Goal: Task Accomplishment & Management: Manage account settings

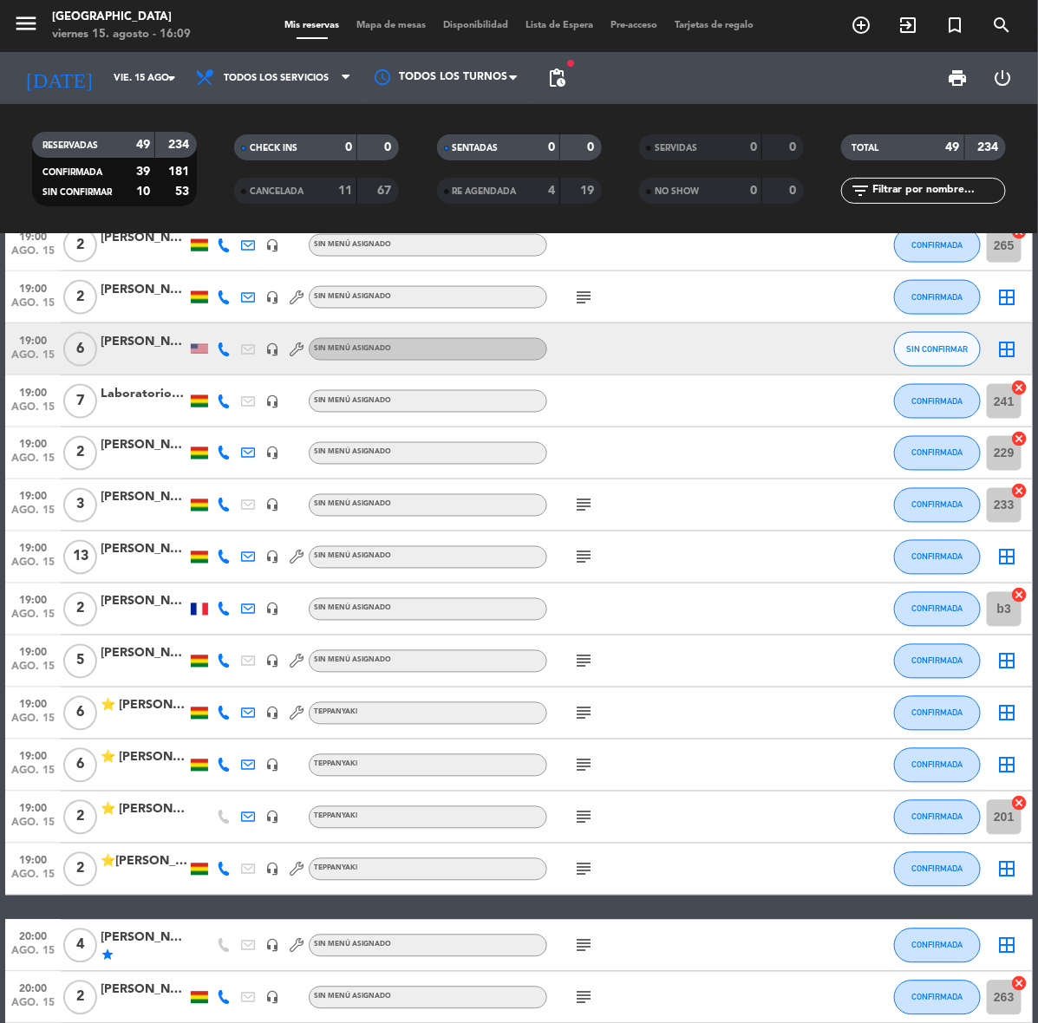
scroll to position [867, 0]
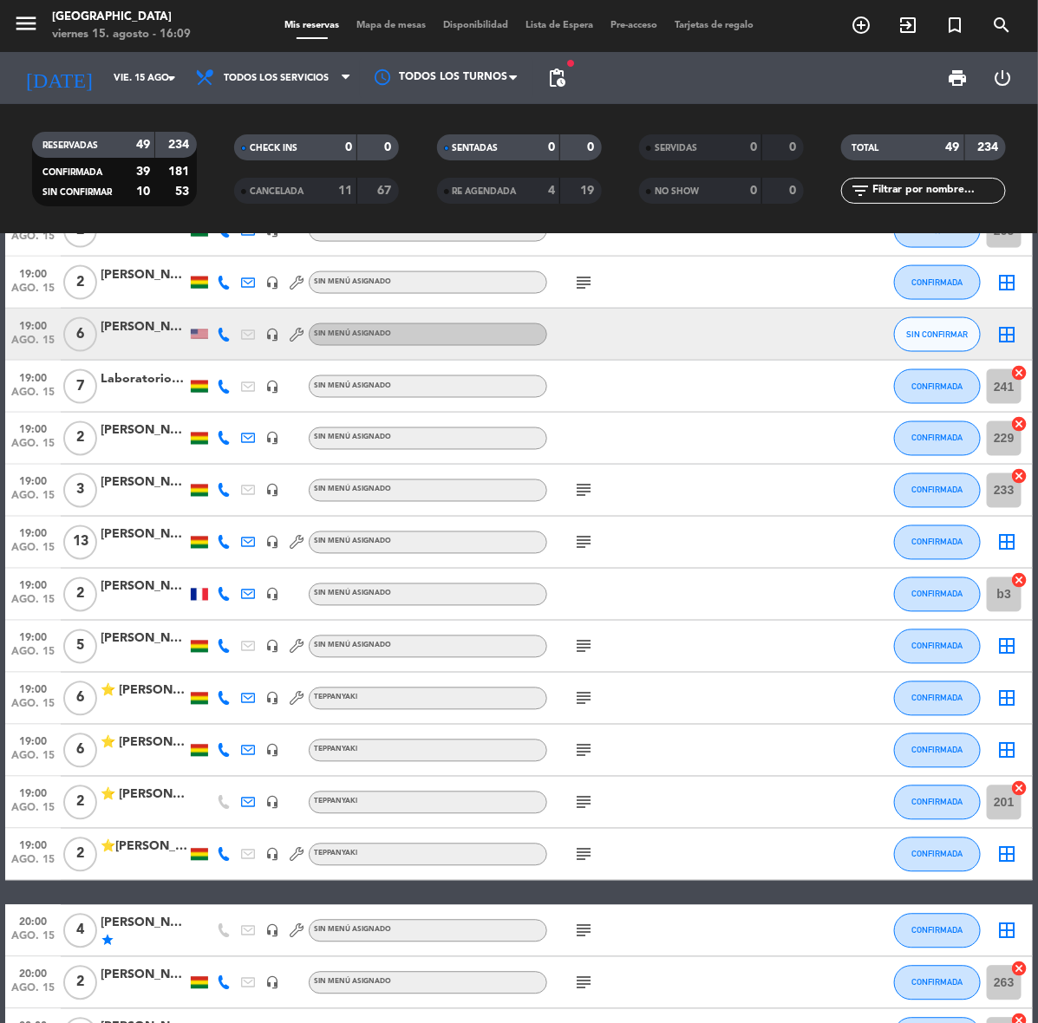
click at [160, 429] on div "[PERSON_NAME]" at bounding box center [144, 431] width 87 height 20
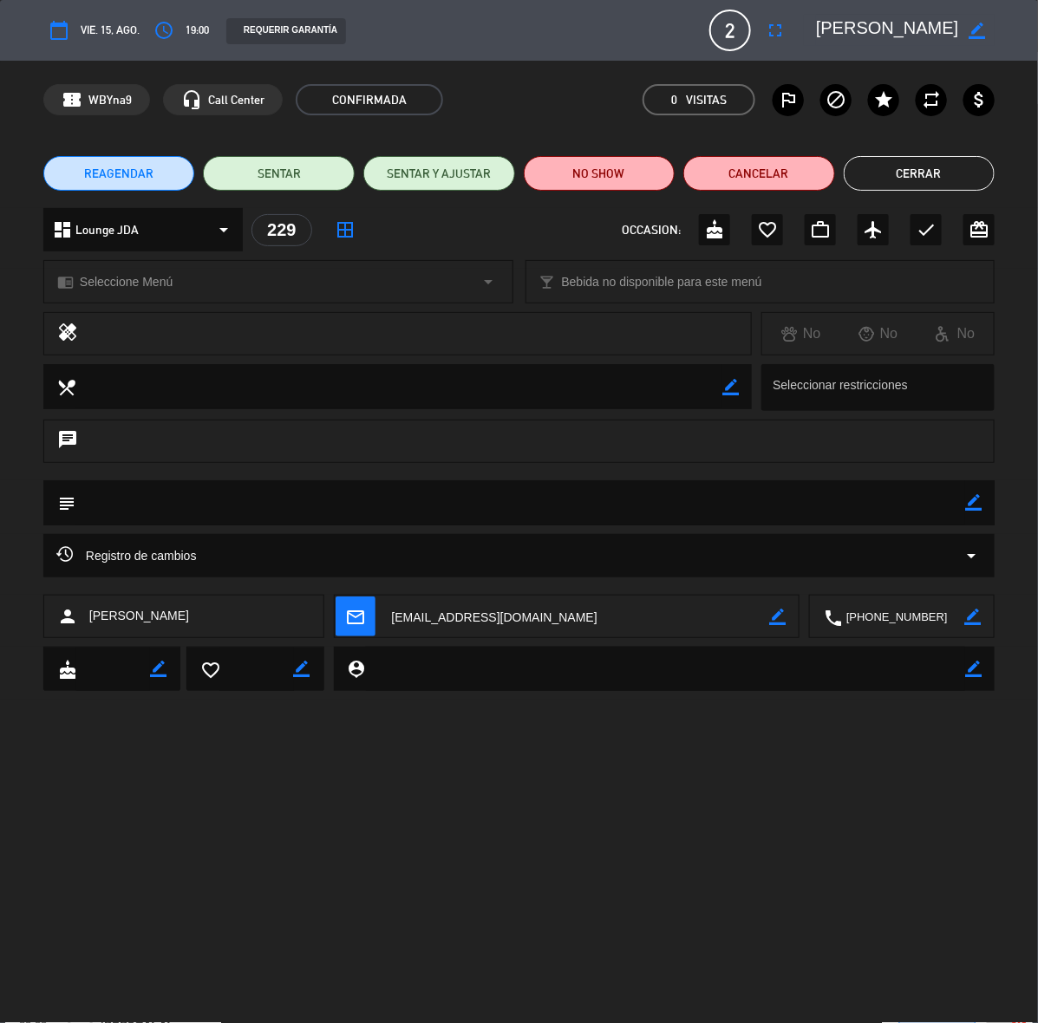
click at [154, 179] on button "REAGENDAR" at bounding box center [119, 173] width 152 height 35
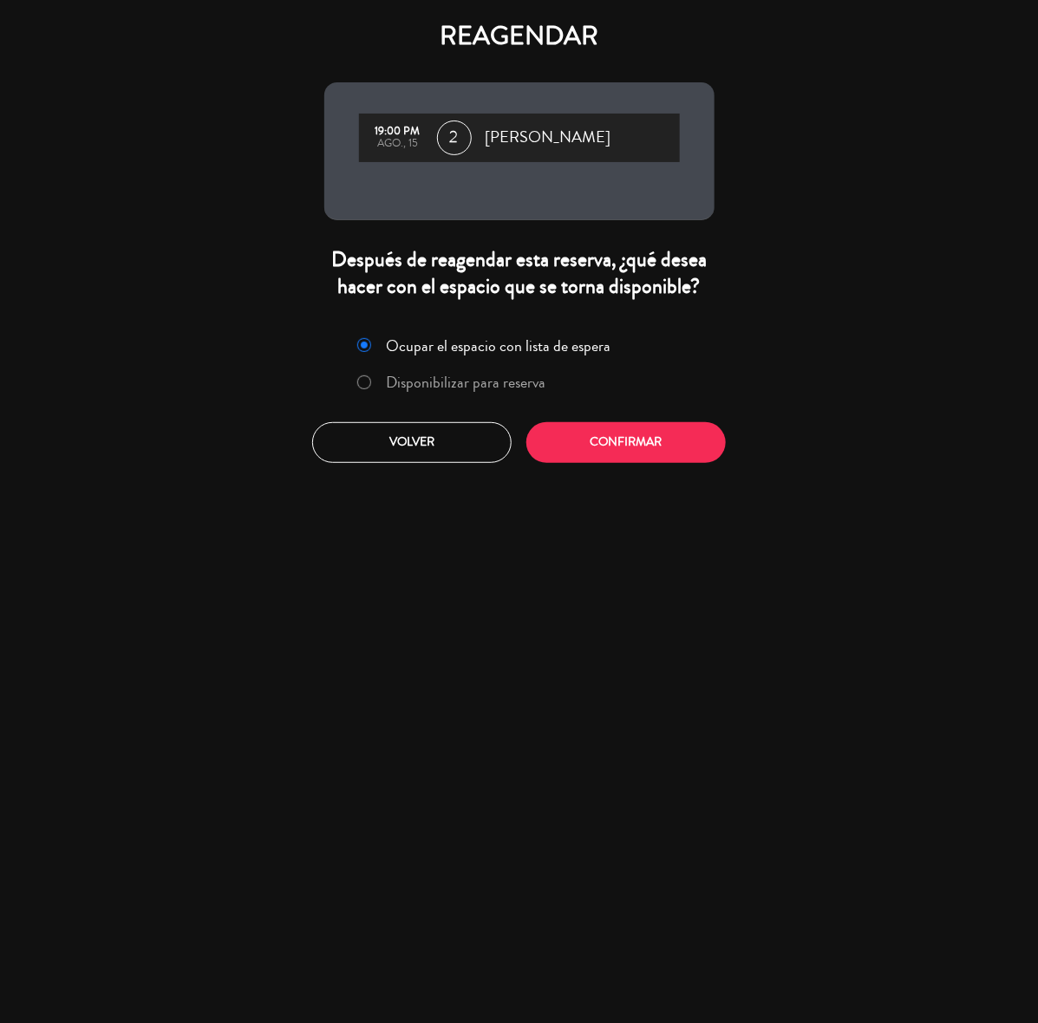
click at [513, 386] on label "Disponibilizar para reserva" at bounding box center [465, 382] width 159 height 16
click at [629, 442] on button "Confirmar" at bounding box center [625, 442] width 199 height 41
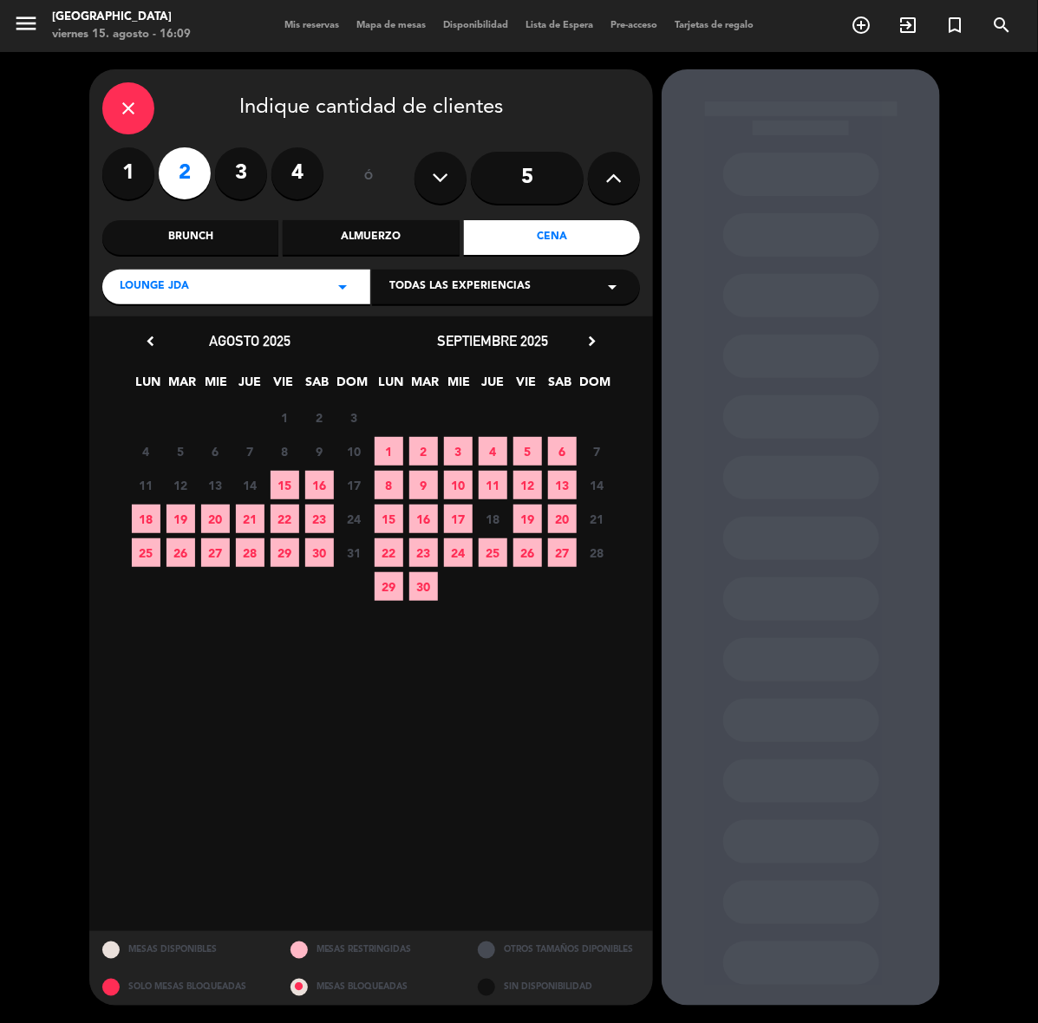
click at [322, 524] on span "23" at bounding box center [319, 518] width 29 height 29
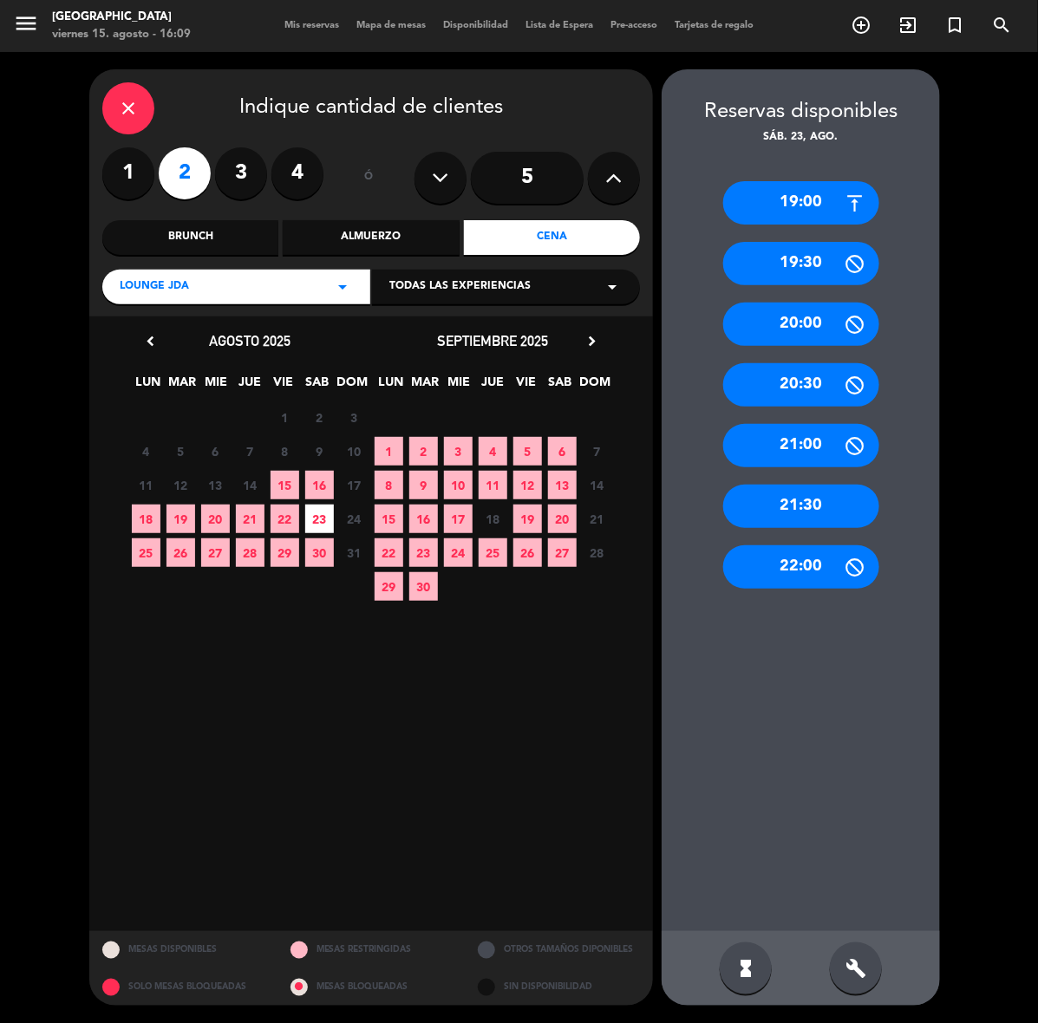
click at [783, 198] on div "19:00" at bounding box center [801, 202] width 156 height 43
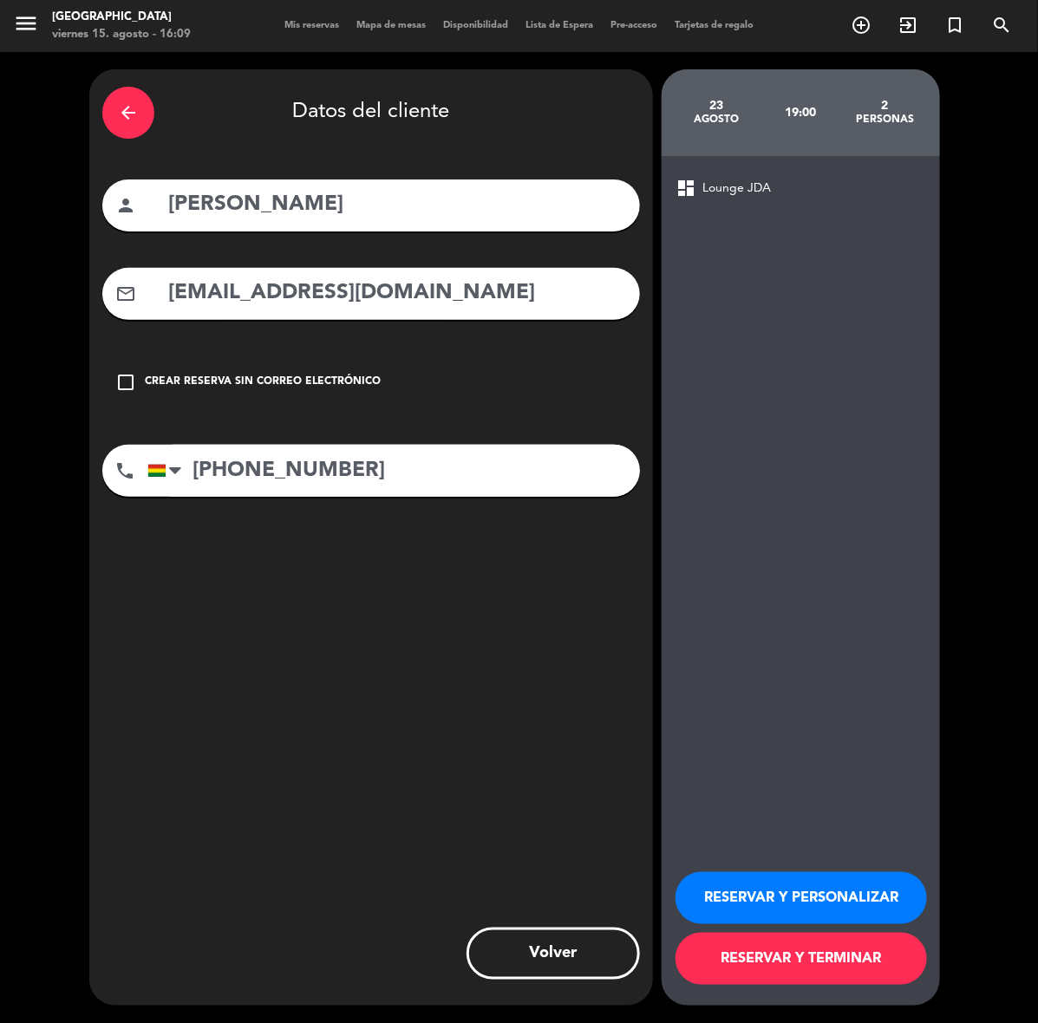
click at [842, 893] on button "RESERVAR Y PERSONALIZAR" at bounding box center [800, 898] width 251 height 52
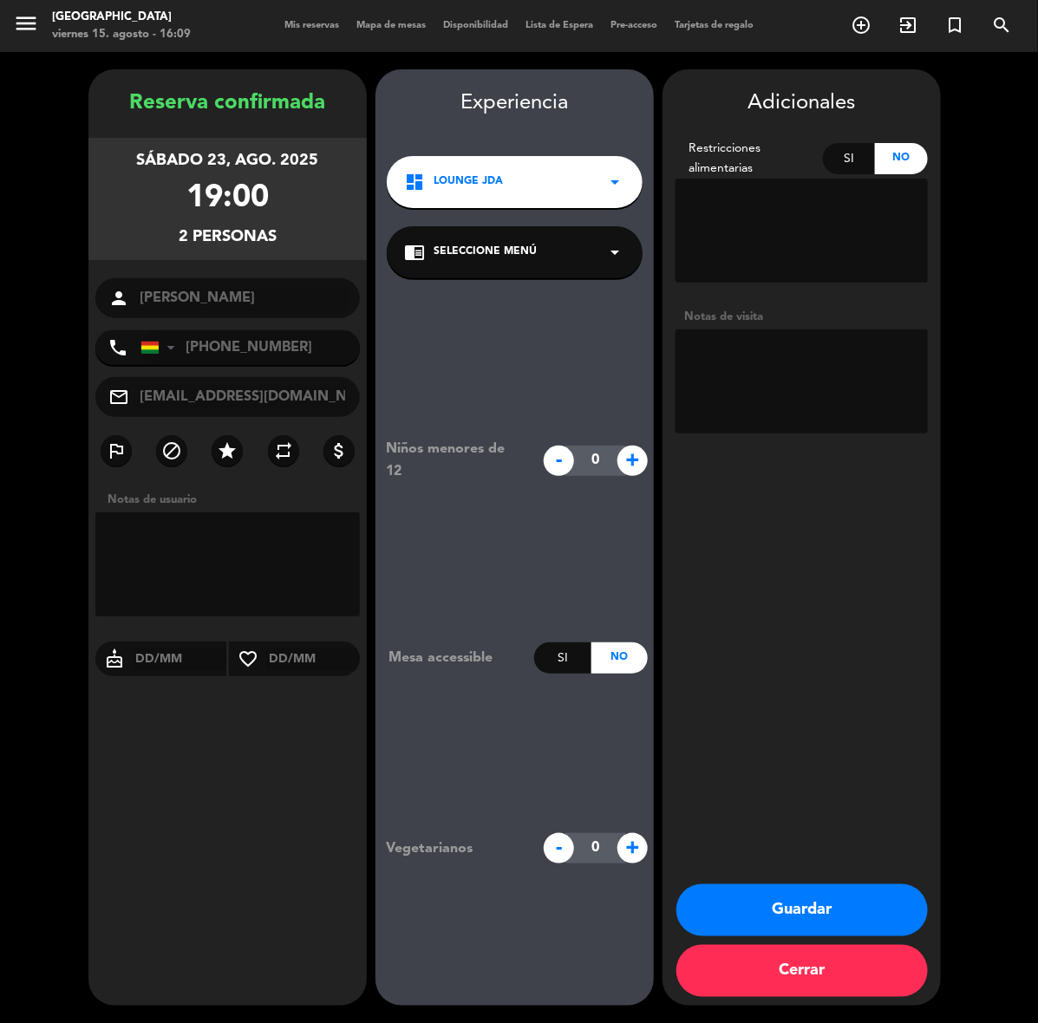
click at [741, 910] on button "Guardar" at bounding box center [801, 910] width 251 height 52
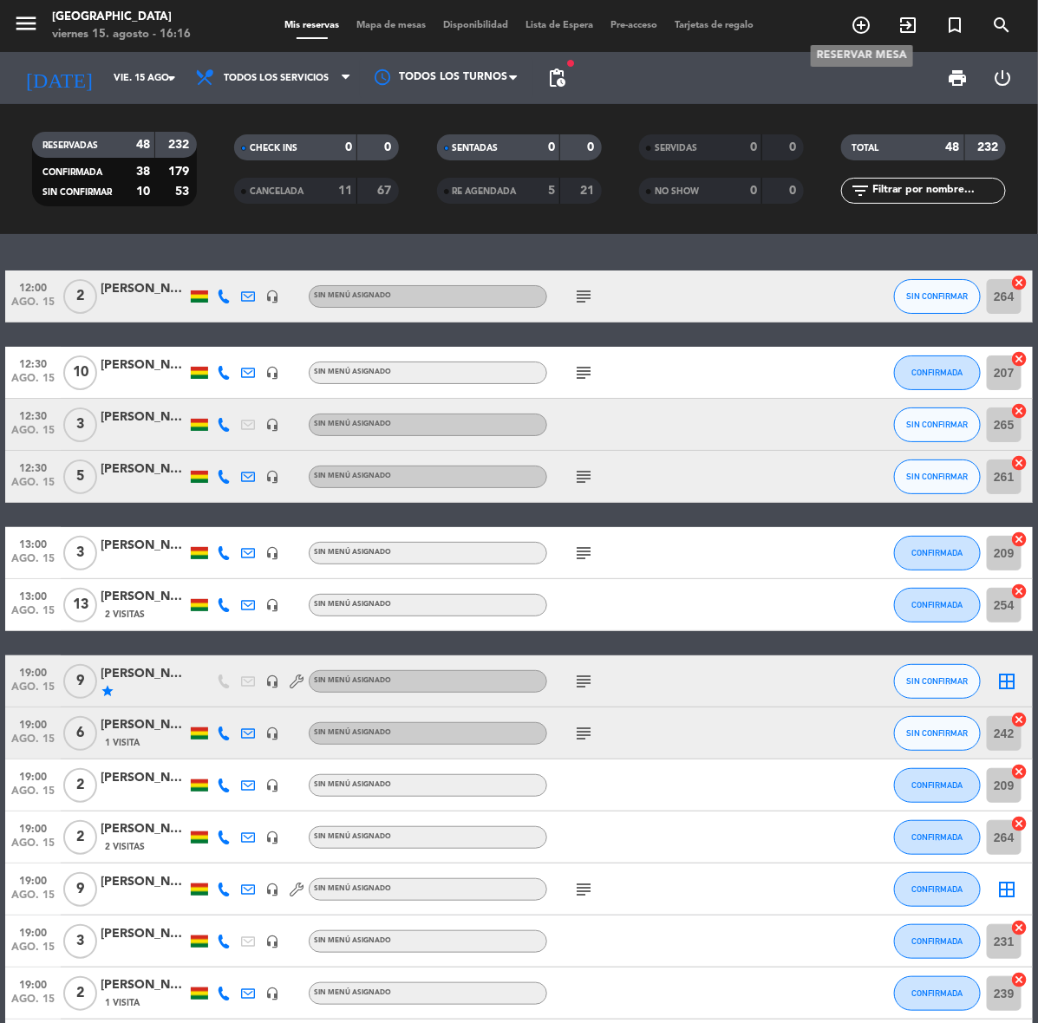
click at [865, 18] on icon "add_circle_outline" at bounding box center [860, 25] width 21 height 21
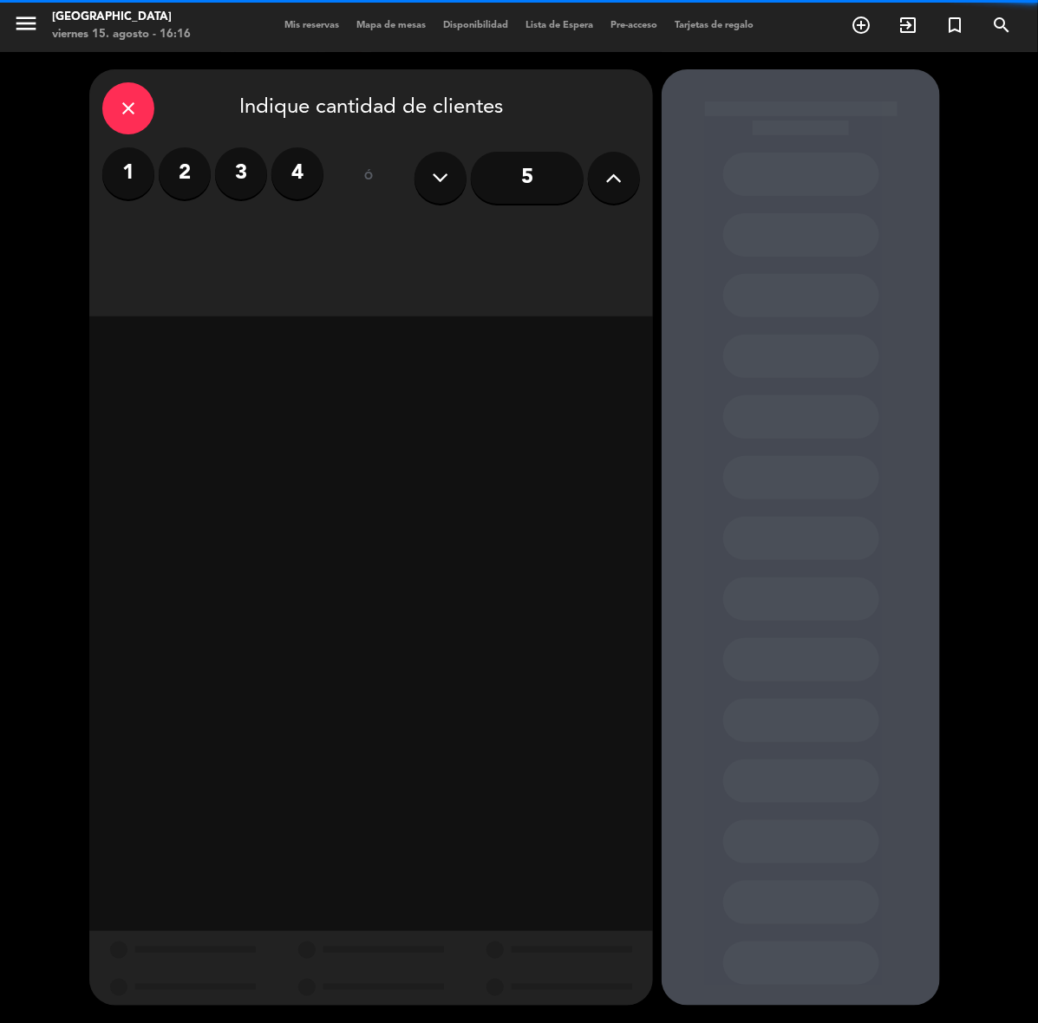
click at [187, 175] on label "2" at bounding box center [185, 173] width 52 height 52
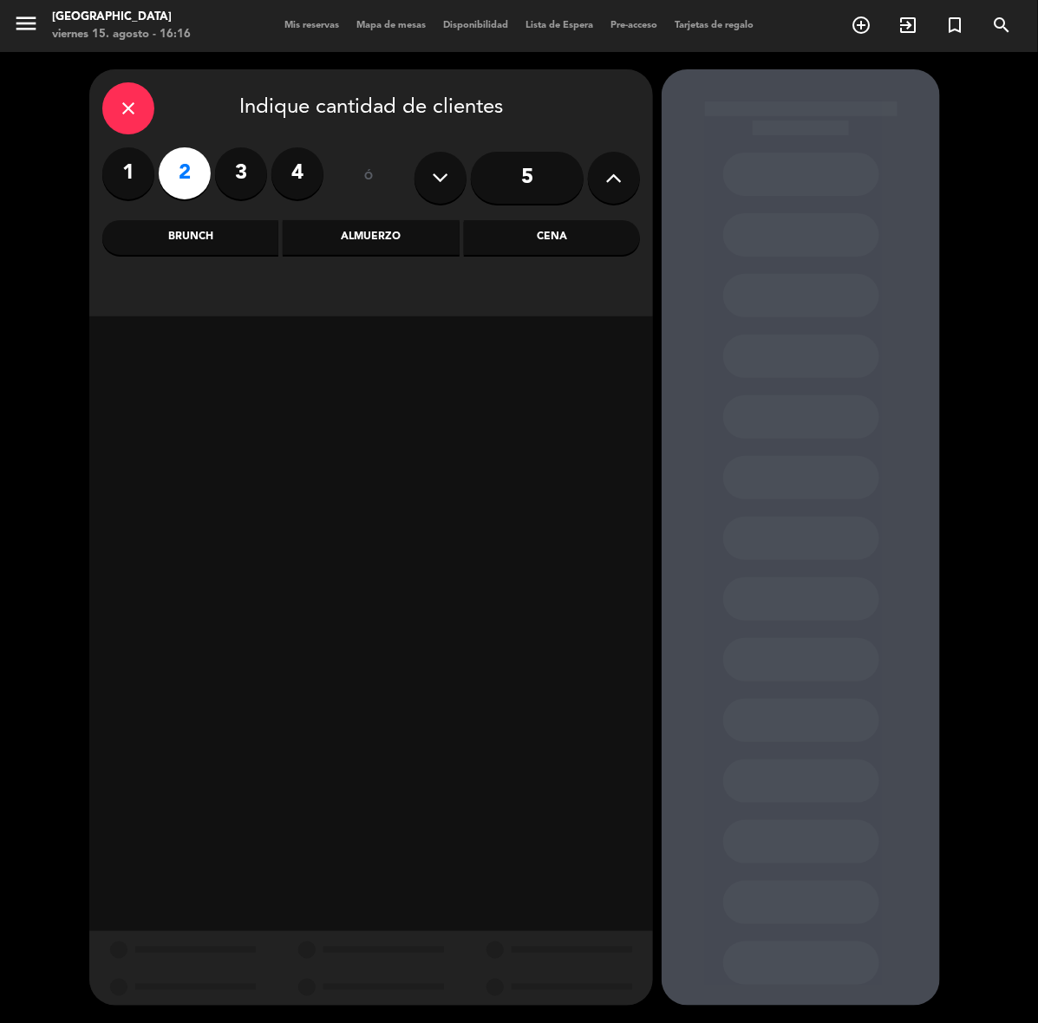
click at [527, 230] on div "Cena" at bounding box center [552, 237] width 176 height 35
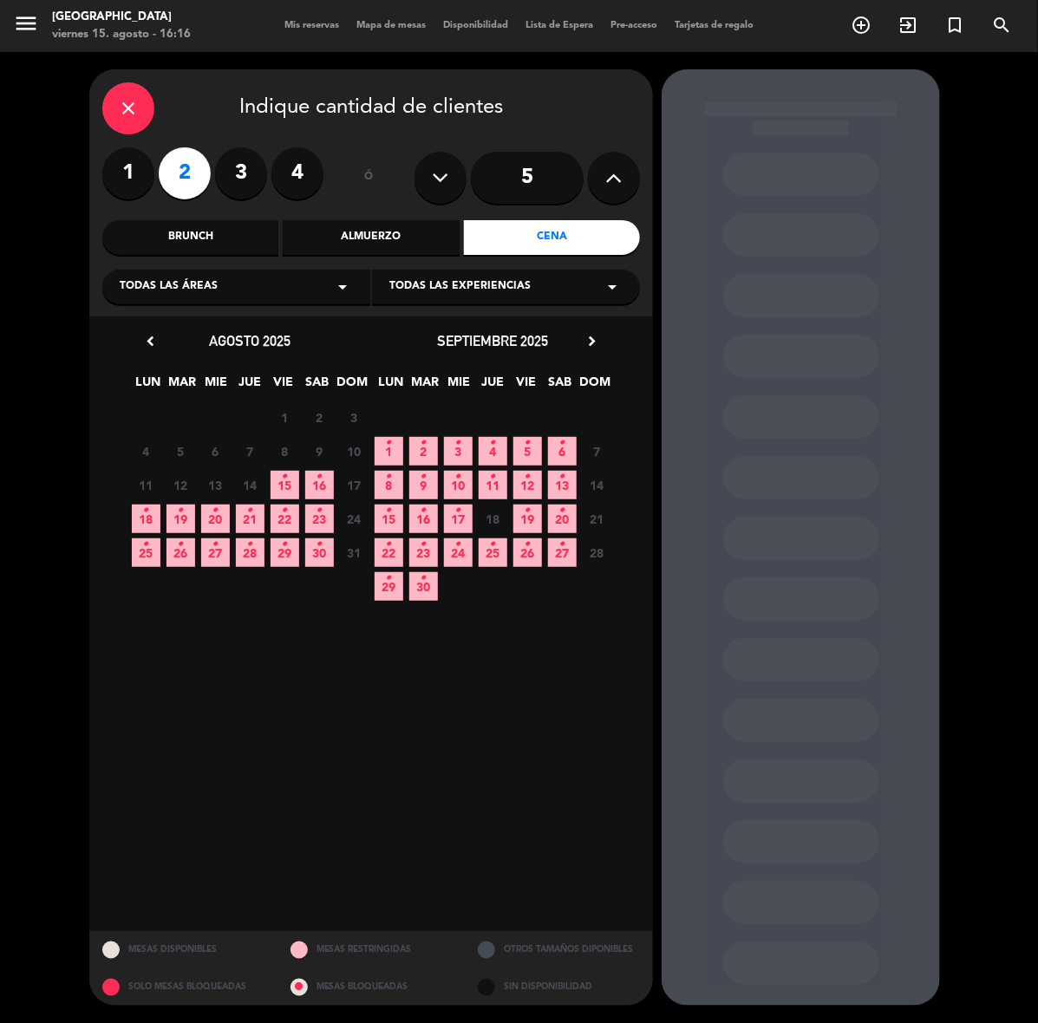
click at [330, 481] on span "16 •" at bounding box center [319, 485] width 29 height 29
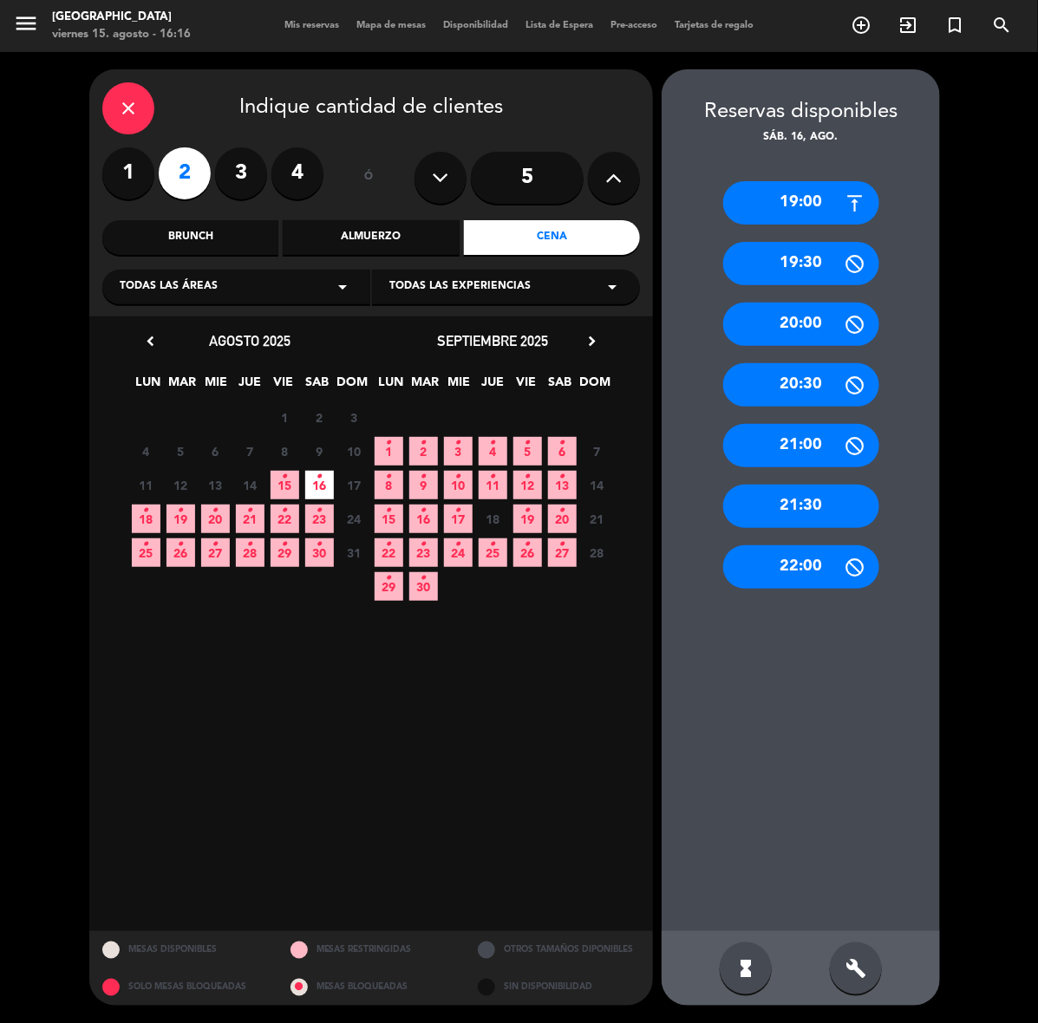
click at [335, 238] on div "Almuerzo" at bounding box center [371, 237] width 176 height 35
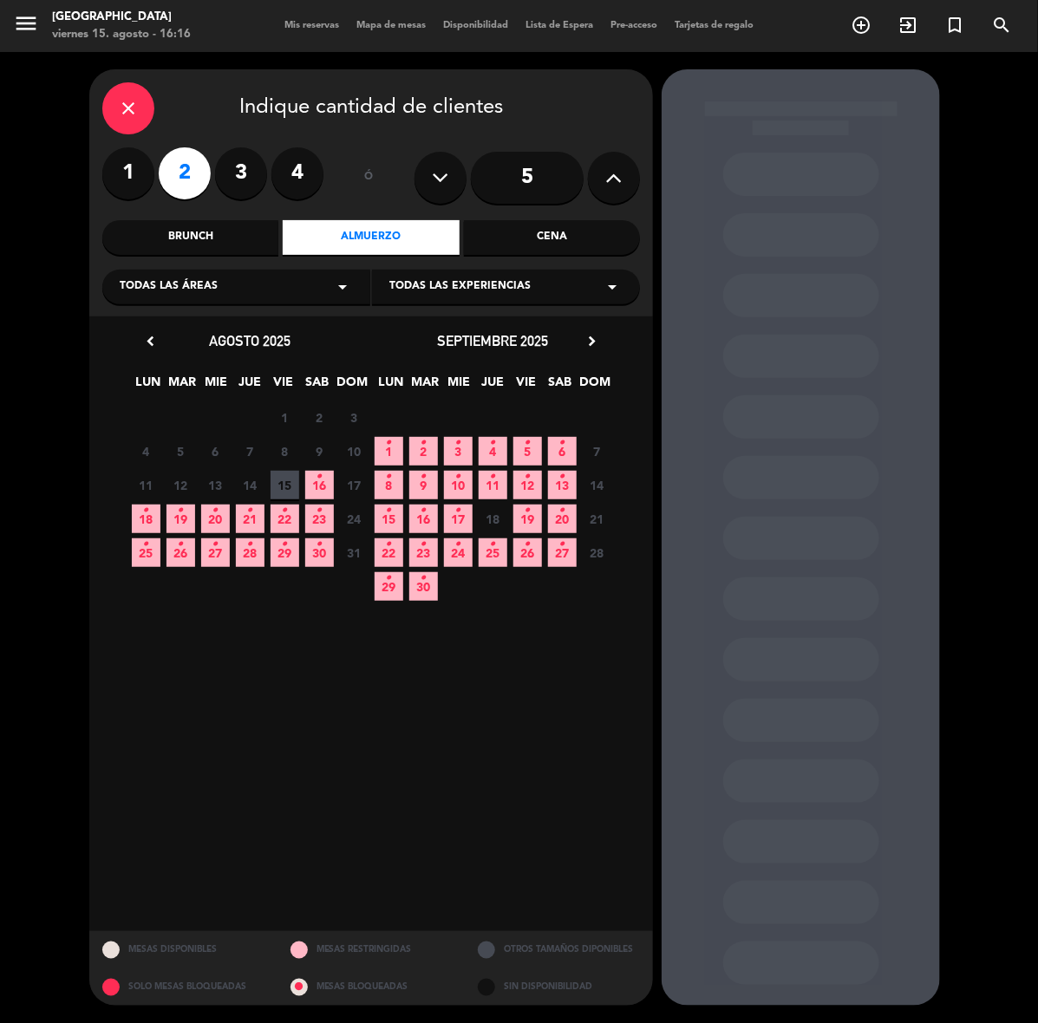
click at [322, 474] on icon "•" at bounding box center [319, 477] width 6 height 28
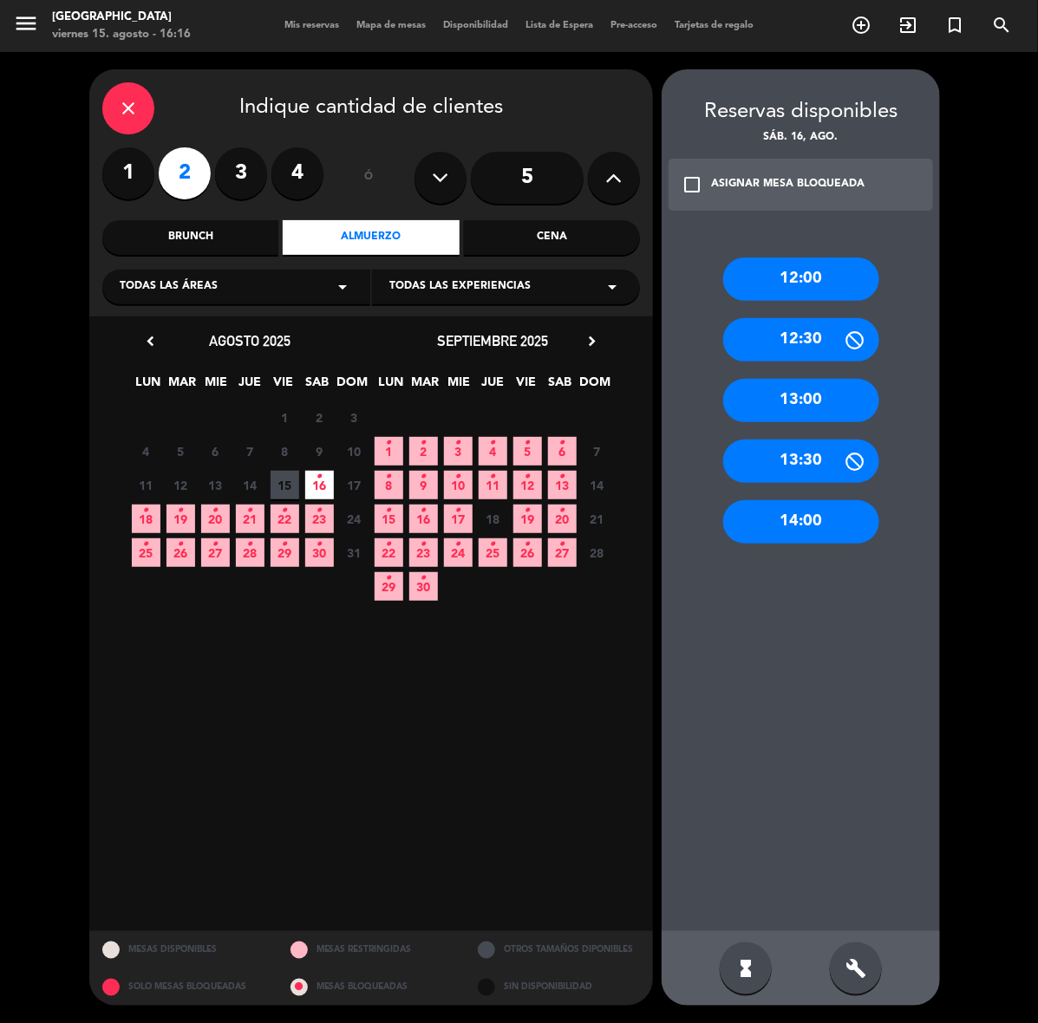
click at [813, 400] on div "13:00" at bounding box center [801, 400] width 156 height 43
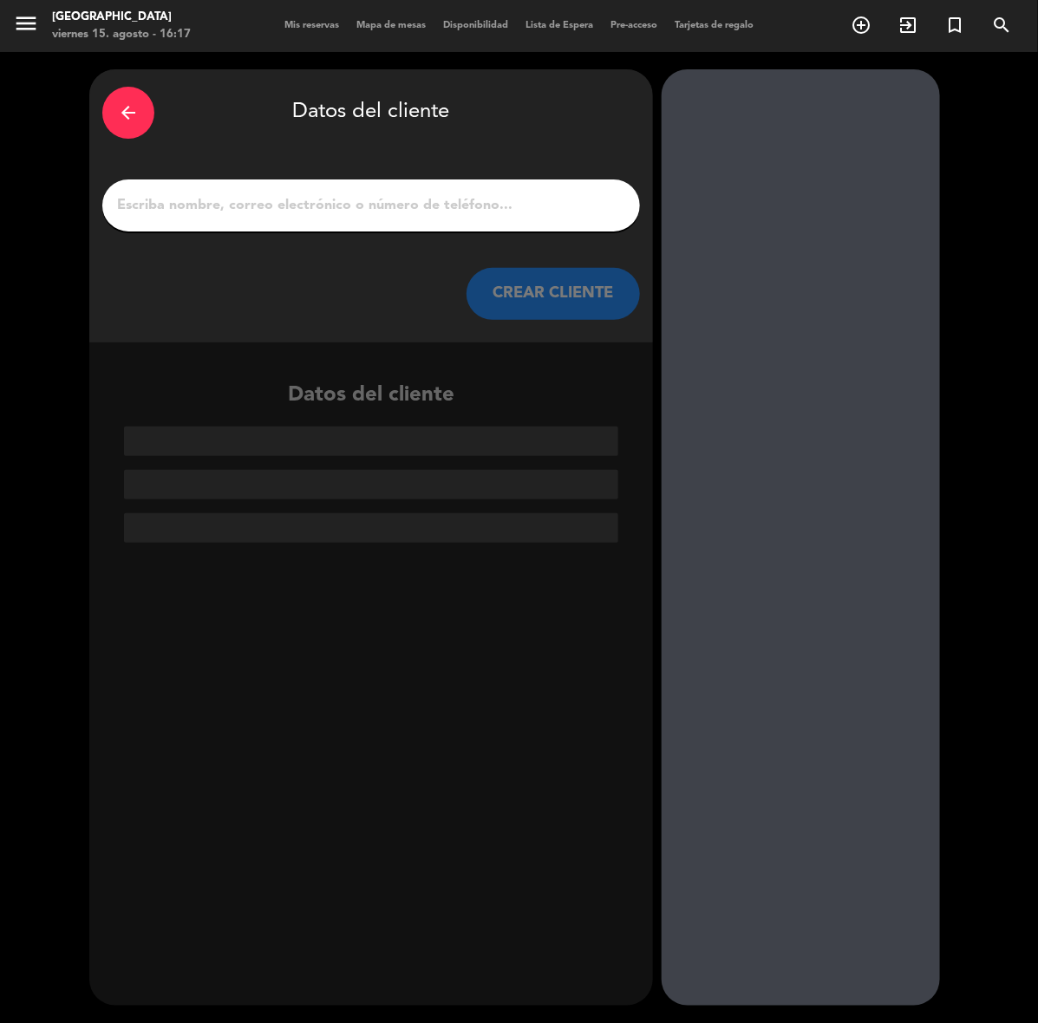
click at [458, 210] on input "1" at bounding box center [370, 205] width 511 height 24
paste input "[PERSON_NAME]"
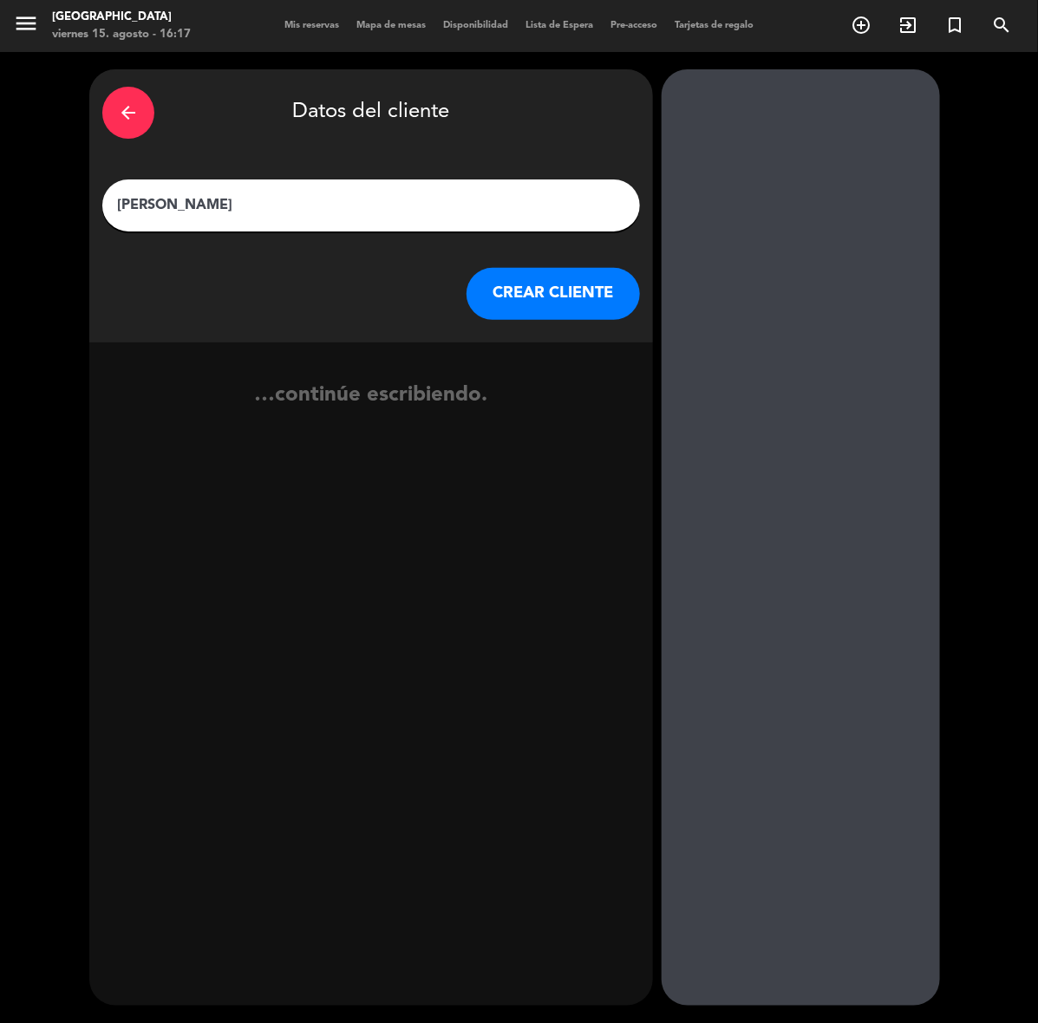
type input "[PERSON_NAME]"
click at [536, 291] on button "CREAR CLIENTE" at bounding box center [552, 294] width 173 height 52
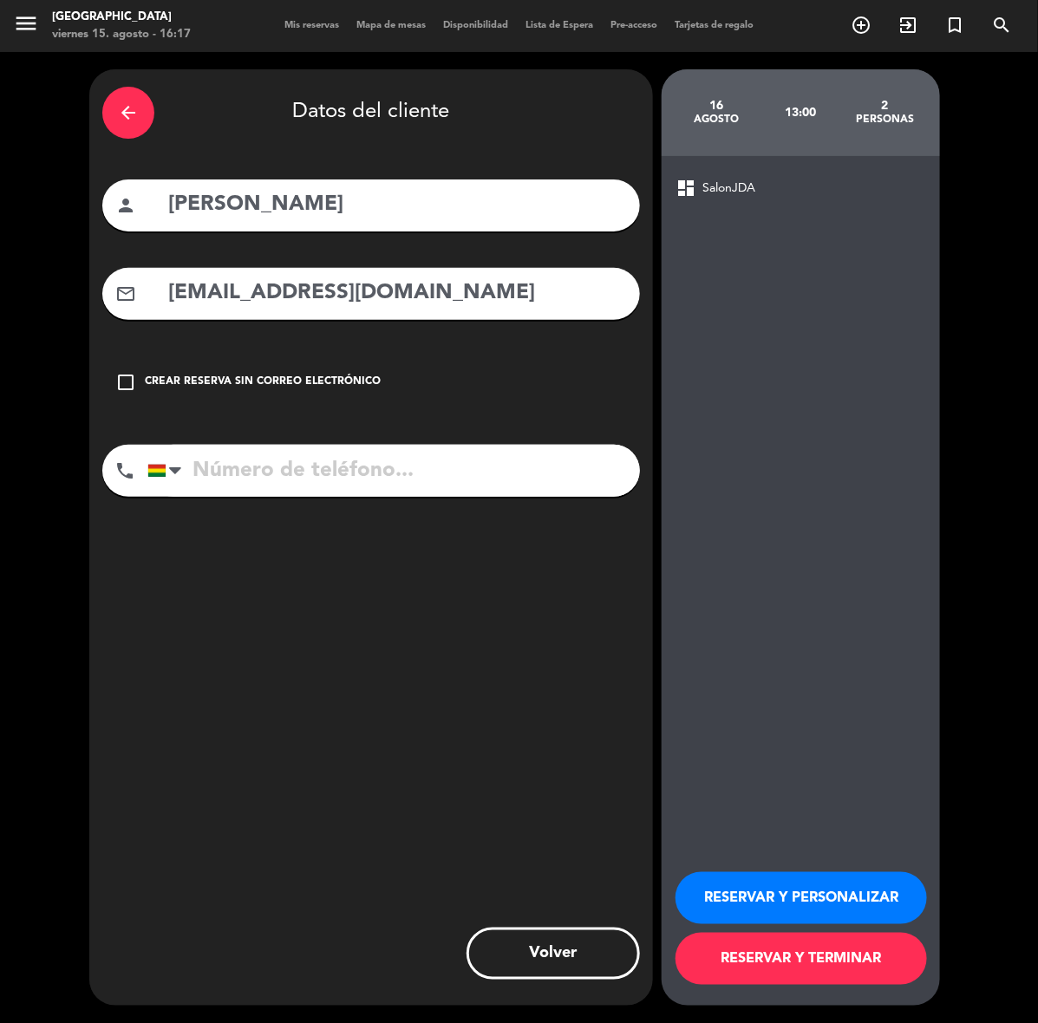
type input "[EMAIL_ADDRESS][DOMAIN_NAME]"
click at [433, 491] on input "tel" at bounding box center [393, 471] width 492 height 52
type input "[PHONE_NUMBER]"
click at [825, 895] on button "RESERVAR Y PERSONALIZAR" at bounding box center [800, 898] width 251 height 52
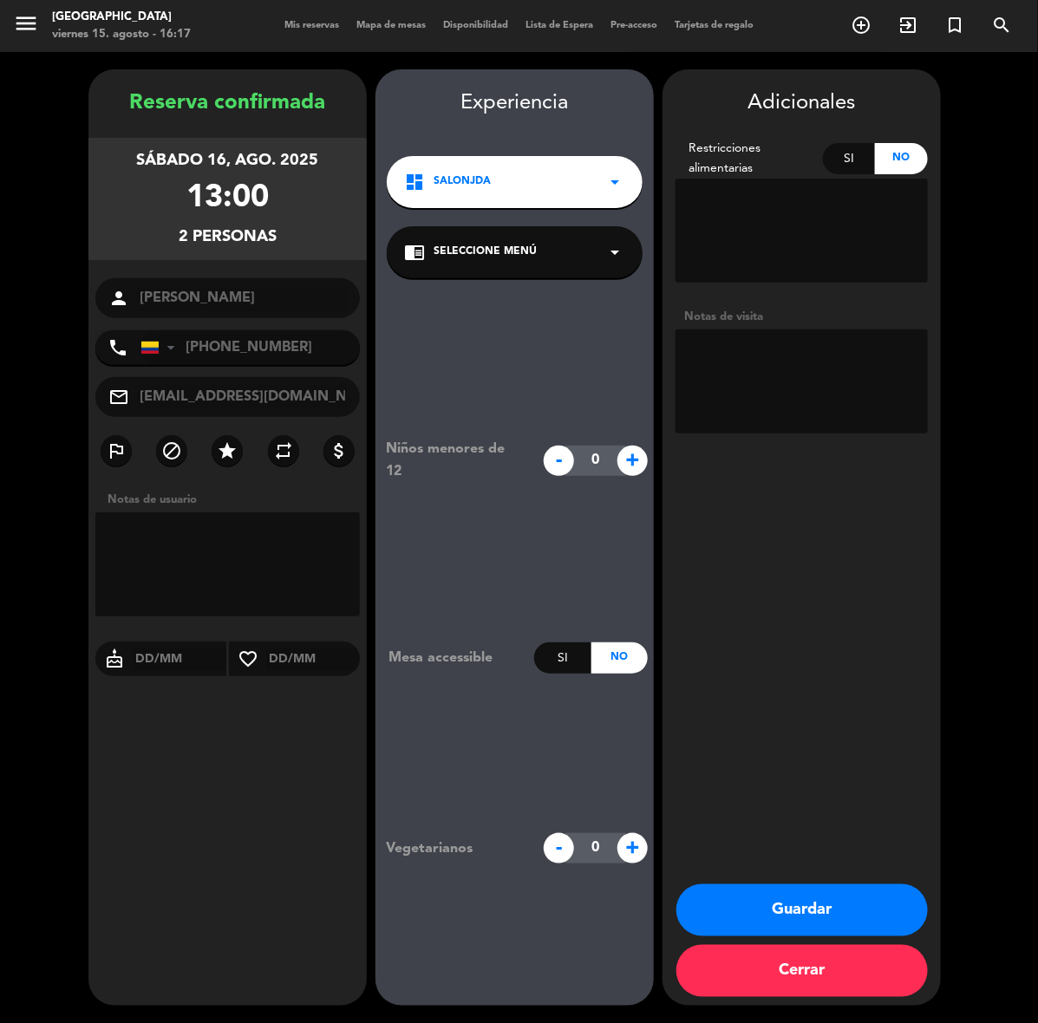
click at [780, 923] on button "Guardar" at bounding box center [801, 910] width 251 height 52
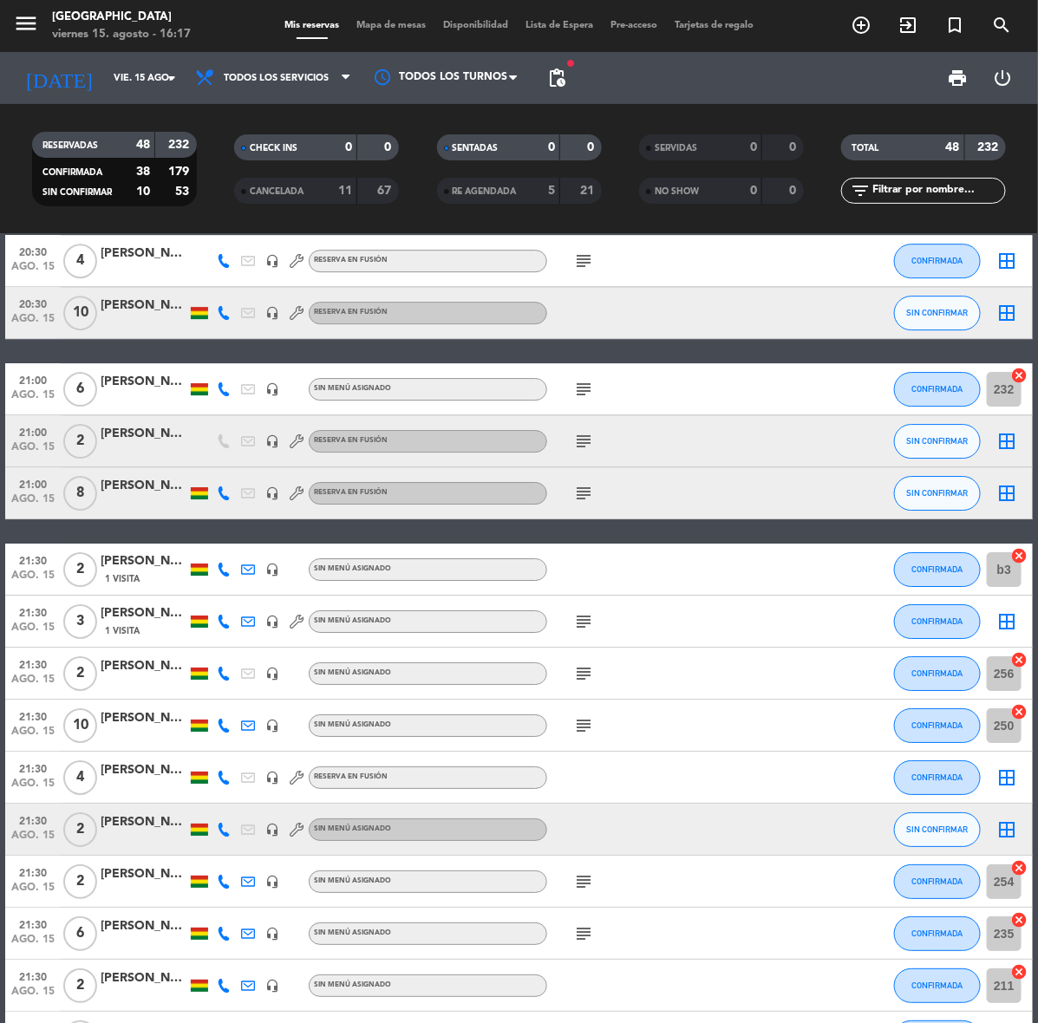
scroll to position [1734, 0]
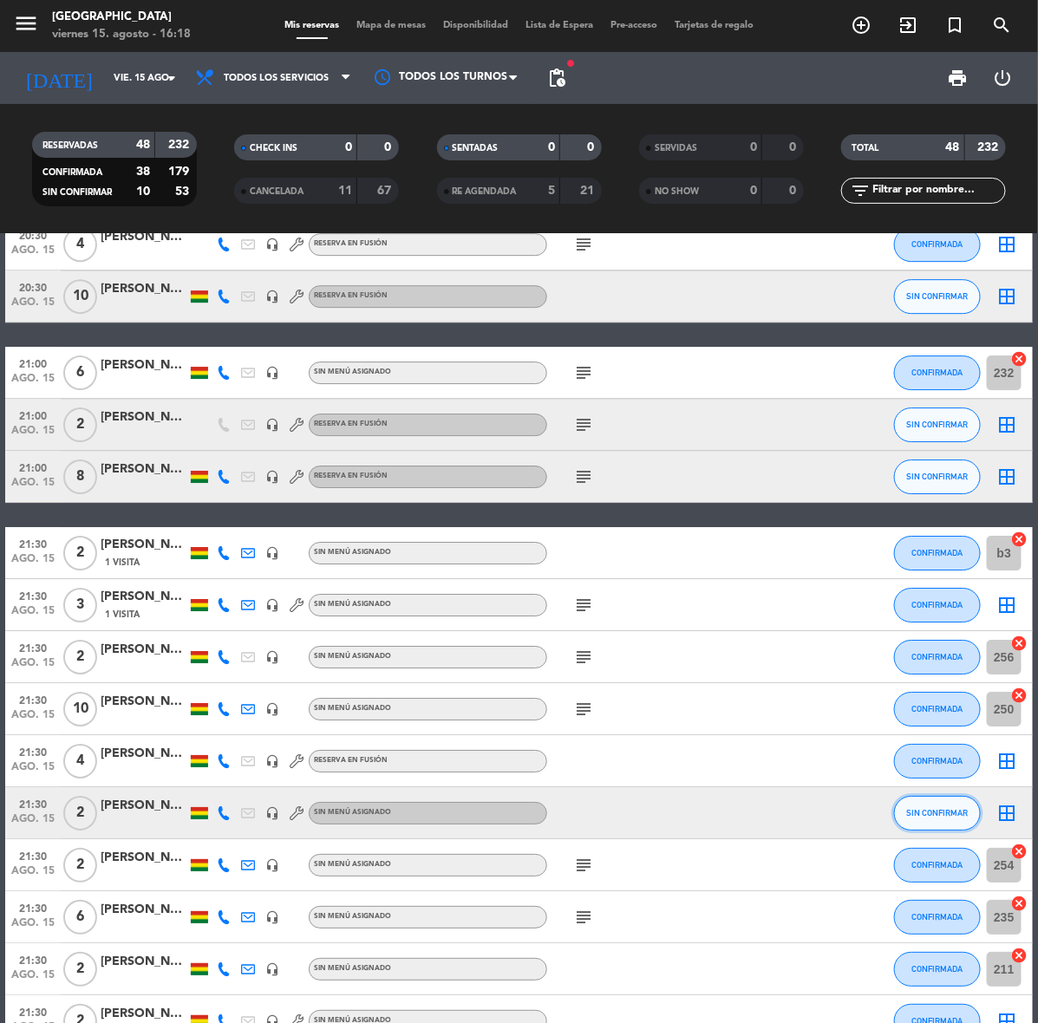
click at [952, 816] on span "SIN CONFIRMAR" at bounding box center [938, 813] width 62 height 10
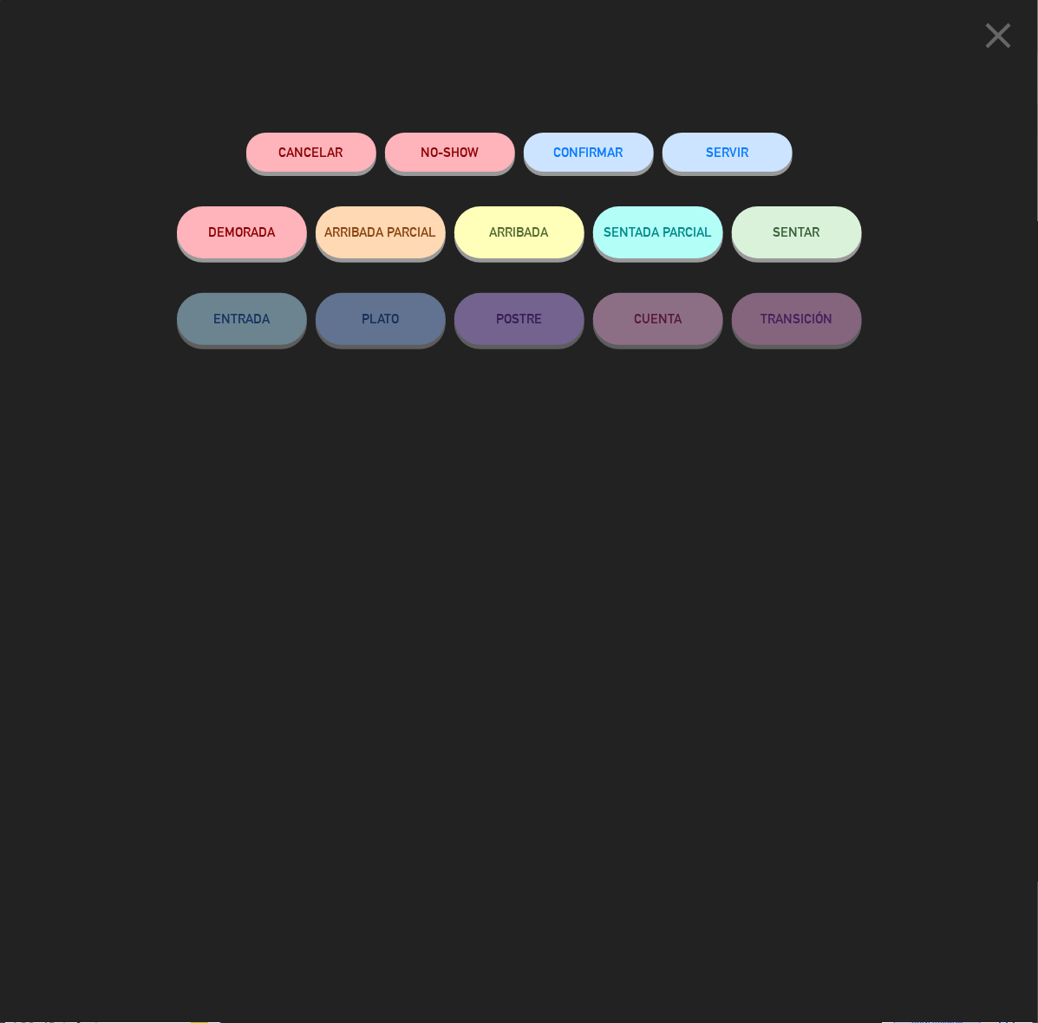
click at [582, 159] on span "CONFIRMAR" at bounding box center [588, 152] width 69 height 15
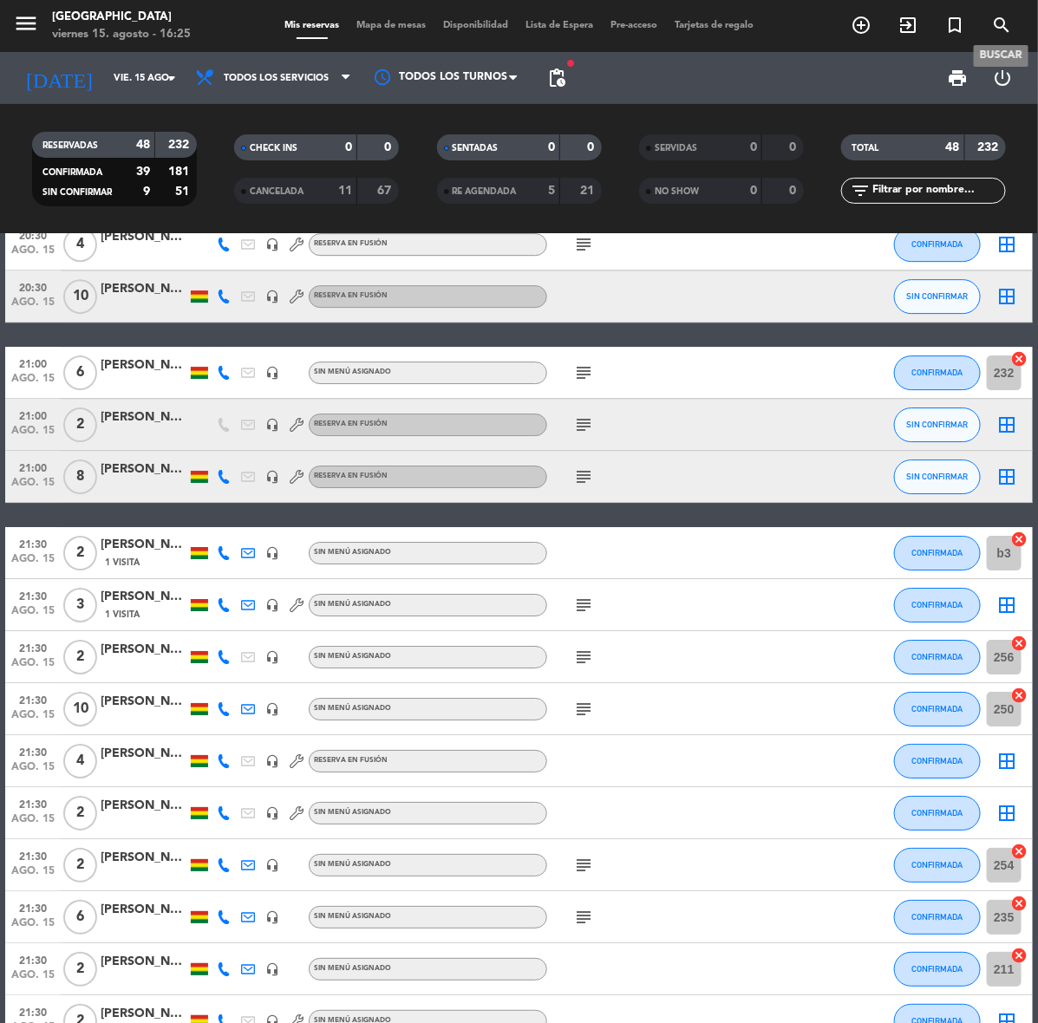
click at [997, 27] on icon "search" at bounding box center [1001, 25] width 21 height 21
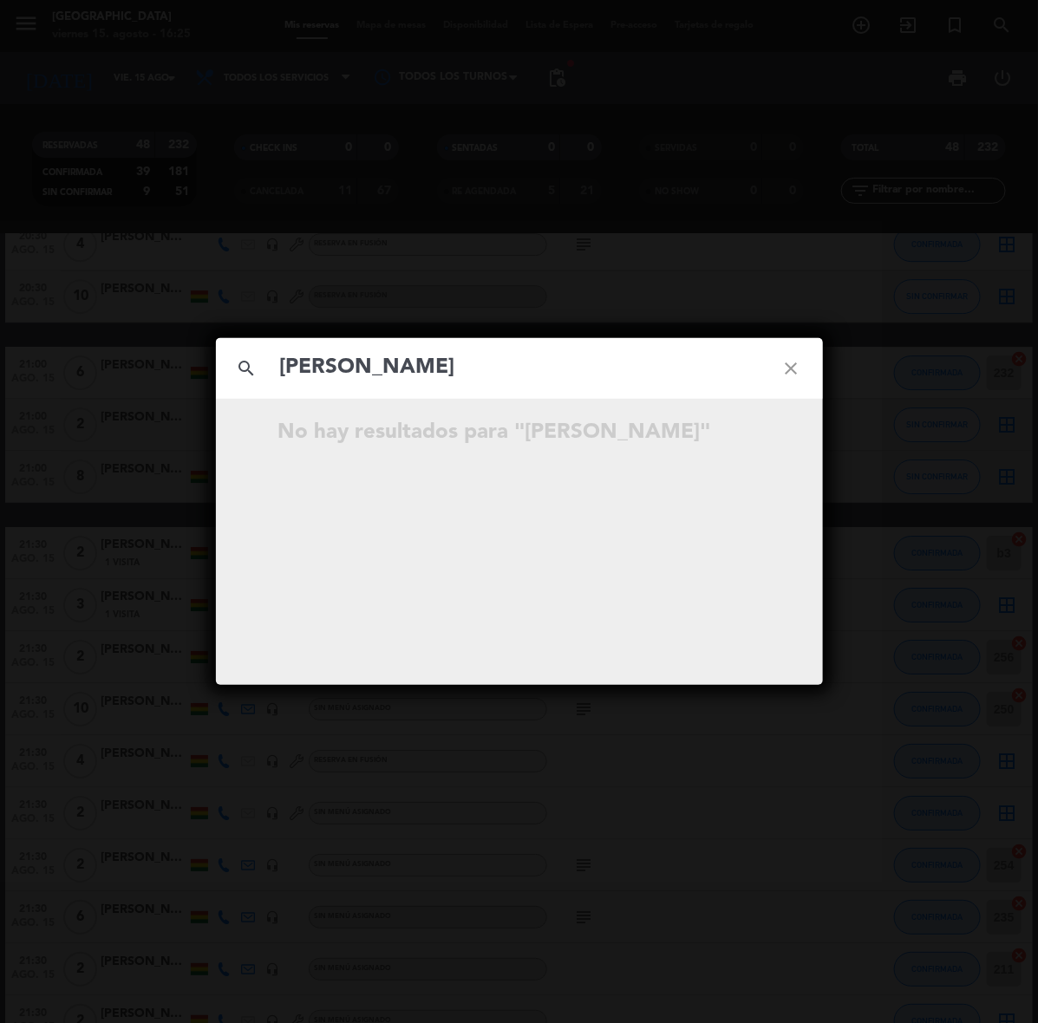
click at [316, 374] on input "[PERSON_NAME]" at bounding box center [519, 368] width 482 height 36
type input "[PERSON_NAME]"
click at [752, 433] on icon "open_in_new" at bounding box center [748, 435] width 21 height 21
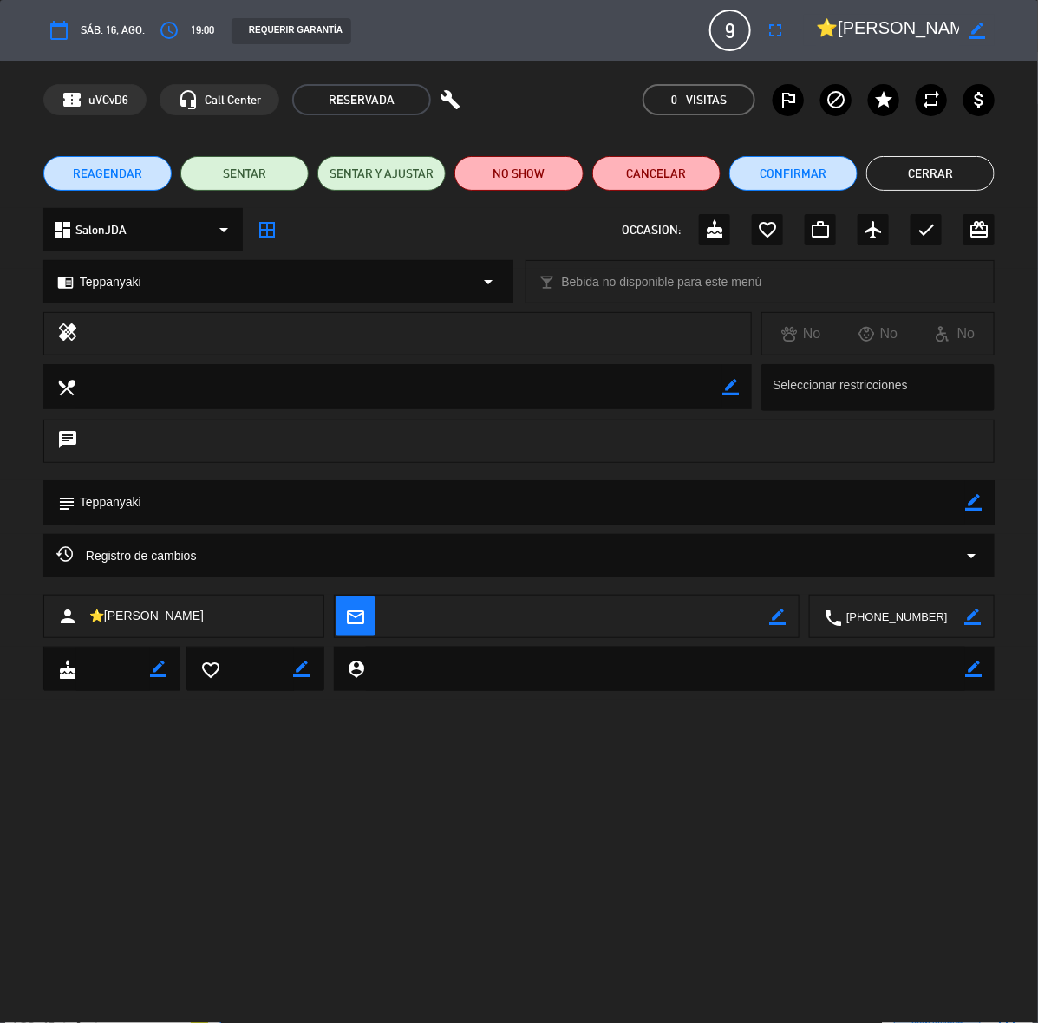
click at [903, 173] on button "Cerrar" at bounding box center [930, 173] width 128 height 35
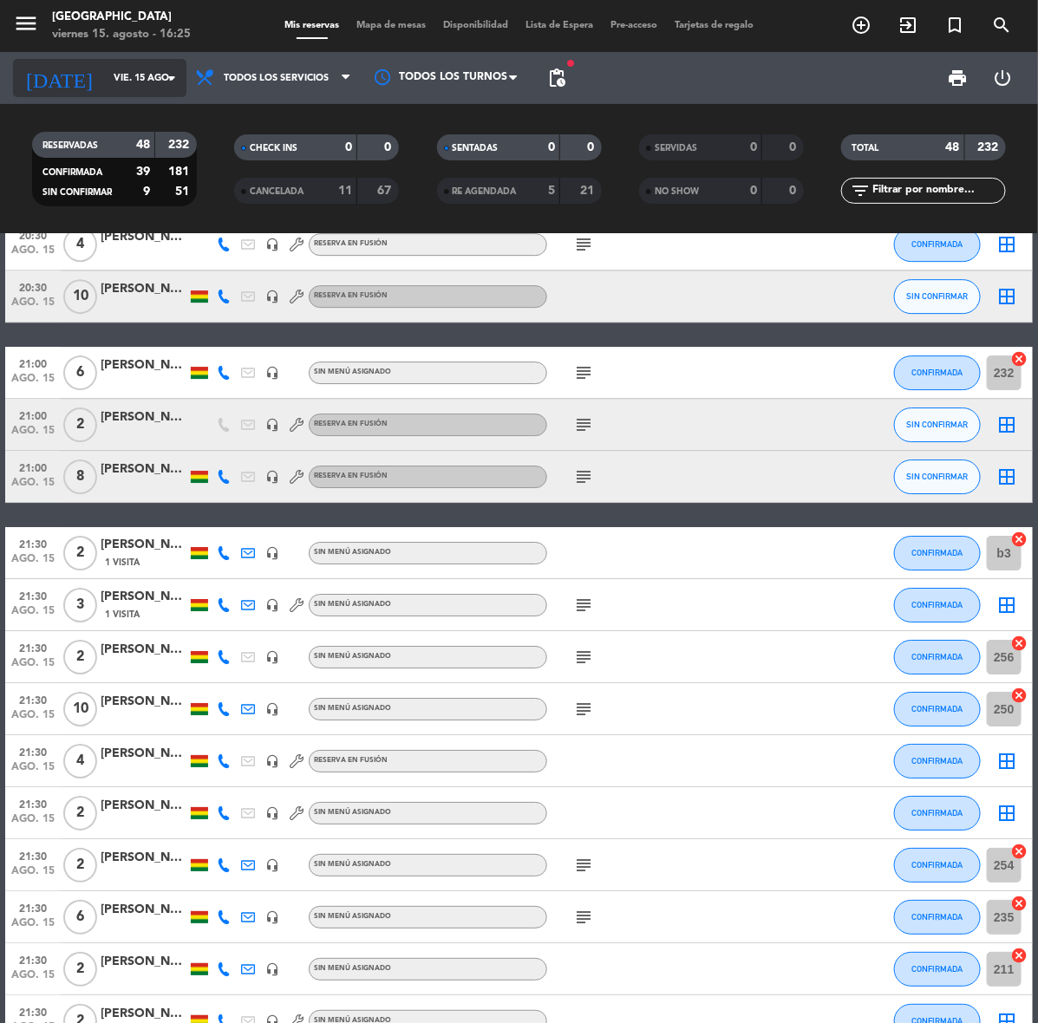
click at [105, 81] on input "vie. 15 ago." at bounding box center [170, 78] width 130 height 29
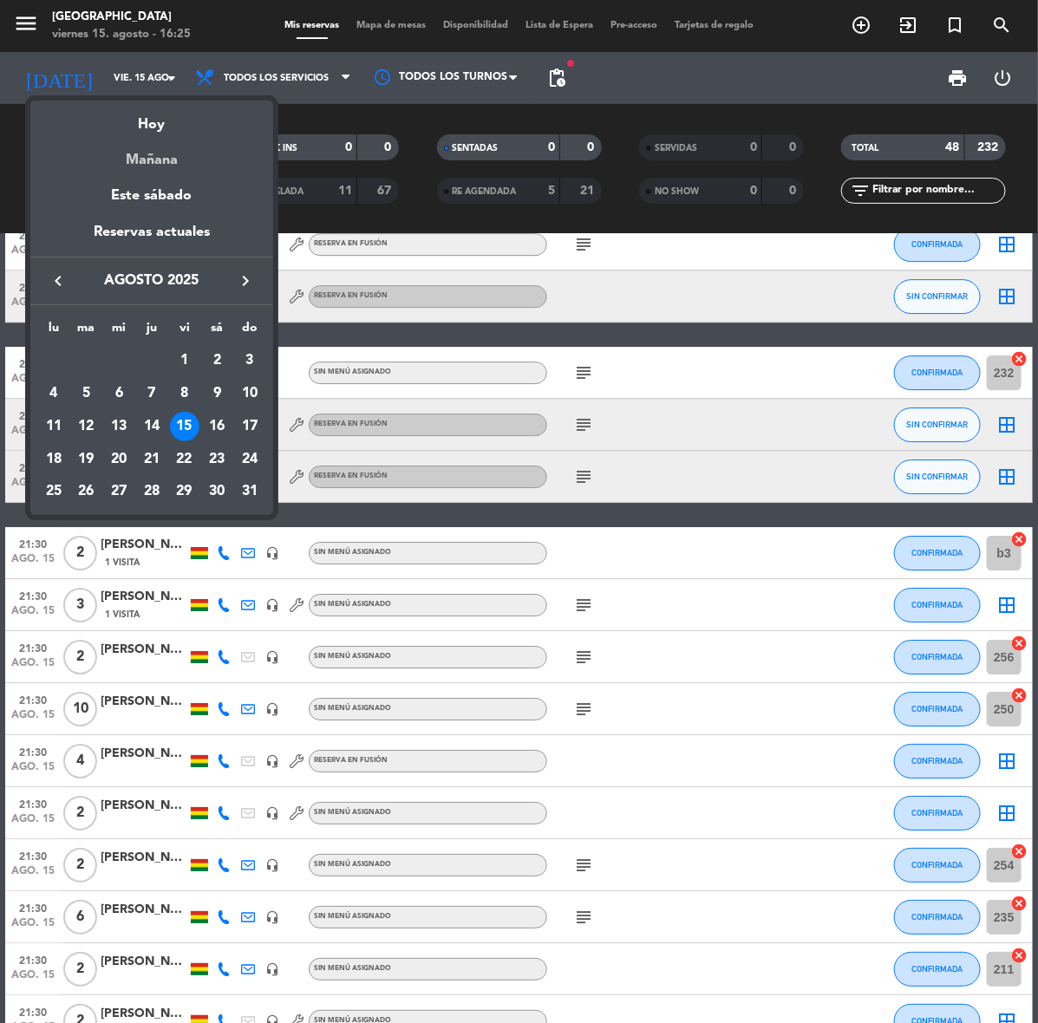
click at [172, 163] on div "Mañana" at bounding box center [151, 154] width 243 height 36
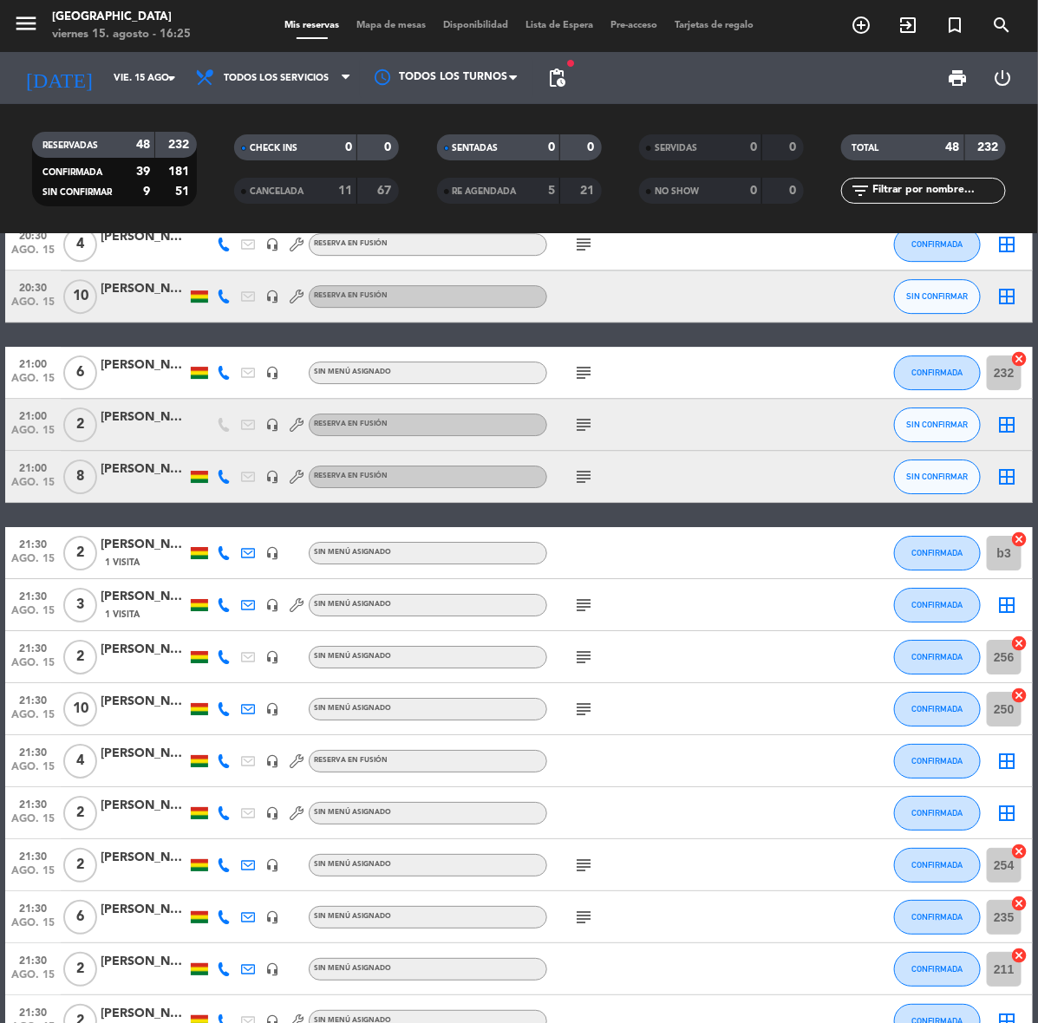
type input "sáb. 16 ago."
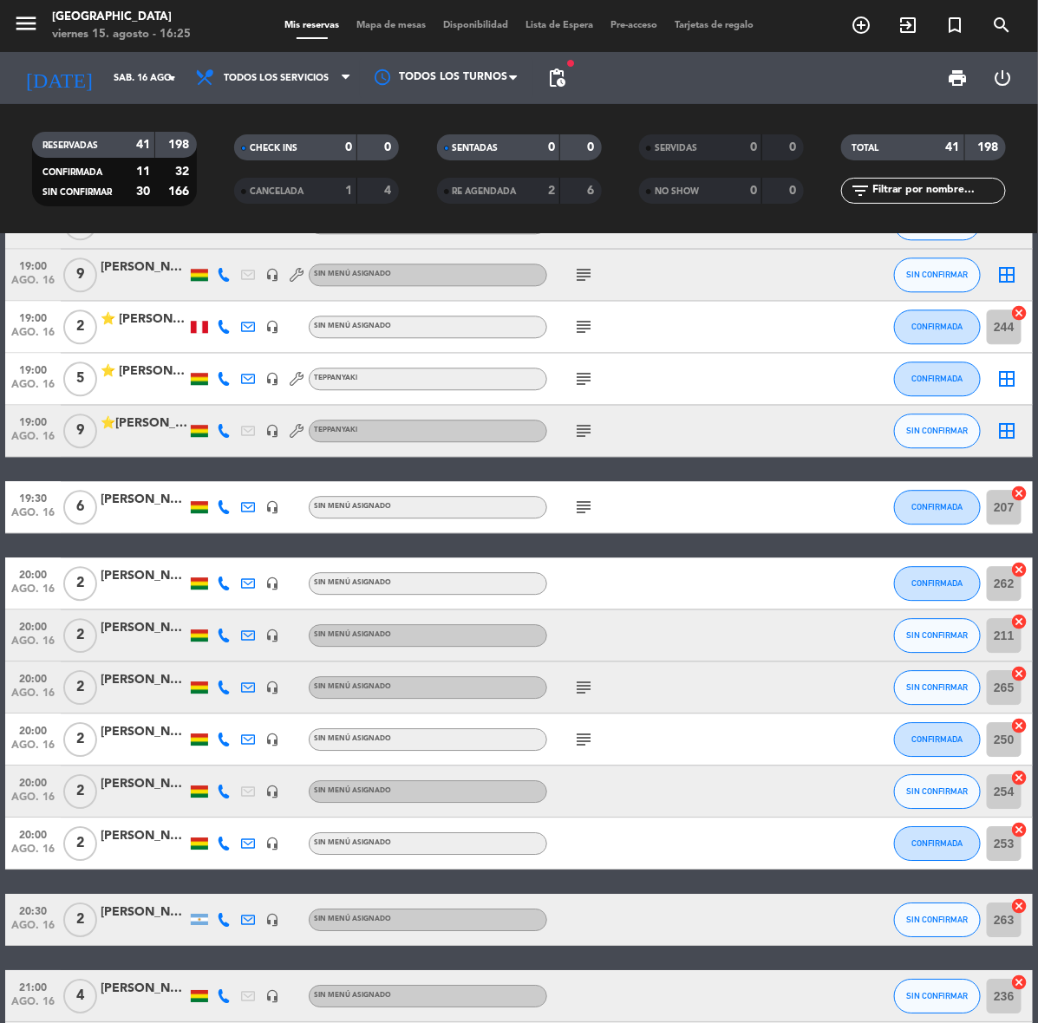
scroll to position [1389, 0]
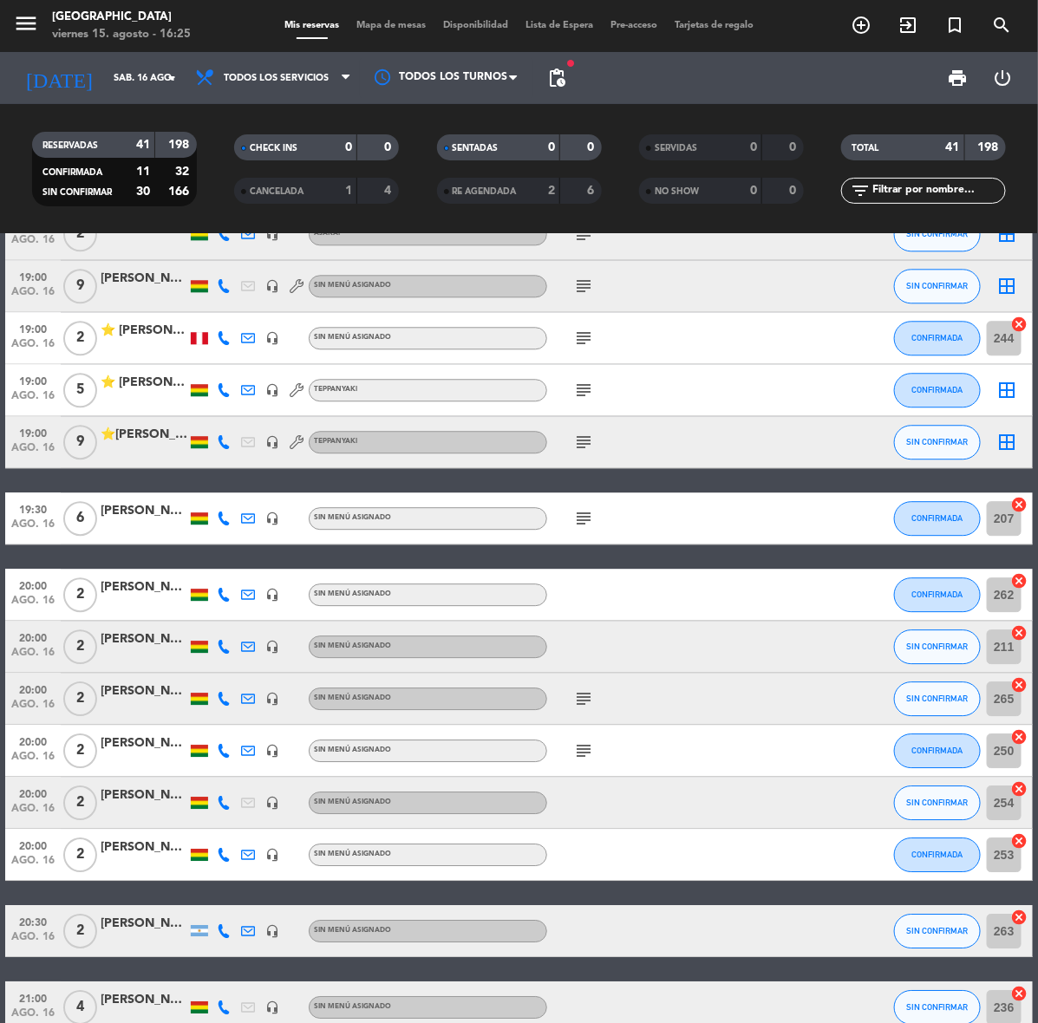
click at [131, 439] on div "⭐[PERSON_NAME]" at bounding box center [144, 435] width 87 height 20
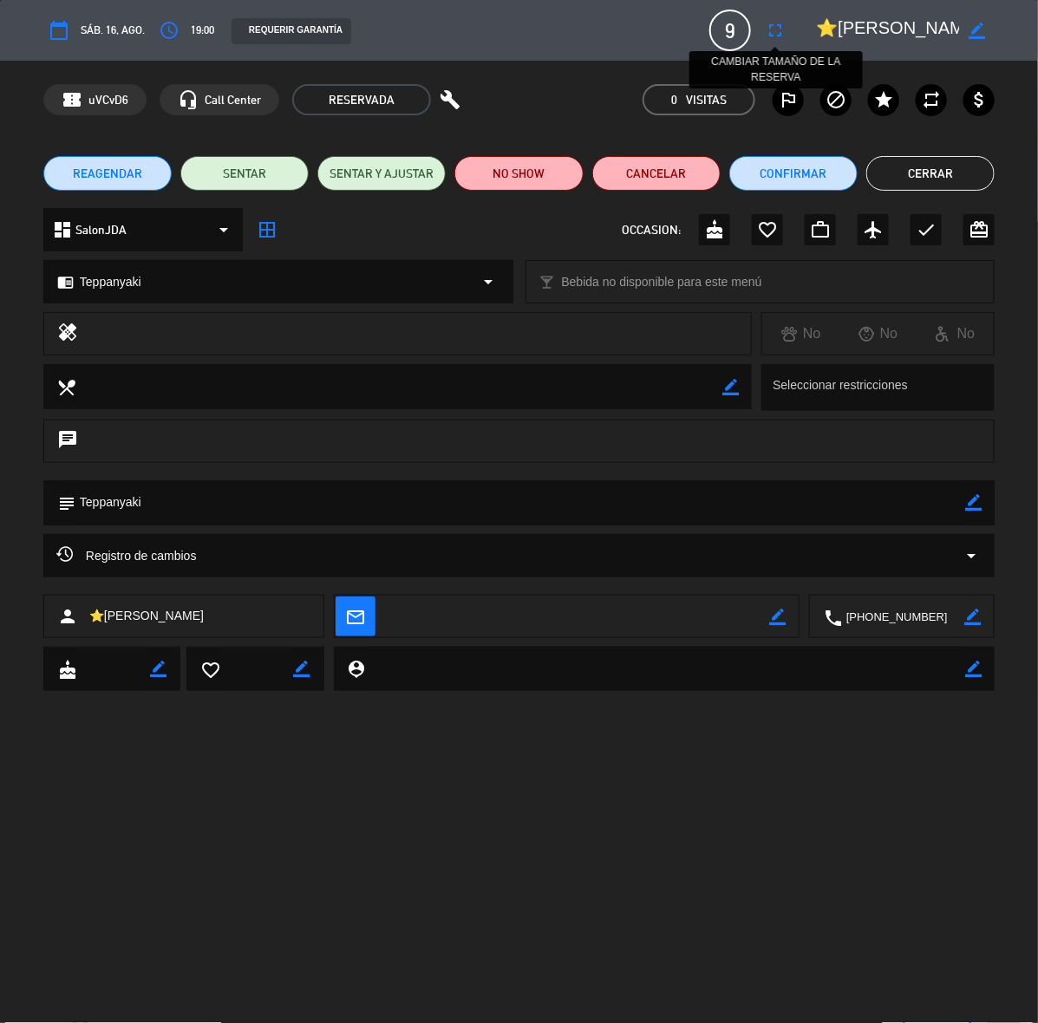
drag, startPoint x: 781, startPoint y: 31, endPoint x: 780, endPoint y: 54, distance: 22.6
click at [780, 31] on icon "fullscreen" at bounding box center [775, 30] width 21 height 21
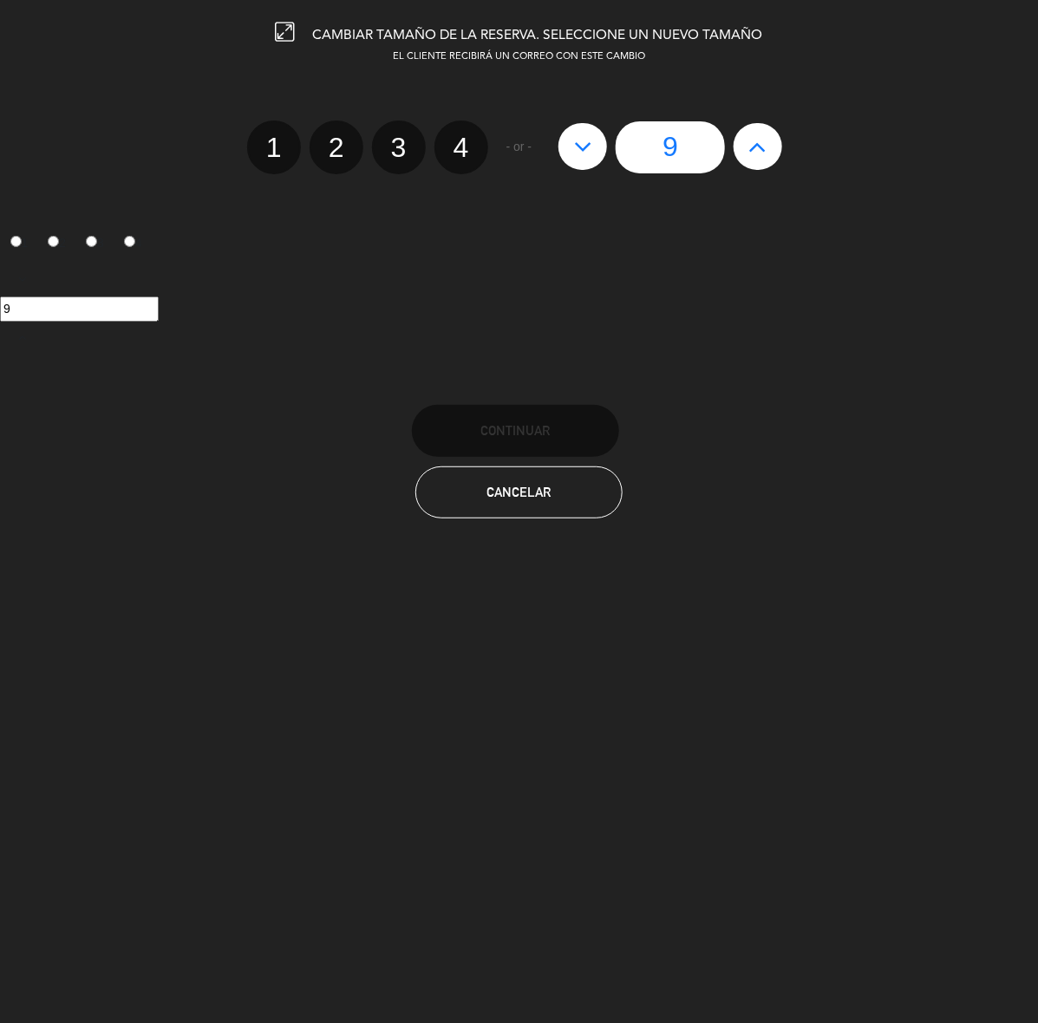
click at [757, 162] on button at bounding box center [757, 146] width 49 height 47
type input "10"
click at [757, 162] on button at bounding box center [757, 146] width 49 height 47
type input "11"
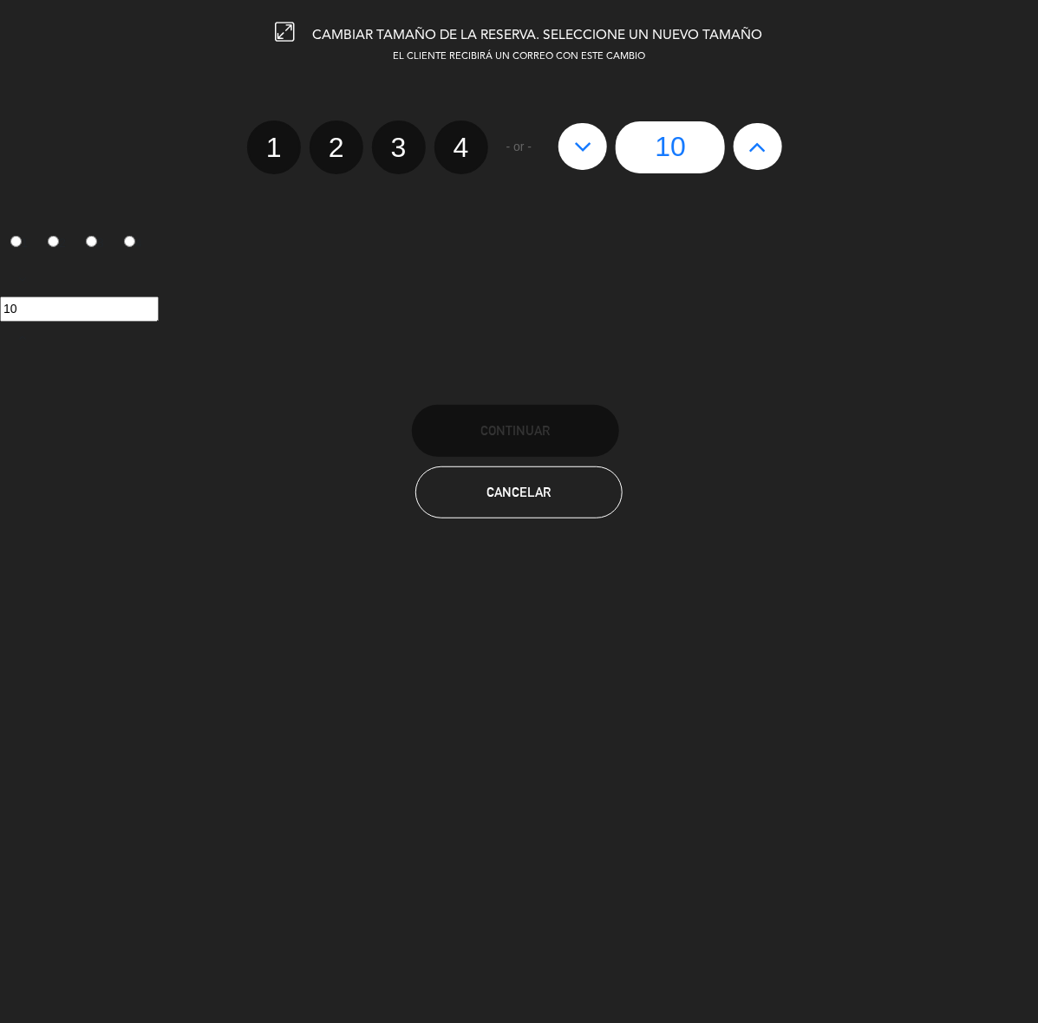
type input "11"
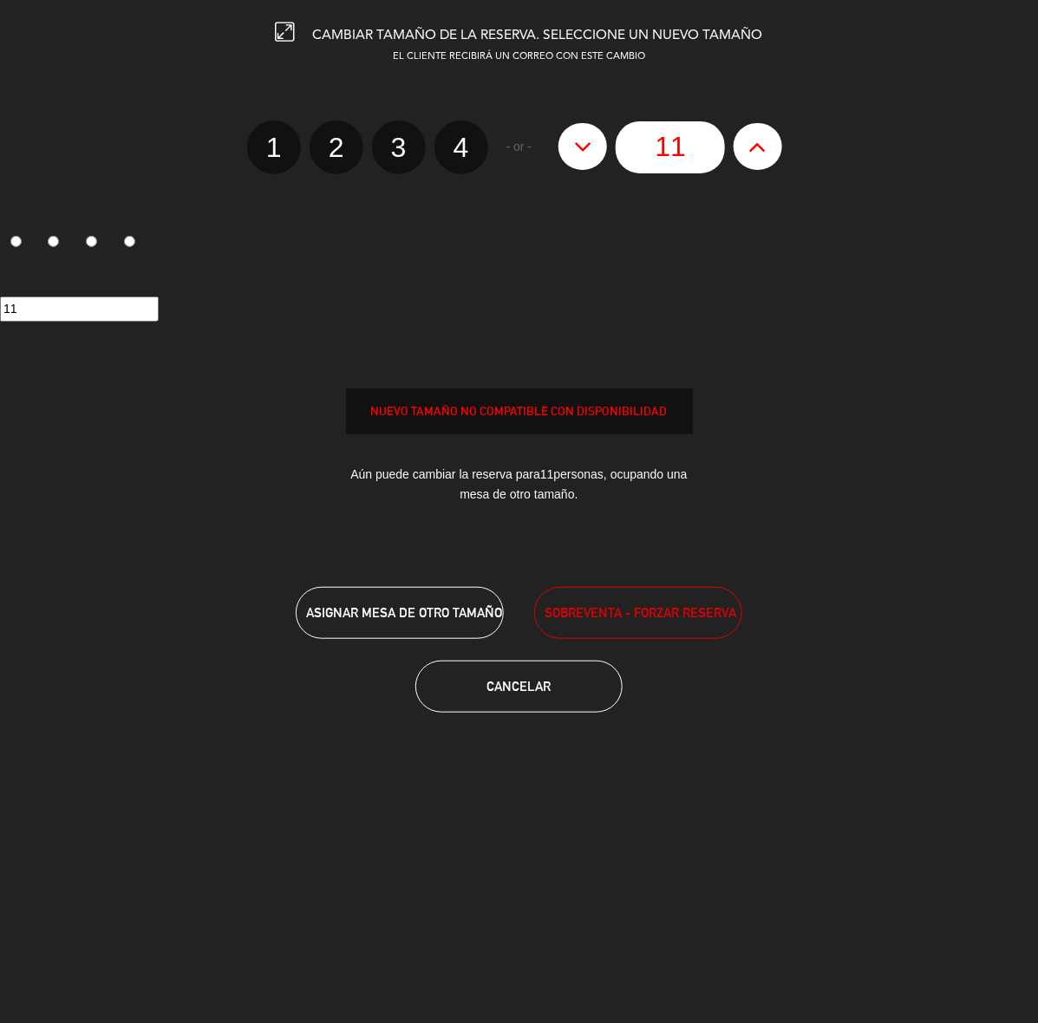
click at [607, 148] on div "11" at bounding box center [670, 147] width 241 height 52
click at [596, 147] on button at bounding box center [582, 146] width 49 height 47
type input "10"
click at [689, 608] on span "SOBREVENTA - FORZAR RESERVA" at bounding box center [640, 612] width 192 height 20
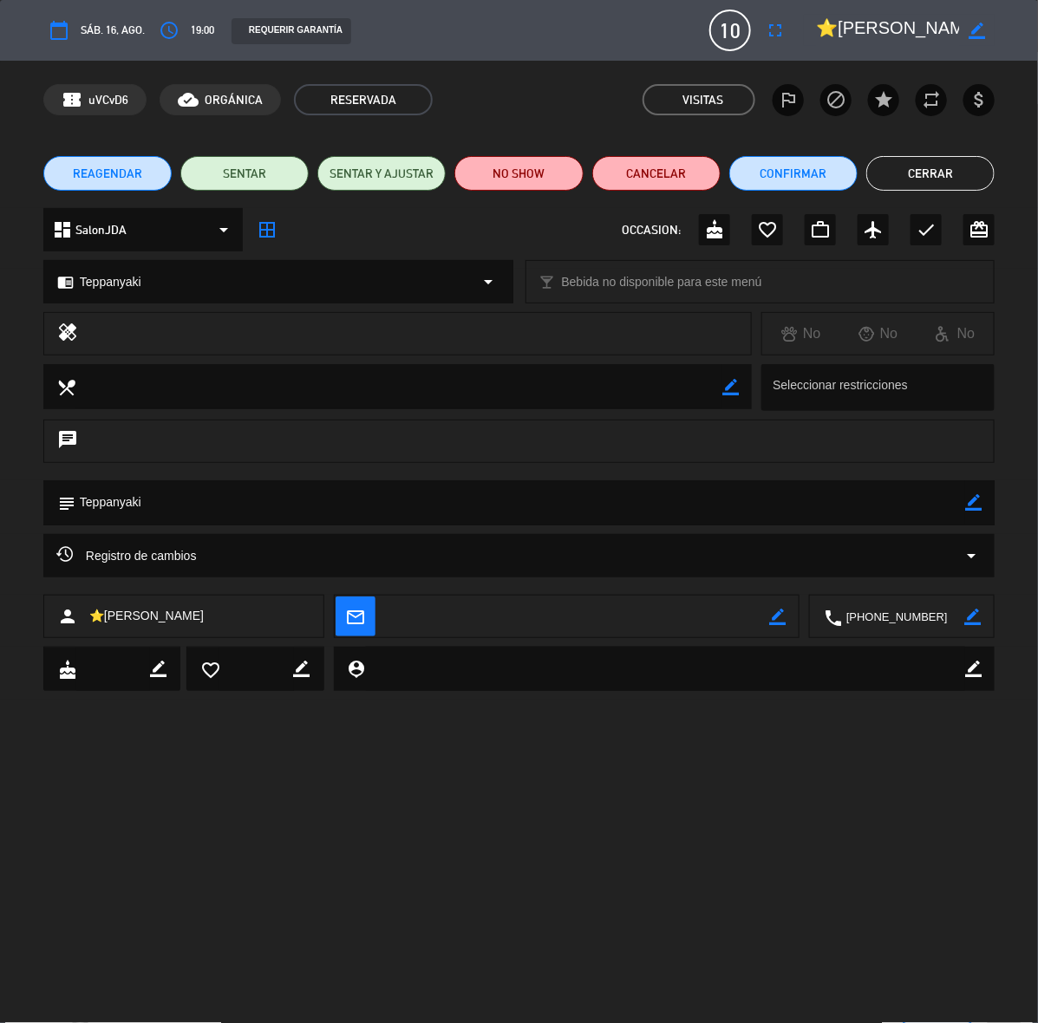
click at [915, 171] on button "Cerrar" at bounding box center [930, 173] width 128 height 35
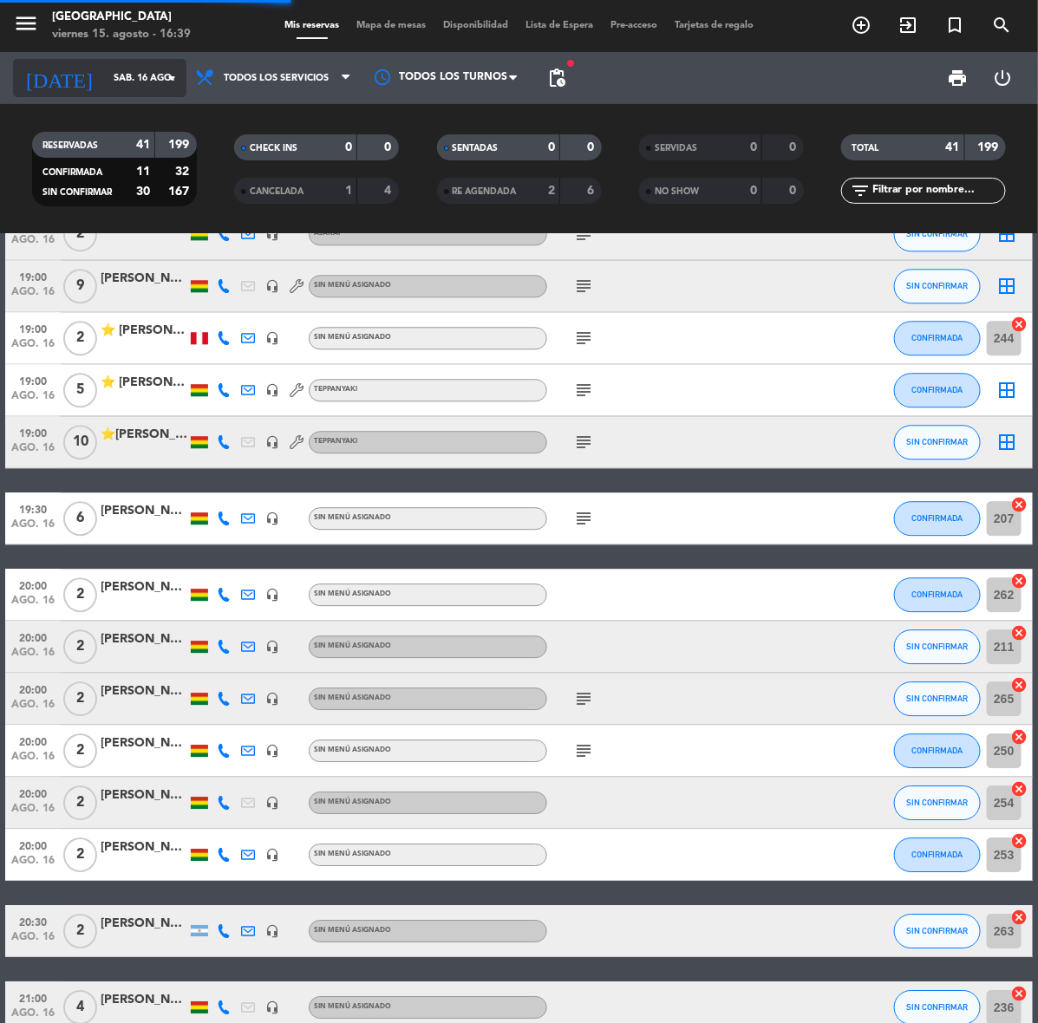
click at [105, 81] on input "sáb. 16 ago." at bounding box center [170, 78] width 130 height 29
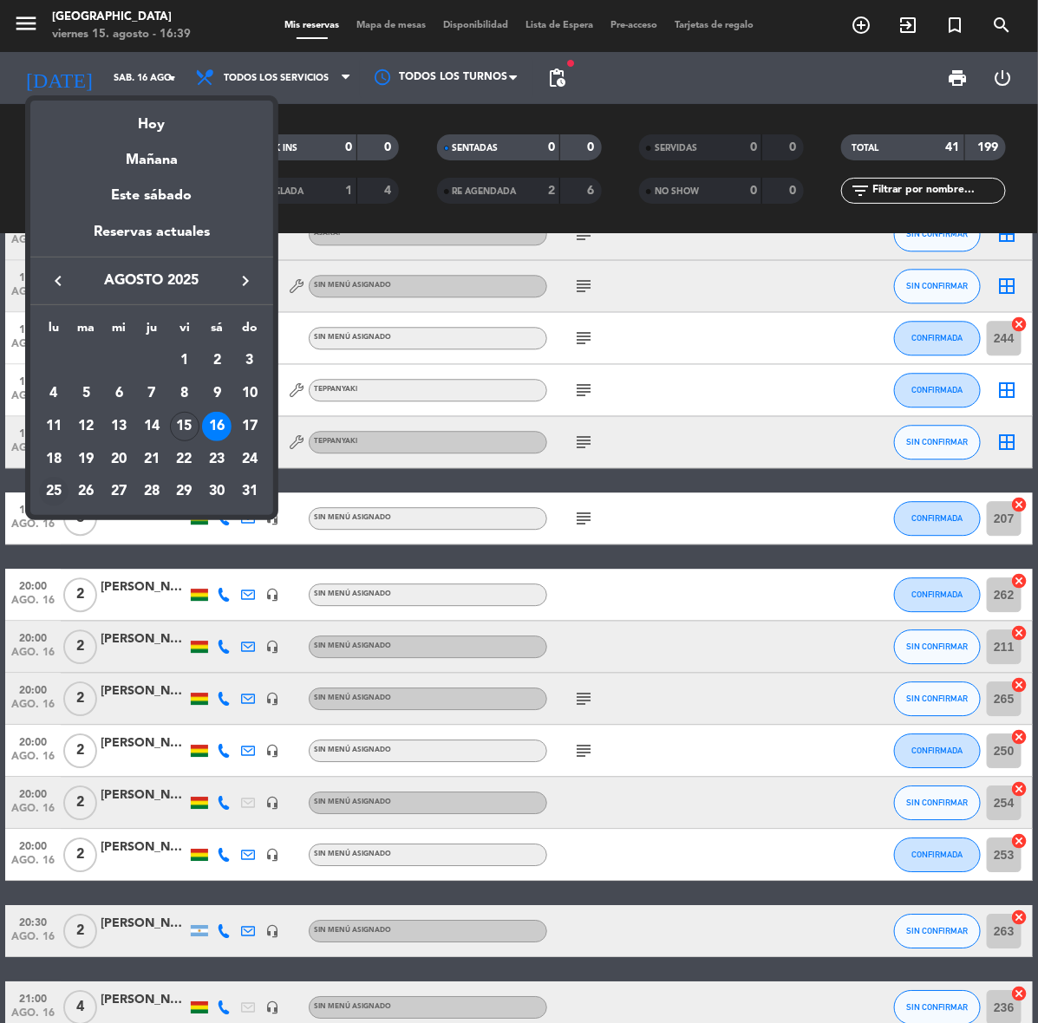
click at [58, 485] on div "25" at bounding box center [53, 491] width 29 height 29
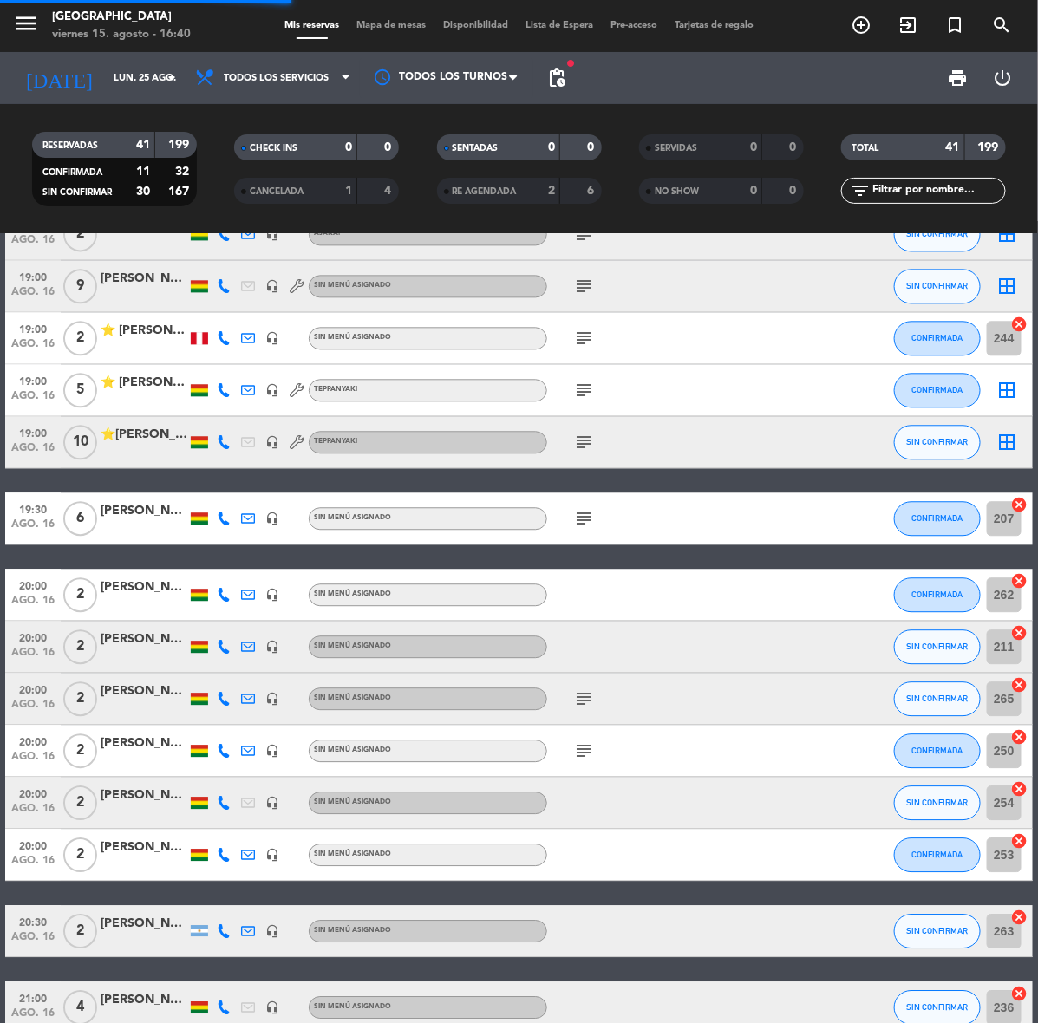
scroll to position [0, 0]
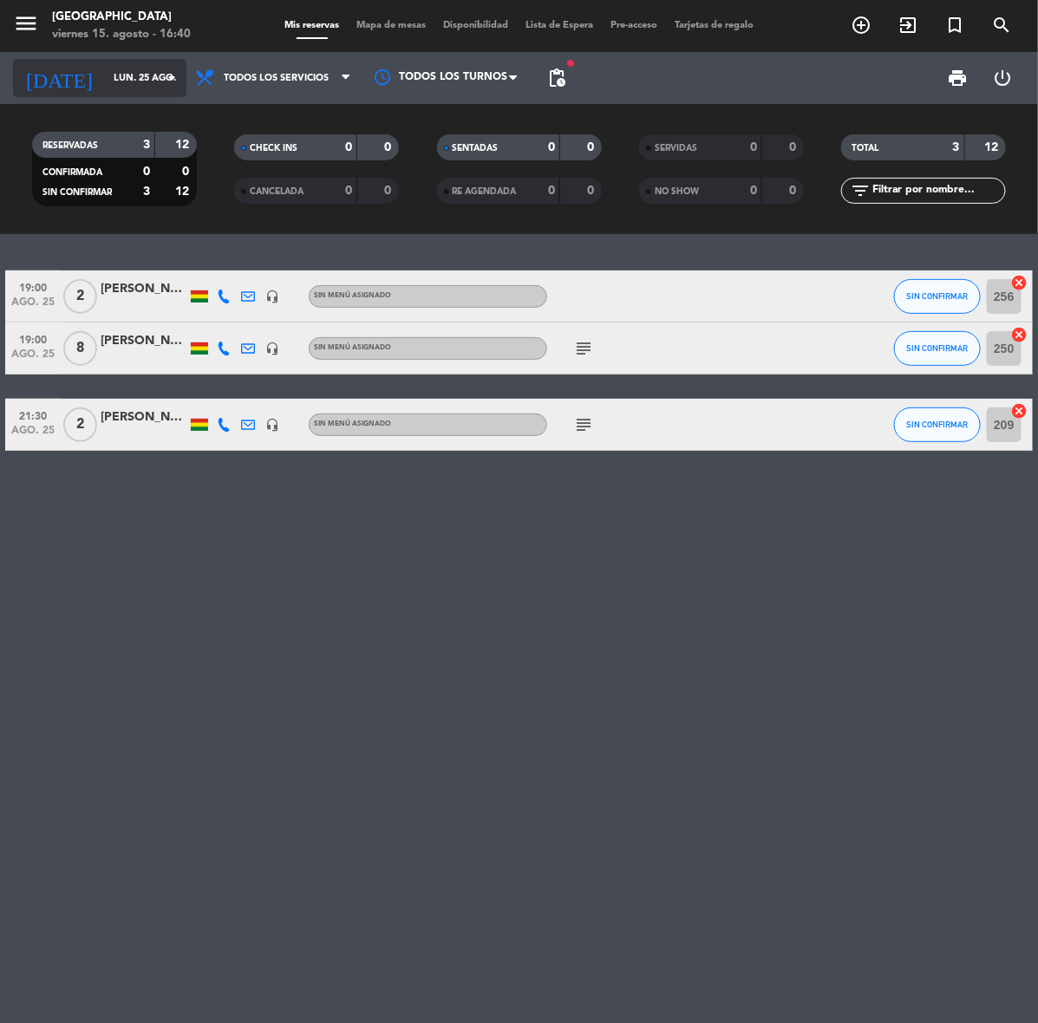
click at [100, 62] on div "[DATE] lun. 25 ago. arrow_drop_down" at bounding box center [99, 78] width 173 height 38
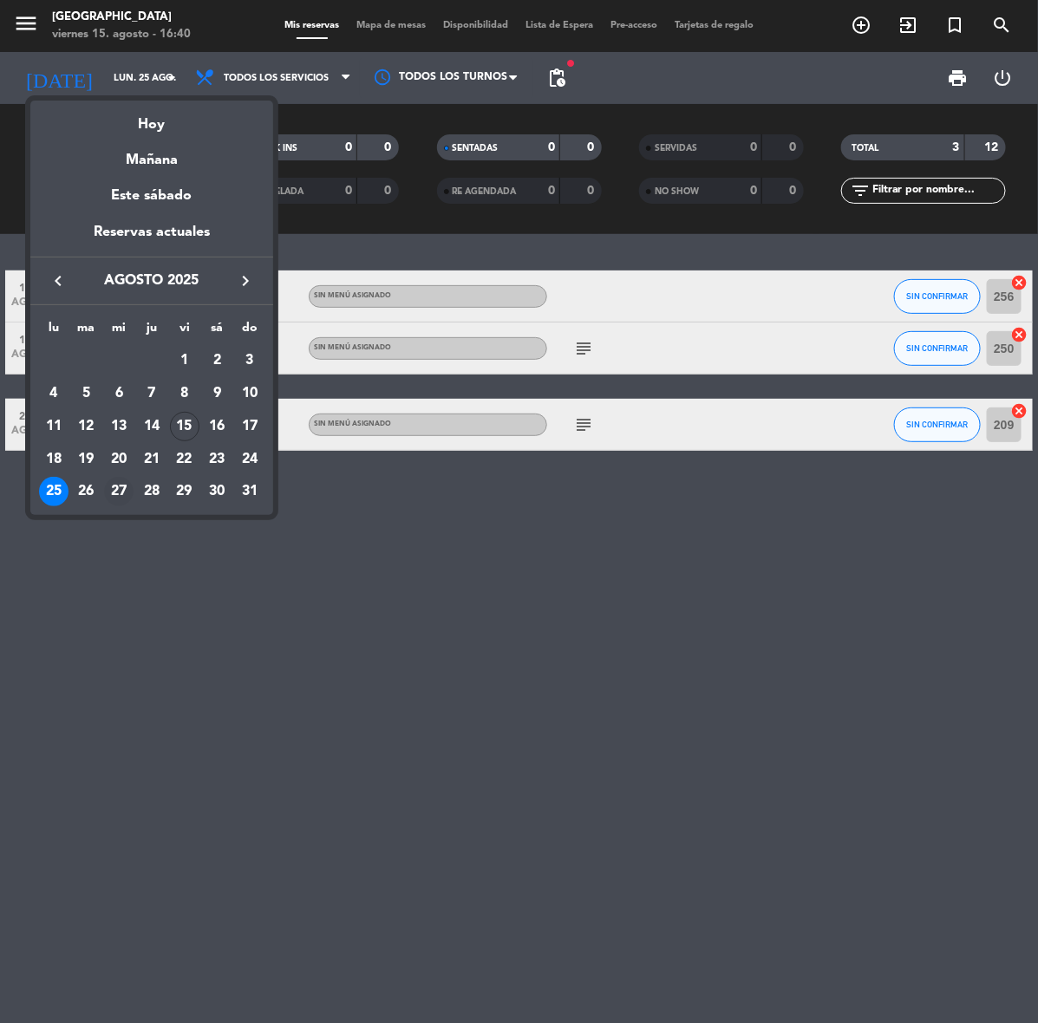
click at [114, 490] on div "27" at bounding box center [118, 491] width 29 height 29
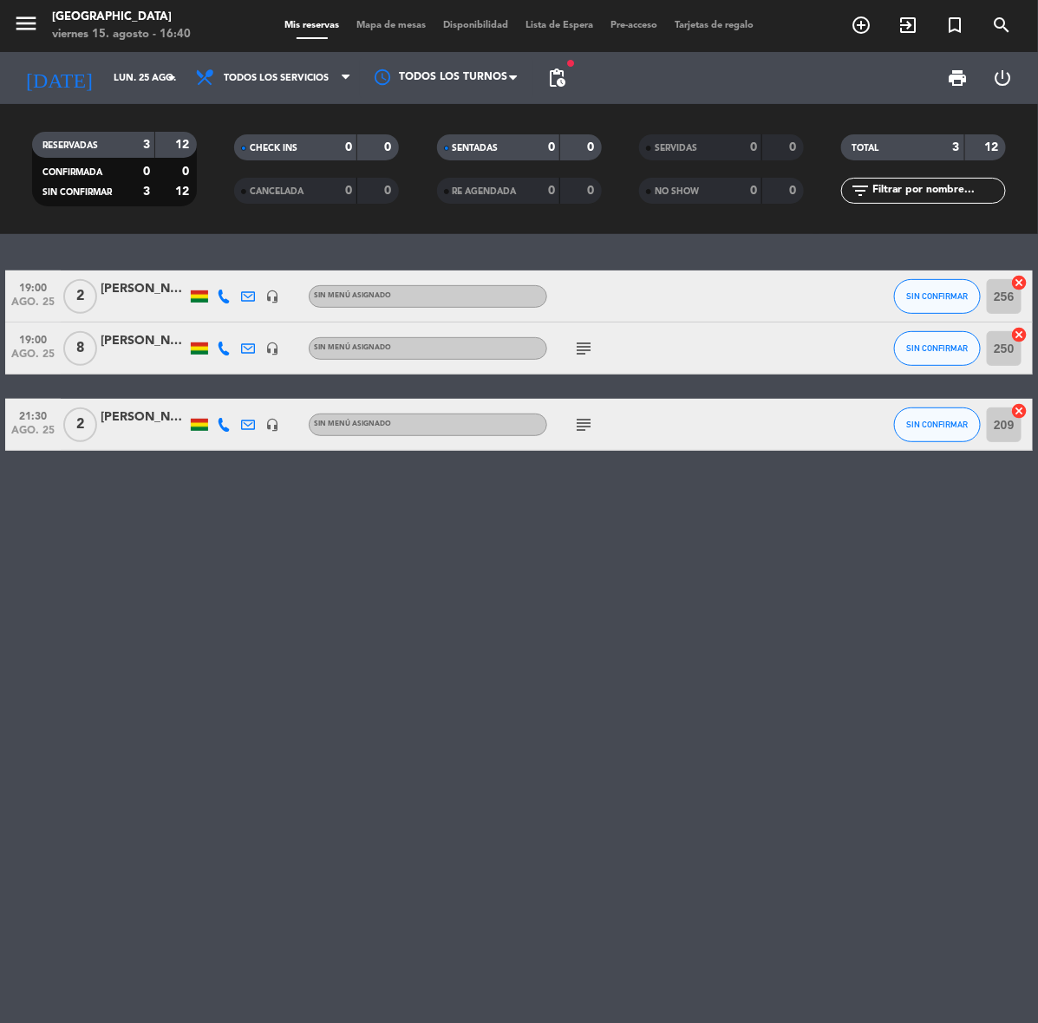
type input "mié. 27 ago."
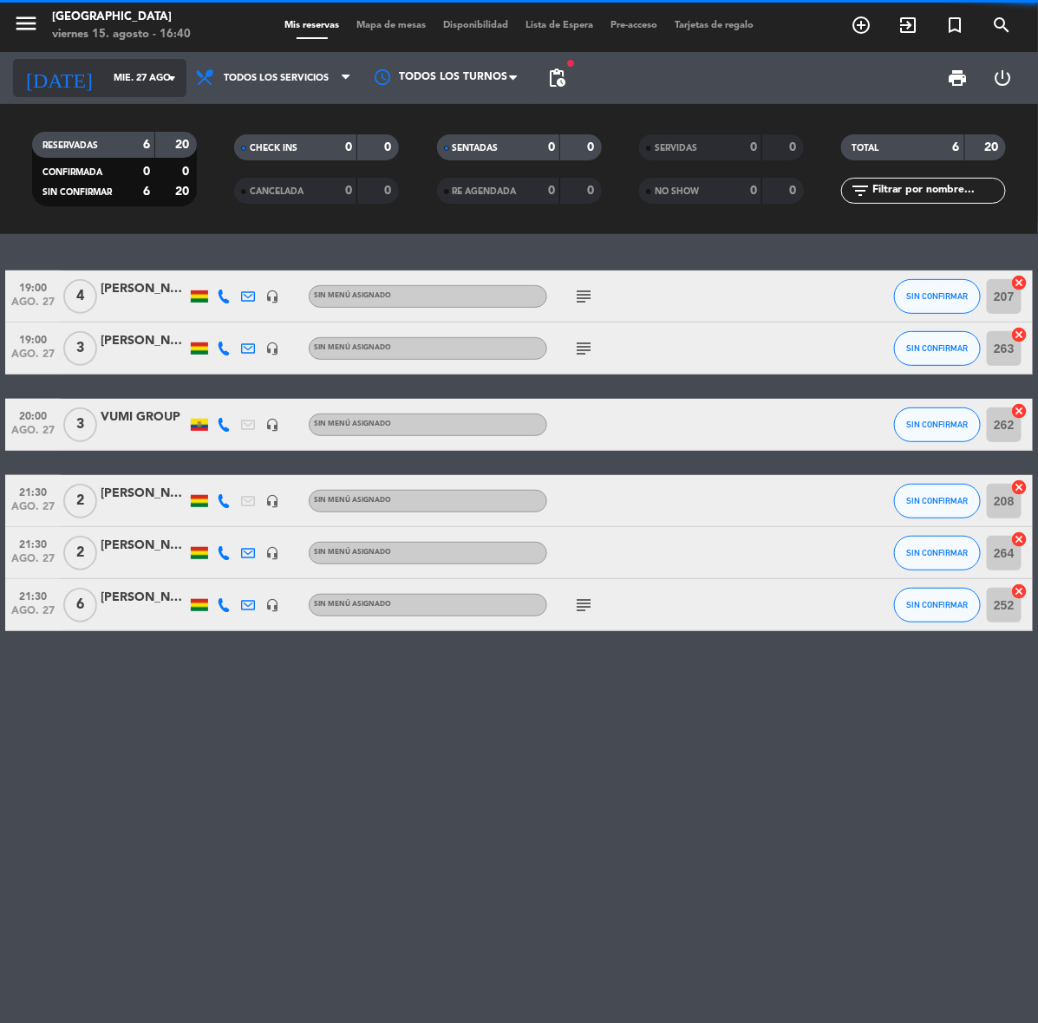
click at [105, 68] on input "mié. 27 ago." at bounding box center [170, 78] width 130 height 29
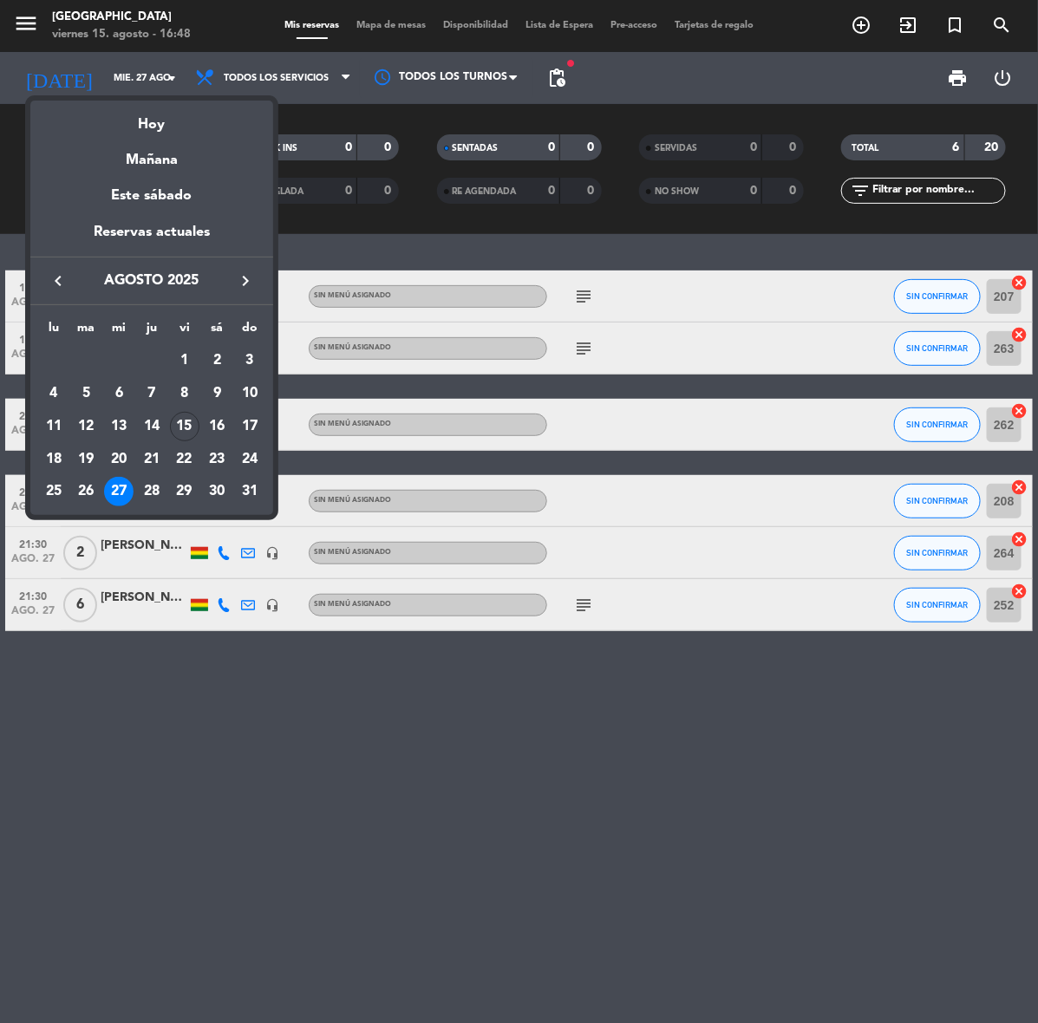
click at [855, 23] on div at bounding box center [519, 511] width 1038 height 1023
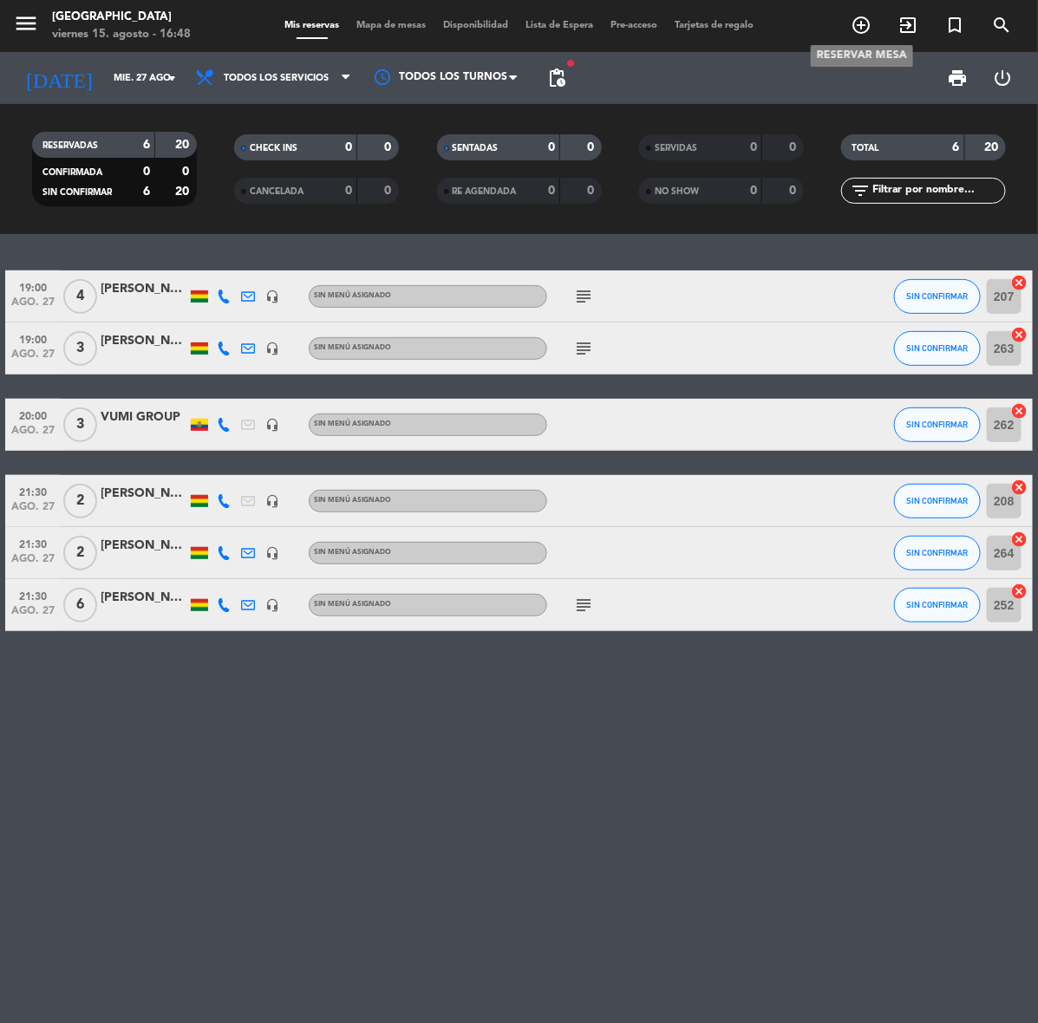
click at [852, 30] on icon "add_circle_outline" at bounding box center [860, 25] width 21 height 21
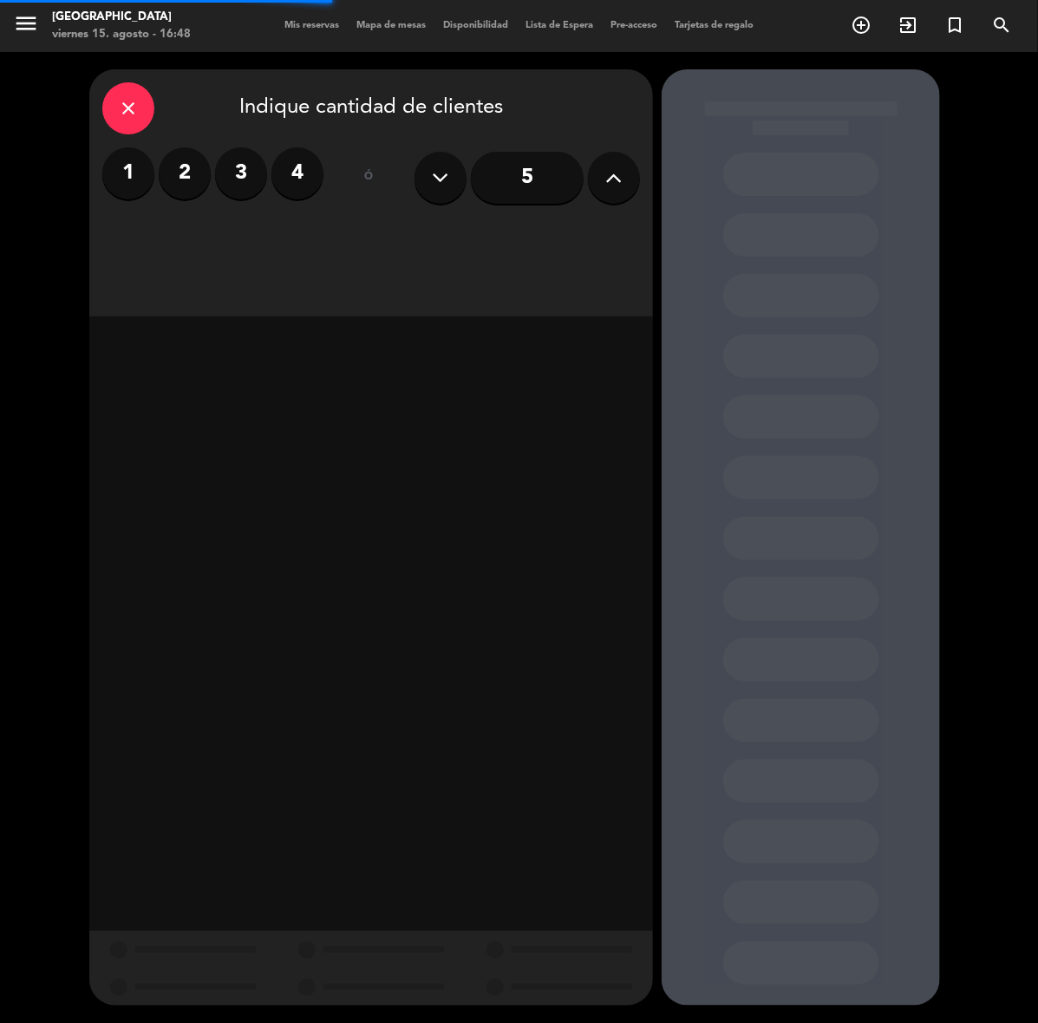
click at [244, 174] on label "3" at bounding box center [241, 173] width 52 height 52
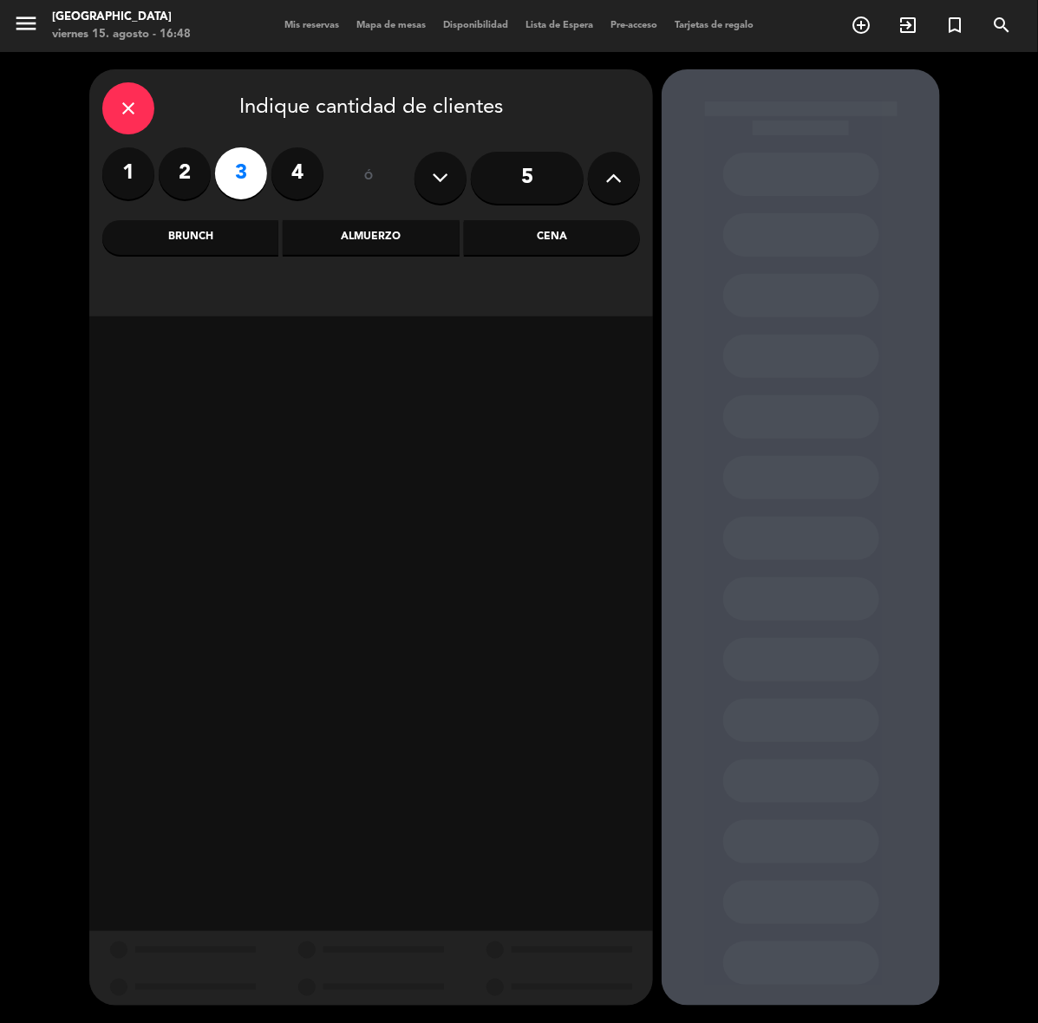
click at [351, 274] on div "close Indique cantidad de clientes 1 2 3 4 ó 5 Brunch Almuerzo Cena" at bounding box center [370, 192] width 563 height 247
click at [507, 238] on div "Cena" at bounding box center [552, 237] width 176 height 35
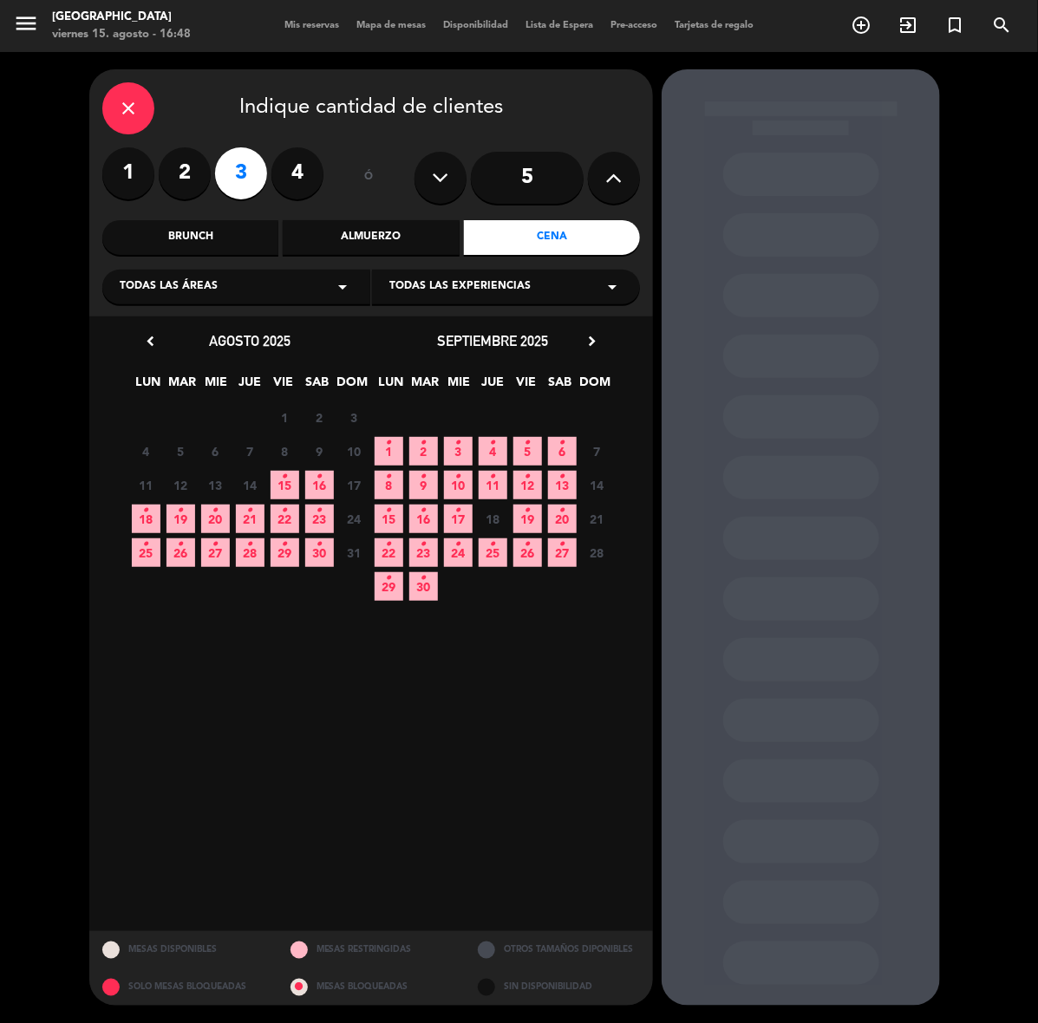
click at [153, 552] on span "25 •" at bounding box center [146, 552] width 29 height 29
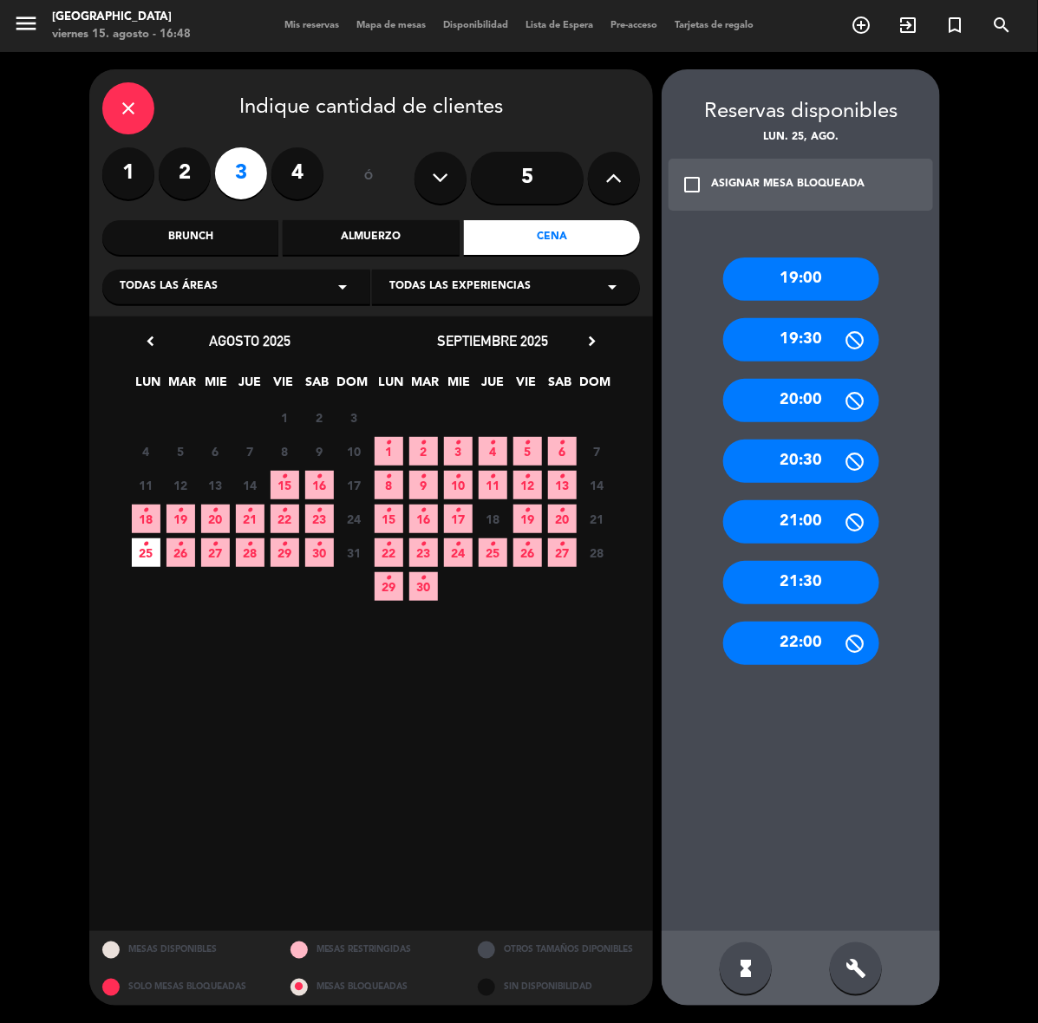
click at [820, 588] on div "21:30" at bounding box center [801, 582] width 156 height 43
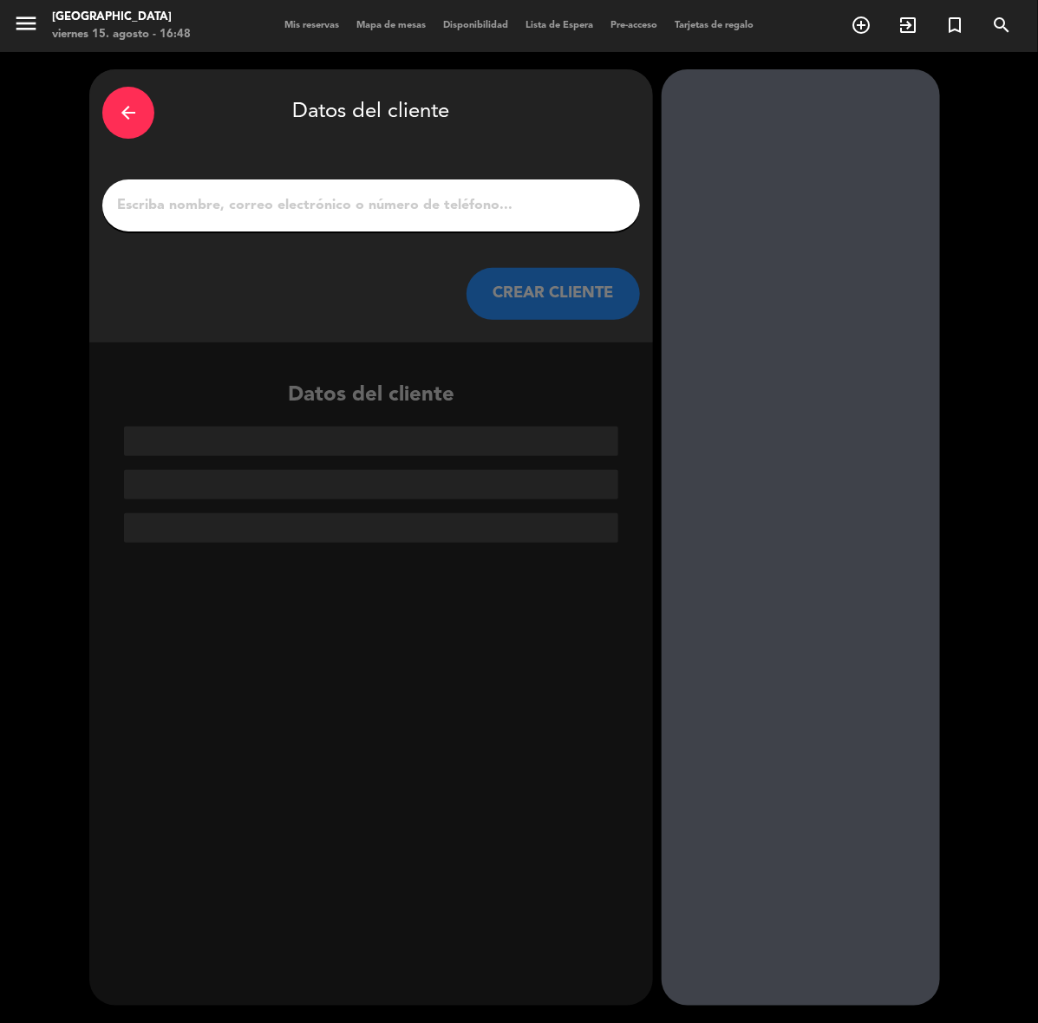
click at [556, 191] on div at bounding box center [370, 205] width 537 height 52
click at [556, 201] on input "1" at bounding box center [370, 205] width 511 height 24
paste input "[PERSON_NAME]"
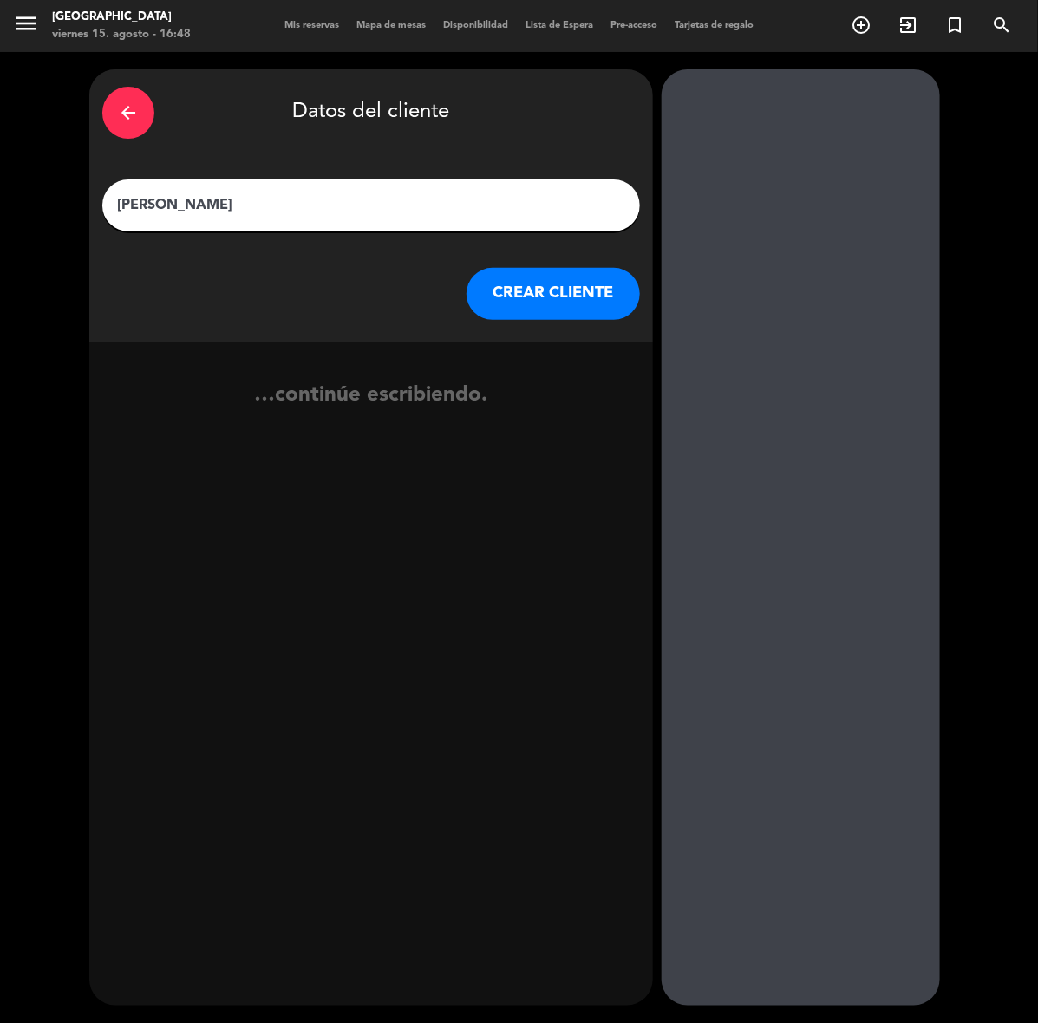
type input "[PERSON_NAME]"
click at [539, 280] on button "CREAR CLIENTE" at bounding box center [552, 294] width 173 height 52
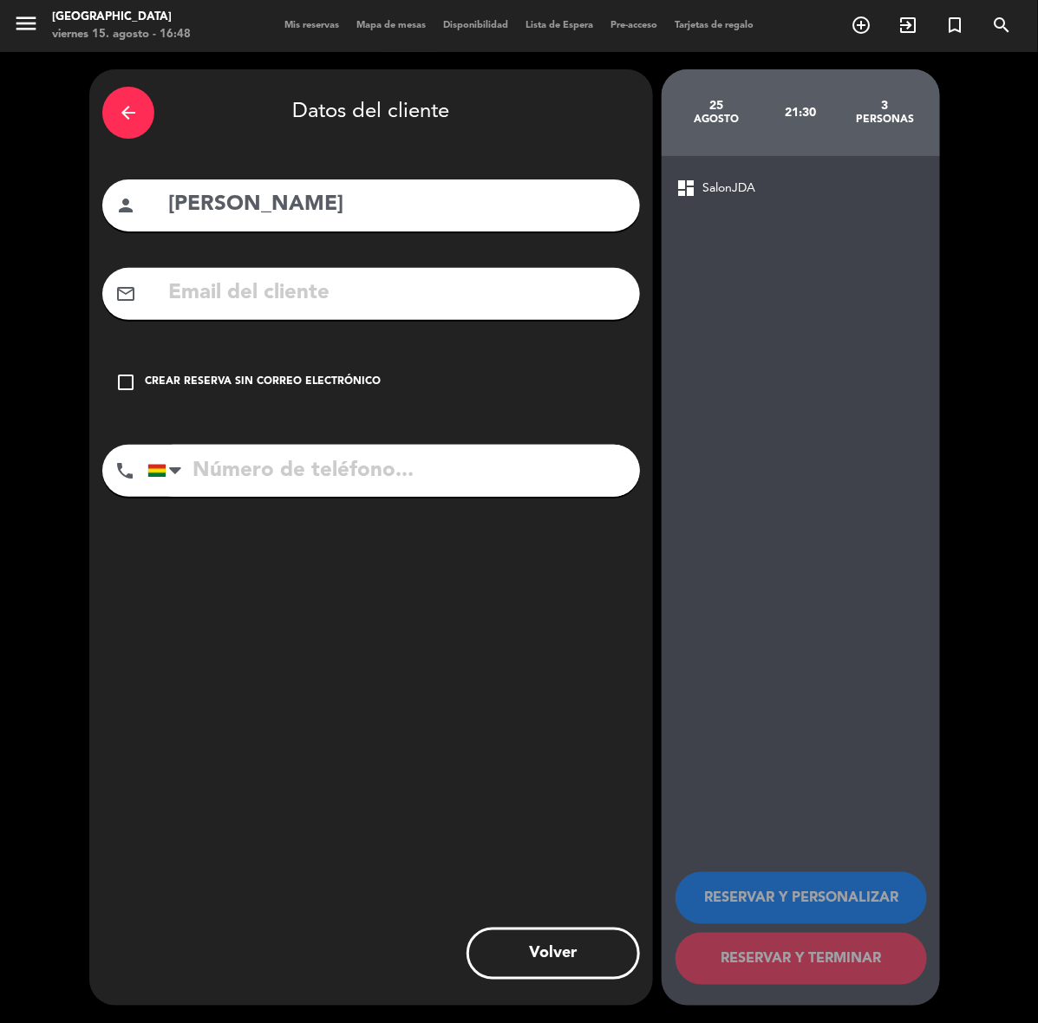
click at [539, 280] on input "text" at bounding box center [396, 294] width 460 height 36
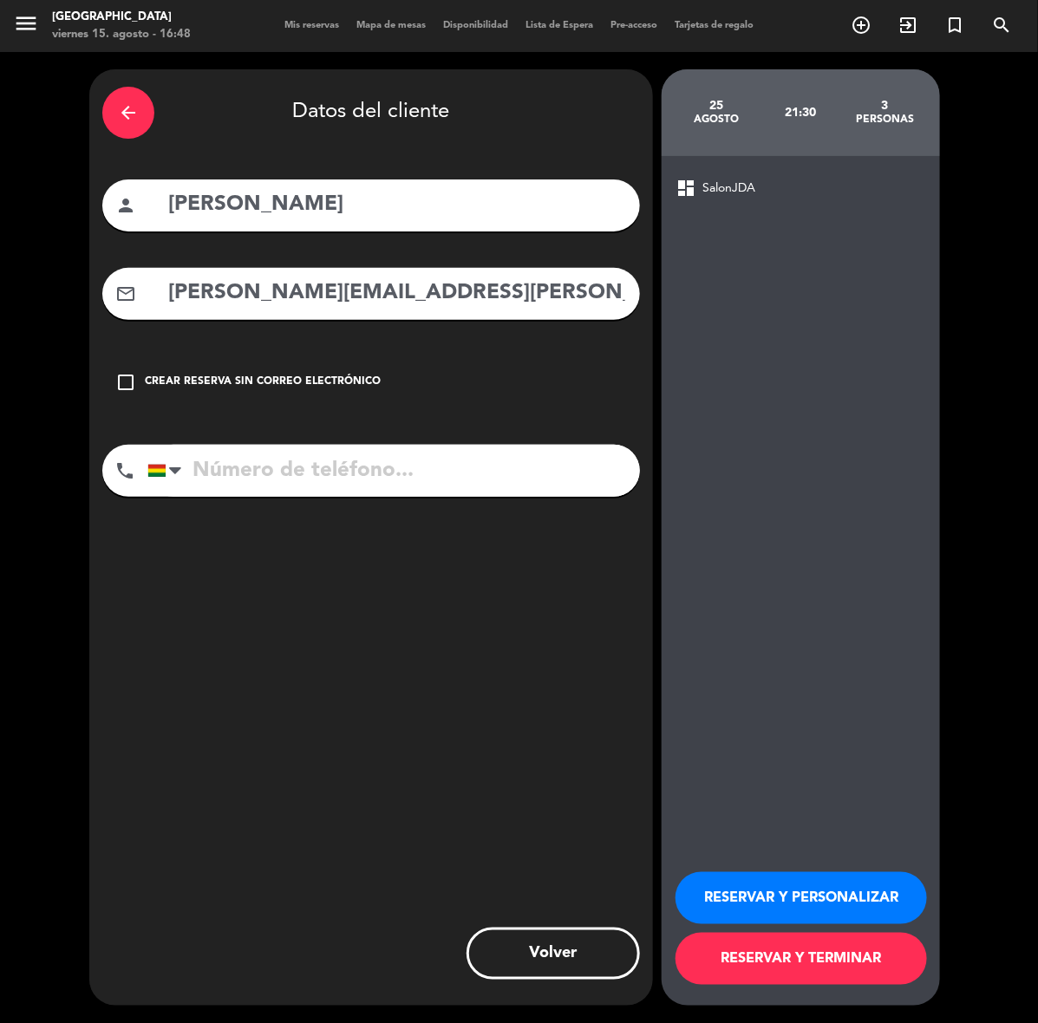
type input "[PERSON_NAME][EMAIL_ADDRESS][PERSON_NAME][DOMAIN_NAME]"
click at [592, 486] on input "tel" at bounding box center [393, 471] width 492 height 52
type input "73630217"
click at [860, 912] on button "RESERVAR Y PERSONALIZAR" at bounding box center [800, 898] width 251 height 52
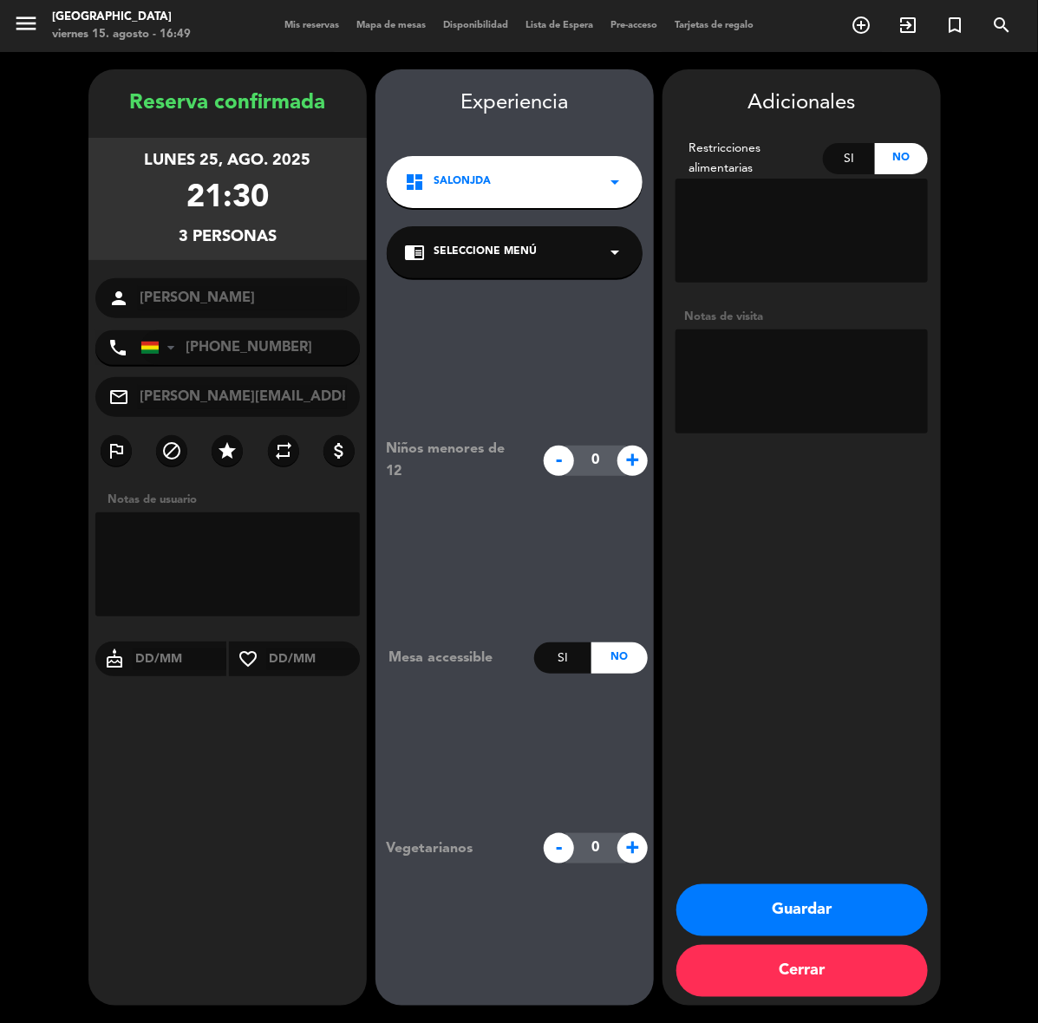
click at [851, 898] on button "Guardar" at bounding box center [801, 910] width 251 height 52
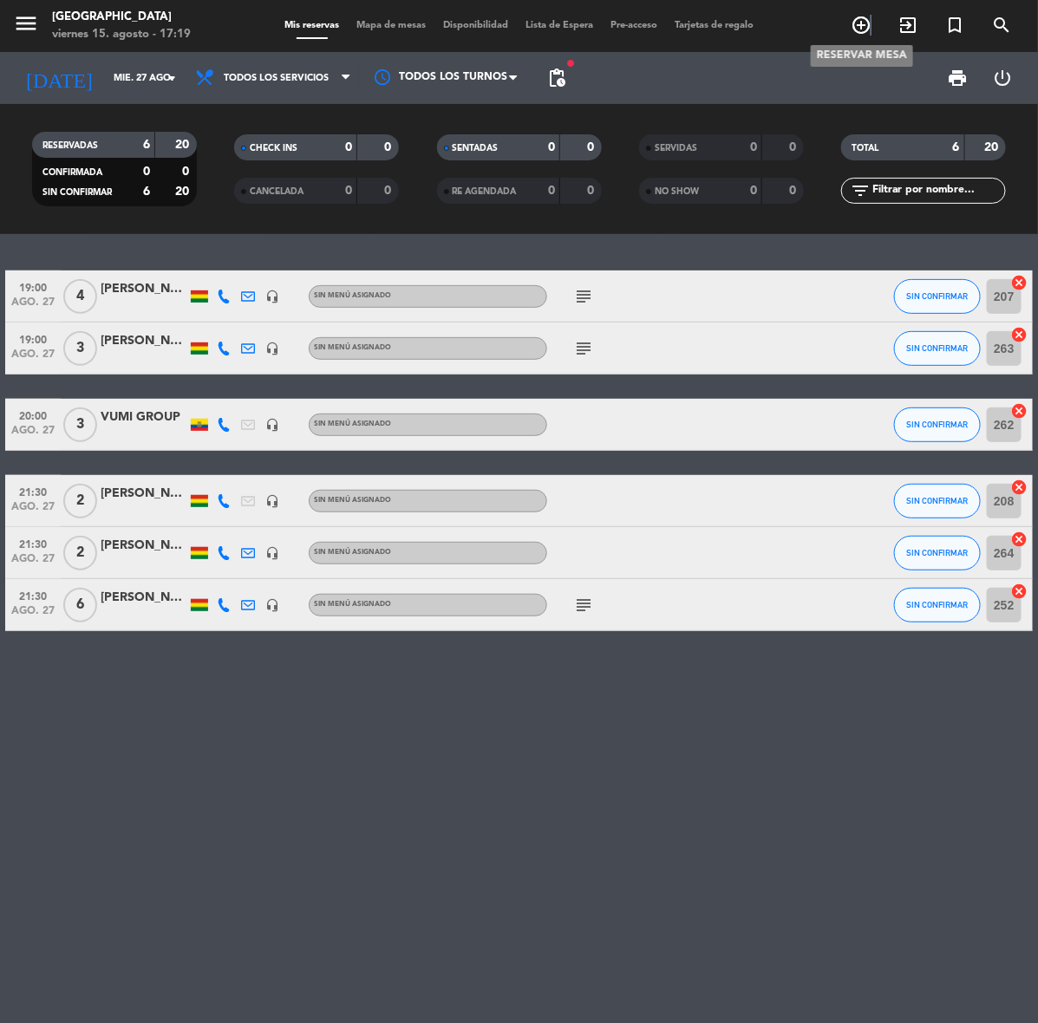
click at [869, 18] on span "add_circle_outline" at bounding box center [860, 24] width 47 height 29
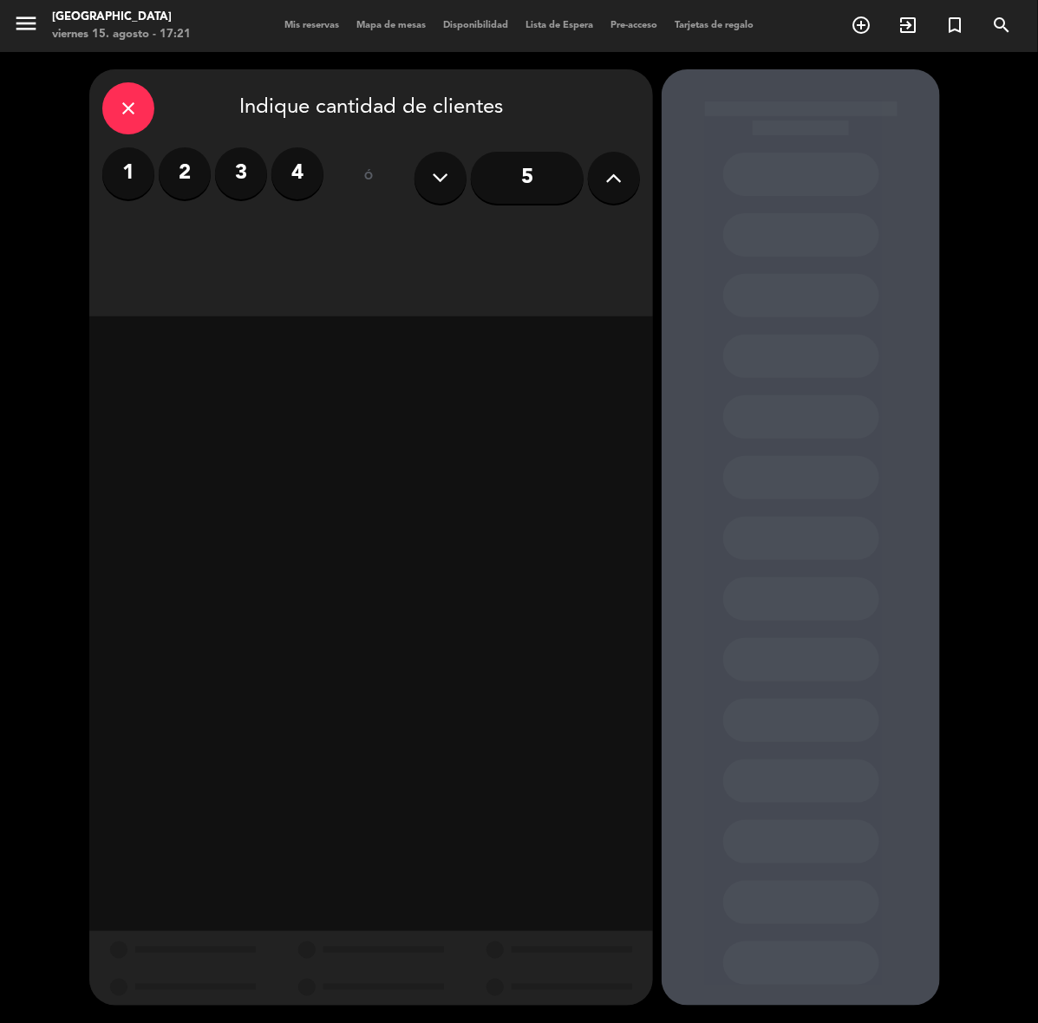
click at [146, 115] on div "close" at bounding box center [128, 108] width 52 height 52
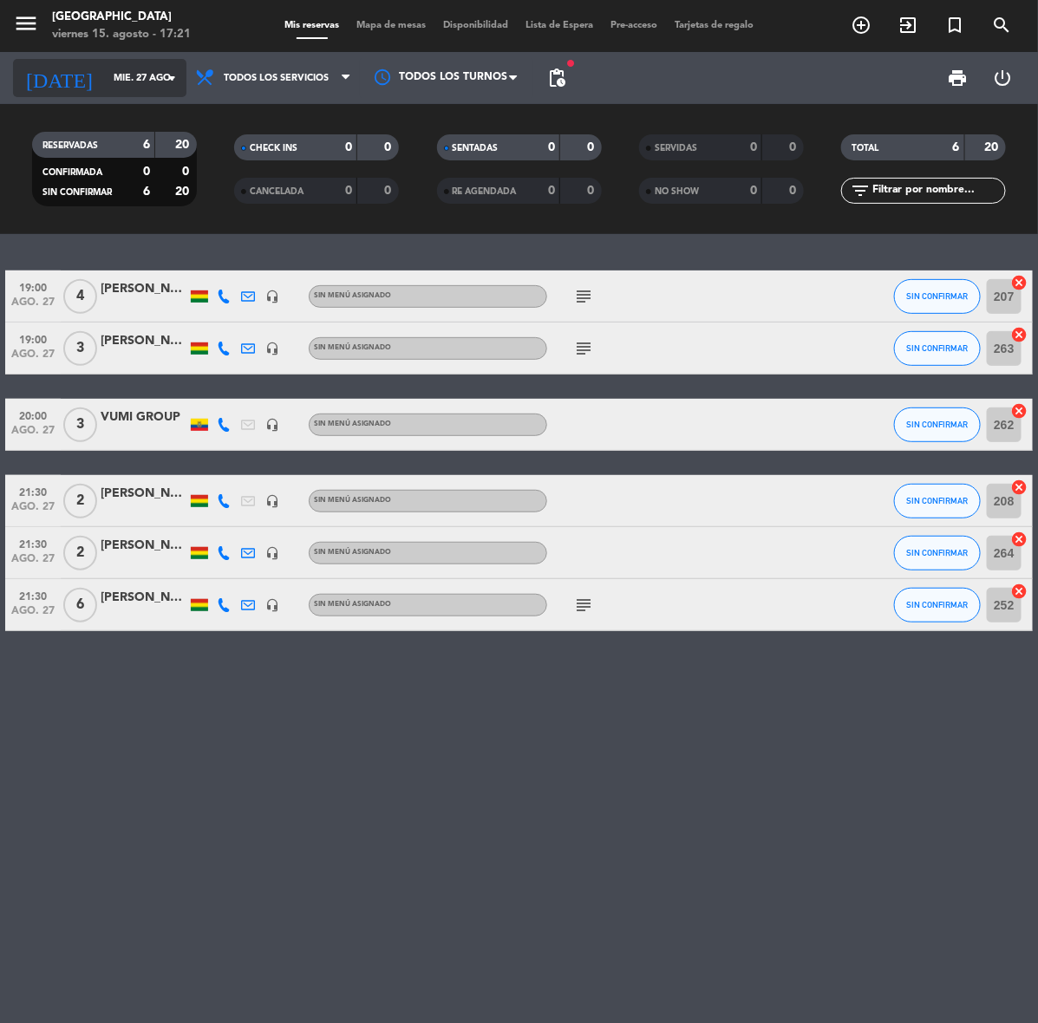
click at [147, 66] on input "mié. 27 ago." at bounding box center [170, 78] width 130 height 29
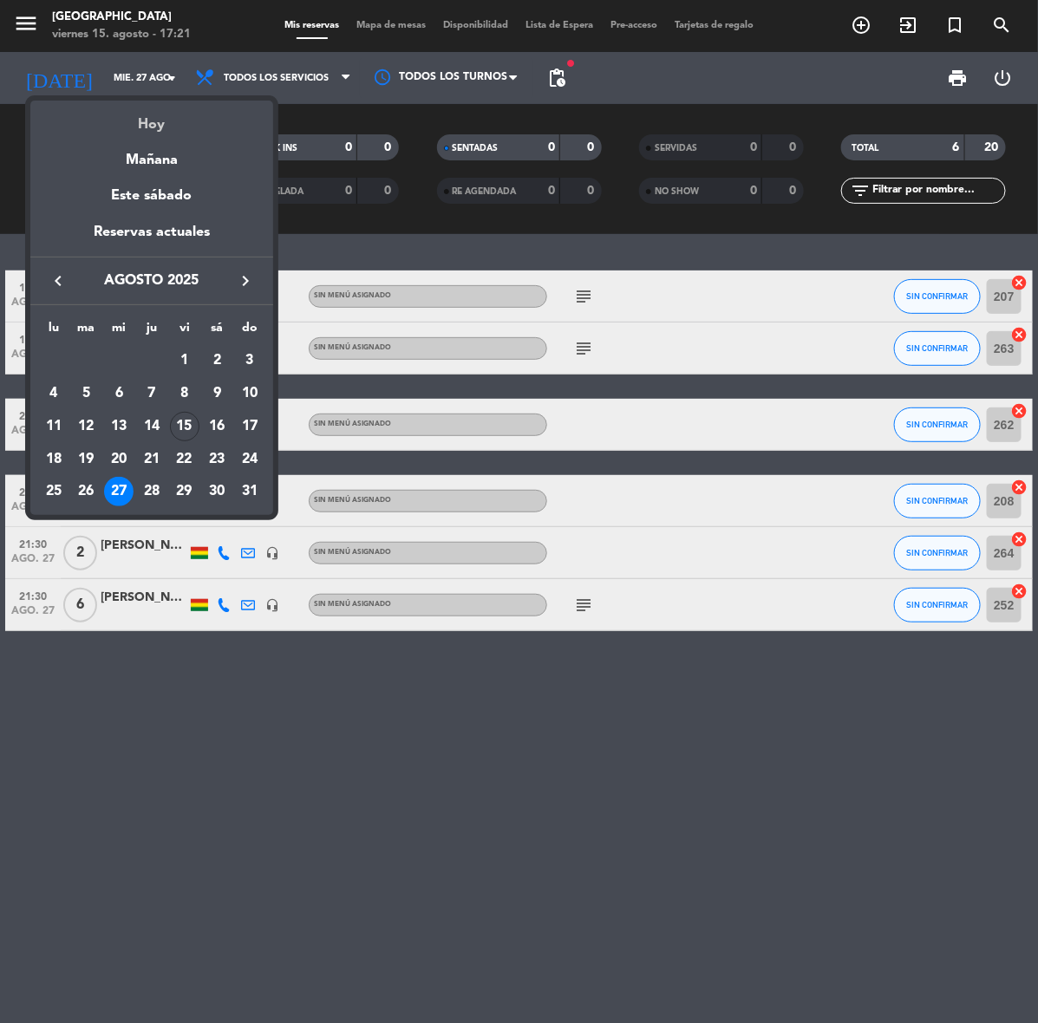
click at [166, 102] on div "Hoy" at bounding box center [151, 119] width 243 height 36
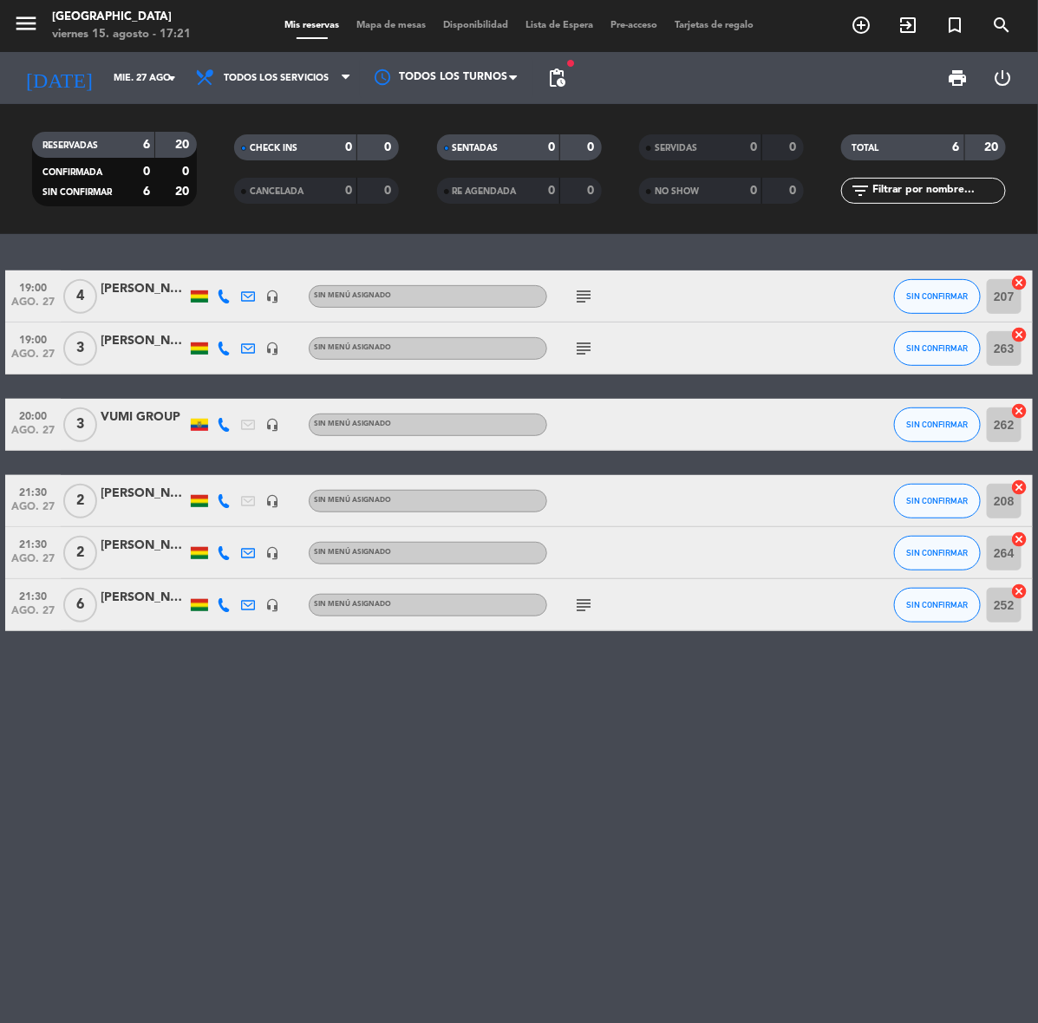
type input "vie. 15 ago."
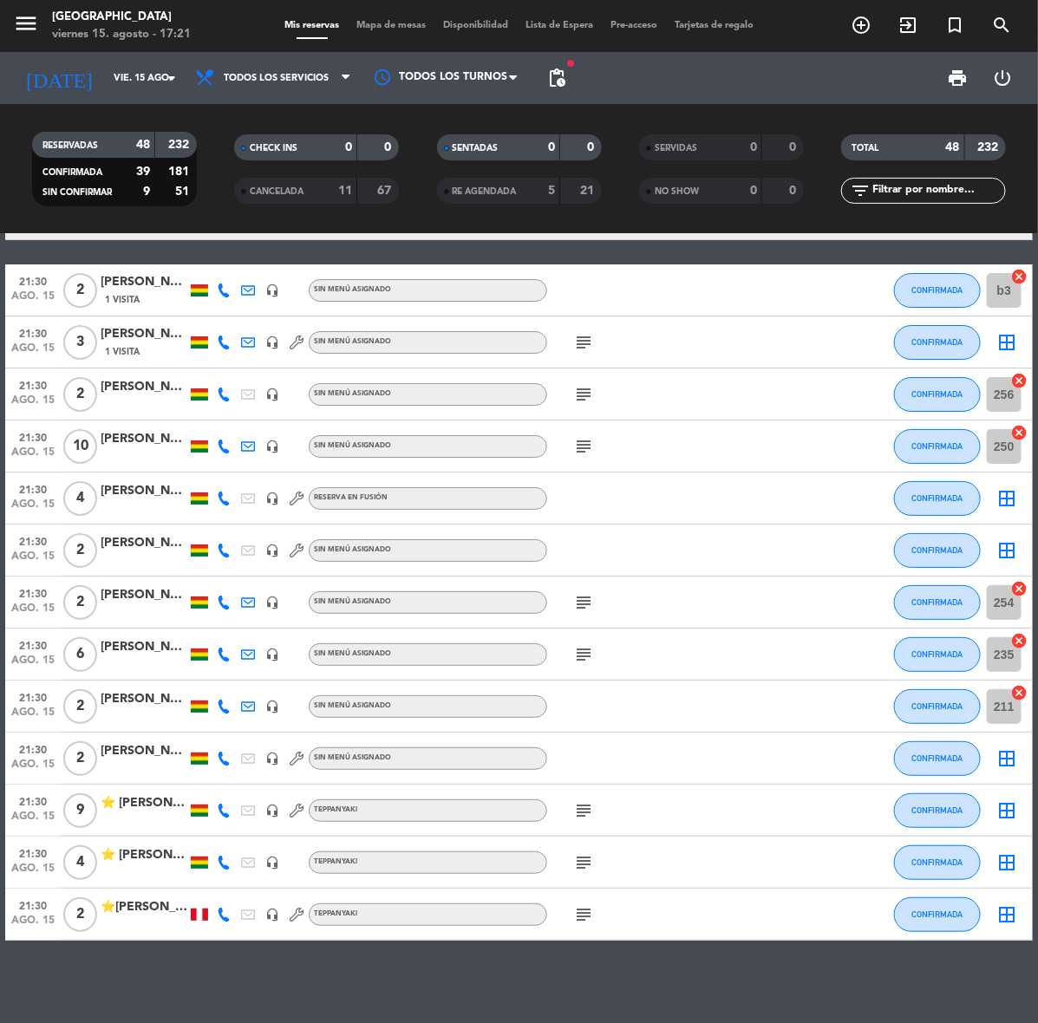
scroll to position [2000, 0]
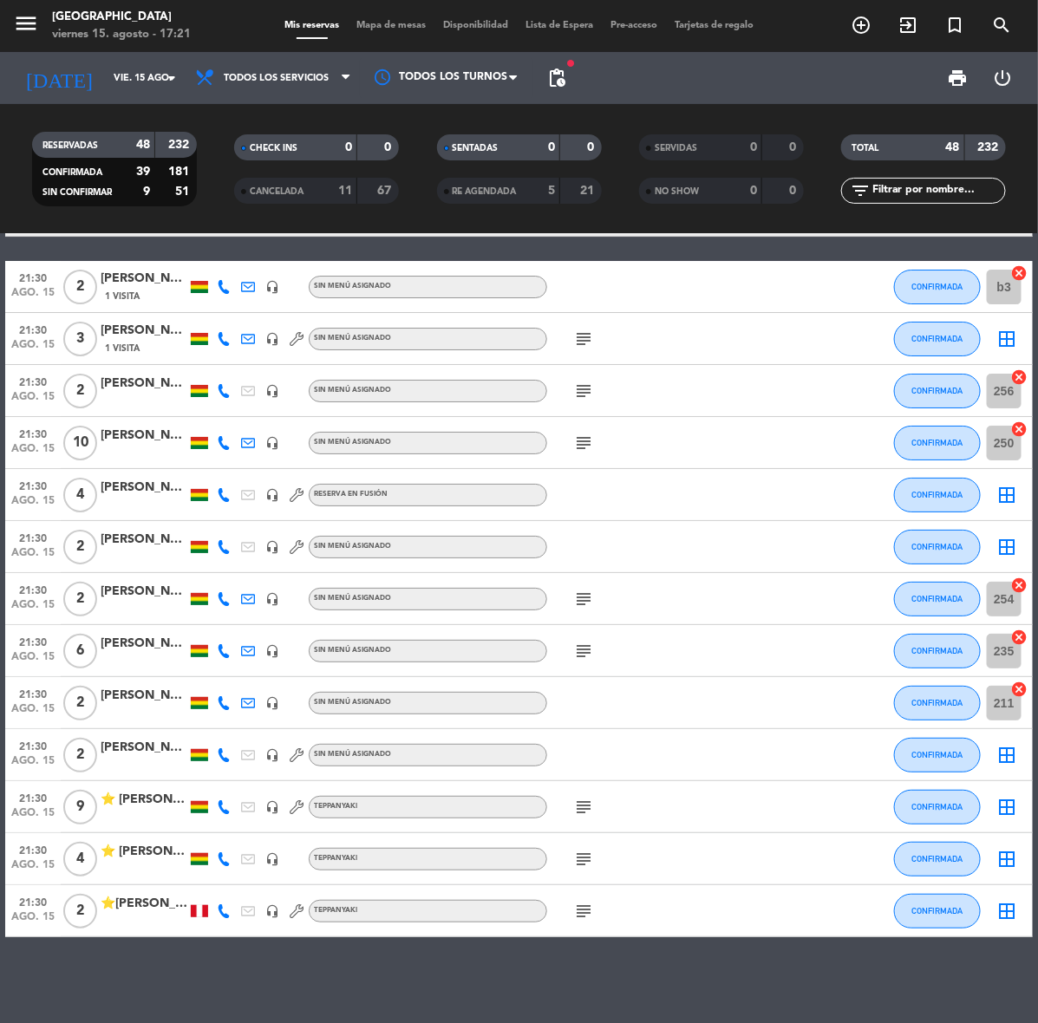
click at [135, 811] on div at bounding box center [144, 817] width 87 height 14
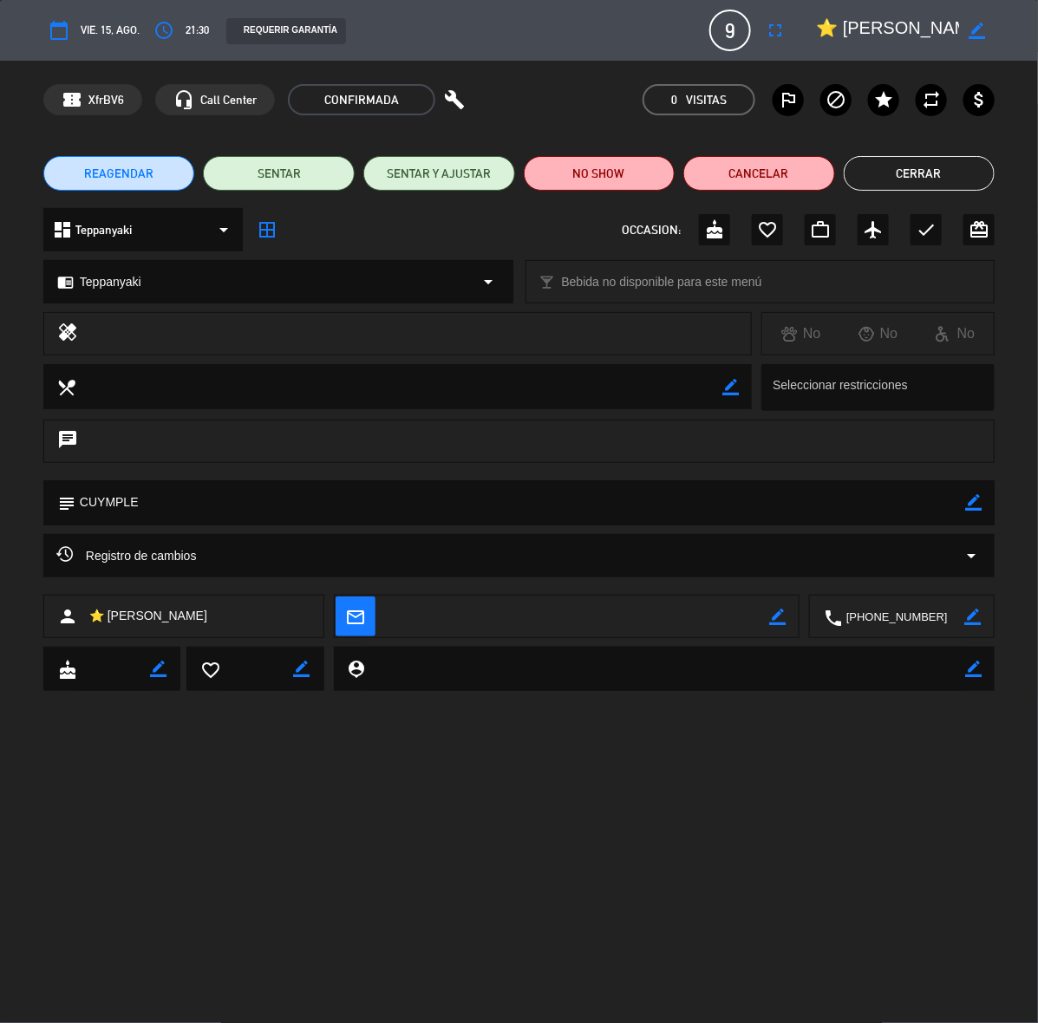
click at [971, 504] on icon "border_color" at bounding box center [973, 502] width 16 height 16
click at [932, 510] on textarea at bounding box center [519, 502] width 889 height 44
type textarea "CUYMPLE -- SE LE EXPLICÓ QUE SI LLEGAN A SER 7 O MENOS PAX DEBEN PAGAR EL FEE"
click at [980, 501] on div "subject" at bounding box center [518, 502] width 951 height 45
click at [980, 501] on icon at bounding box center [973, 502] width 16 height 16
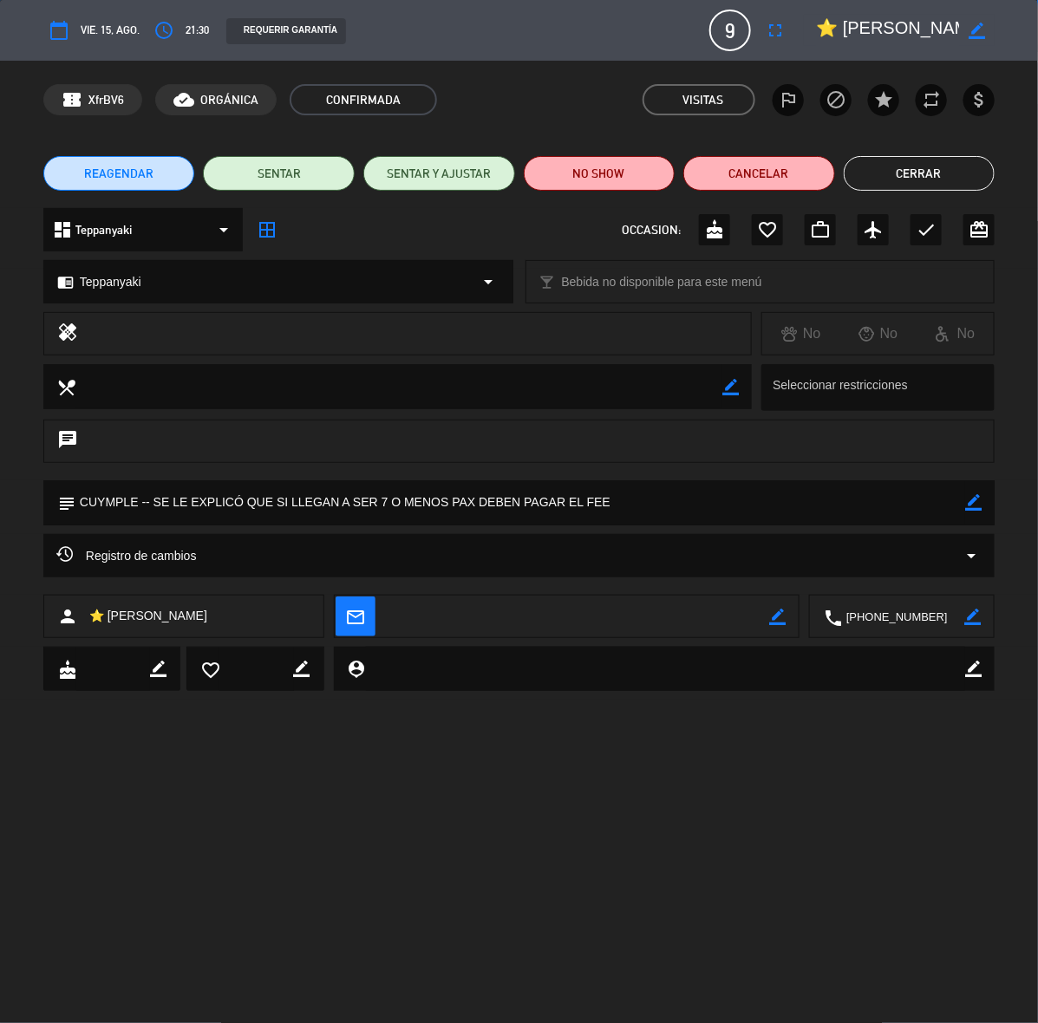
click at [920, 183] on button "Cerrar" at bounding box center [919, 173] width 152 height 35
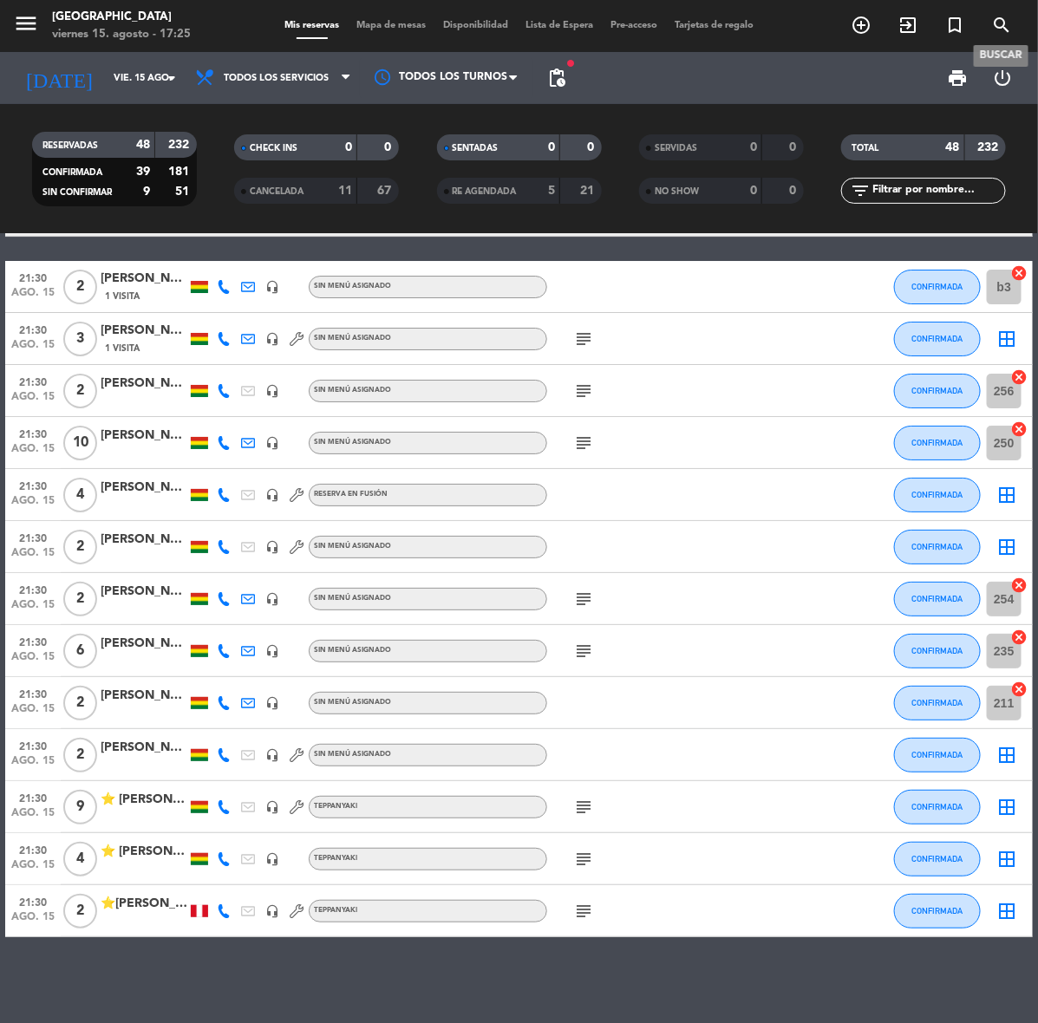
click at [988, 23] on span "search" at bounding box center [1001, 24] width 47 height 29
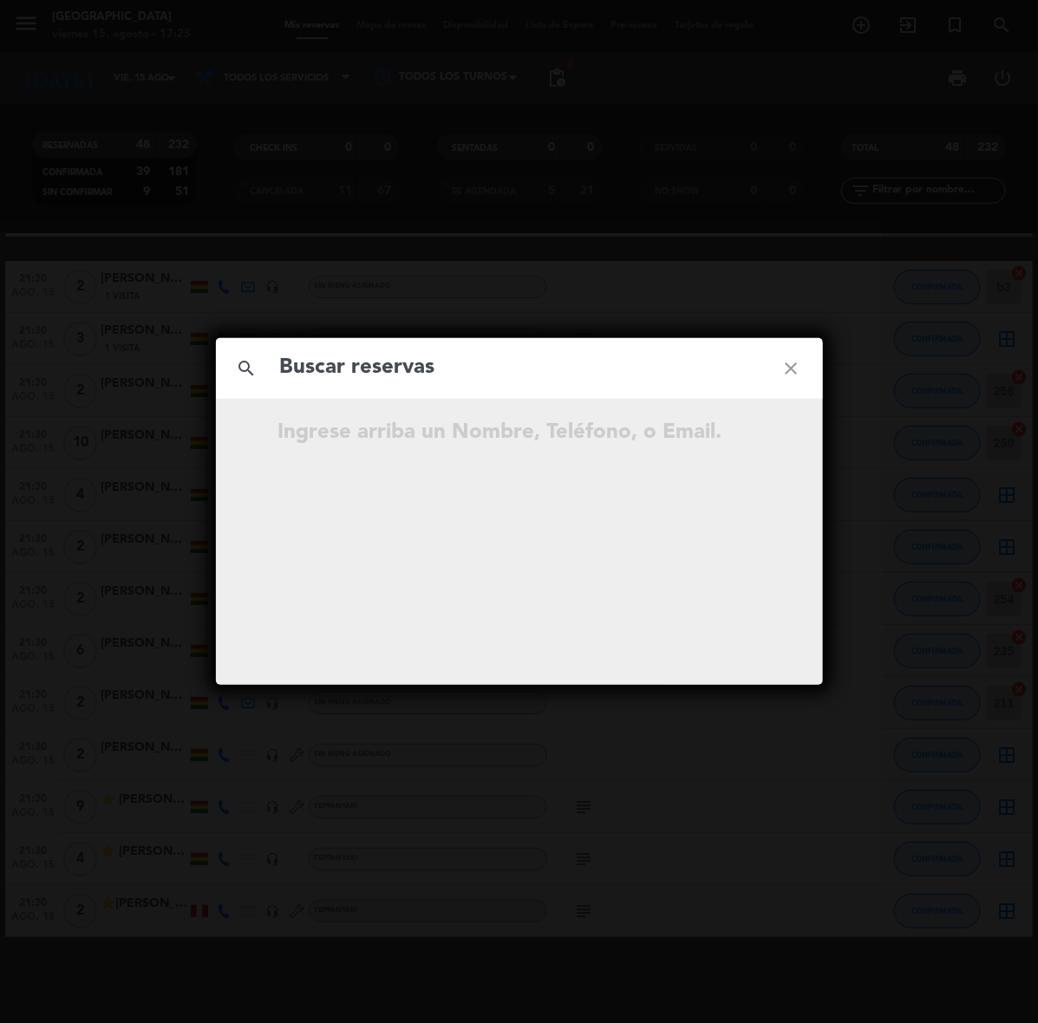
click at [741, 110] on div "search close Ingrese arriba un Nombre, Teléfono, o Email." at bounding box center [519, 511] width 1038 height 1023
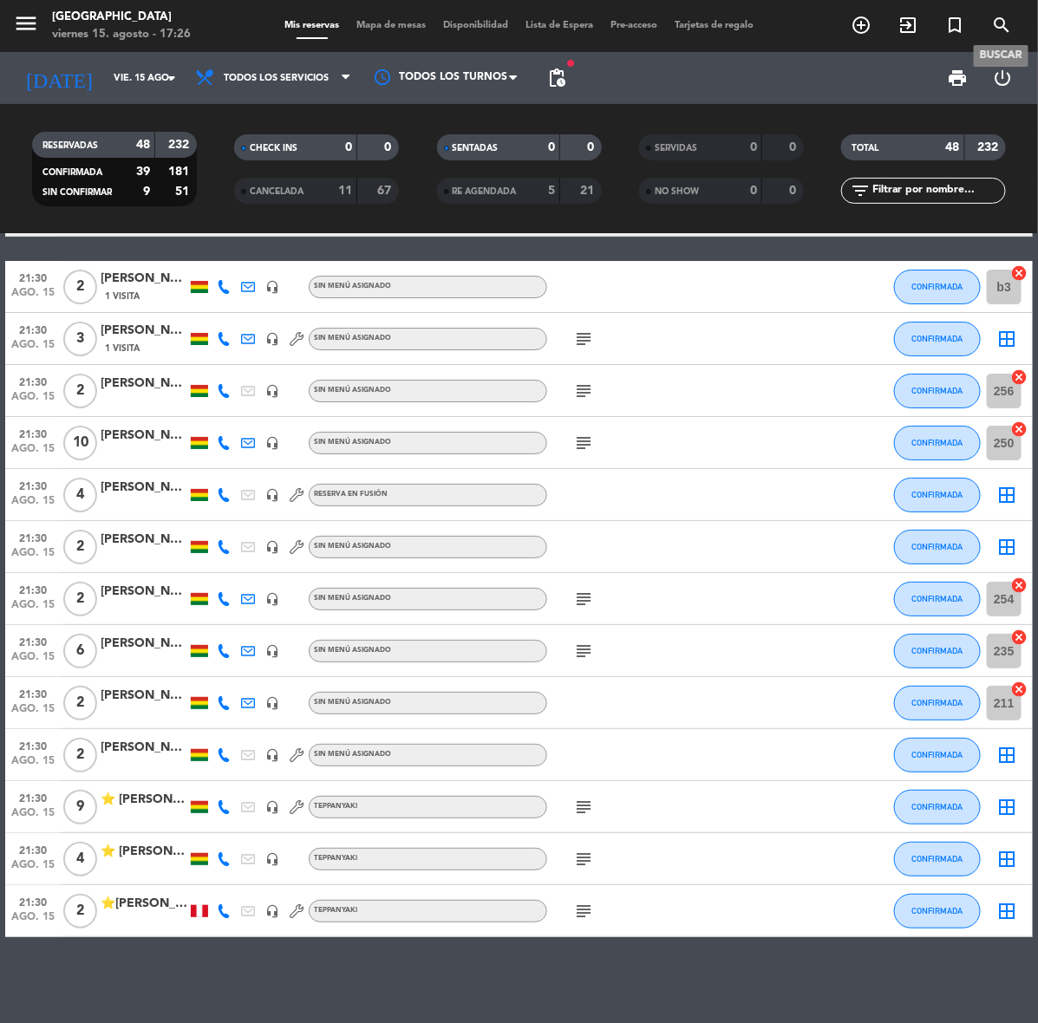
click at [985, 17] on span "search" at bounding box center [1001, 24] width 47 height 29
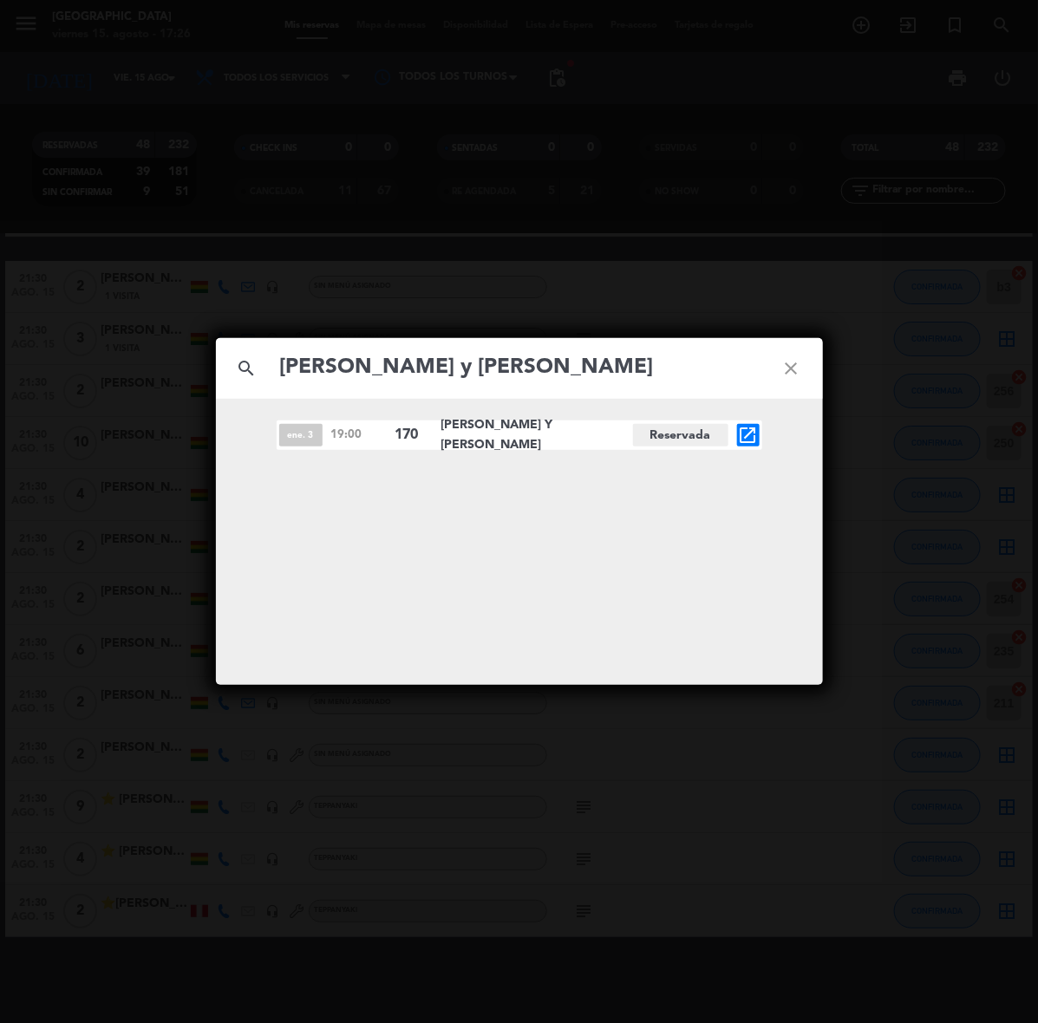
type input "[PERSON_NAME] y [PERSON_NAME]"
click at [746, 426] on icon "open_in_new" at bounding box center [748, 435] width 21 height 21
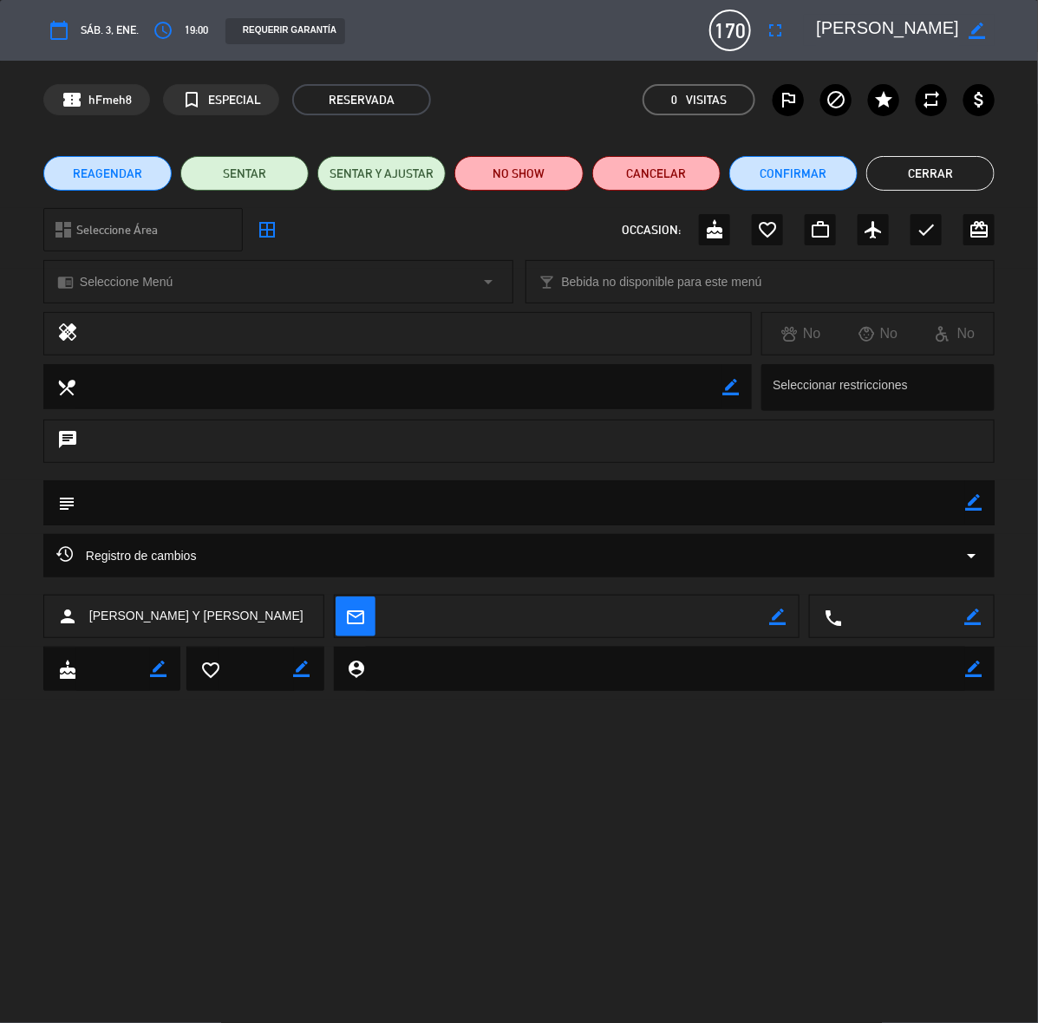
click at [900, 172] on button "Cerrar" at bounding box center [930, 173] width 128 height 35
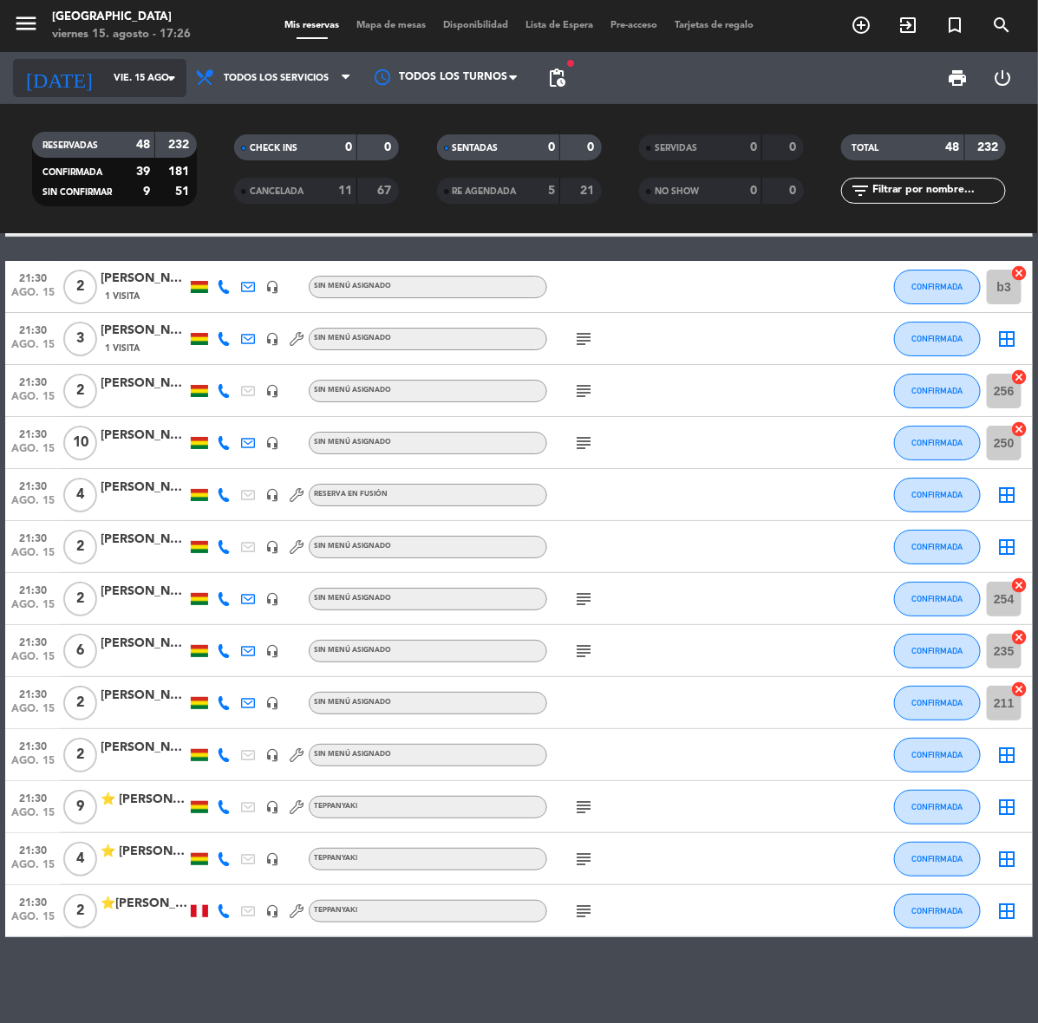
click at [105, 83] on input "vie. 15 ago." at bounding box center [170, 78] width 130 height 29
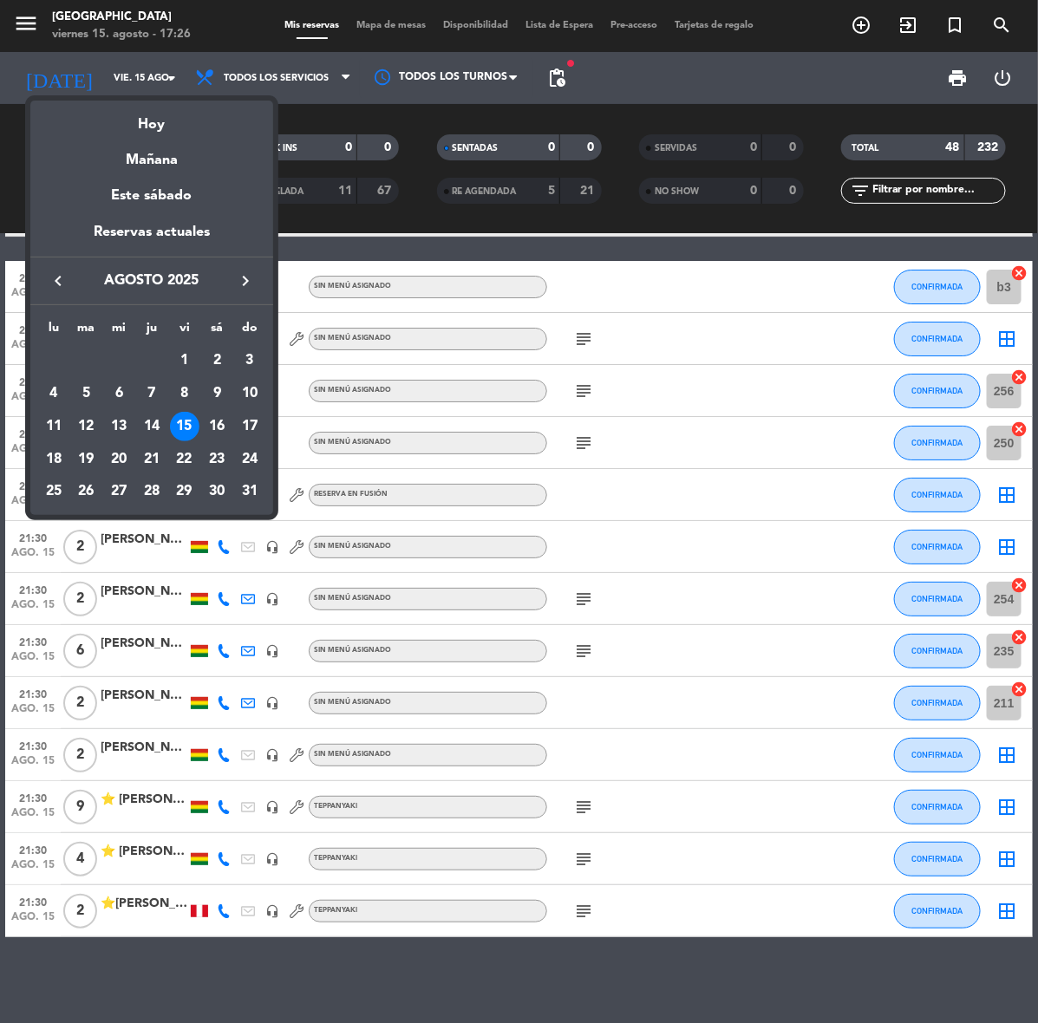
click at [248, 289] on icon "keyboard_arrow_right" at bounding box center [245, 280] width 21 height 21
click at [244, 287] on icon "keyboard_arrow_right" at bounding box center [245, 280] width 21 height 21
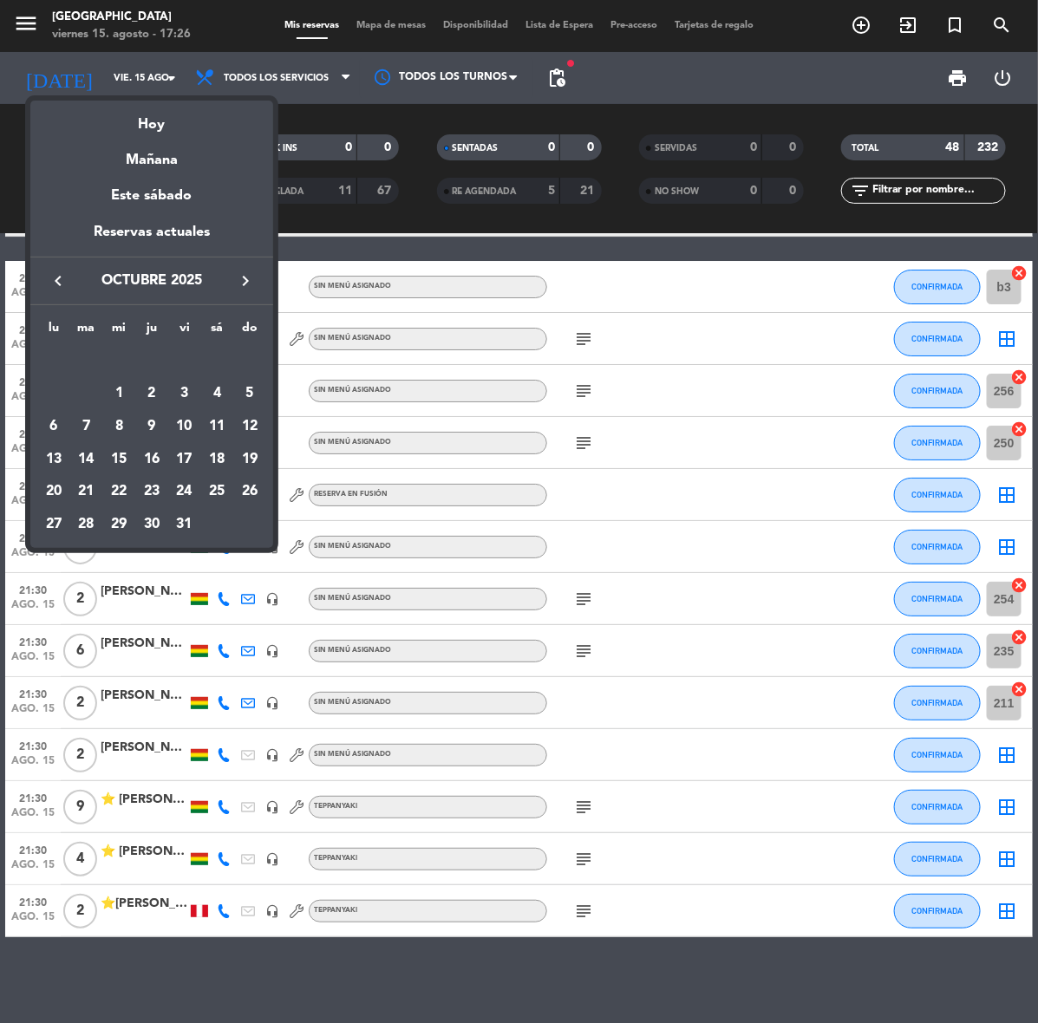
click at [244, 287] on icon "keyboard_arrow_right" at bounding box center [245, 280] width 21 height 21
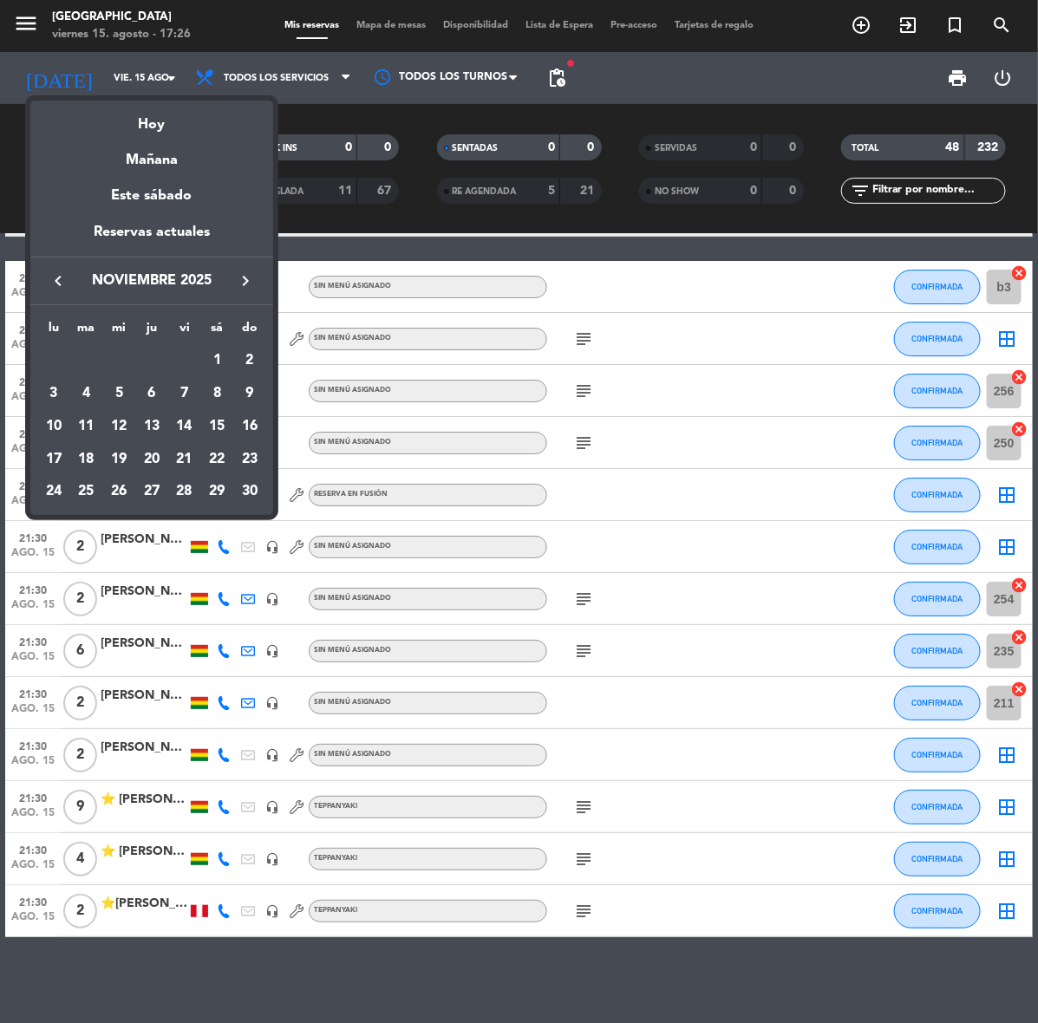
click at [244, 287] on icon "keyboard_arrow_right" at bounding box center [245, 280] width 21 height 21
click at [256, 278] on button "keyboard_arrow_right" at bounding box center [245, 281] width 31 height 23
click at [208, 360] on div "3" at bounding box center [216, 361] width 29 height 29
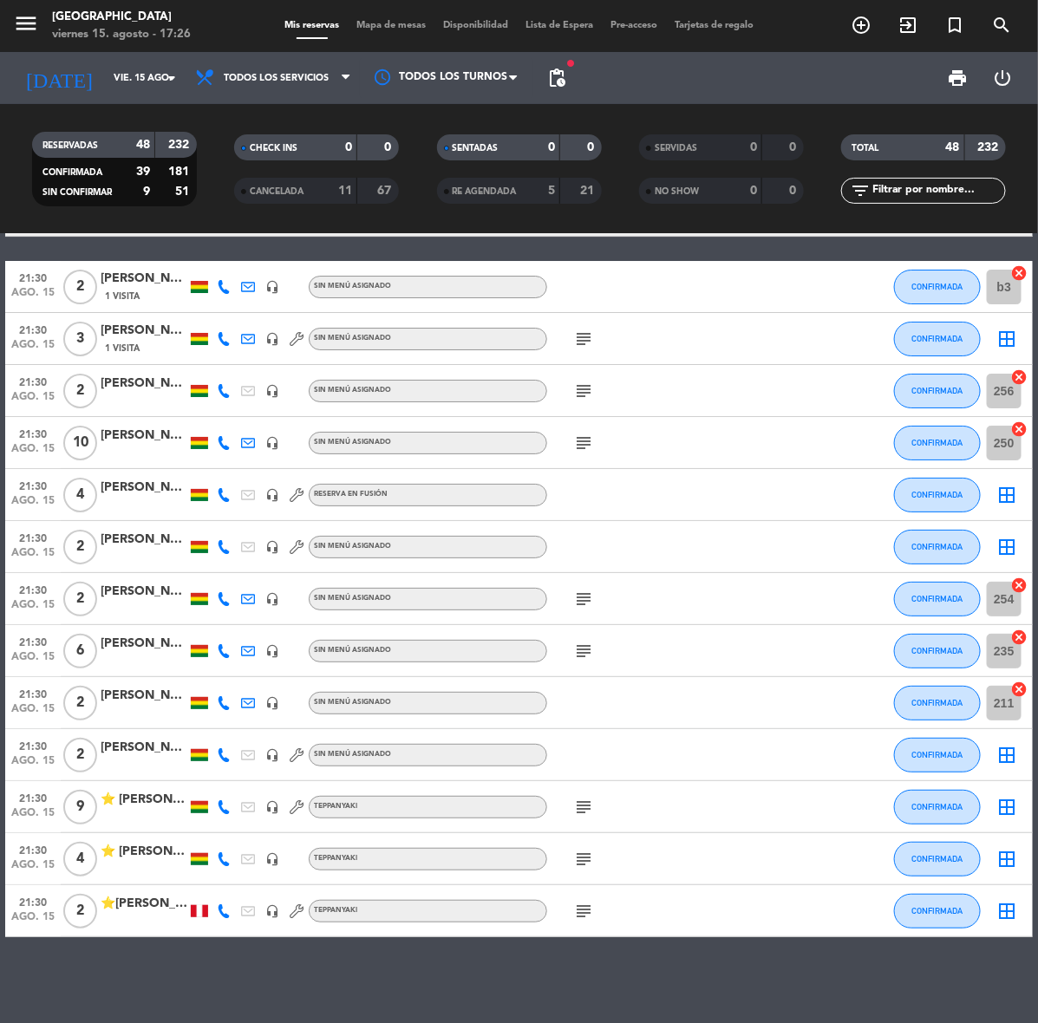
type input "sáb. 3 ene."
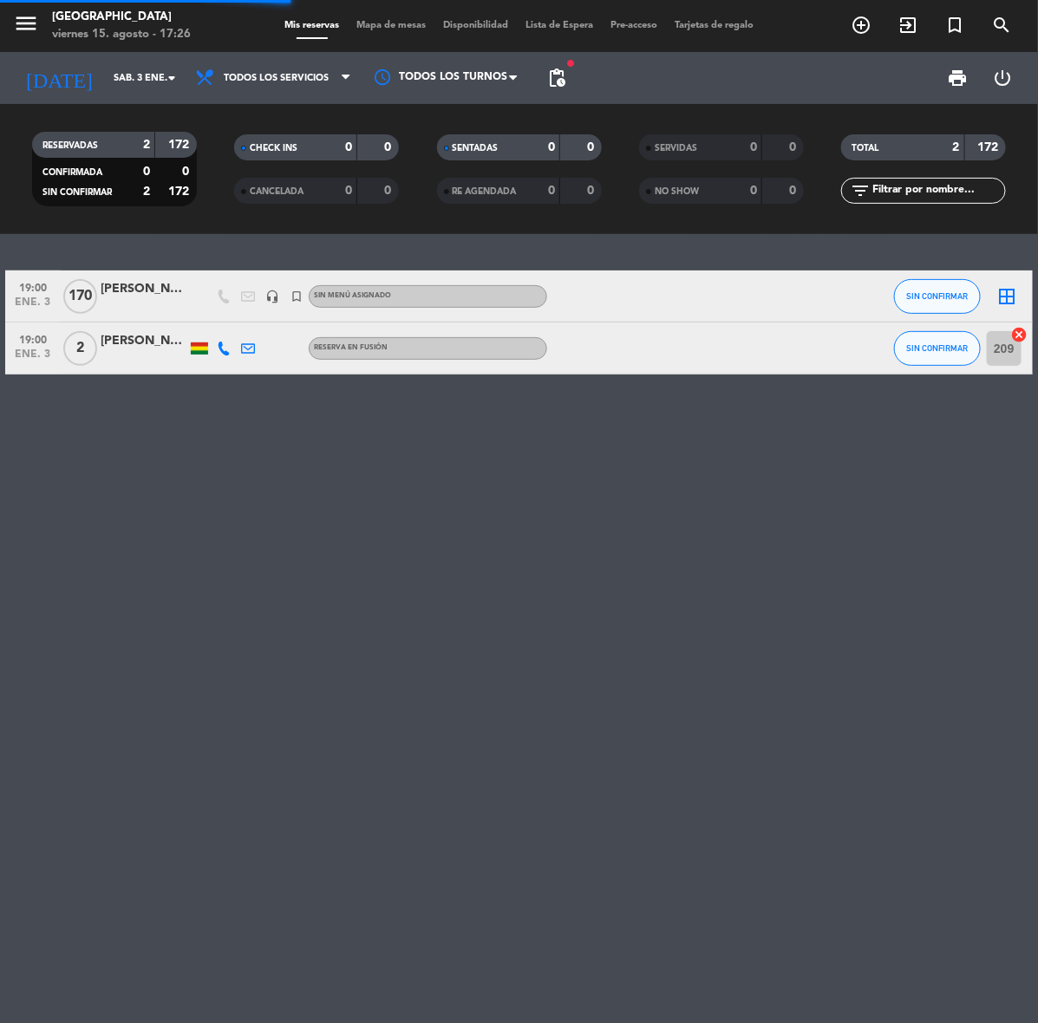
scroll to position [0, 0]
click at [550, 76] on span "pending_actions" at bounding box center [556, 78] width 21 height 21
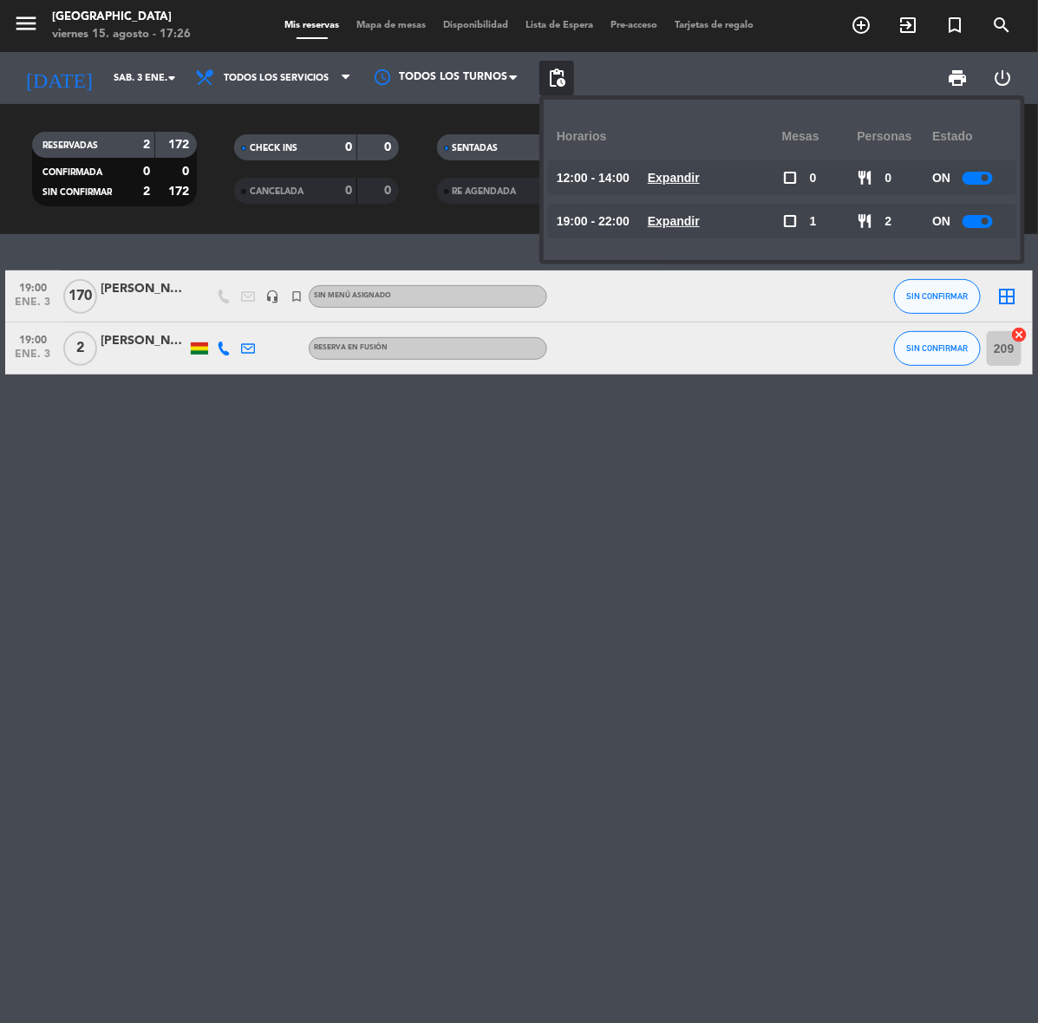
click at [984, 187] on div "ON" at bounding box center [969, 177] width 75 height 35
click at [973, 219] on div at bounding box center [977, 221] width 30 height 13
click at [681, 390] on div "19:00 ene. 3 170 [PERSON_NAME] Y [PERSON_NAME] headset_mic turned_in_not Sin me…" at bounding box center [519, 628] width 1038 height 789
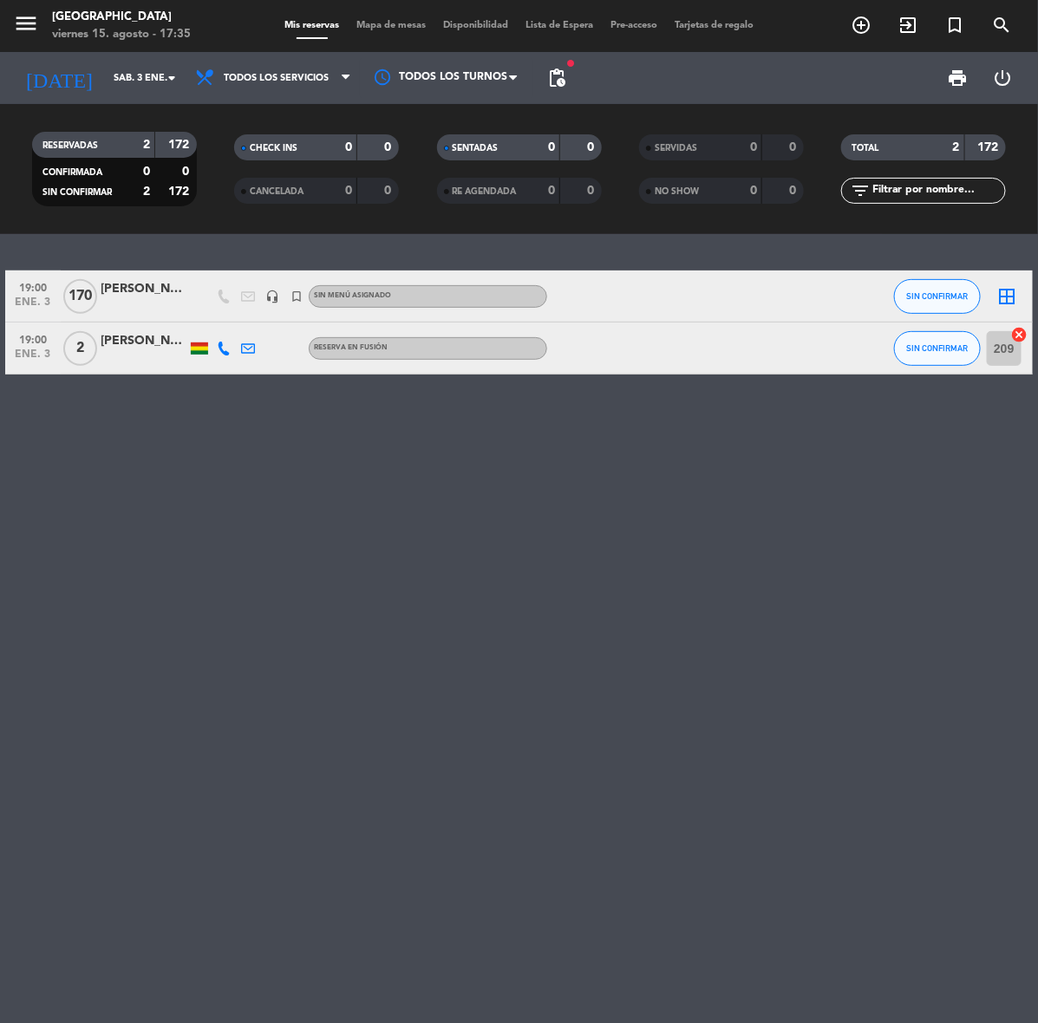
click at [551, 71] on span "pending_actions" at bounding box center [556, 78] width 21 height 21
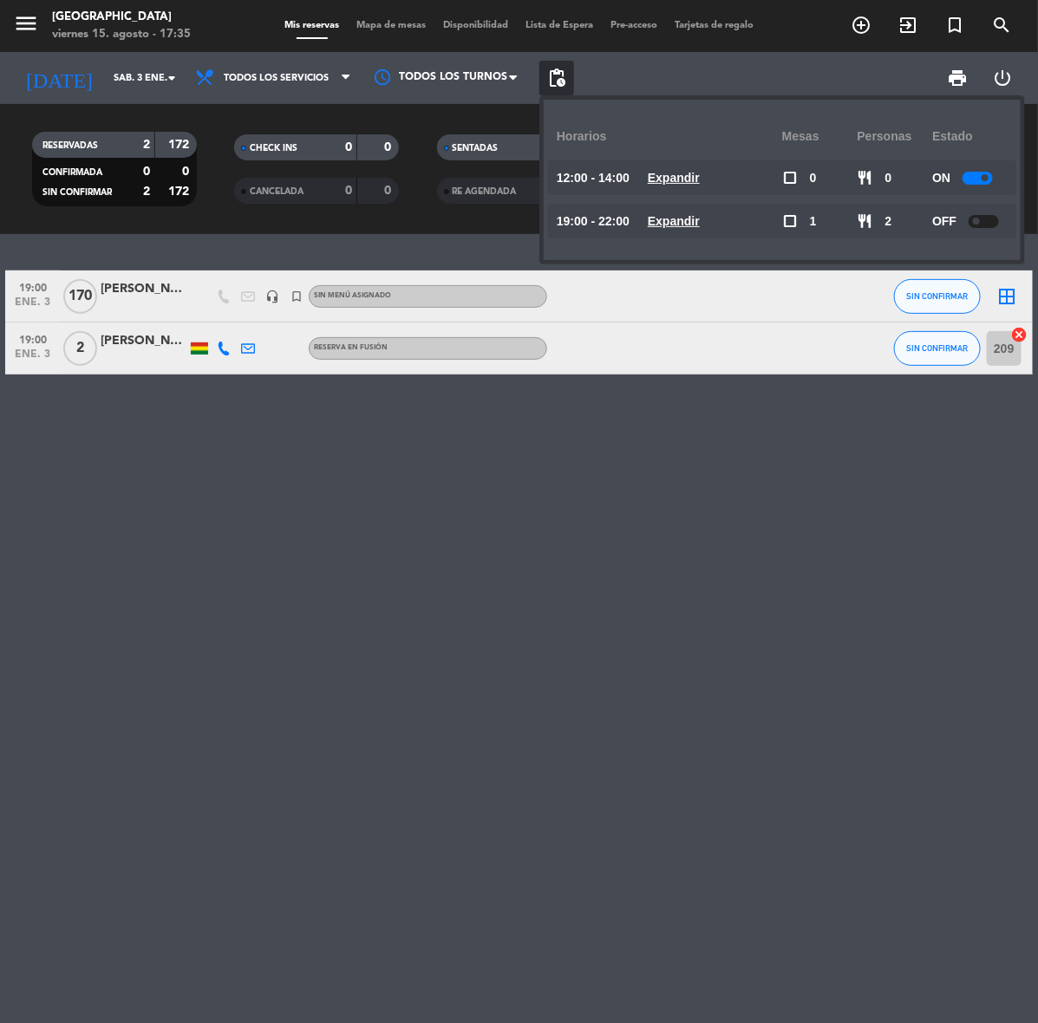
click at [981, 172] on div at bounding box center [977, 178] width 30 height 13
click at [712, 75] on div "print power_settings_new" at bounding box center [799, 78] width 451 height 52
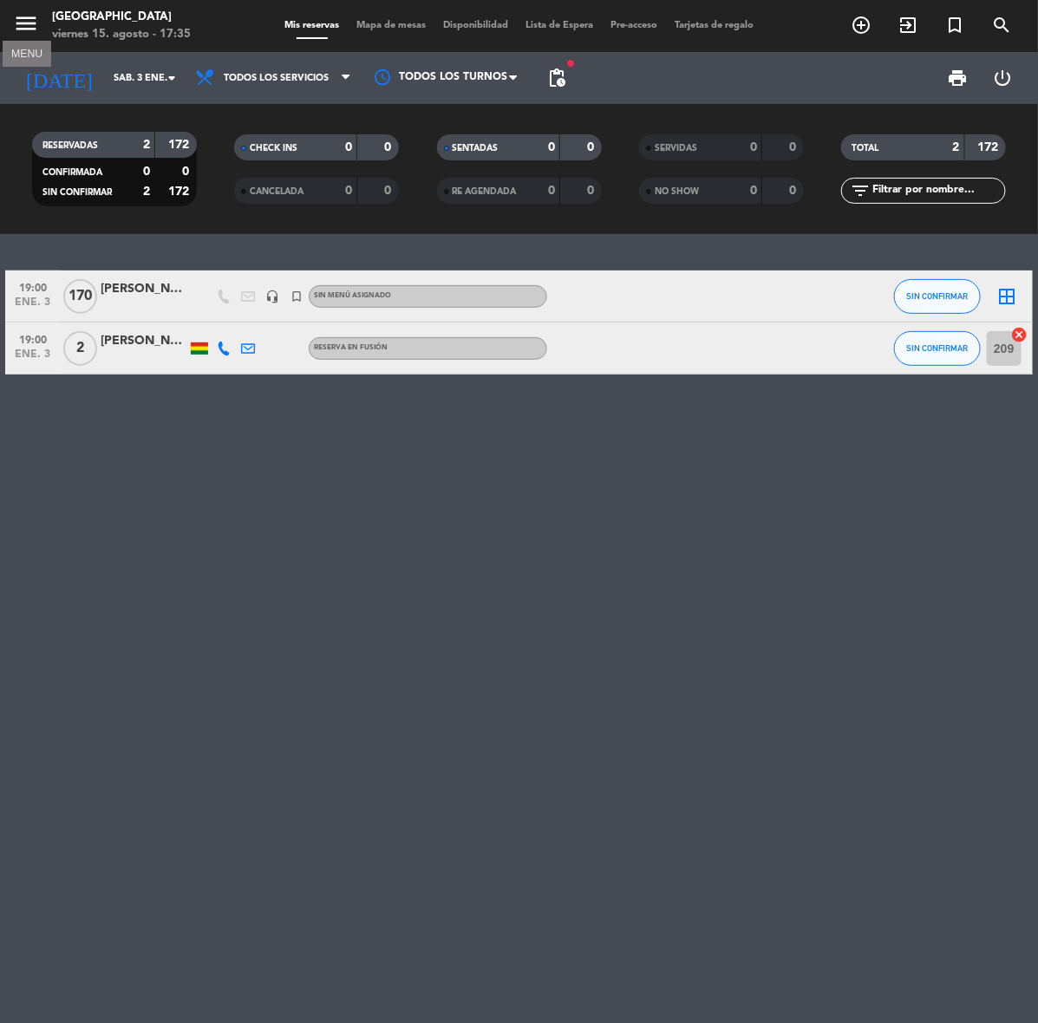
click at [26, 26] on icon "menu" at bounding box center [26, 23] width 26 height 26
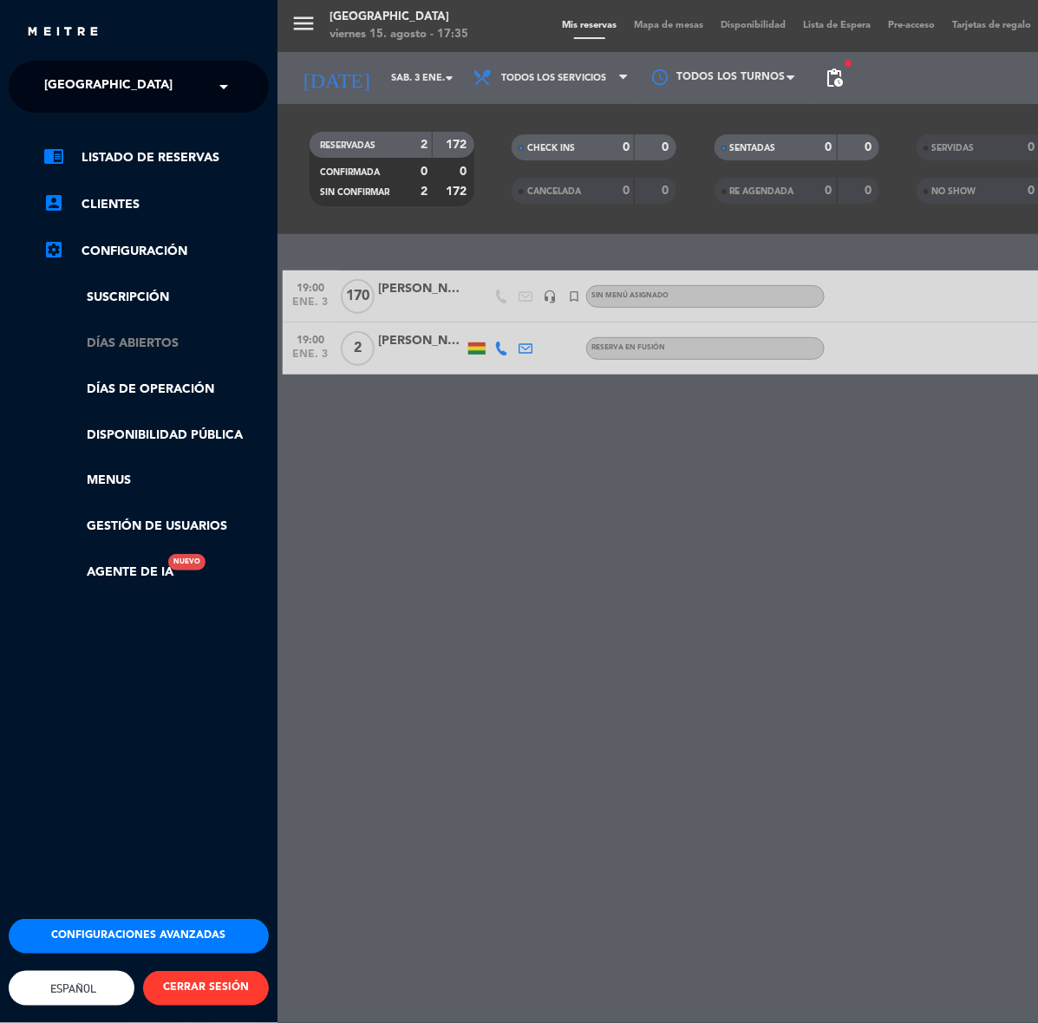
click at [179, 335] on link "Días abiertos" at bounding box center [155, 344] width 225 height 20
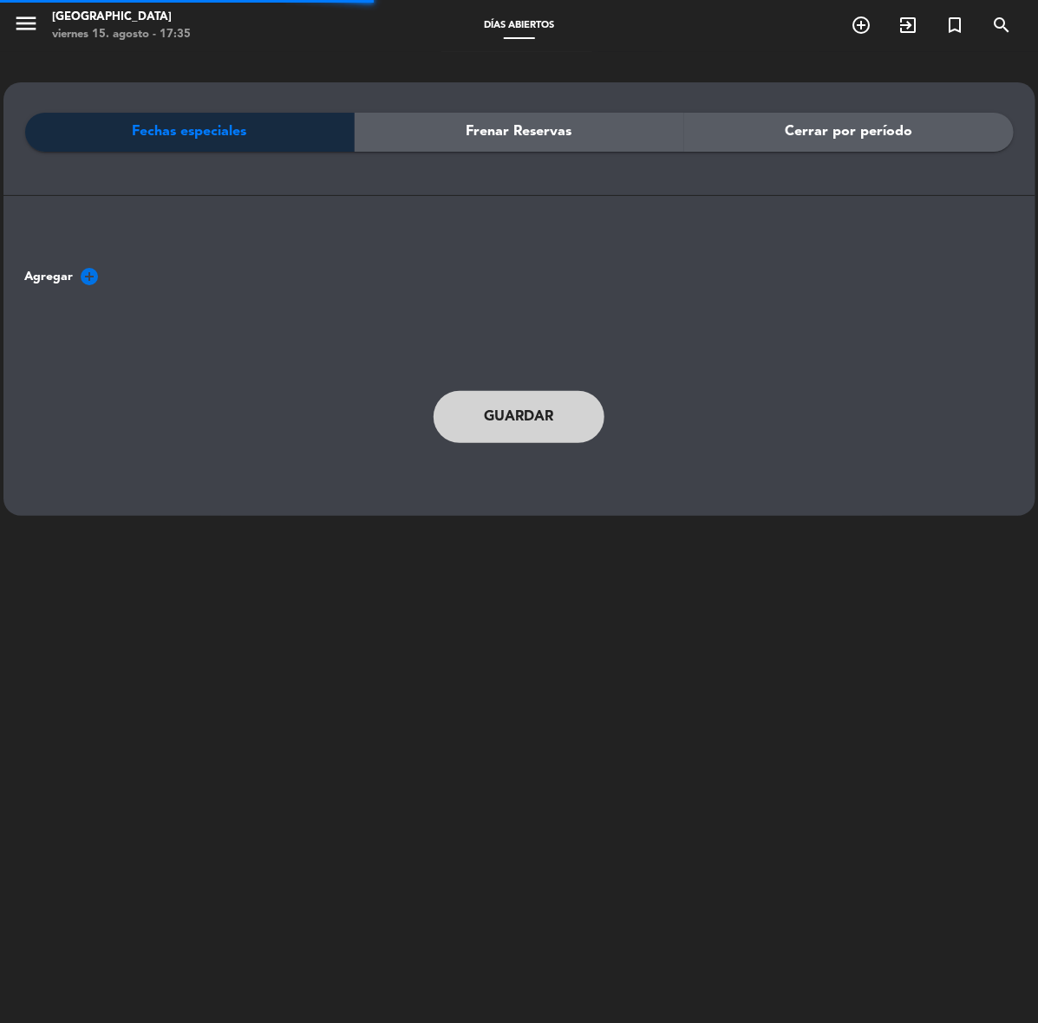
click at [899, 126] on span "Cerrar por período" at bounding box center [847, 131] width 127 height 23
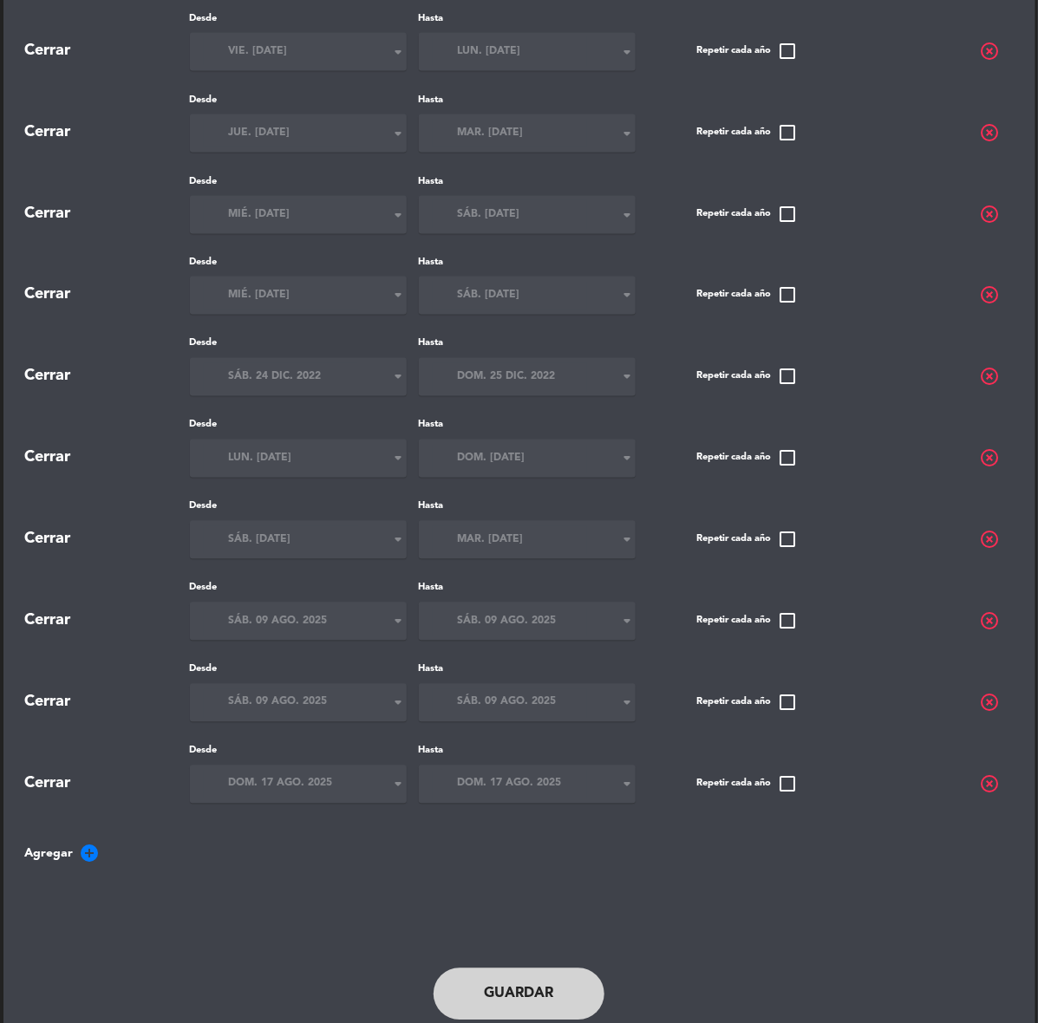
scroll to position [869, 0]
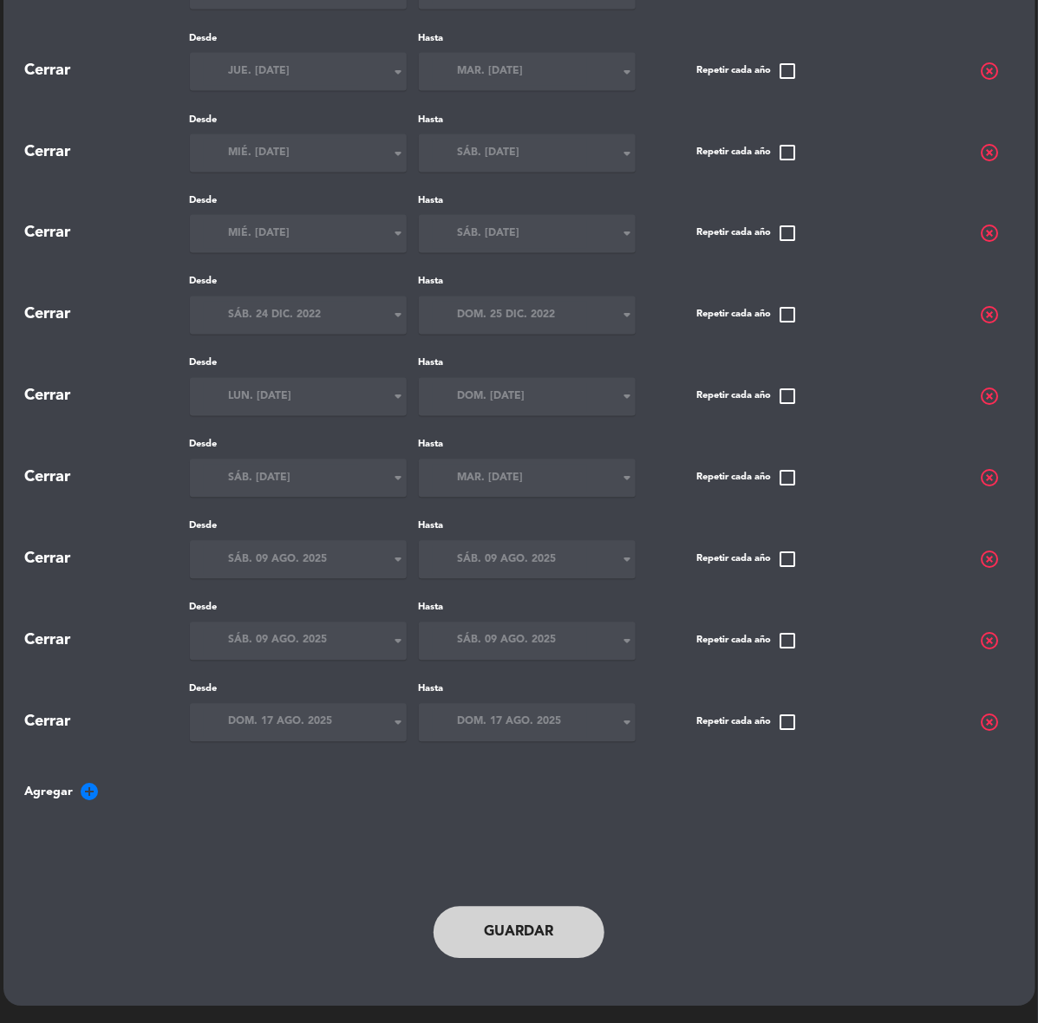
click at [72, 786] on span "Agregar add_circle" at bounding box center [519, 792] width 988 height 21
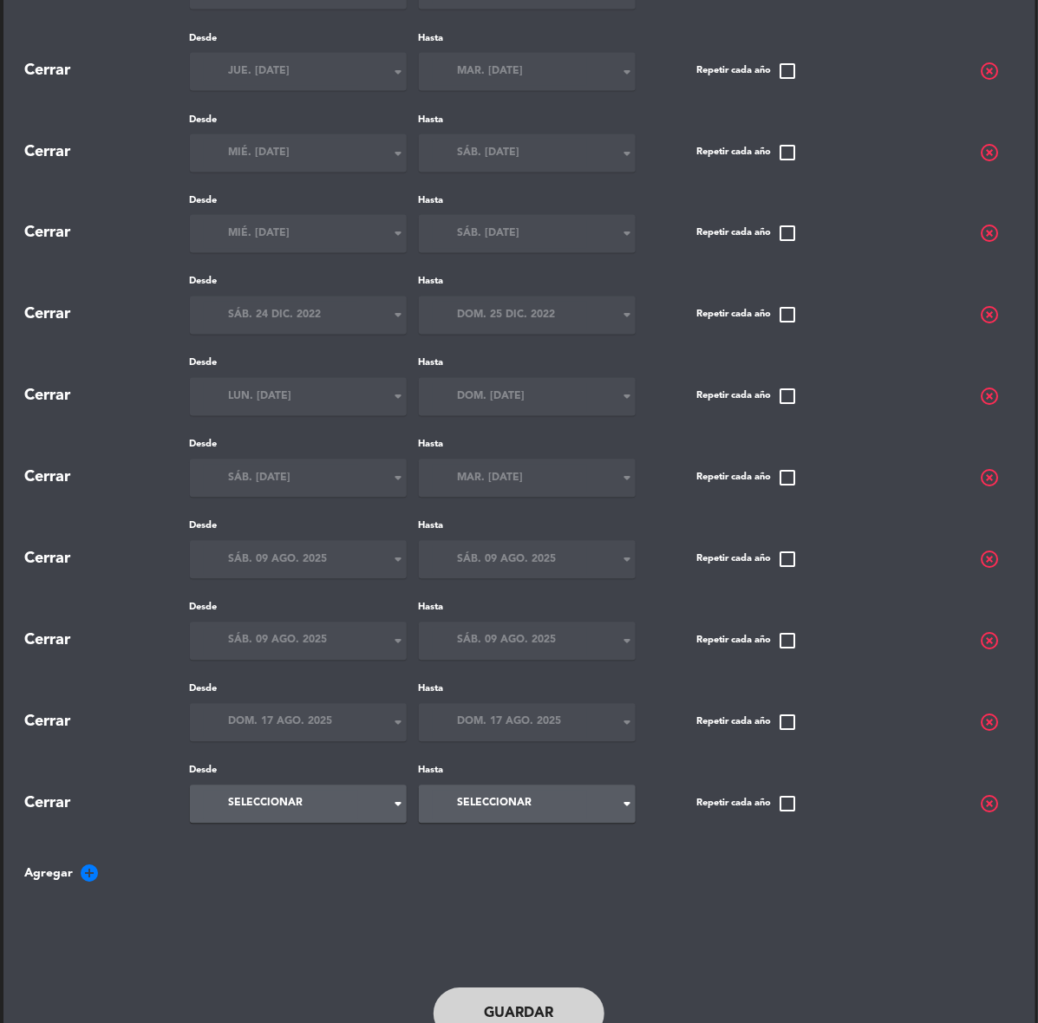
click at [297, 819] on div "Seleccionar arrow_drop_down" at bounding box center [298, 804] width 217 height 38
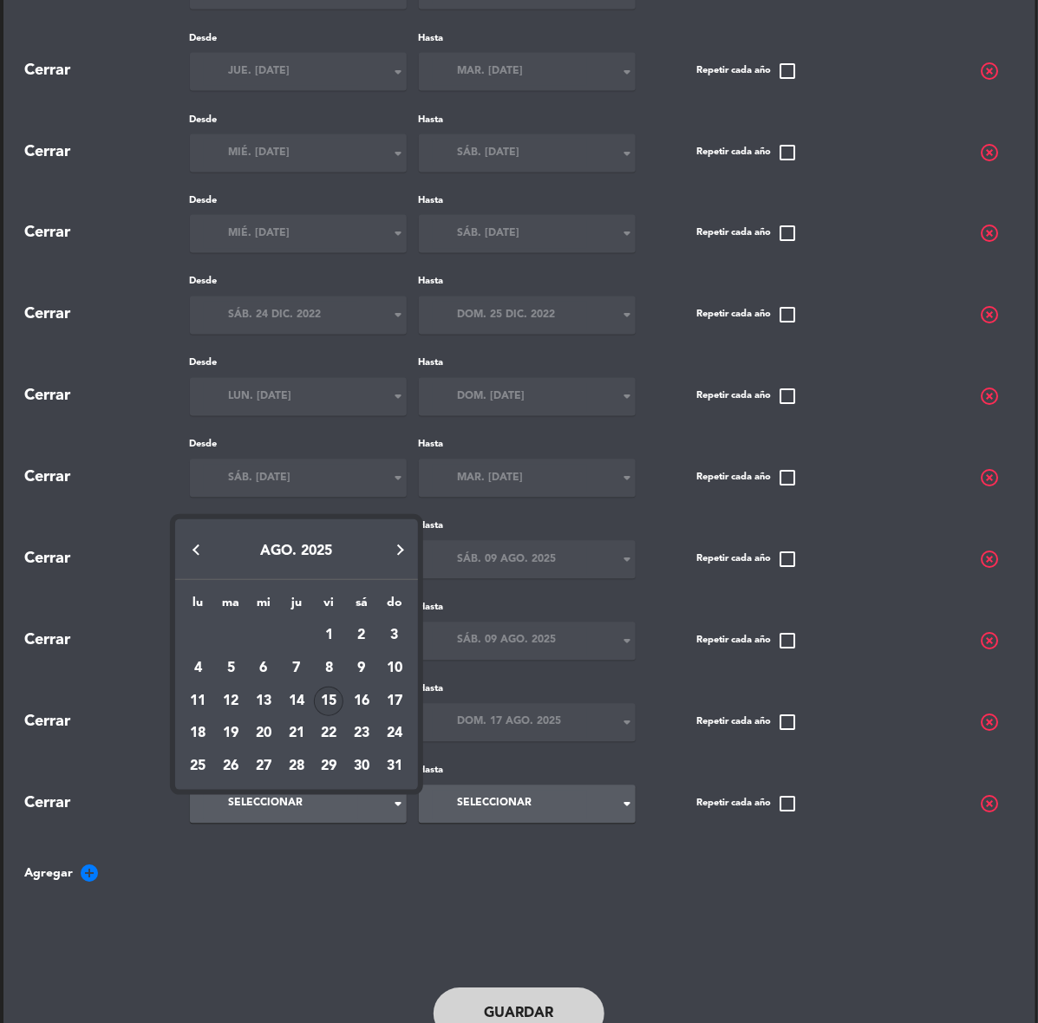
click at [390, 556] on button "Next month" at bounding box center [400, 549] width 35 height 35
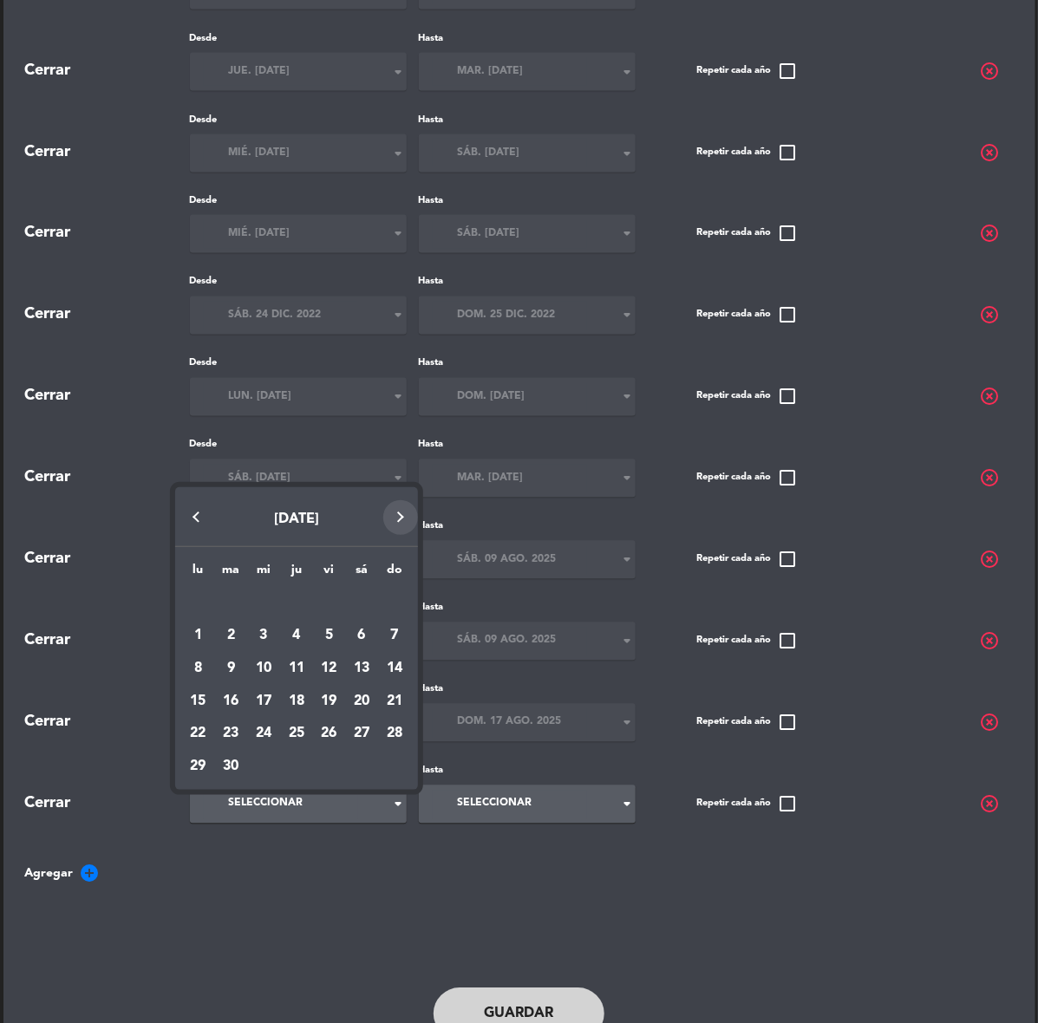
click at [390, 556] on div "lu ma [PERSON_NAME] vi sá do [DATE] 2 3 4 5 6 7 8 9 10 11 12 13 14 15 16 17 18 …" at bounding box center [296, 668] width 243 height 243
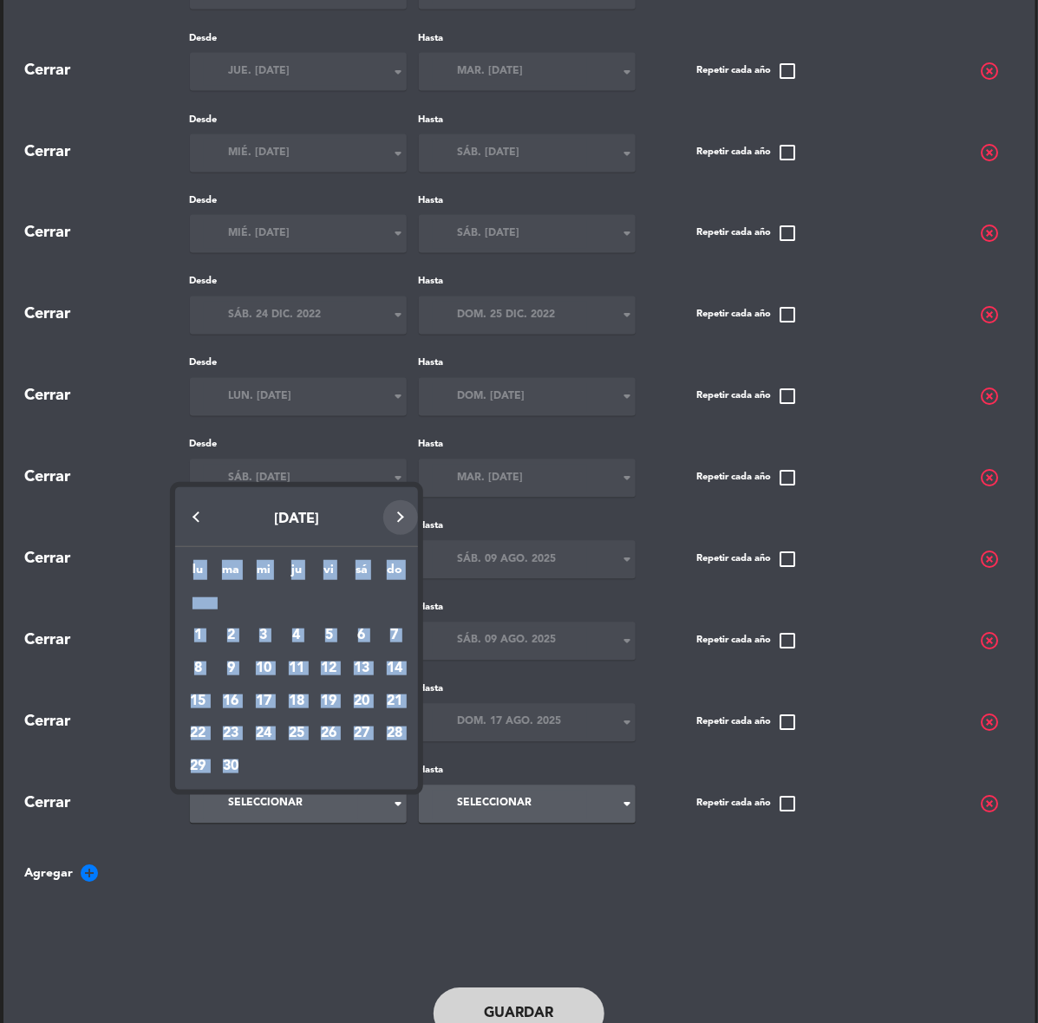
click at [390, 556] on div "lu ma [PERSON_NAME] vi sá do [DATE] 2 3 4 5 6 7 8 9 10 11 12 13 14 15 16 17 18 …" at bounding box center [296, 668] width 243 height 243
click at [396, 523] on button "Next month" at bounding box center [400, 517] width 35 height 35
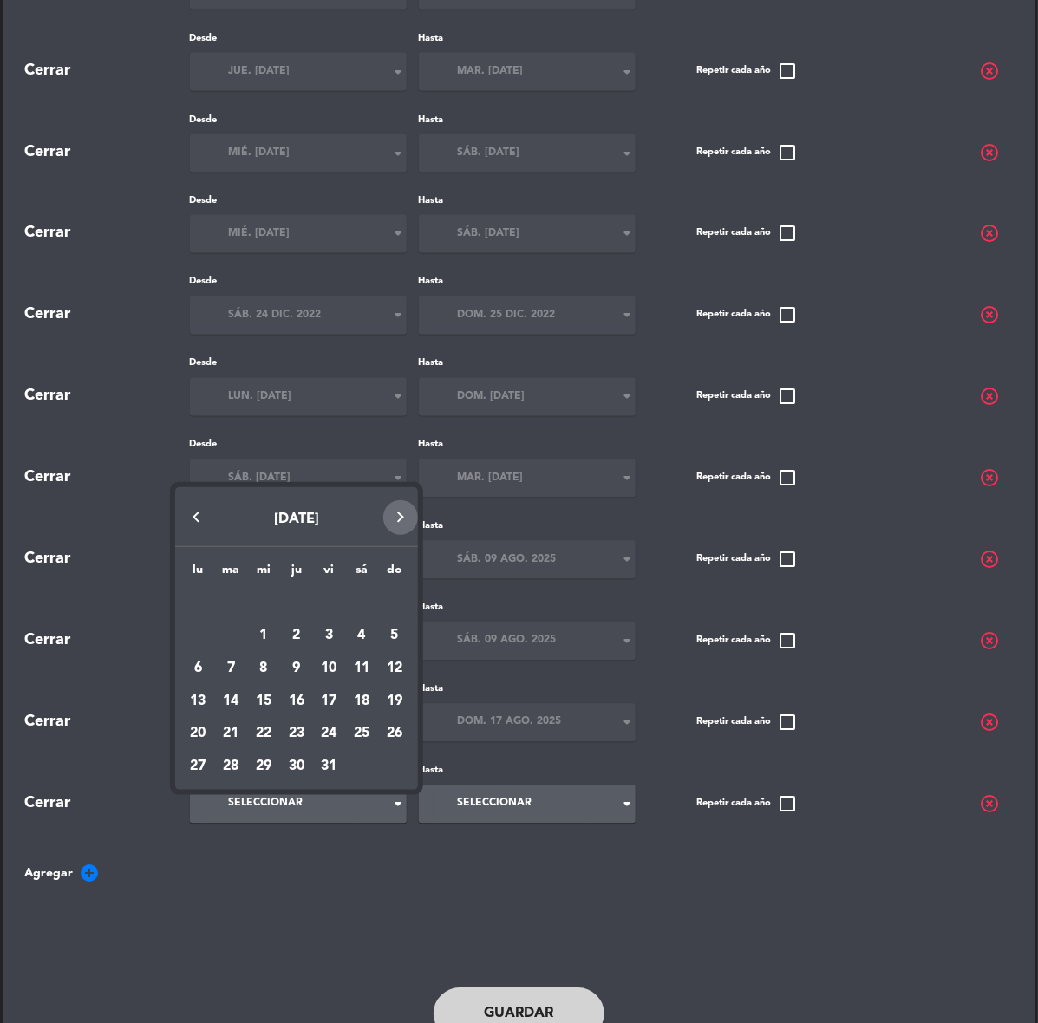
click at [396, 523] on div "[DATE]" at bounding box center [296, 517] width 243 height 60
click at [405, 535] on button "Next month" at bounding box center [400, 549] width 35 height 35
click at [405, 535] on div "DIC. 2025" at bounding box center [296, 517] width 243 height 60
click at [397, 524] on button "Next month" at bounding box center [400, 517] width 35 height 35
click at [373, 631] on div "3" at bounding box center [361, 635] width 29 height 29
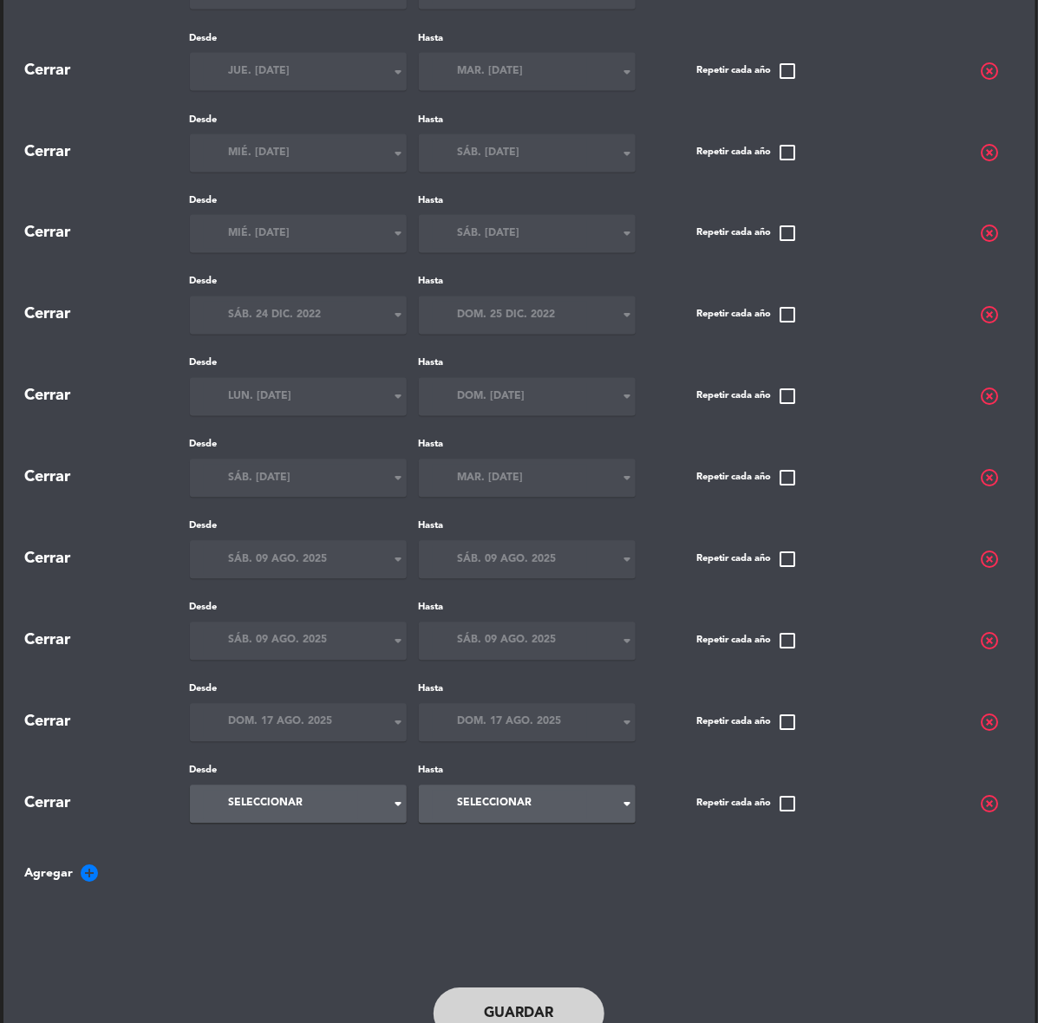
type input "sáb. 3 ene."
click at [553, 817] on input at bounding box center [510, 805] width 154 height 29
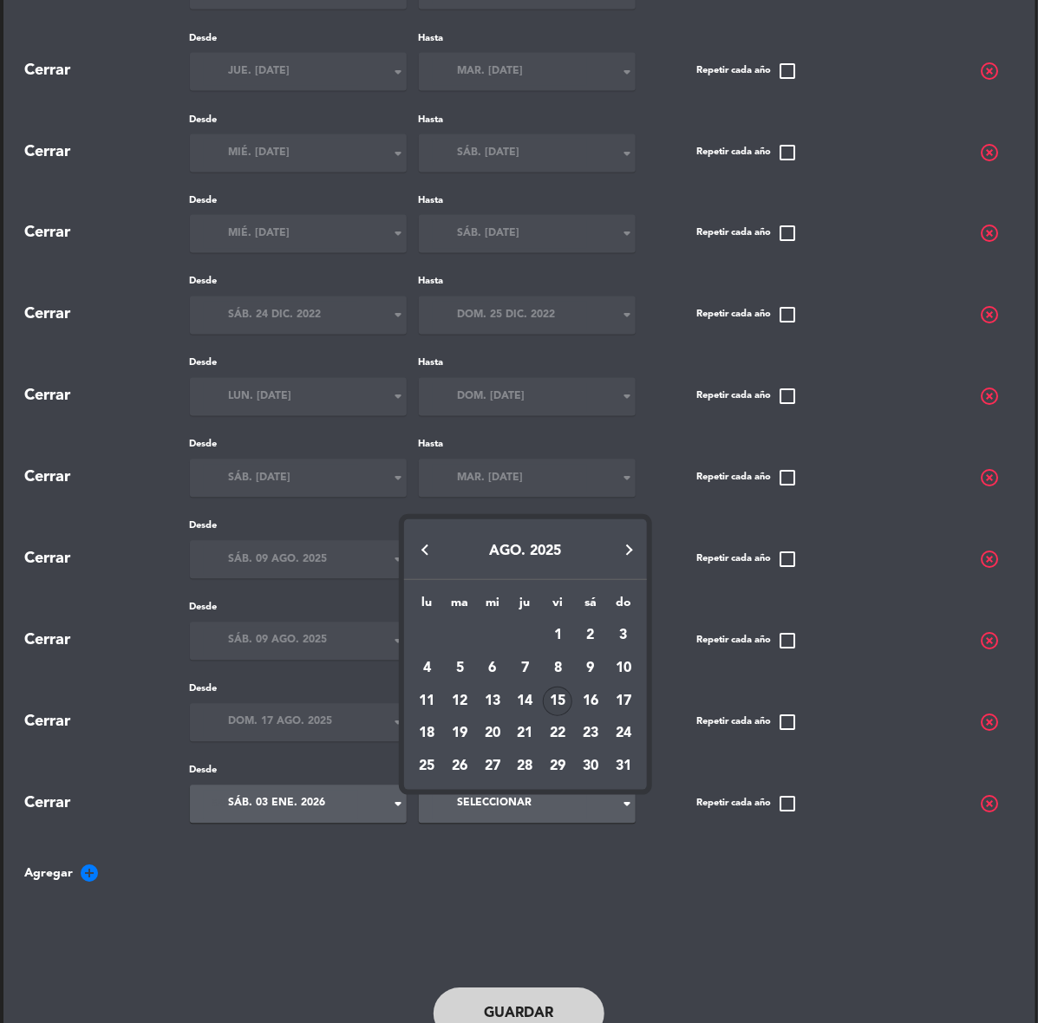
click at [634, 551] on button "Next month" at bounding box center [629, 549] width 35 height 35
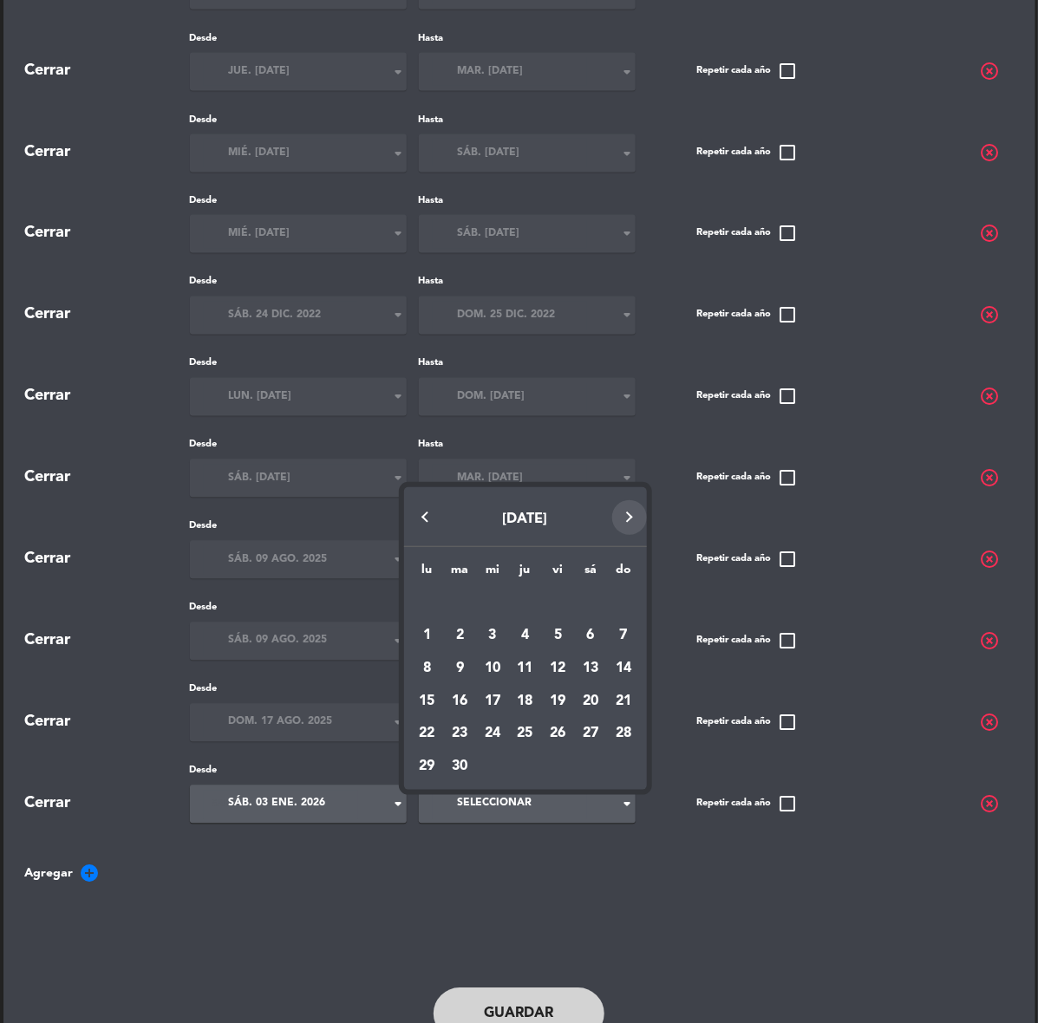
click at [628, 518] on button "Next month" at bounding box center [629, 517] width 35 height 35
click at [630, 523] on button "Next month" at bounding box center [629, 517] width 35 height 35
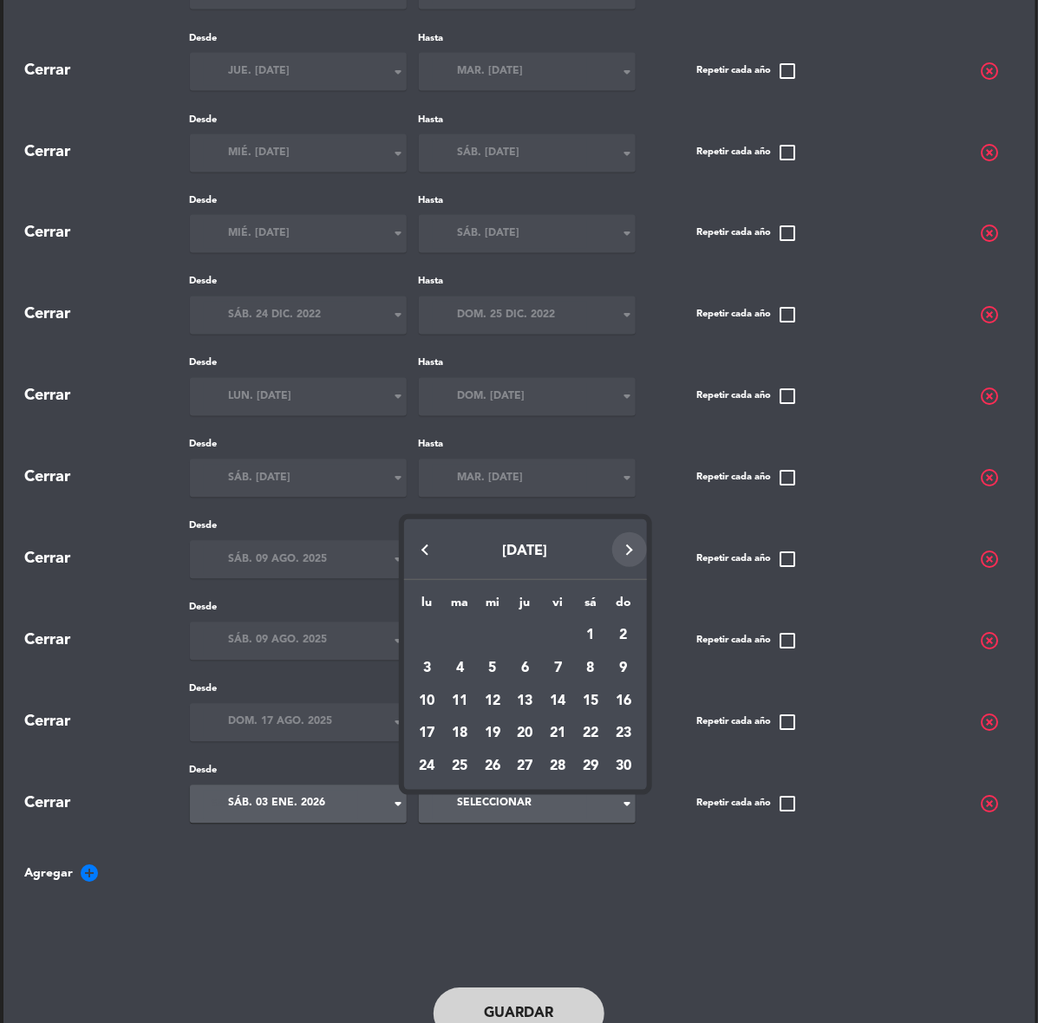
click at [630, 523] on div "[DATE]" at bounding box center [525, 549] width 243 height 60
click at [635, 544] on button "Next month" at bounding box center [629, 549] width 35 height 35
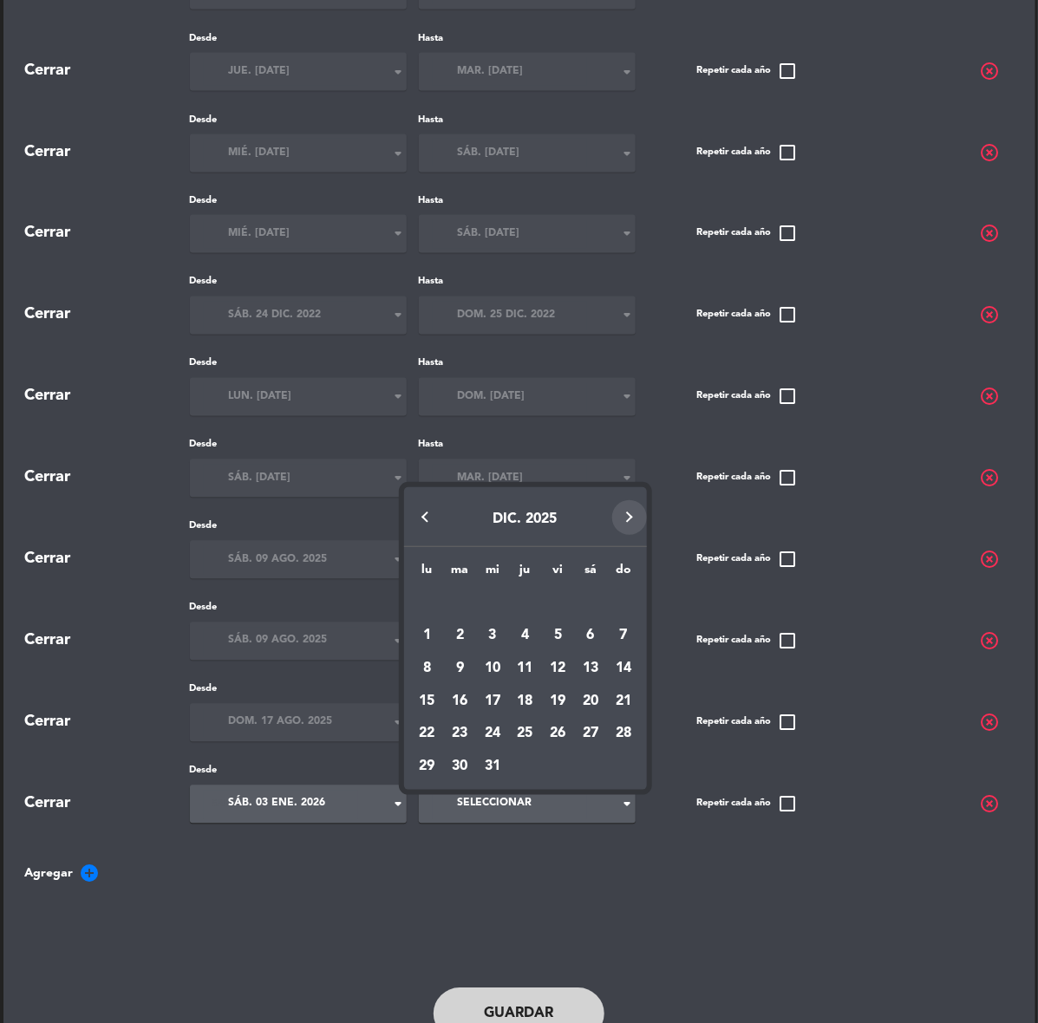
click at [629, 513] on button "Next month" at bounding box center [629, 517] width 35 height 35
click at [589, 638] on div "3" at bounding box center [590, 635] width 29 height 29
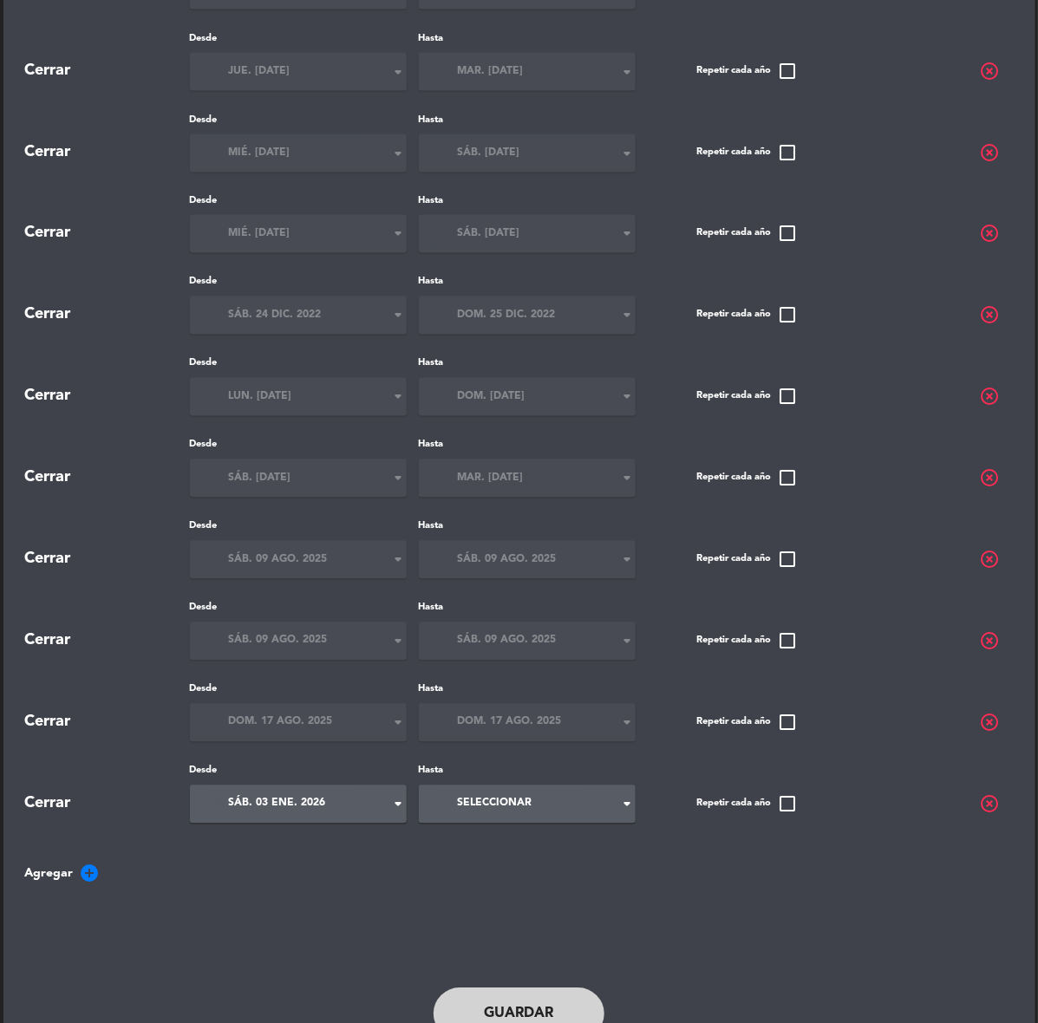
type input "sáb. 3 ene."
click at [543, 998] on button "Guardar" at bounding box center [519, 1014] width 172 height 52
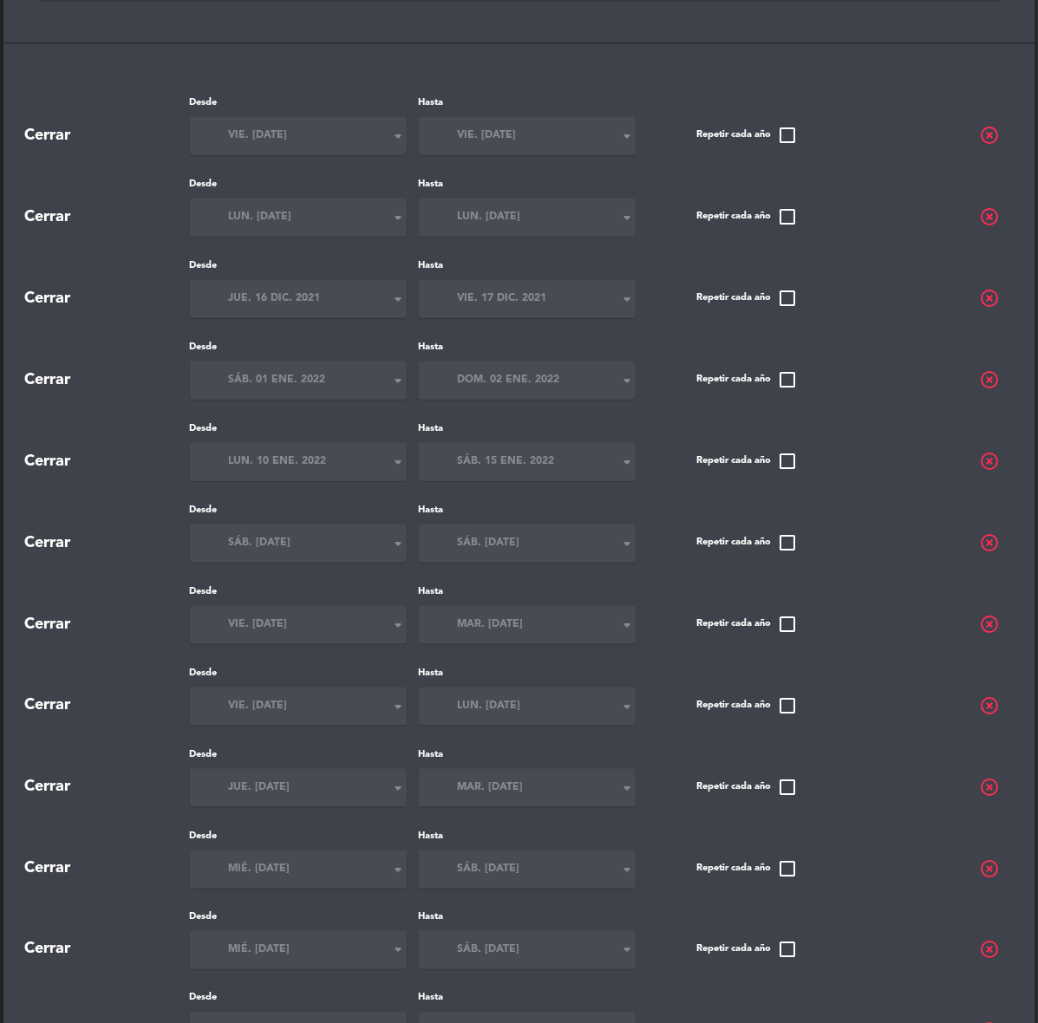
scroll to position [0, 0]
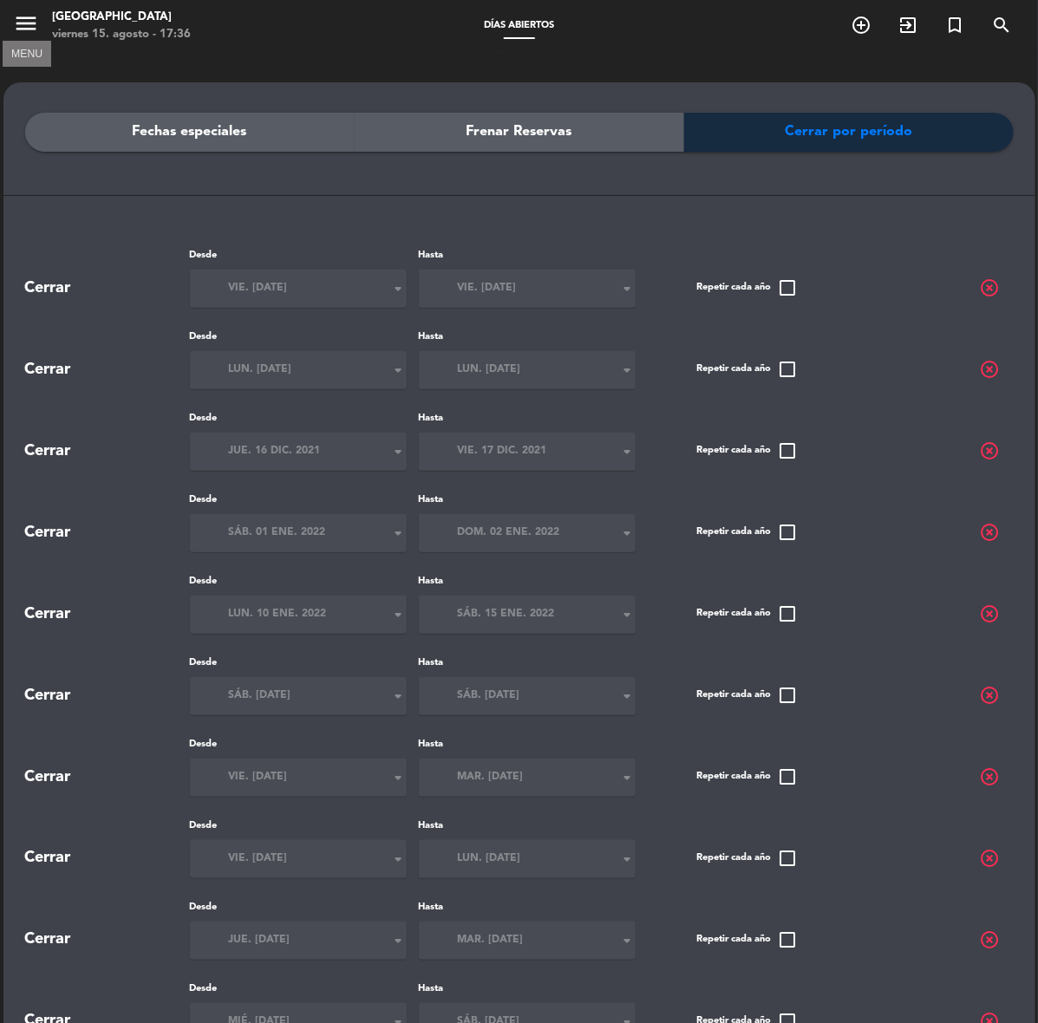
click at [29, 23] on icon "menu" at bounding box center [26, 23] width 26 height 26
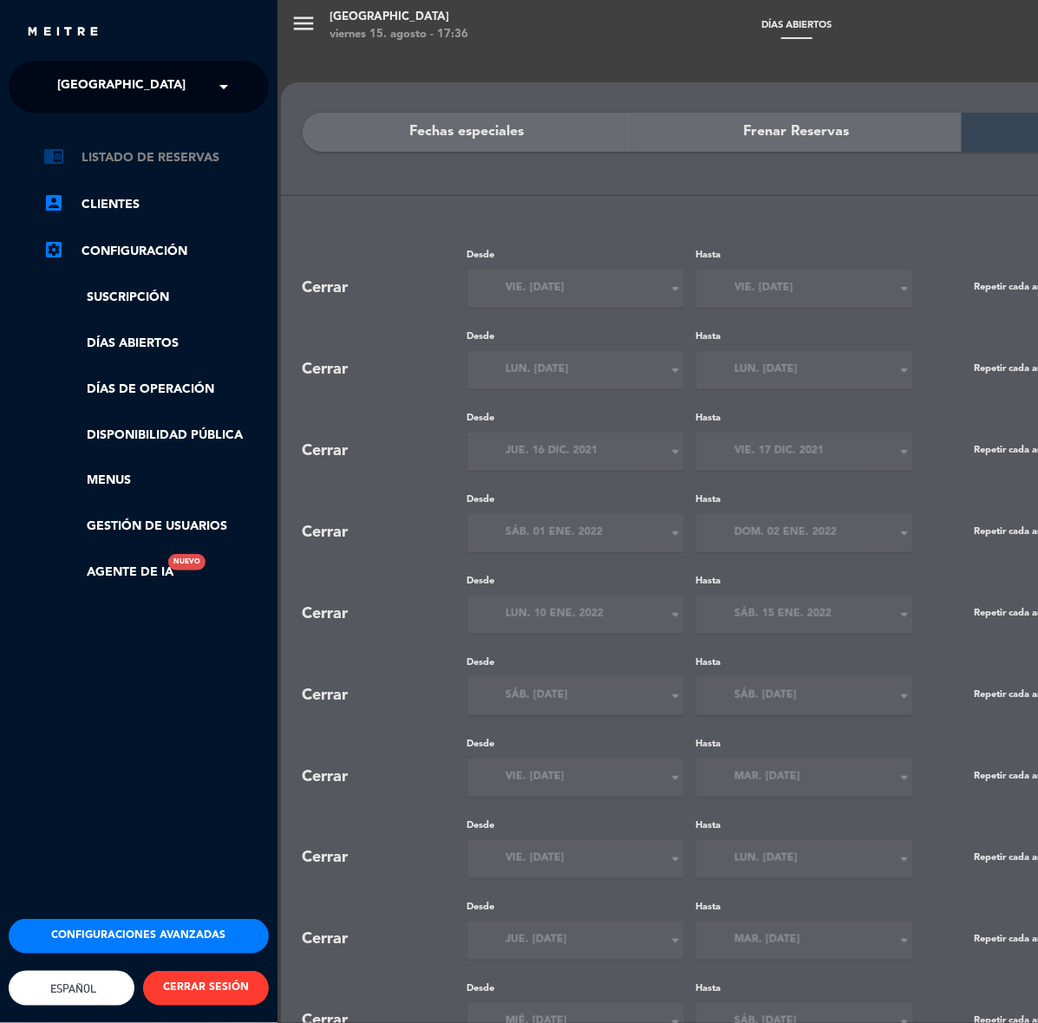
click at [147, 153] on link "chrome_reader_mode Listado de Reservas" at bounding box center [155, 157] width 225 height 21
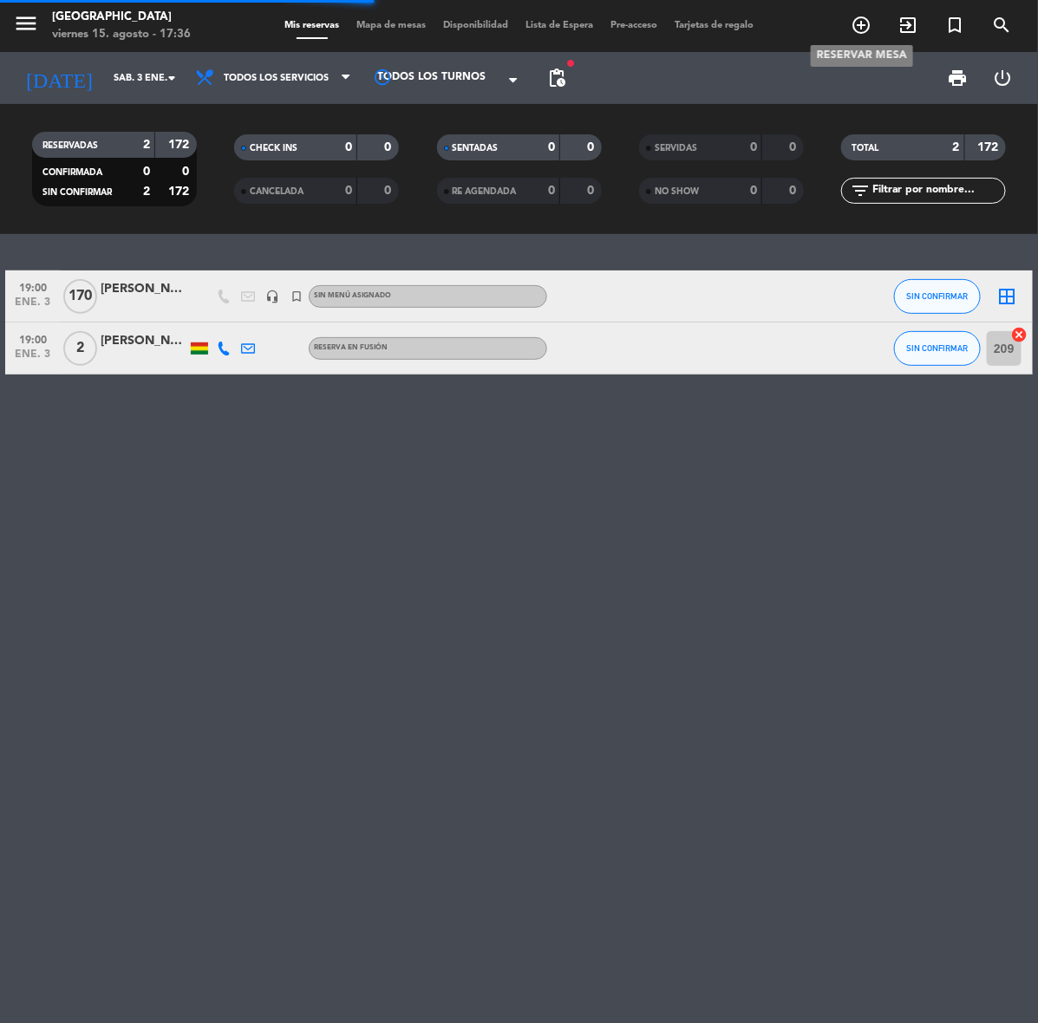
click at [858, 24] on icon "add_circle_outline" at bounding box center [860, 25] width 21 height 21
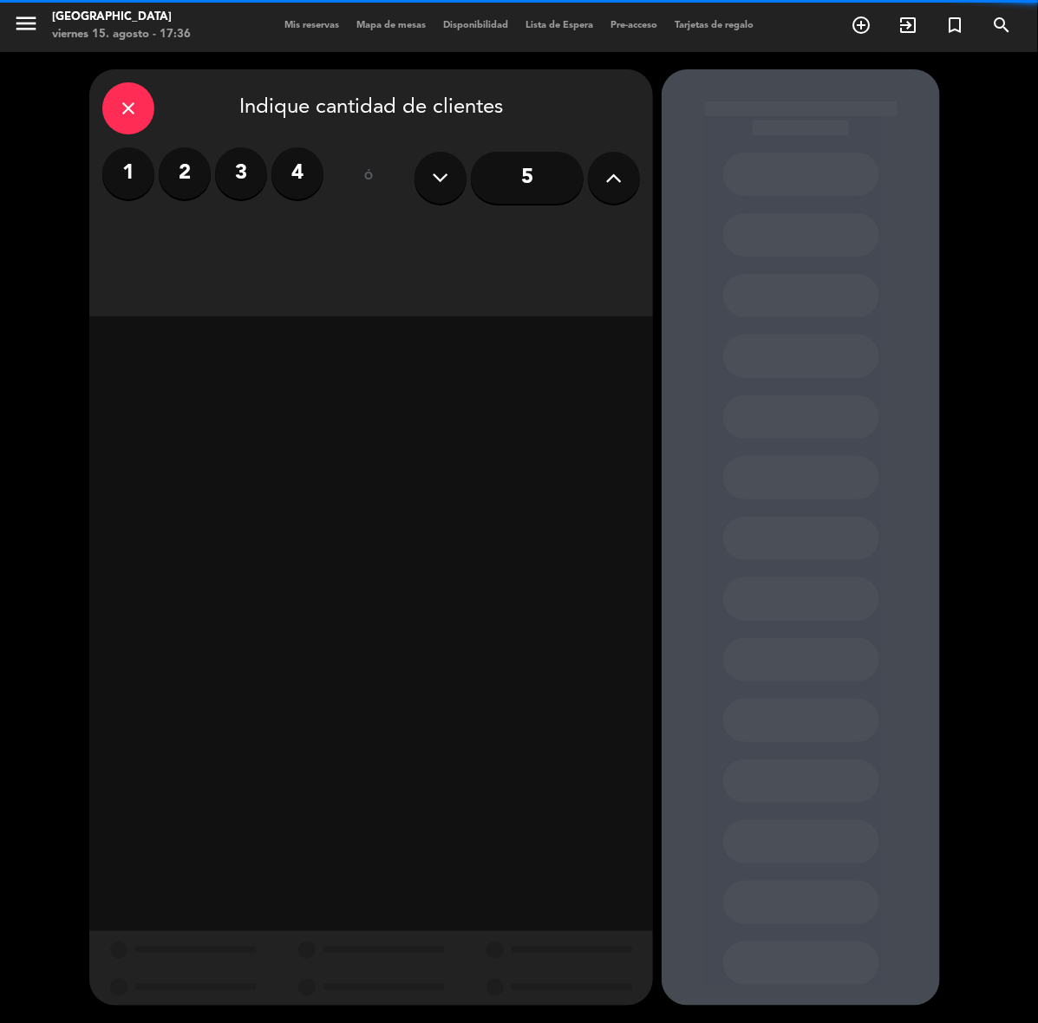
click at [533, 179] on input "5" at bounding box center [527, 178] width 113 height 52
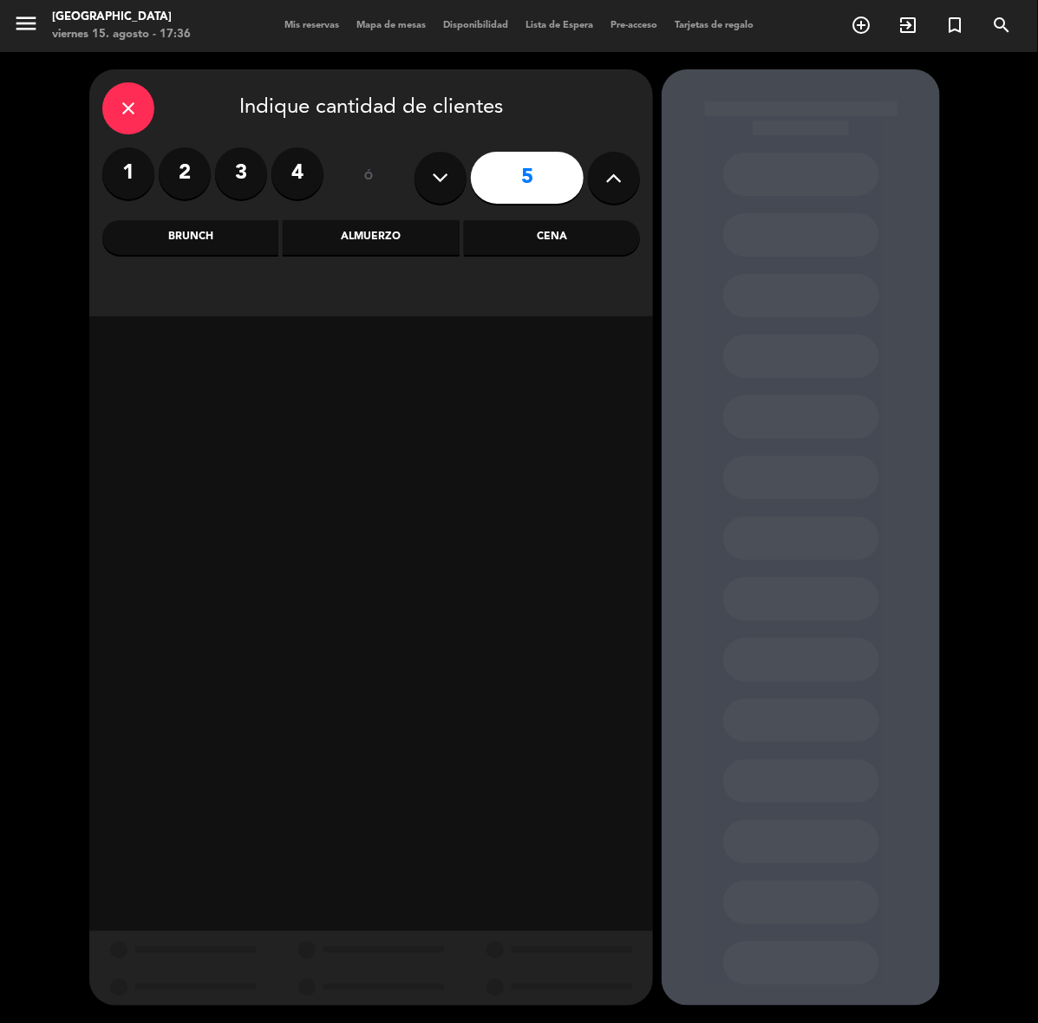
click at [602, 248] on div "Cena" at bounding box center [552, 237] width 176 height 35
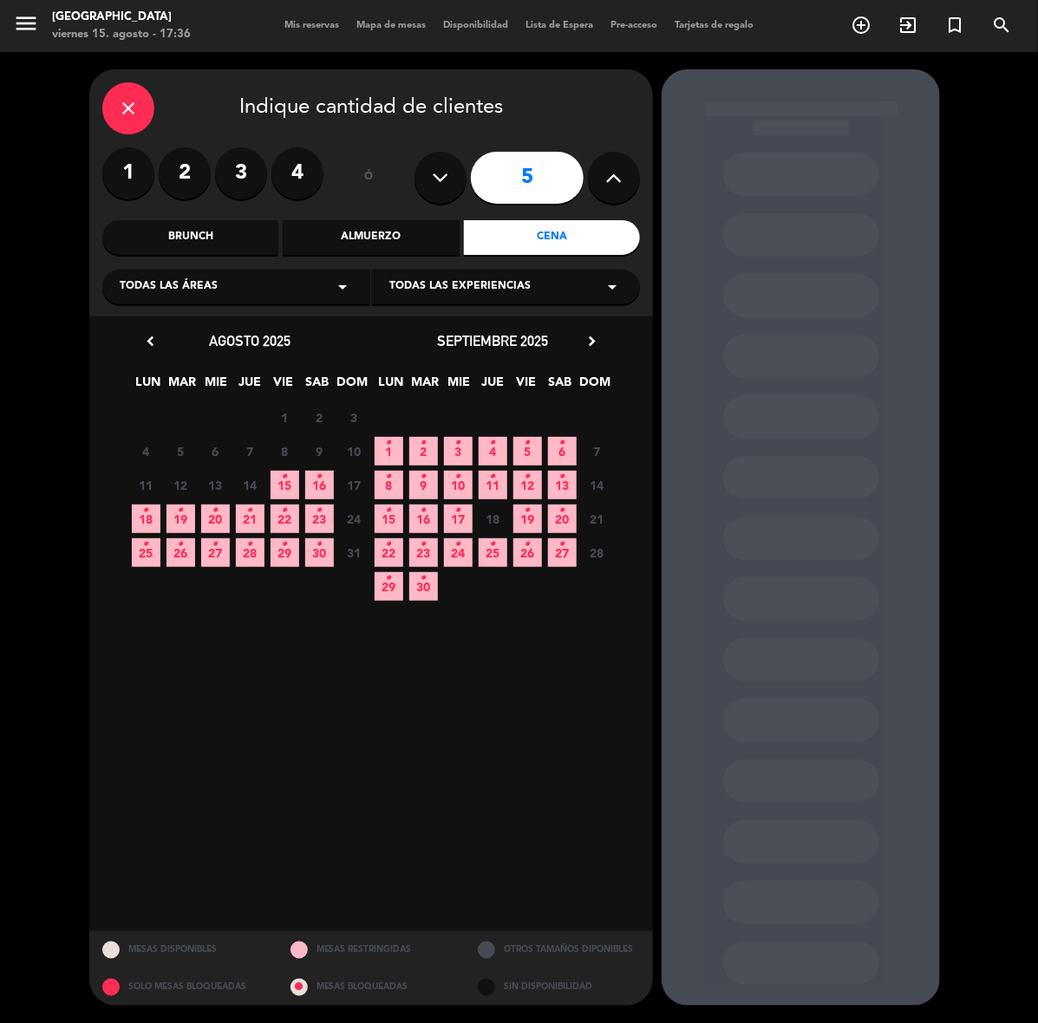
click at [595, 332] on icon "chevron_right" at bounding box center [591, 341] width 18 height 18
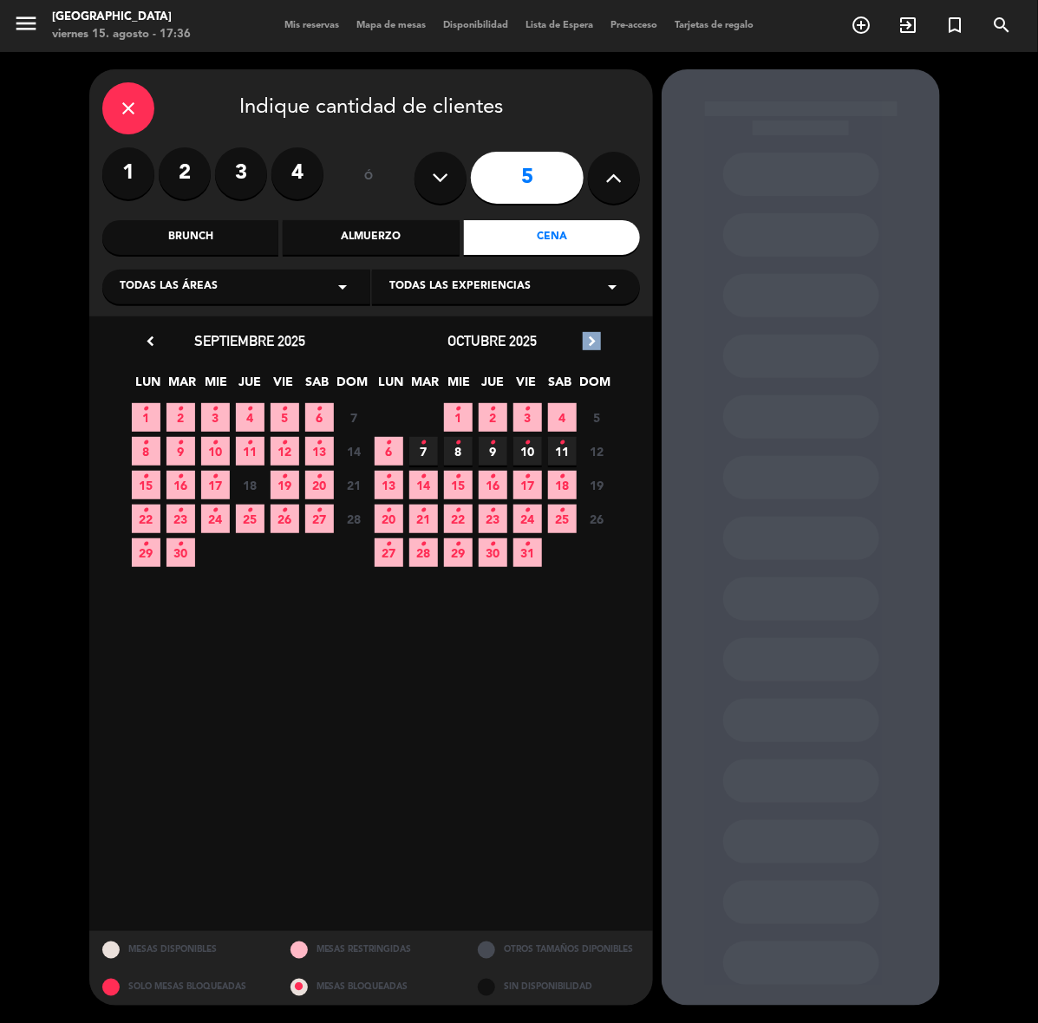
click at [595, 332] on icon "chevron_right" at bounding box center [591, 341] width 18 height 18
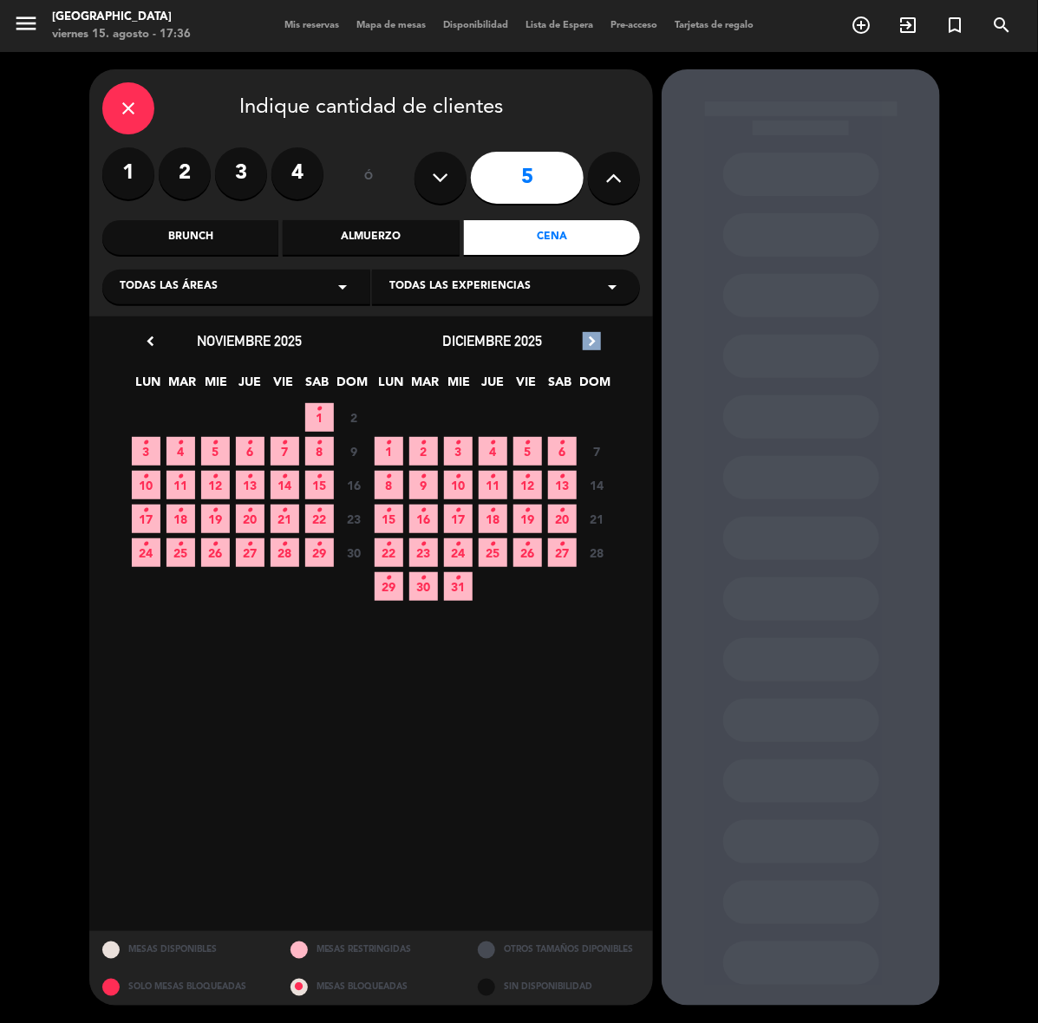
click at [595, 332] on icon "chevron_right" at bounding box center [591, 341] width 18 height 18
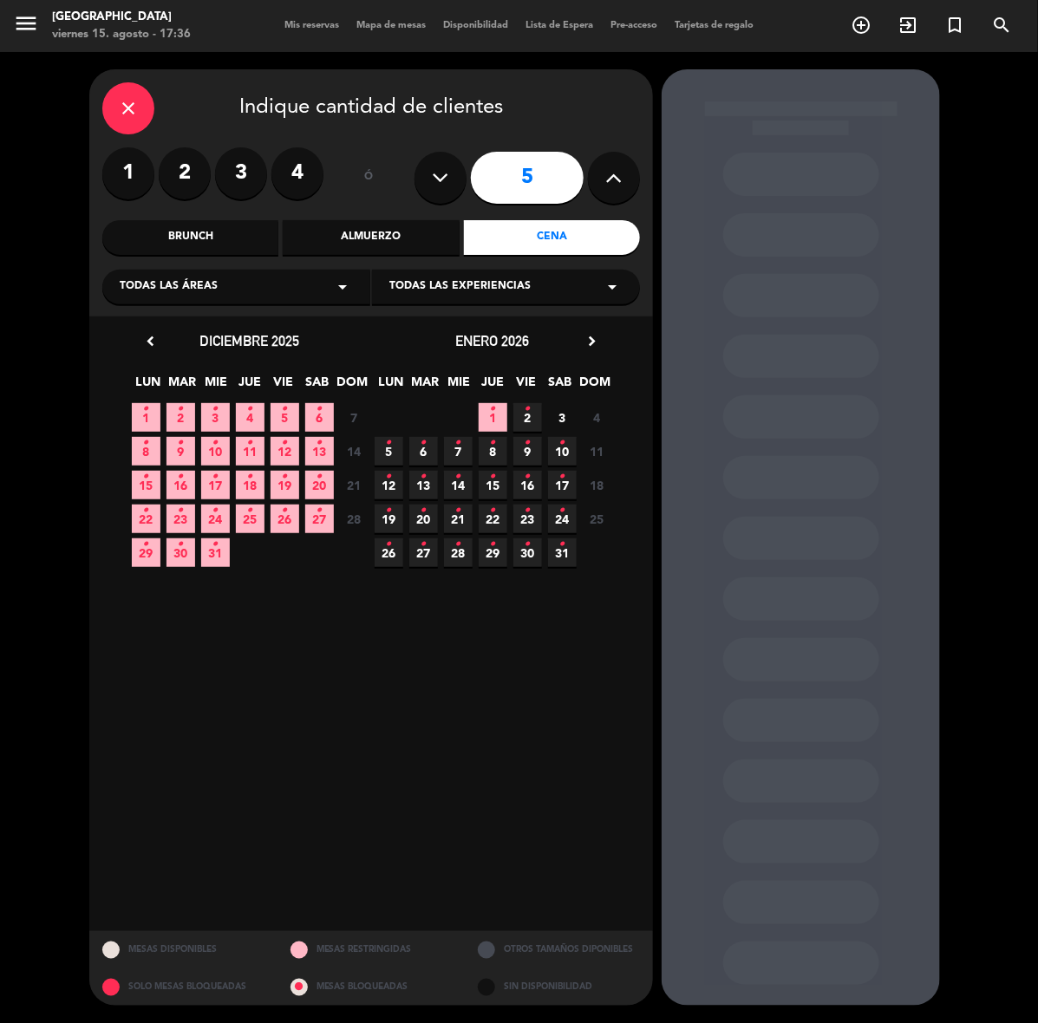
click at [562, 416] on span "3" at bounding box center [562, 417] width 29 height 29
click at [127, 121] on div "close" at bounding box center [128, 108] width 52 height 52
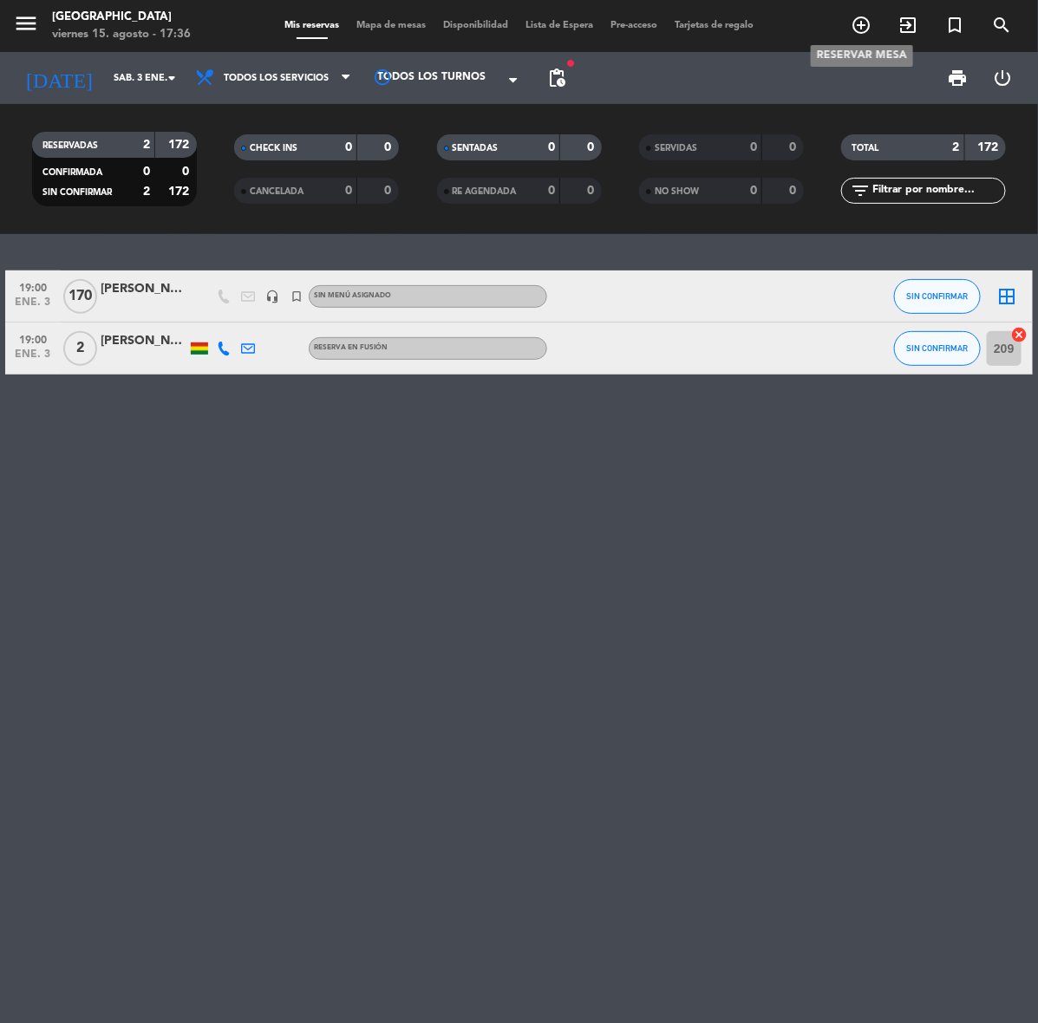
click at [859, 27] on icon "add_circle_outline" at bounding box center [860, 25] width 21 height 21
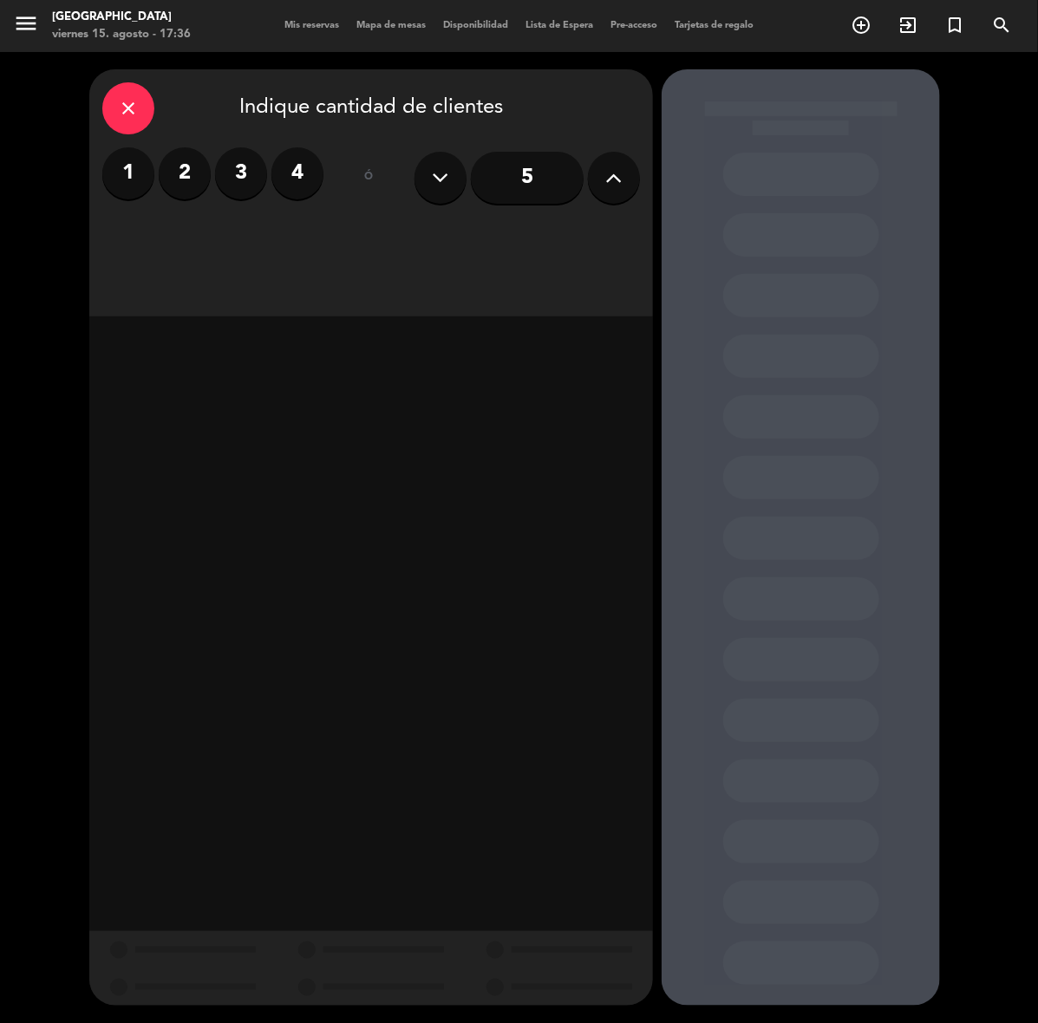
click at [180, 175] on label "2" at bounding box center [185, 173] width 52 height 52
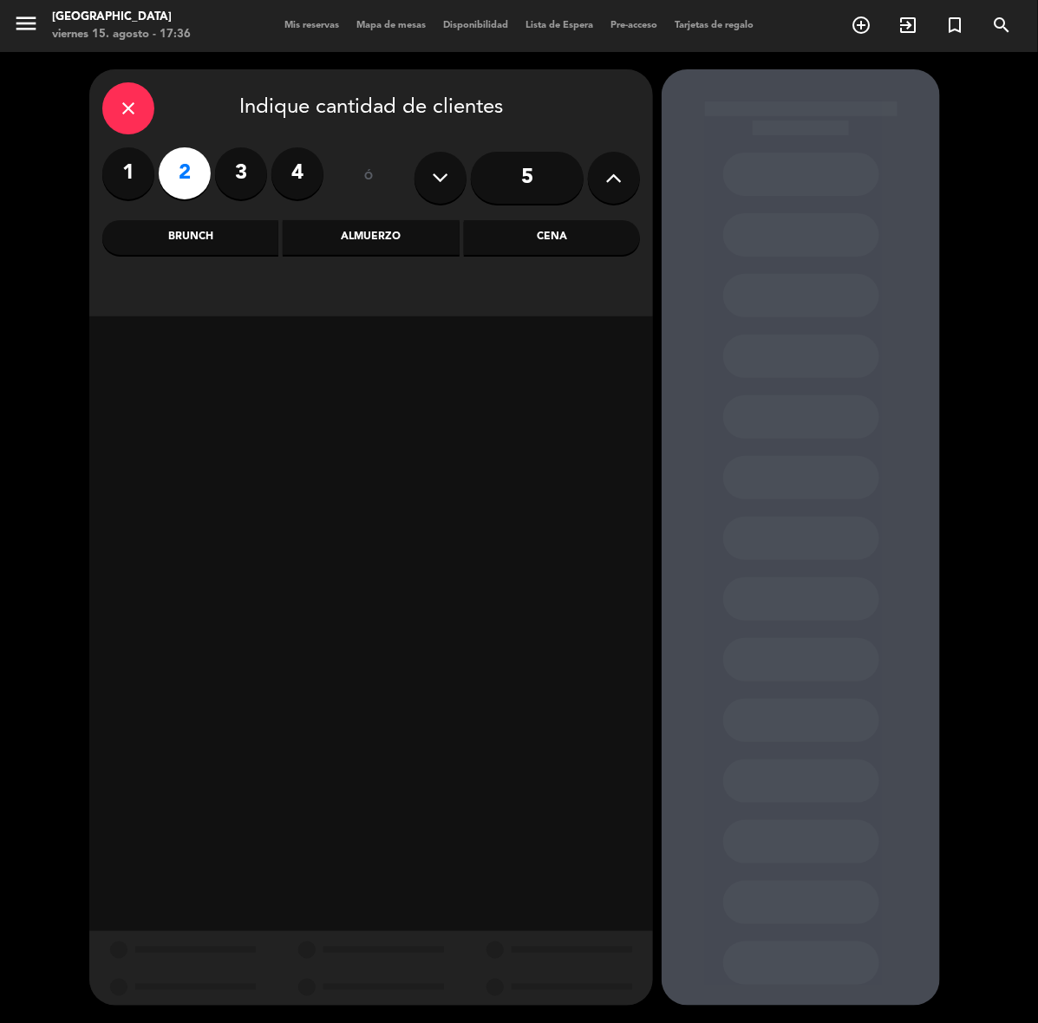
click at [531, 245] on div "Cena" at bounding box center [552, 237] width 176 height 35
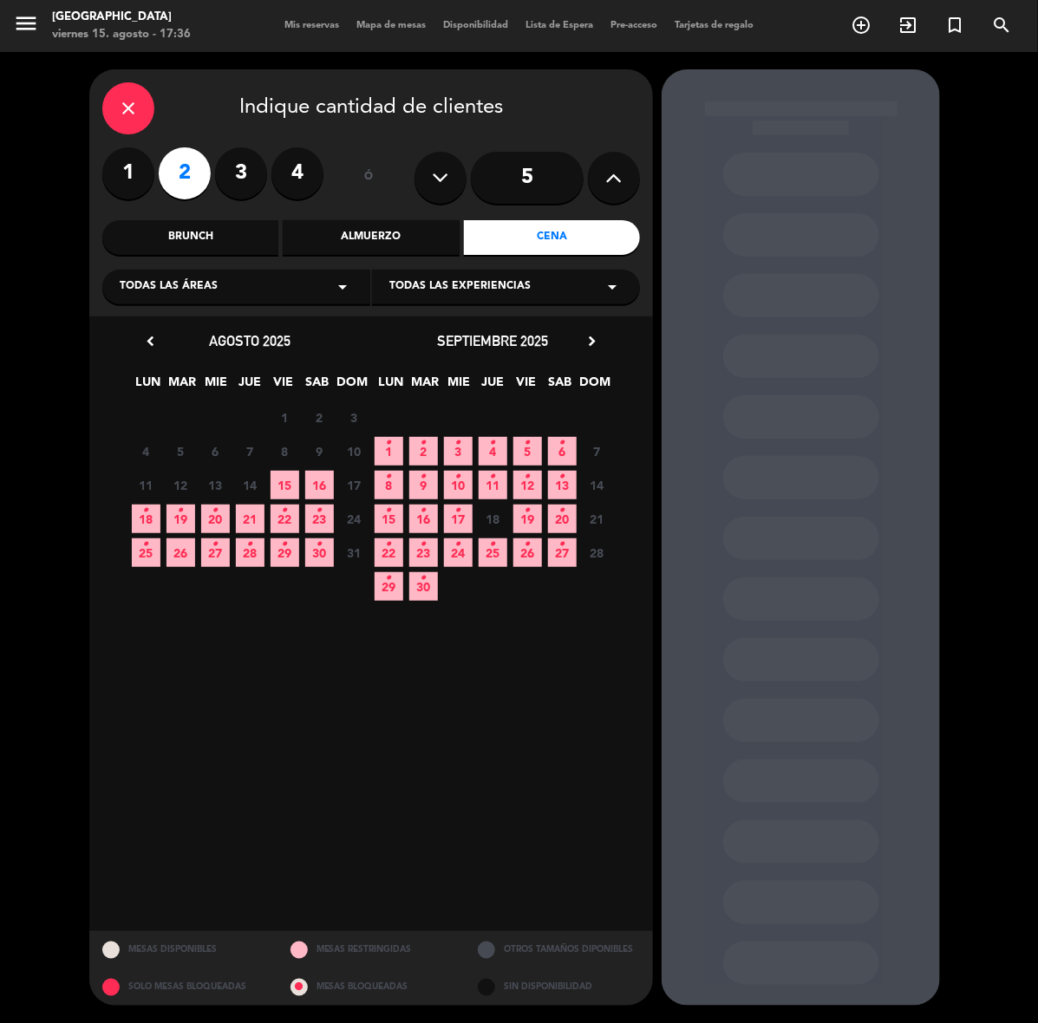
click at [215, 524] on span "20 •" at bounding box center [215, 518] width 29 height 29
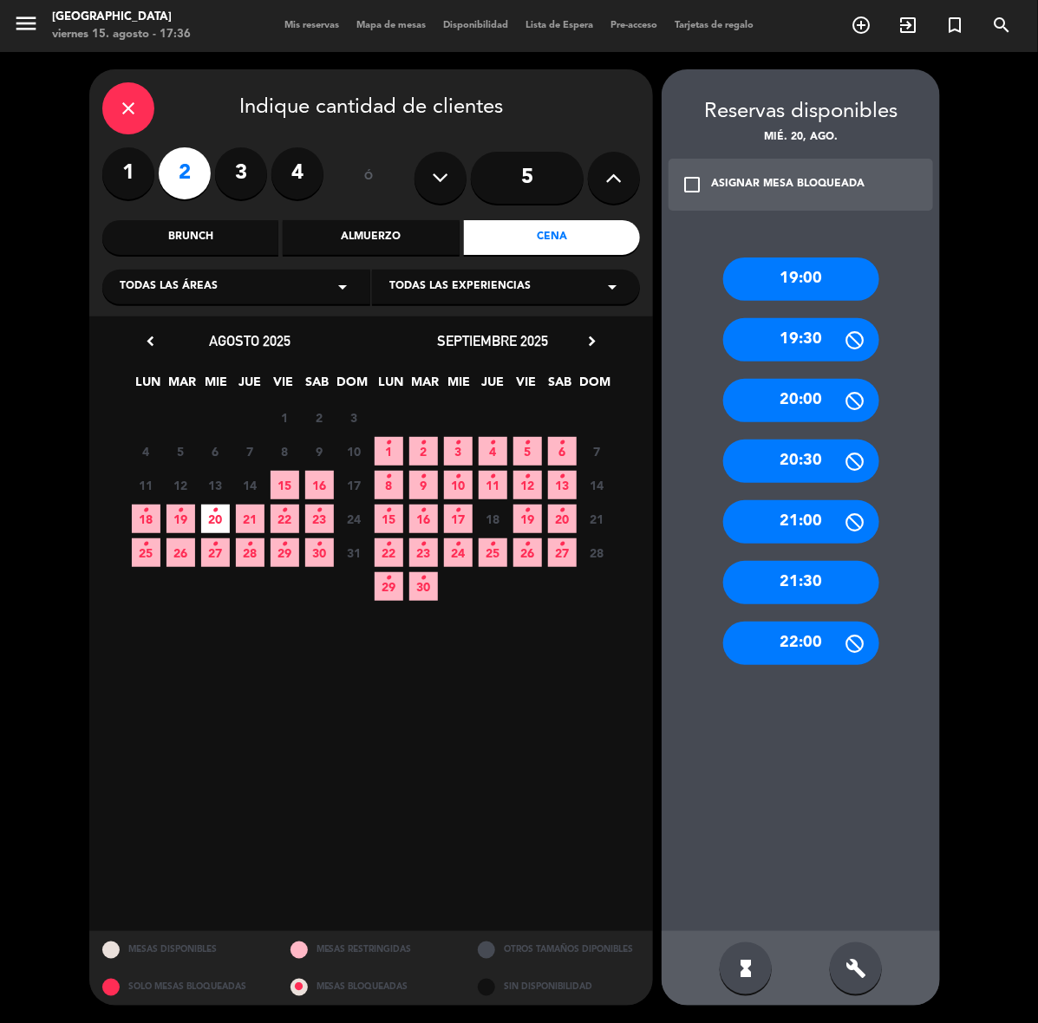
click at [833, 585] on div "21:30" at bounding box center [801, 582] width 156 height 43
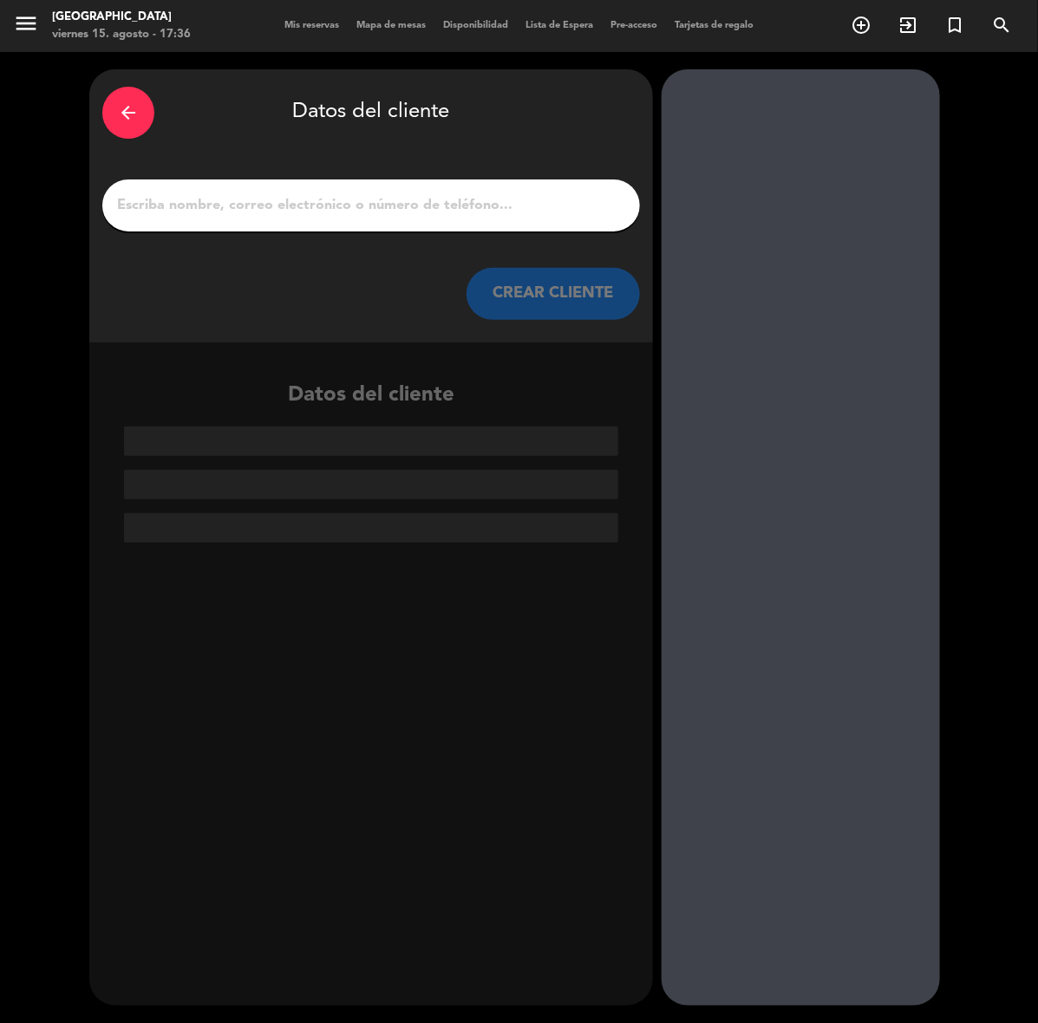
click at [474, 209] on input "1" at bounding box center [370, 205] width 511 height 24
paste input "[PERSON_NAME]"
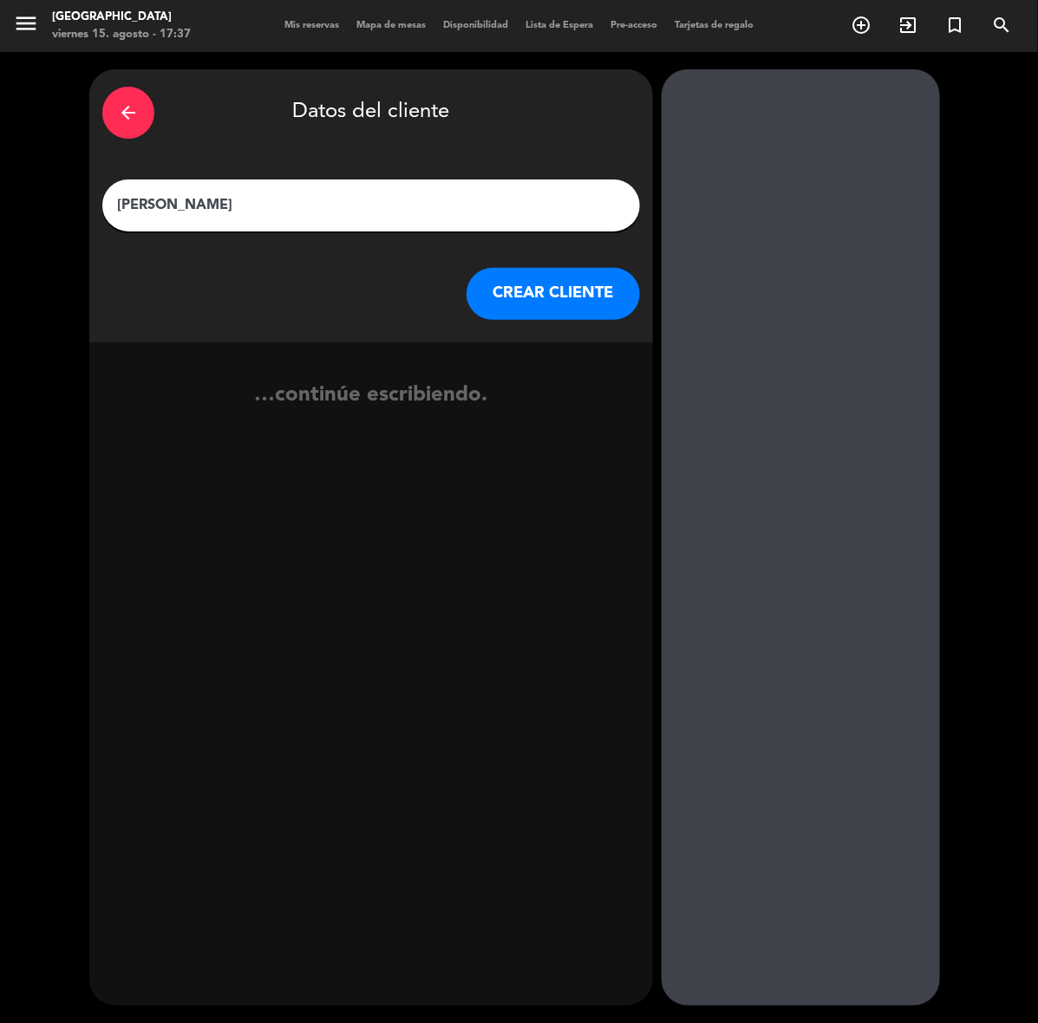
type input "[PERSON_NAME]"
click at [504, 291] on button "CREAR CLIENTE" at bounding box center [552, 294] width 173 height 52
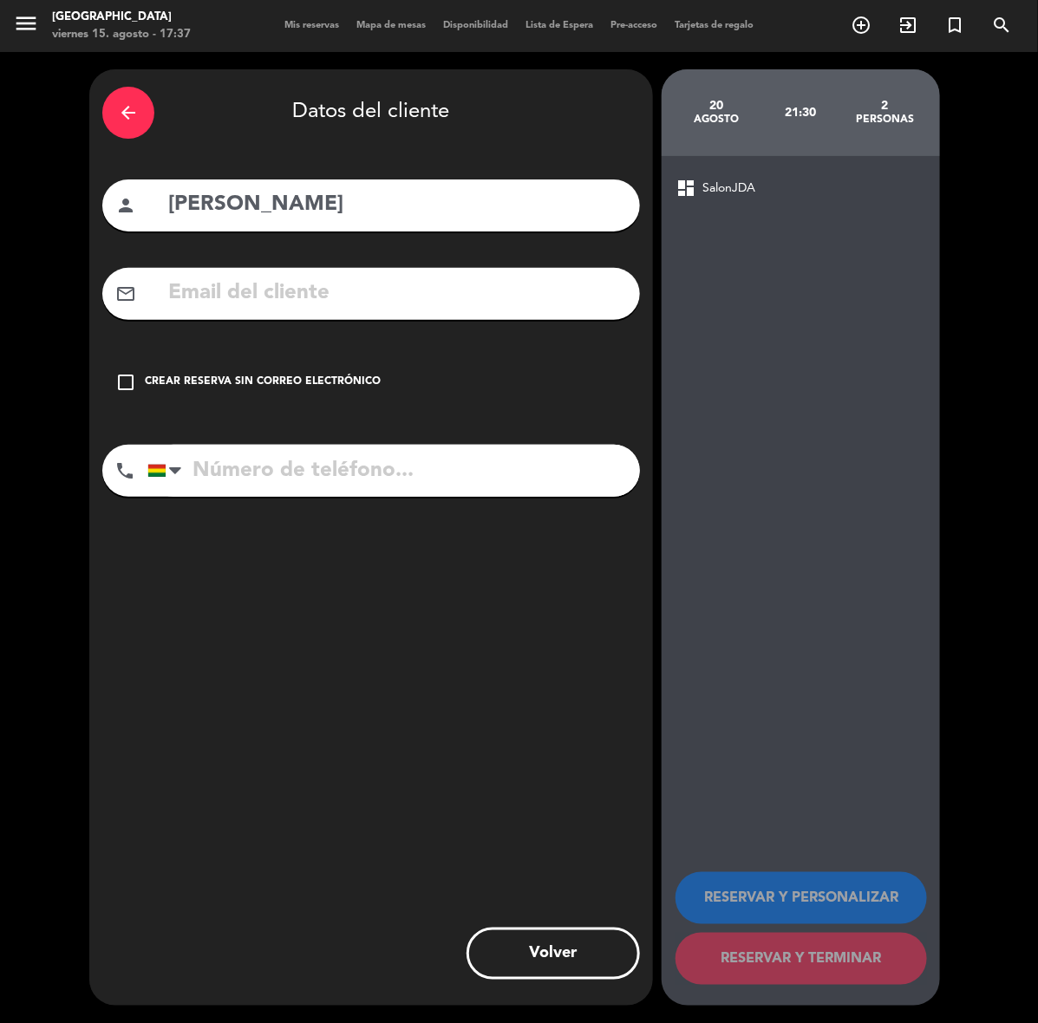
click at [414, 465] on input "tel" at bounding box center [393, 471] width 492 height 52
paste input "(63520874)"
click at [306, 394] on div "check_box_outline_blank Crear reserva sin correo electrónico" at bounding box center [370, 382] width 537 height 52
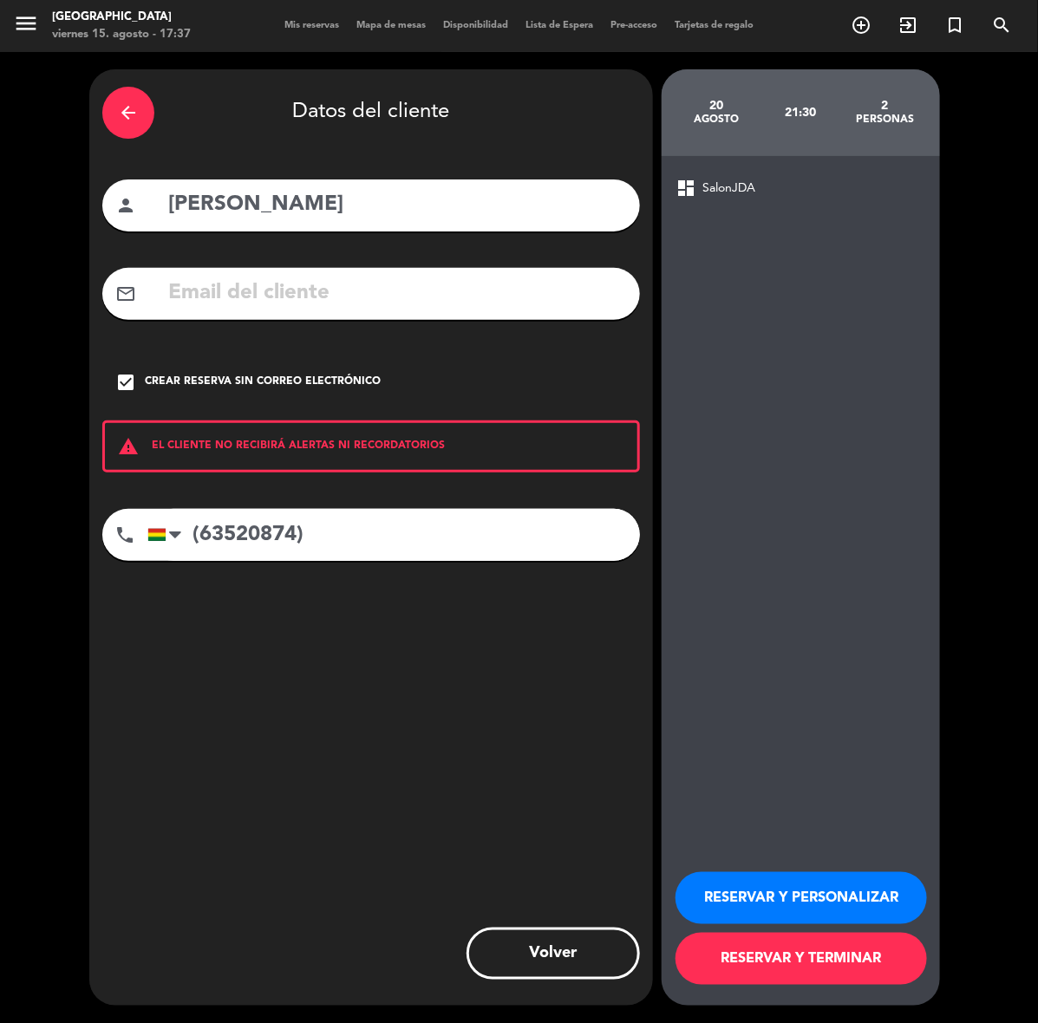
click at [344, 549] on input "(63520874)" at bounding box center [393, 535] width 492 height 52
type input "63520874"
click at [799, 898] on button "RESERVAR Y PERSONALIZAR" at bounding box center [800, 898] width 251 height 52
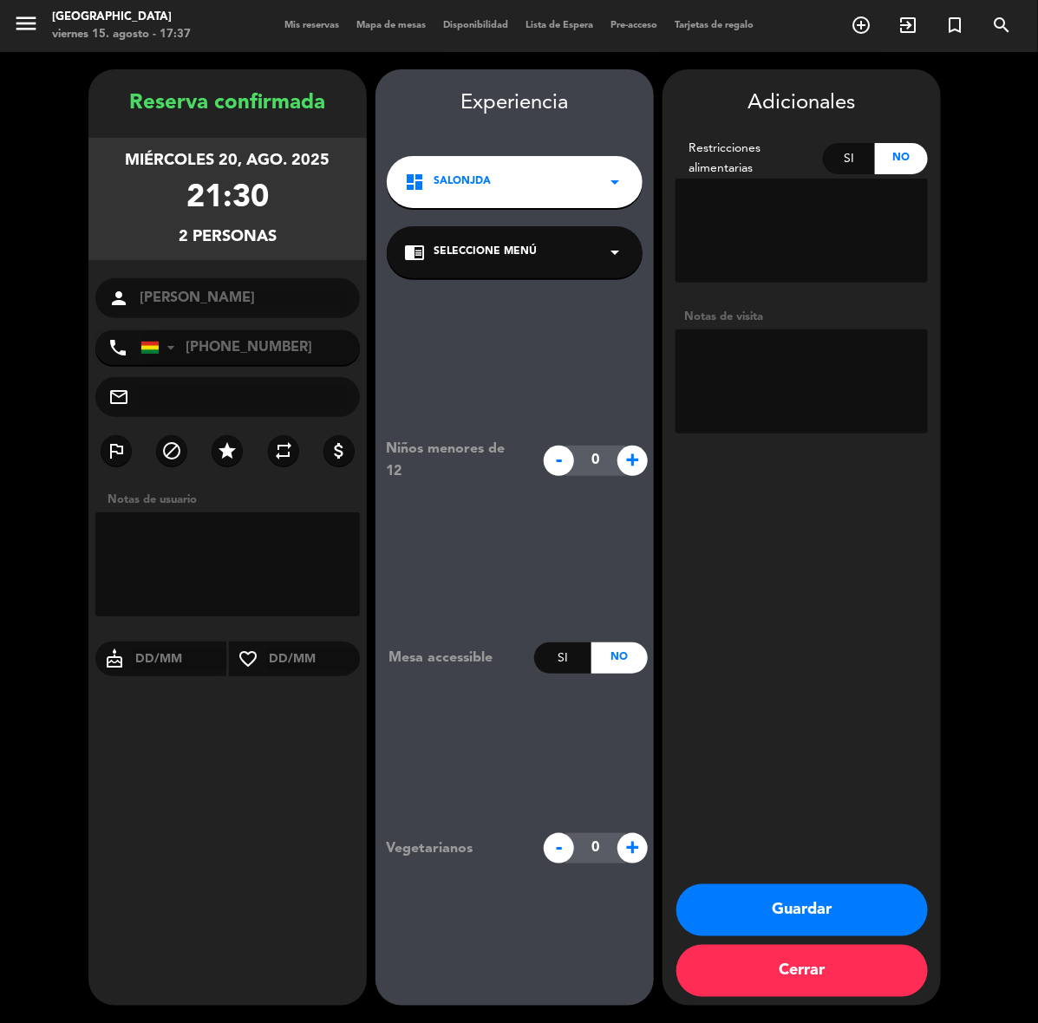
click at [783, 897] on button "Guardar" at bounding box center [801, 910] width 251 height 52
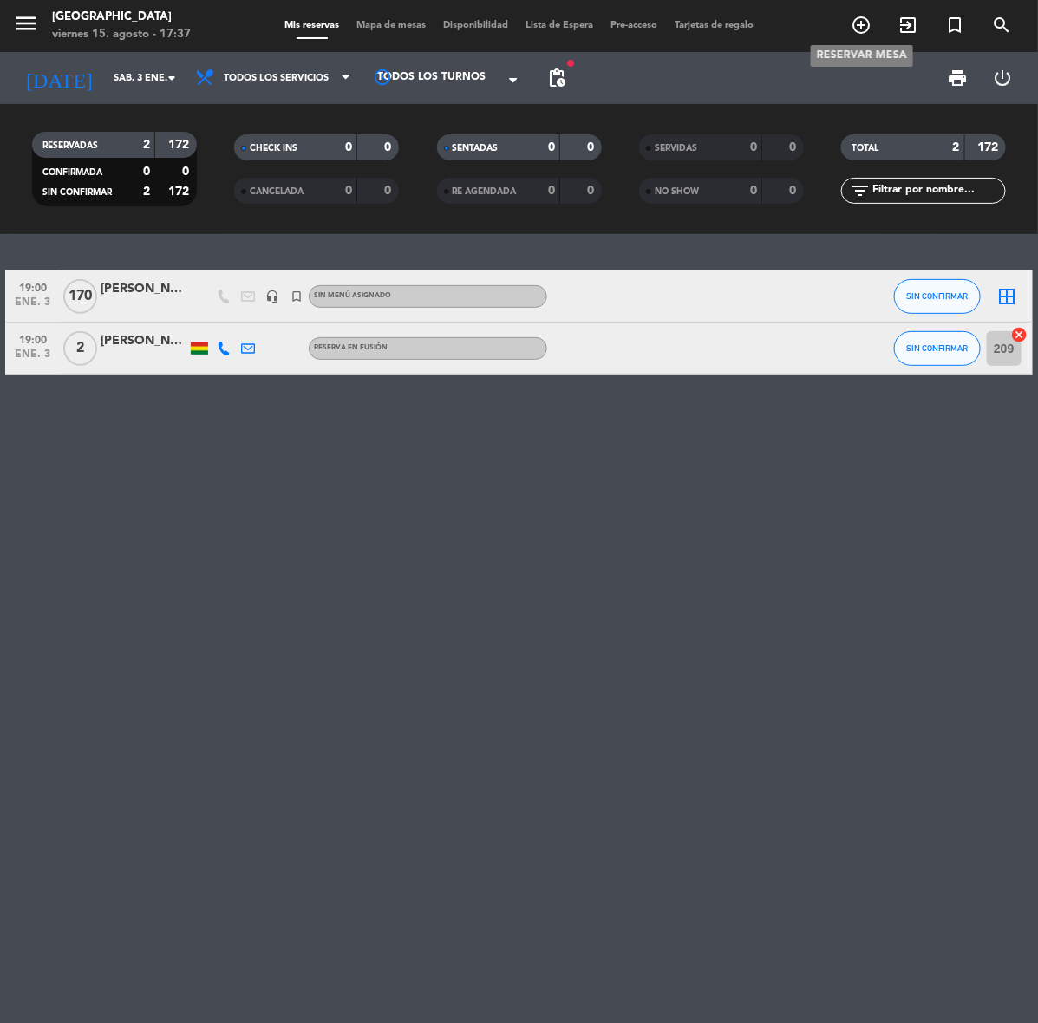
click at [862, 26] on icon "add_circle_outline" at bounding box center [860, 25] width 21 height 21
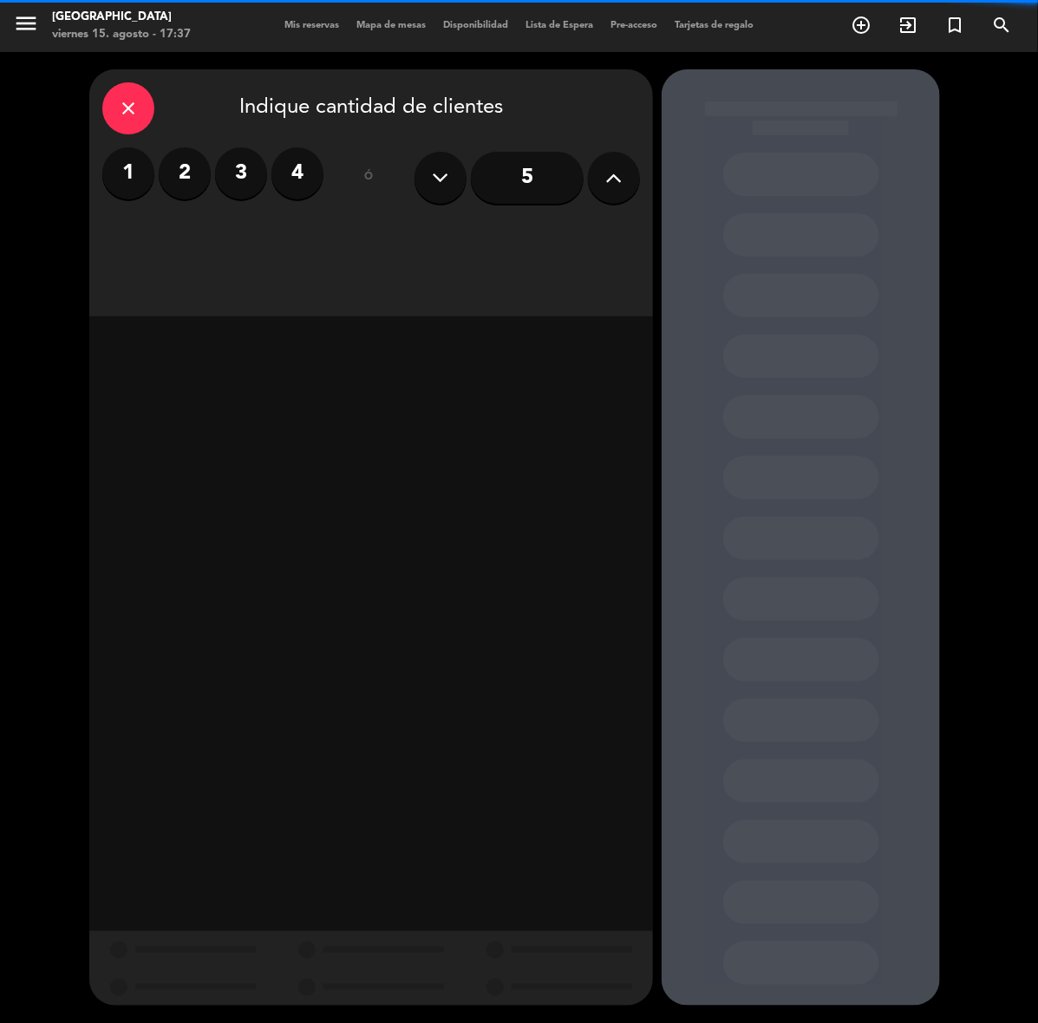
click at [621, 179] on icon at bounding box center [614, 178] width 16 height 26
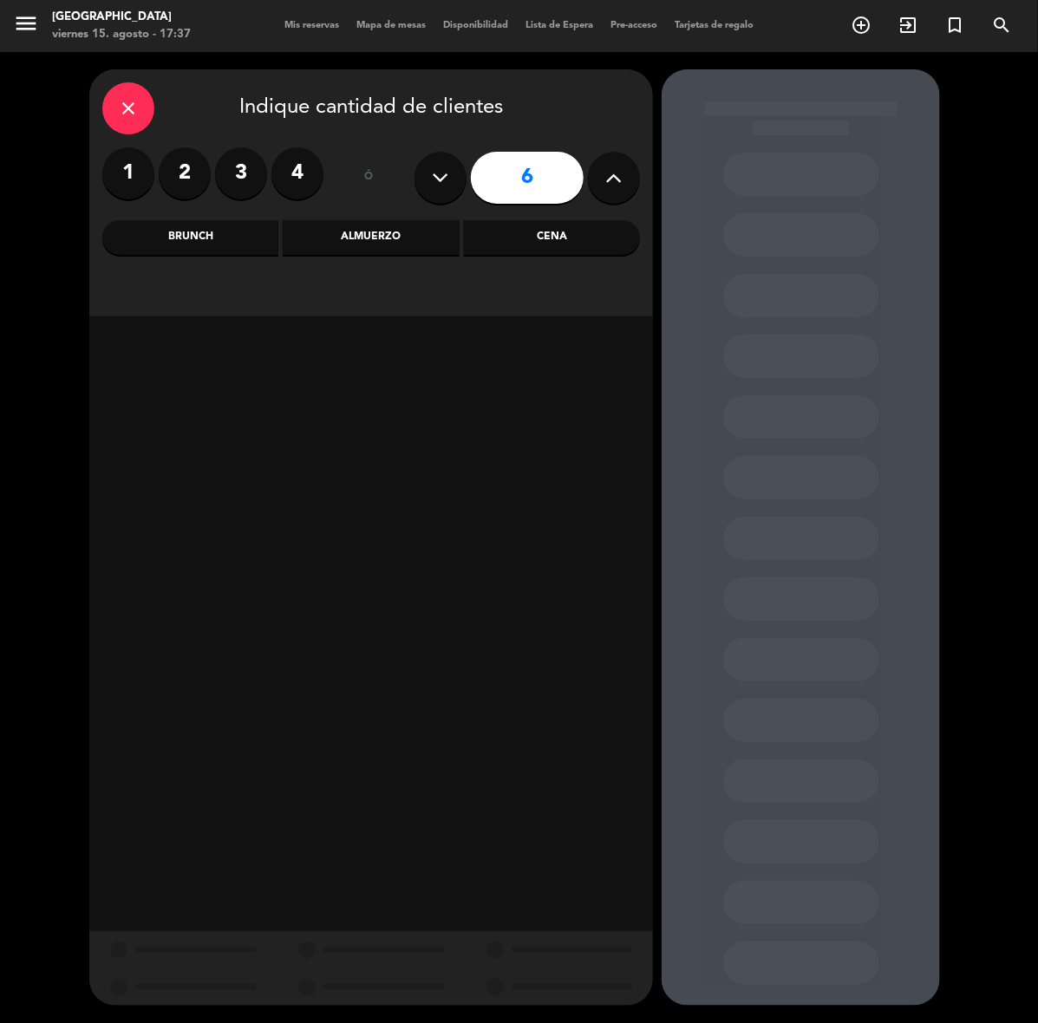
click at [621, 179] on icon at bounding box center [614, 178] width 16 height 26
type input "10"
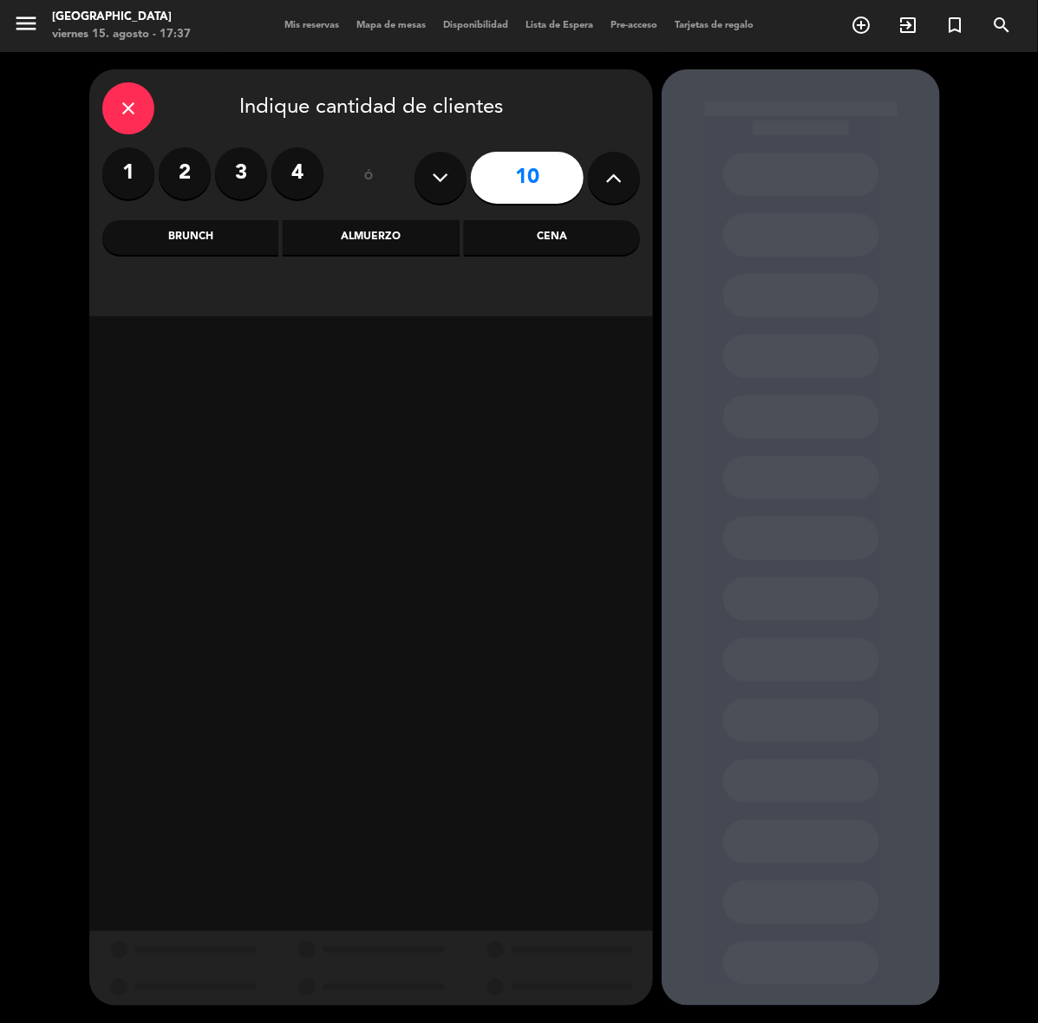
click at [413, 237] on div "Almuerzo" at bounding box center [371, 237] width 176 height 35
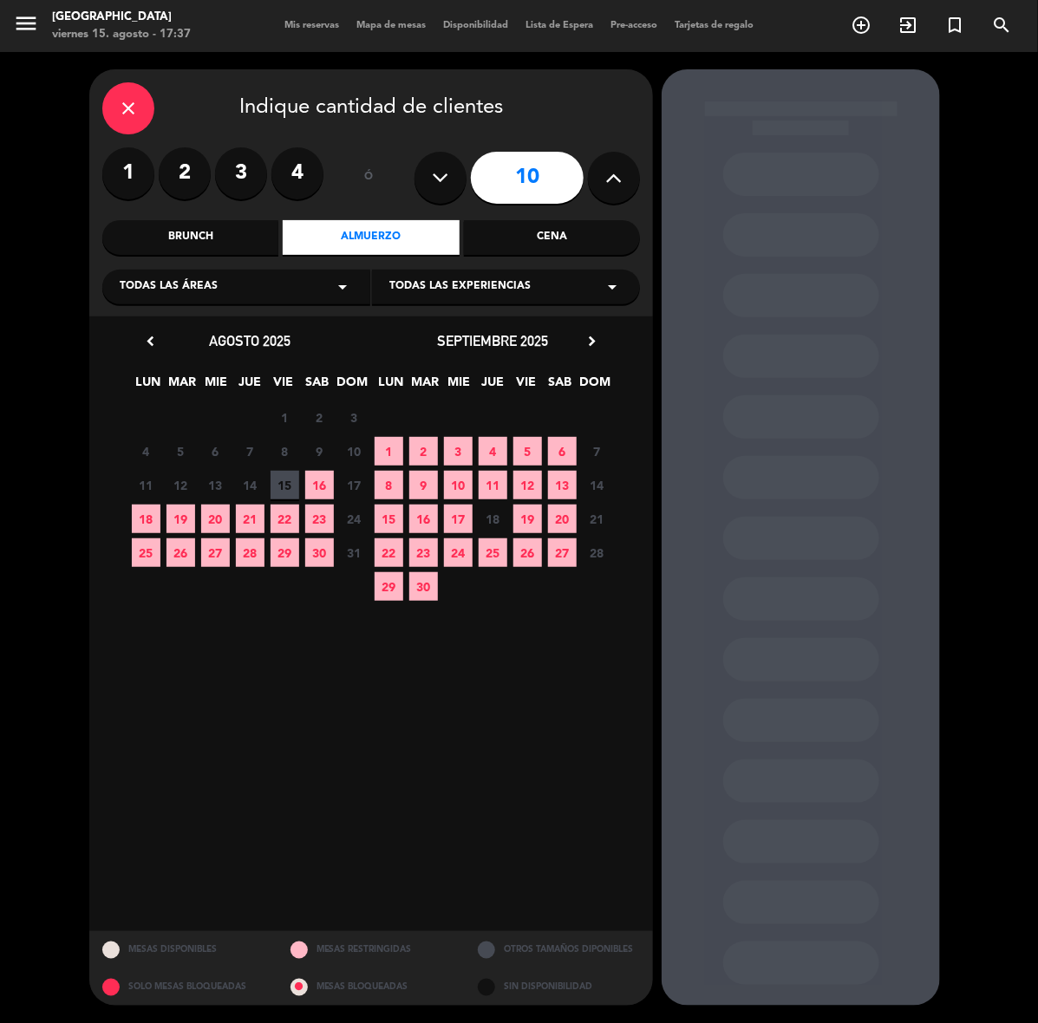
click at [322, 475] on span "16" at bounding box center [319, 485] width 29 height 29
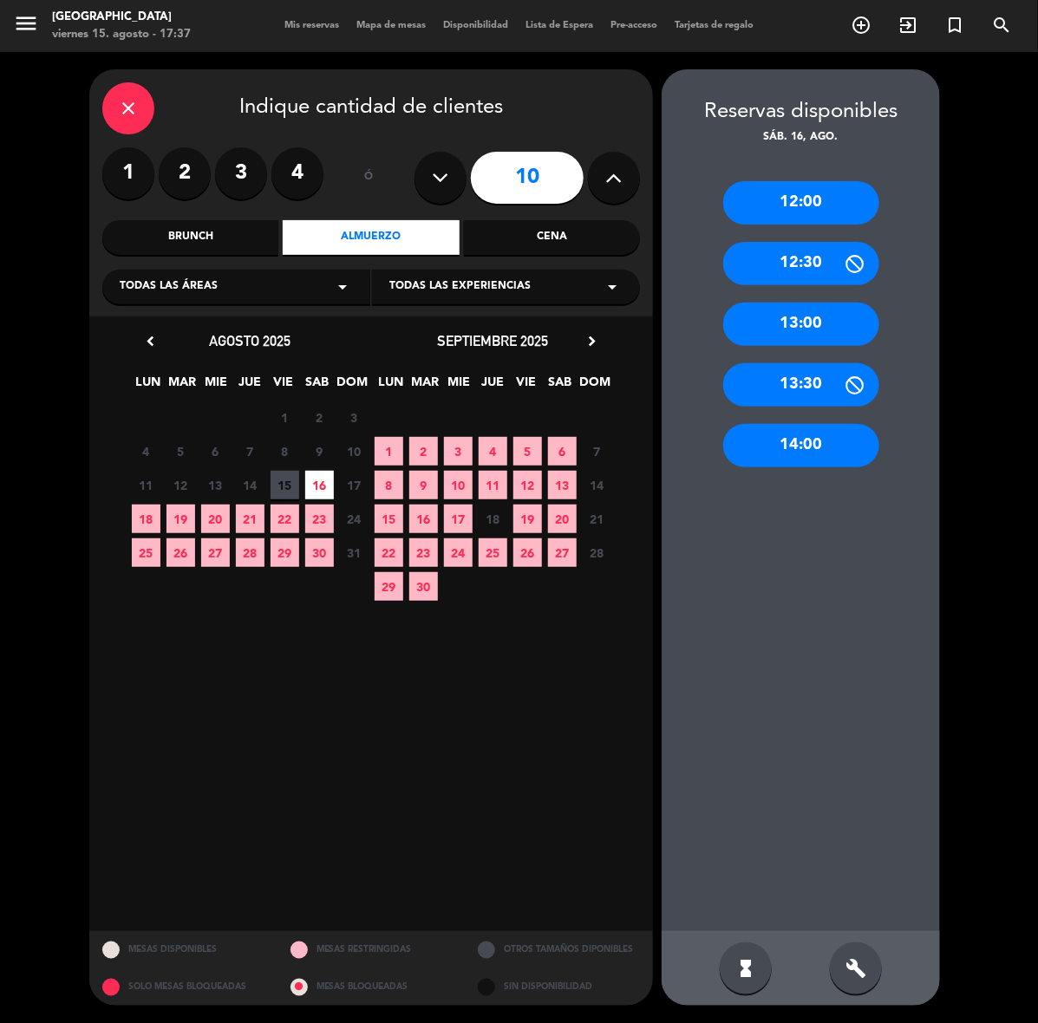
click at [809, 458] on div "14:00" at bounding box center [801, 445] width 156 height 43
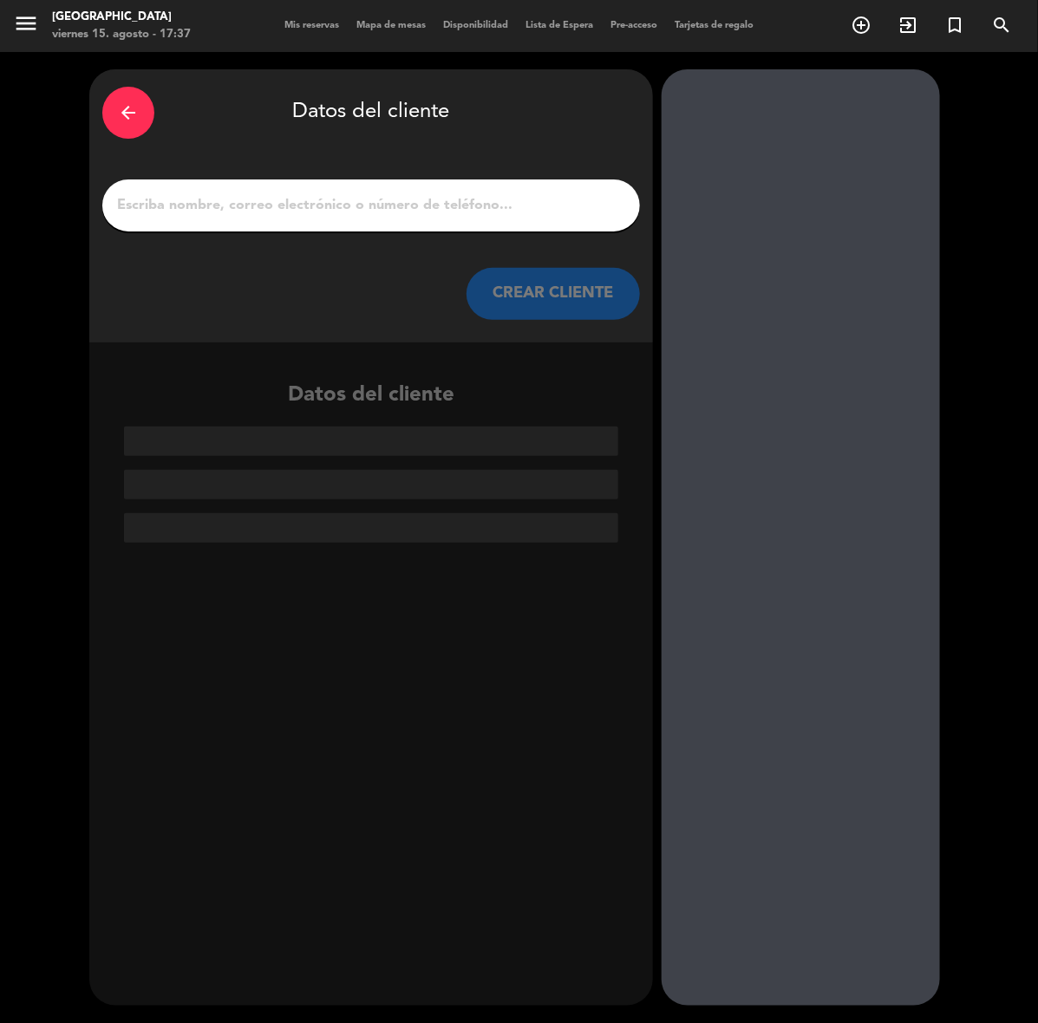
click at [504, 195] on input "1" at bounding box center [370, 205] width 511 height 24
click at [478, 196] on input "1" at bounding box center [370, 205] width 511 height 24
paste input "[PERSON_NAME]"
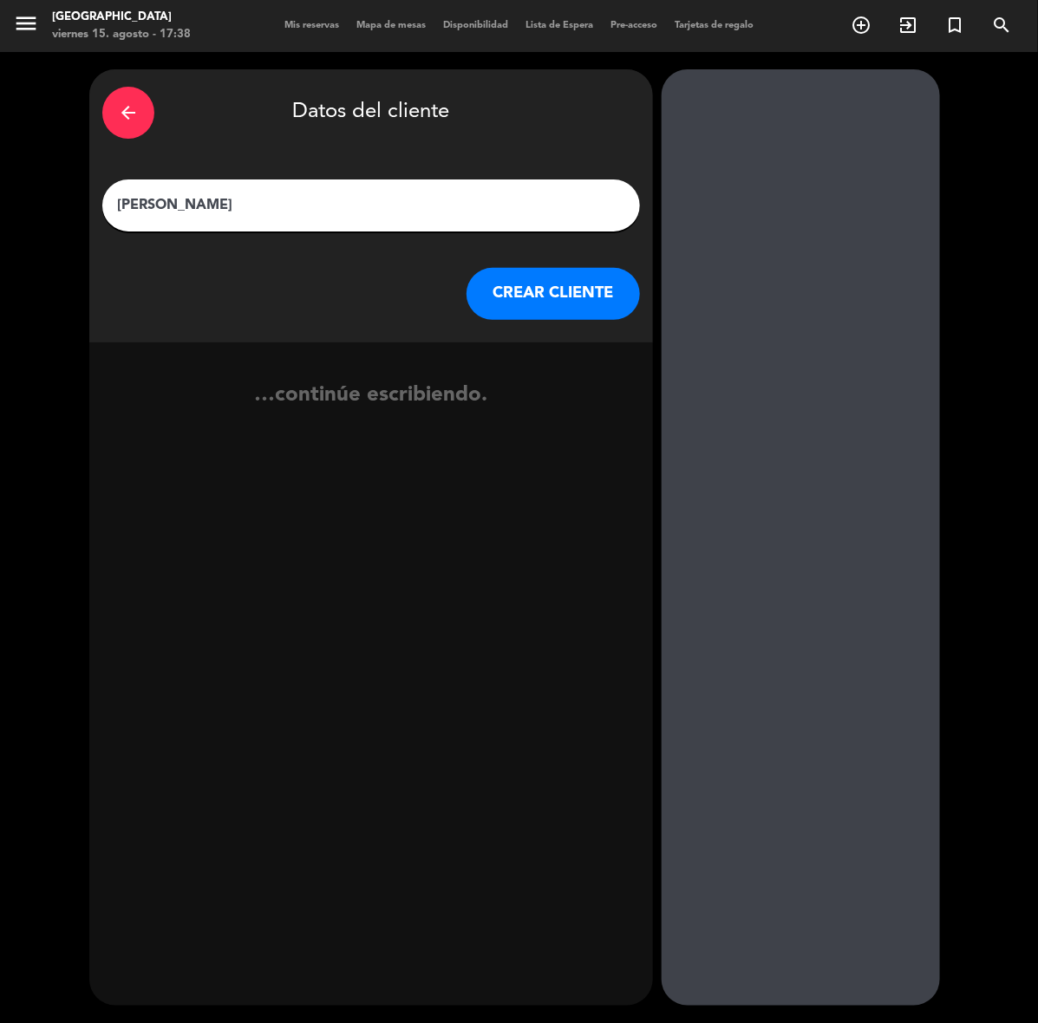
type input "[PERSON_NAME]"
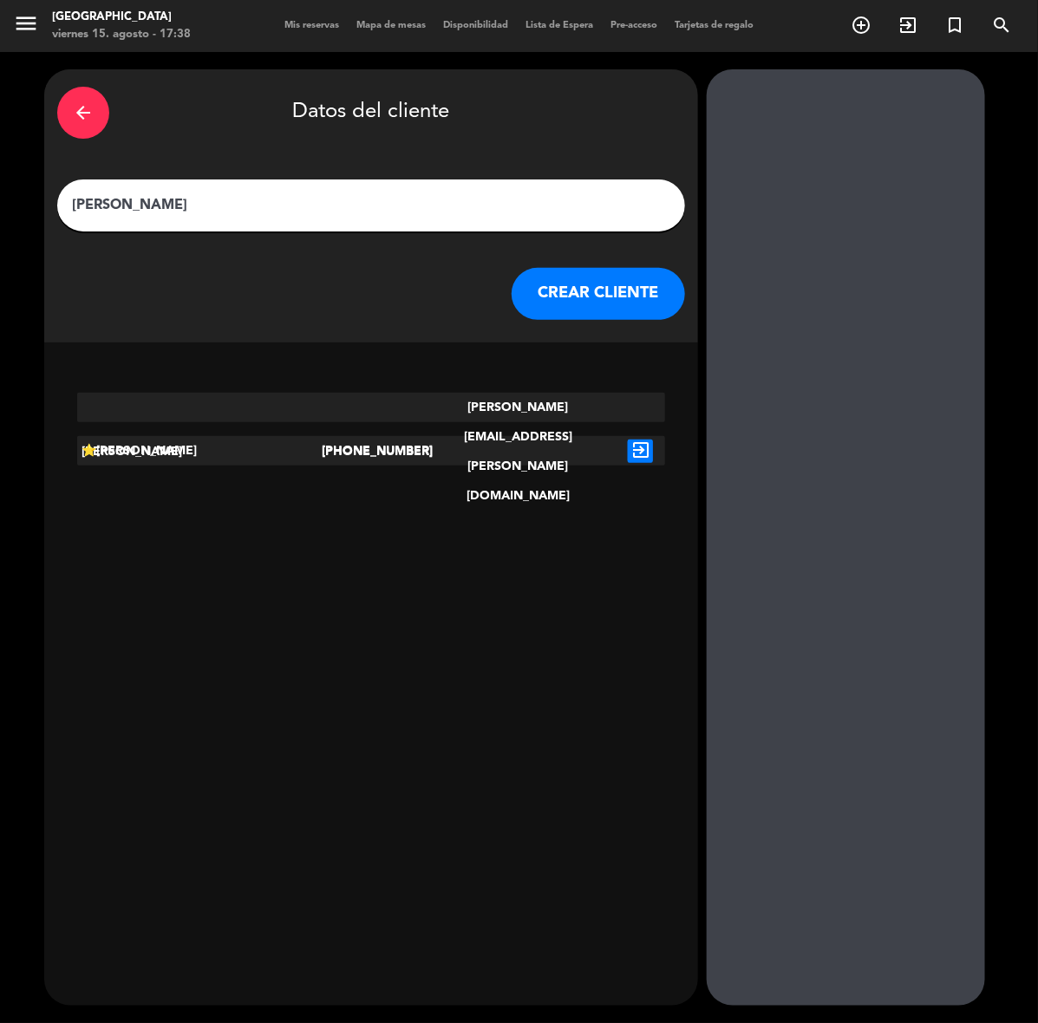
drag, startPoint x: 569, startPoint y: 260, endPoint x: 566, endPoint y: 271, distance: 11.6
click at [569, 261] on div "arrow_back Datos del cliente [PERSON_NAME] [PERSON_NAME] CLIENTE" at bounding box center [371, 205] width 654 height 273
click at [565, 271] on button "CREAR CLIENTE" at bounding box center [597, 294] width 173 height 52
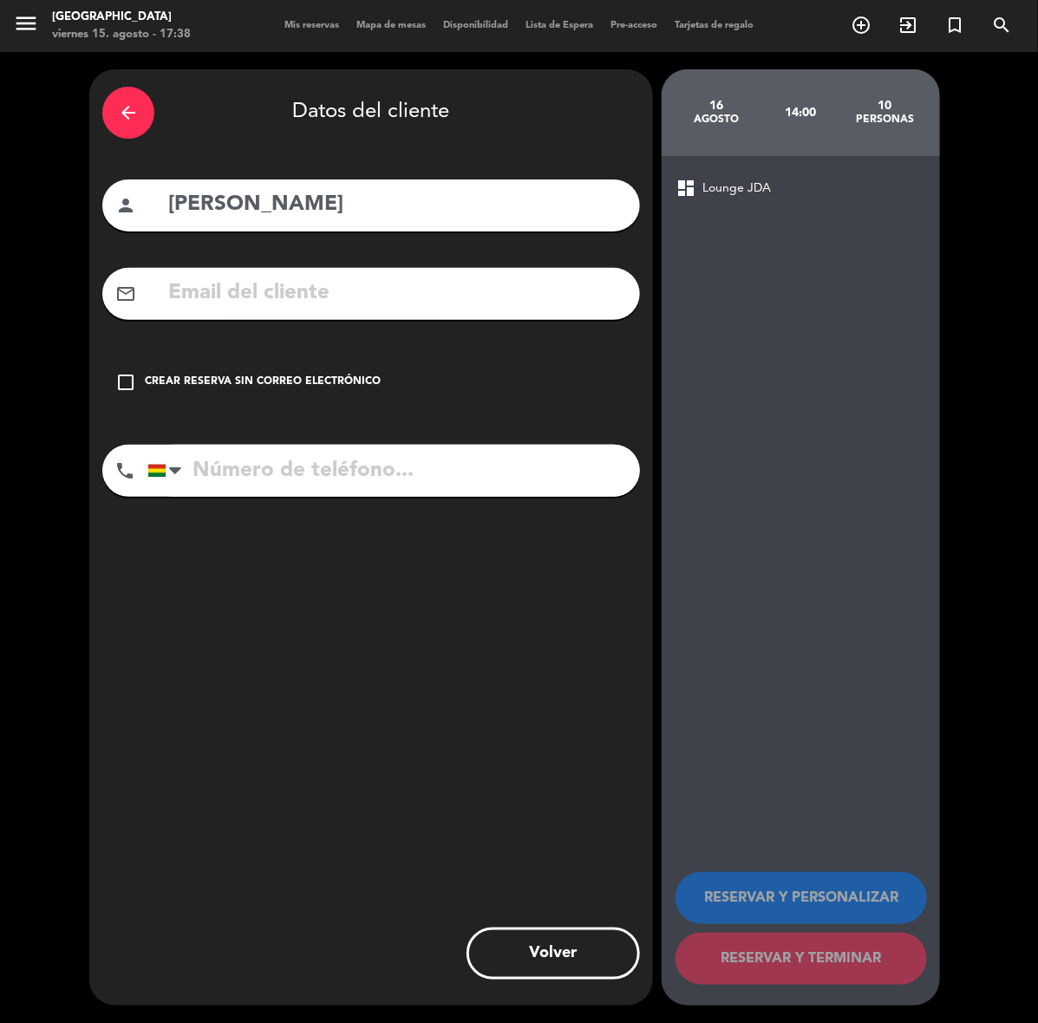
click at [491, 293] on input "text" at bounding box center [396, 294] width 460 height 36
paste input "[EMAIL_ADDRESS][DOMAIN_NAME]"
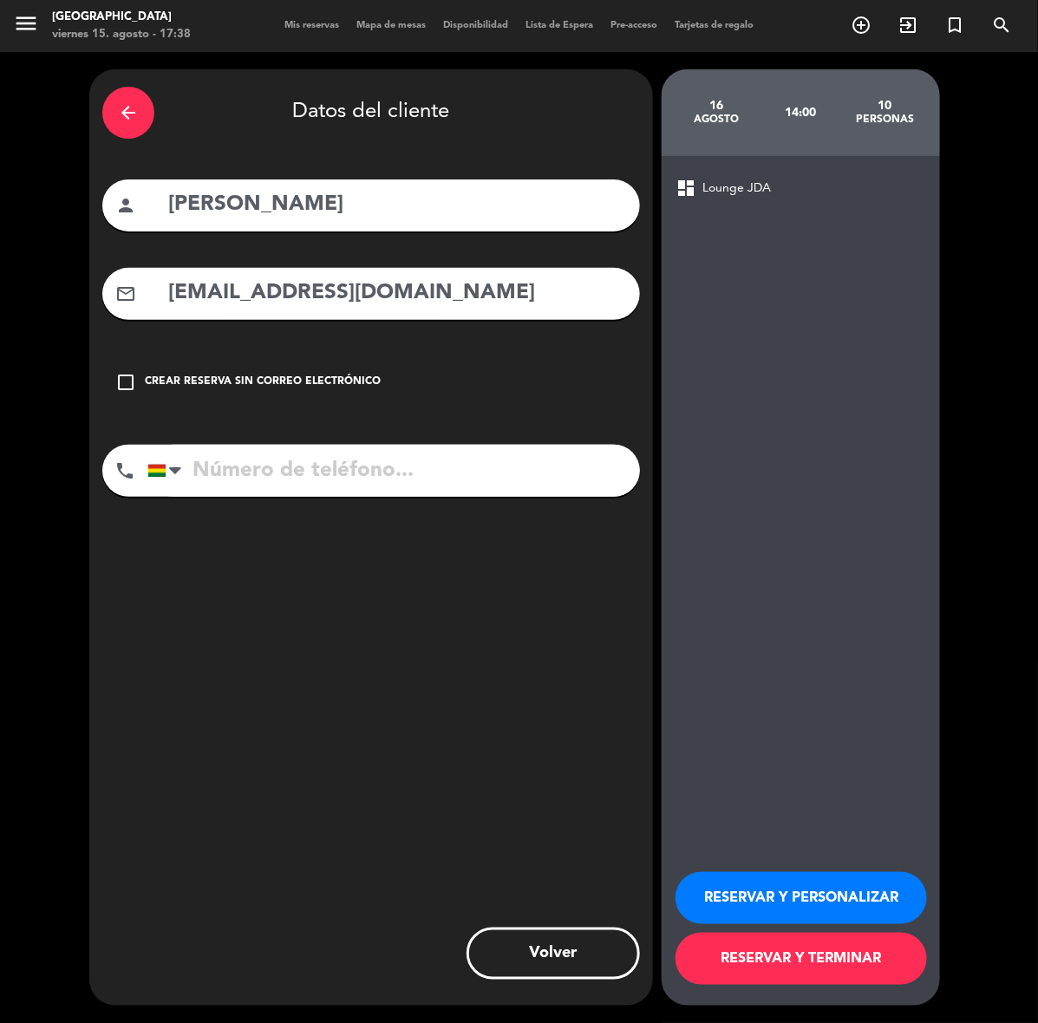
type input "[EMAIL_ADDRESS][DOMAIN_NAME]"
click at [471, 473] on input "tel" at bounding box center [393, 471] width 492 height 52
type input "78080161"
click at [205, 556] on div "arrow_back Datos del cliente person [PERSON_NAME] mail_outline [EMAIL_ADDRESS][…" at bounding box center [370, 537] width 563 height 936
click at [854, 907] on button "RESERVAR Y PERSONALIZAR" at bounding box center [800, 898] width 251 height 52
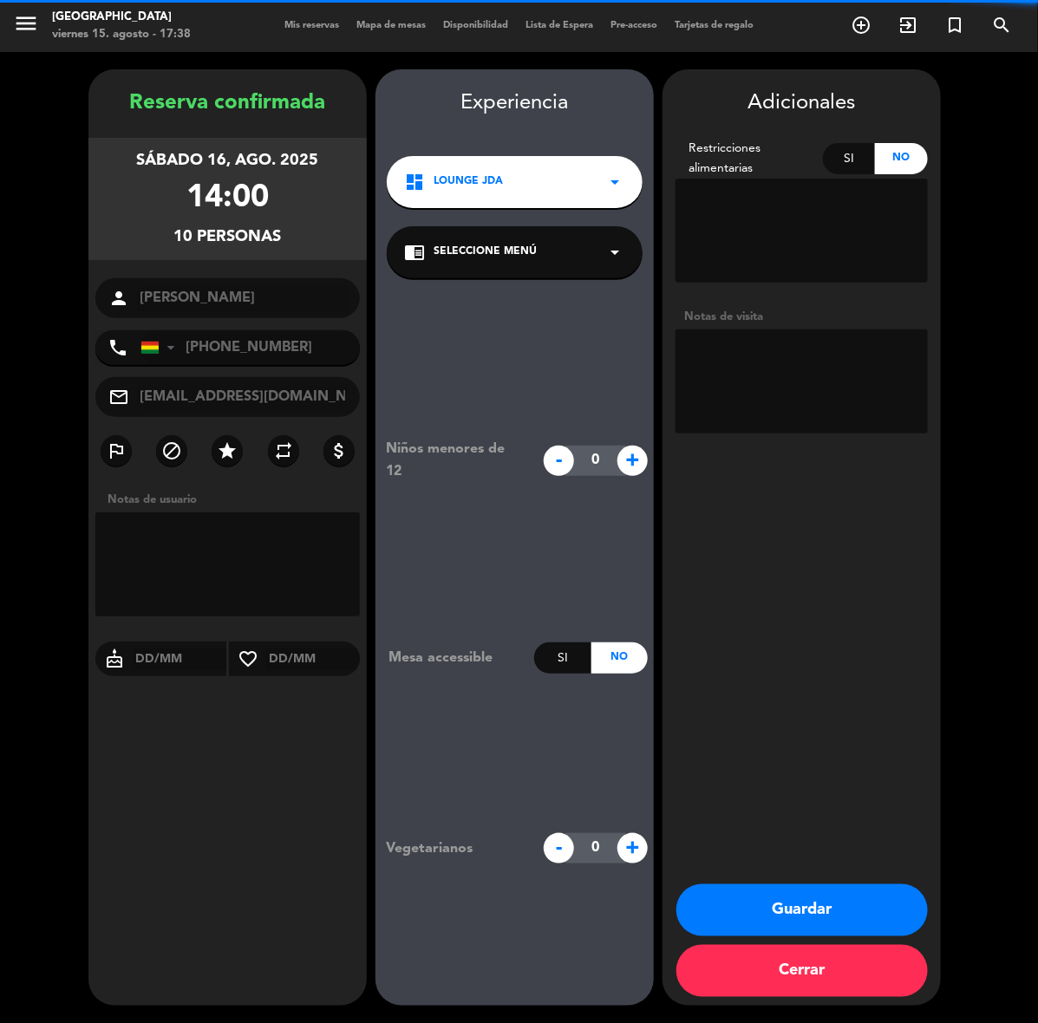
click at [803, 395] on textarea at bounding box center [801, 381] width 252 height 104
type textarea "CUMPLE"
drag, startPoint x: 780, startPoint y: 902, endPoint x: 856, endPoint y: 834, distance: 102.5
click at [780, 902] on button "Guardar" at bounding box center [801, 910] width 251 height 52
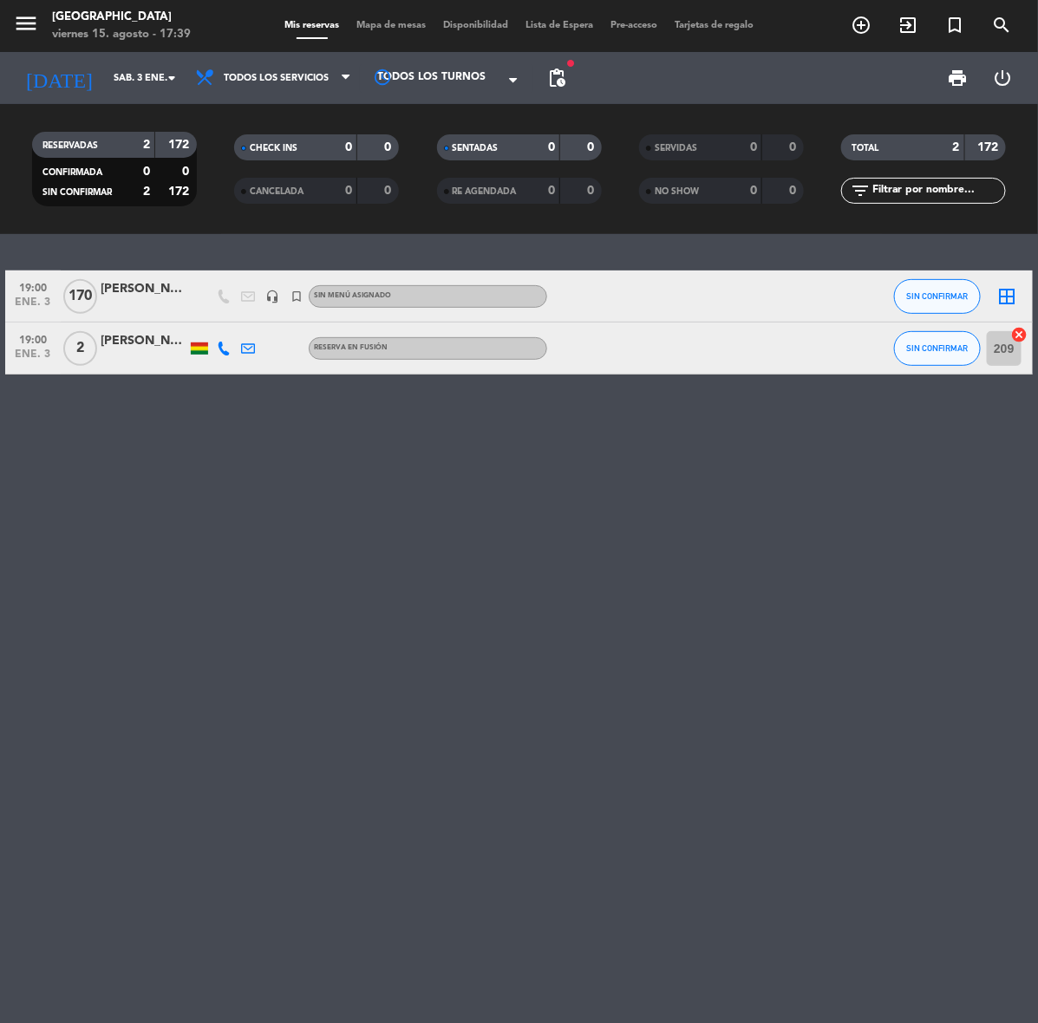
click at [111, 107] on div "RESERVADAS 2 172 CONFIRMADA 0 0 SIN CONFIRMAR 2 172 CHECK INS 0 0 CANCELADA 0 0…" at bounding box center [519, 169] width 1038 height 130
click at [132, 66] on input "sáb. 3 ene." at bounding box center [170, 78] width 130 height 29
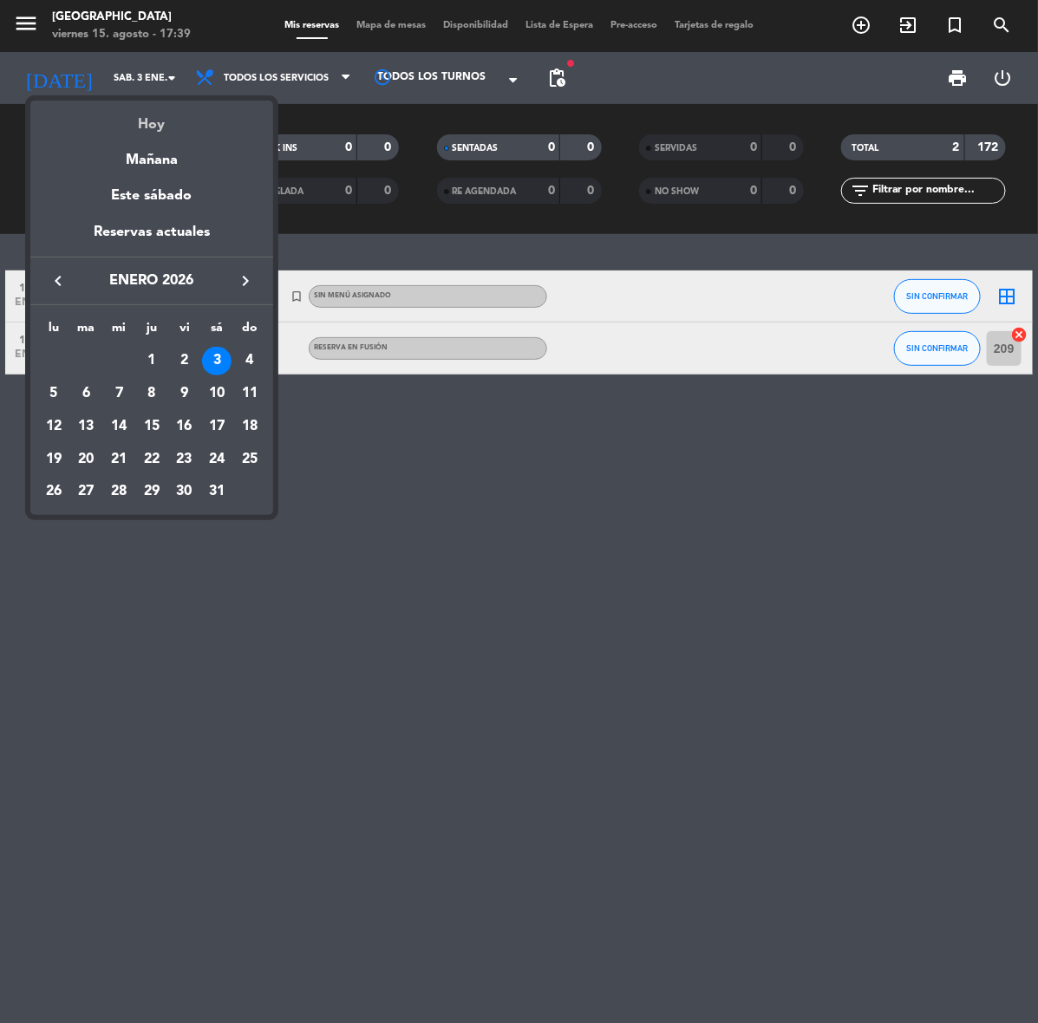
click at [163, 117] on div "Hoy" at bounding box center [151, 119] width 243 height 36
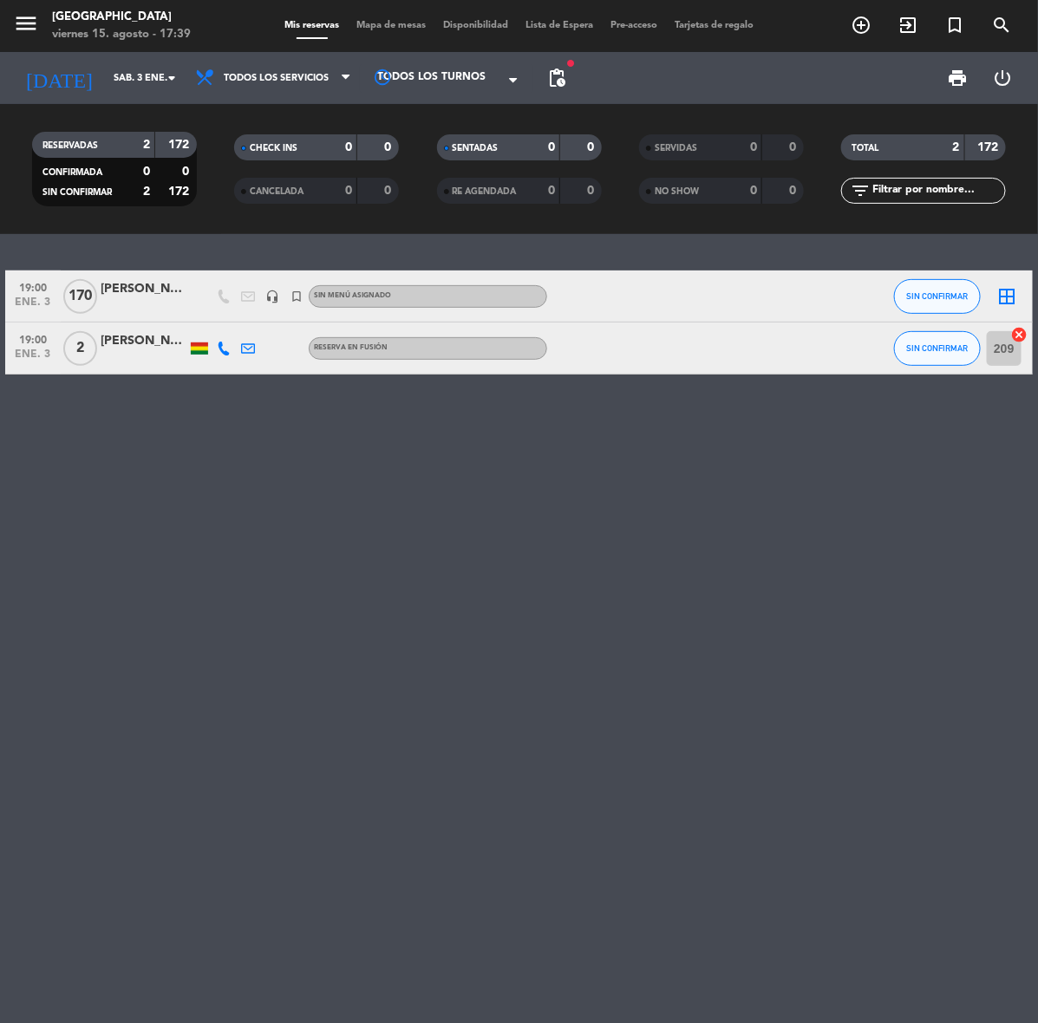
type input "vie. 15 ago."
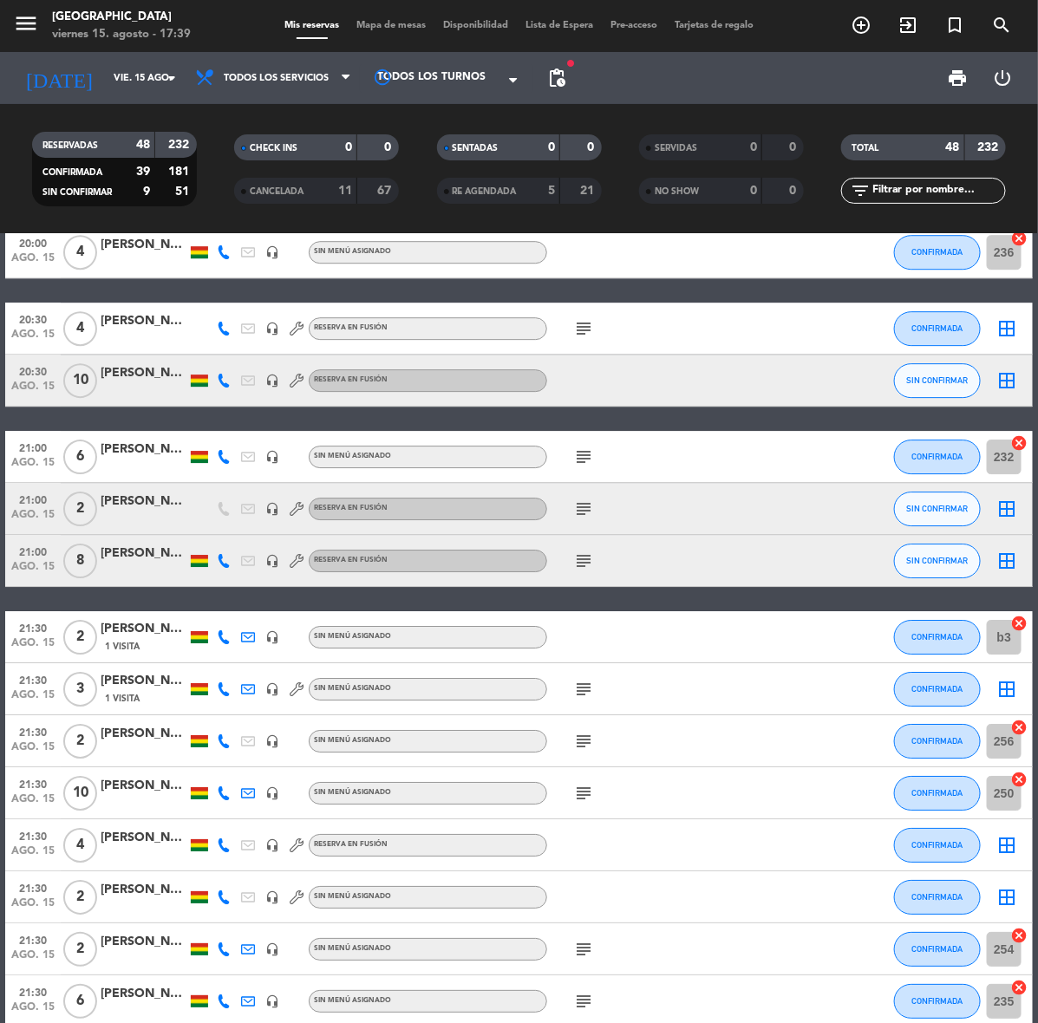
scroll to position [2000, 0]
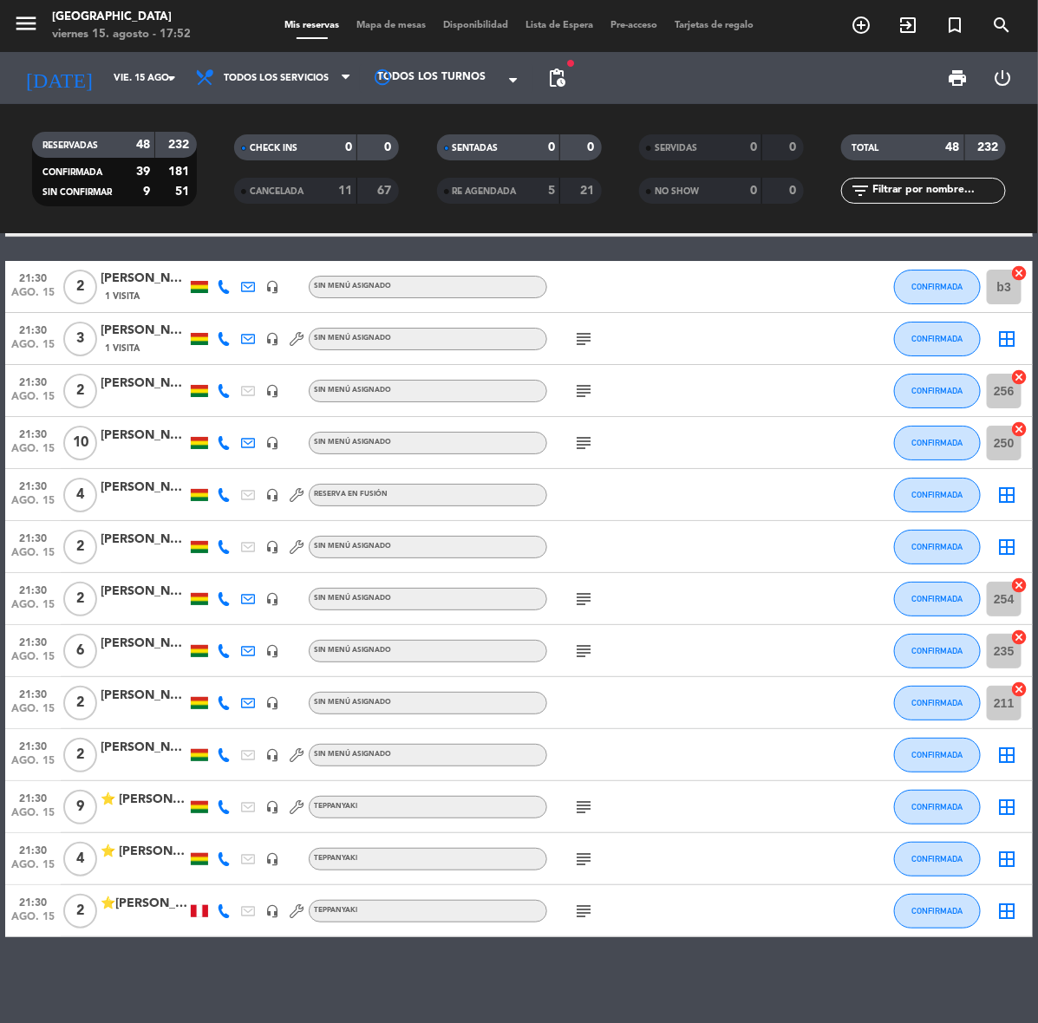
click at [823, 18] on div "add_circle_outline exit_to_app turned_in_not search" at bounding box center [907, 25] width 259 height 31
click at [856, 23] on icon "add_circle_outline" at bounding box center [860, 25] width 21 height 21
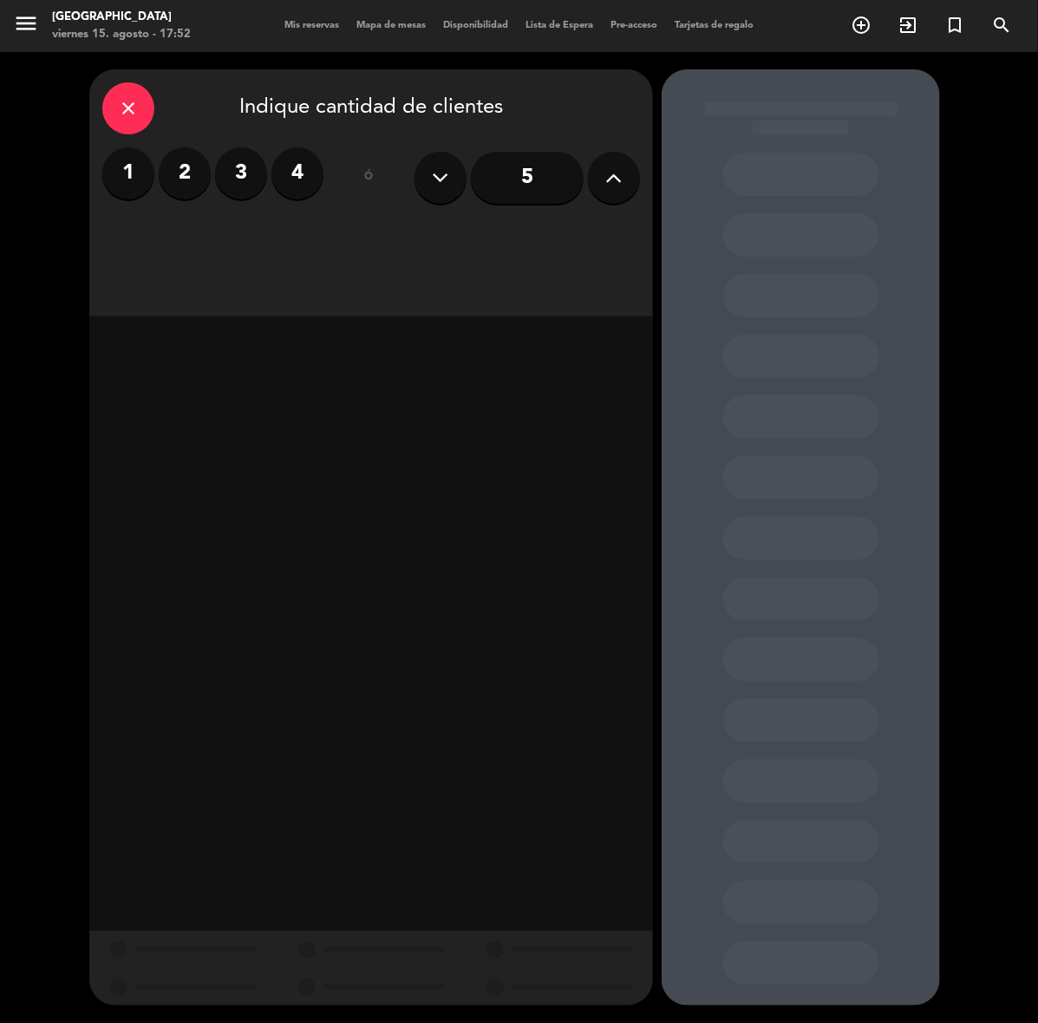
click at [159, 178] on label "2" at bounding box center [185, 173] width 52 height 52
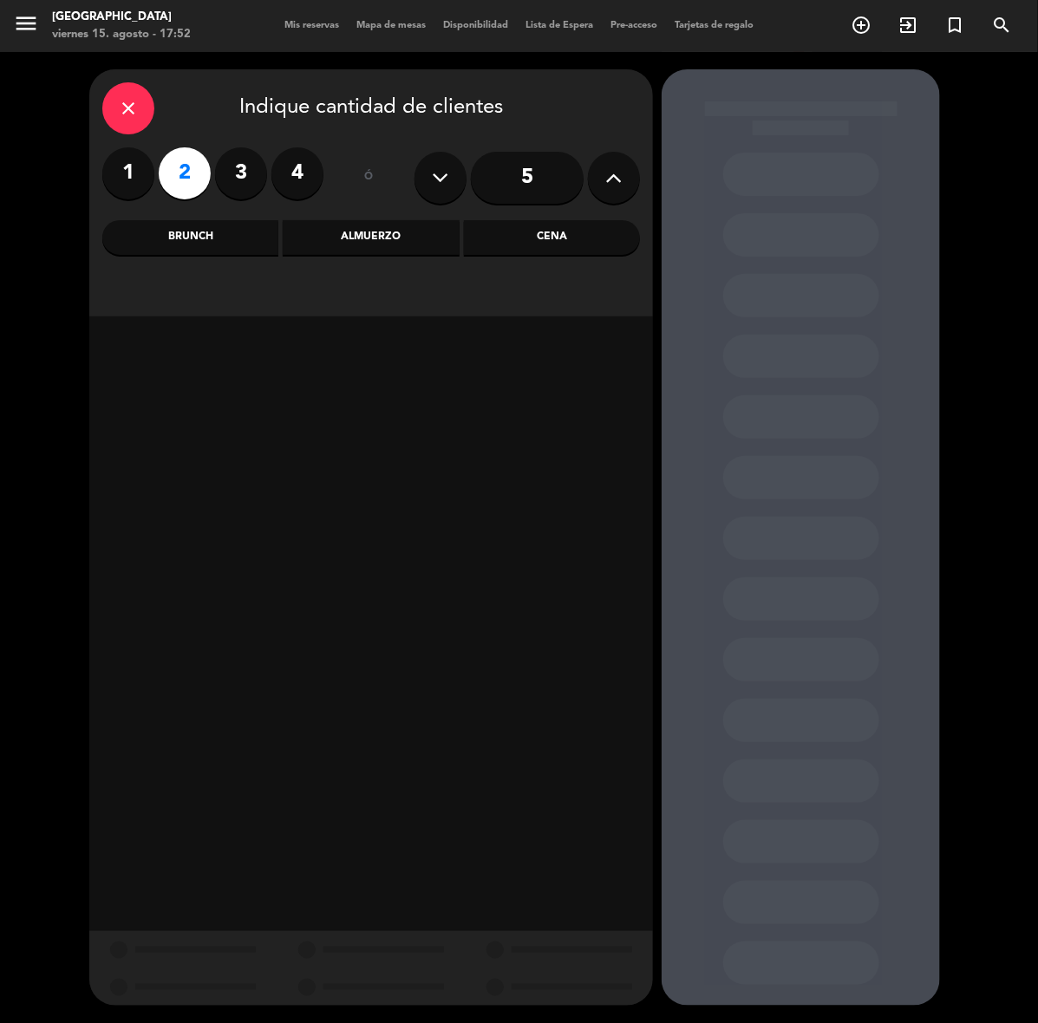
click at [433, 248] on div "Almuerzo" at bounding box center [371, 237] width 176 height 35
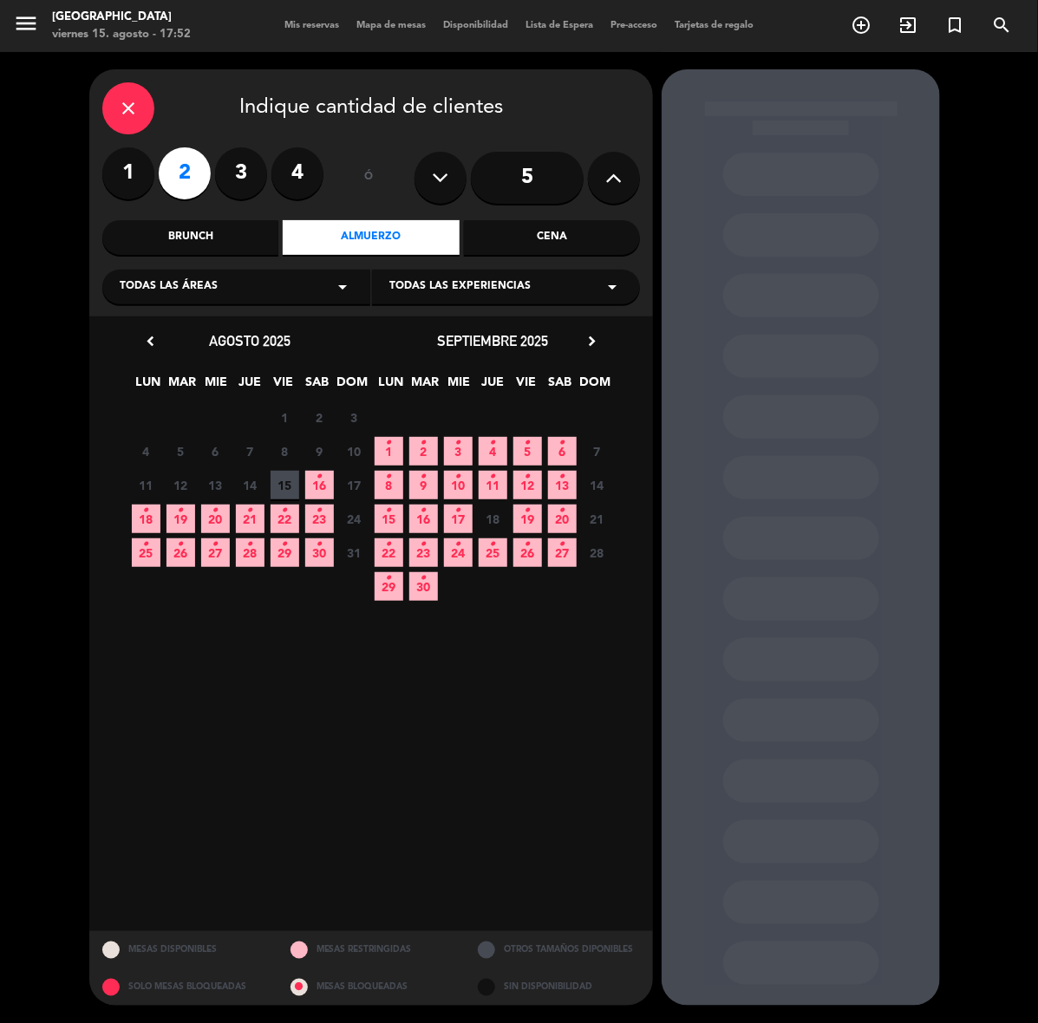
click at [321, 486] on icon "•" at bounding box center [319, 477] width 6 height 28
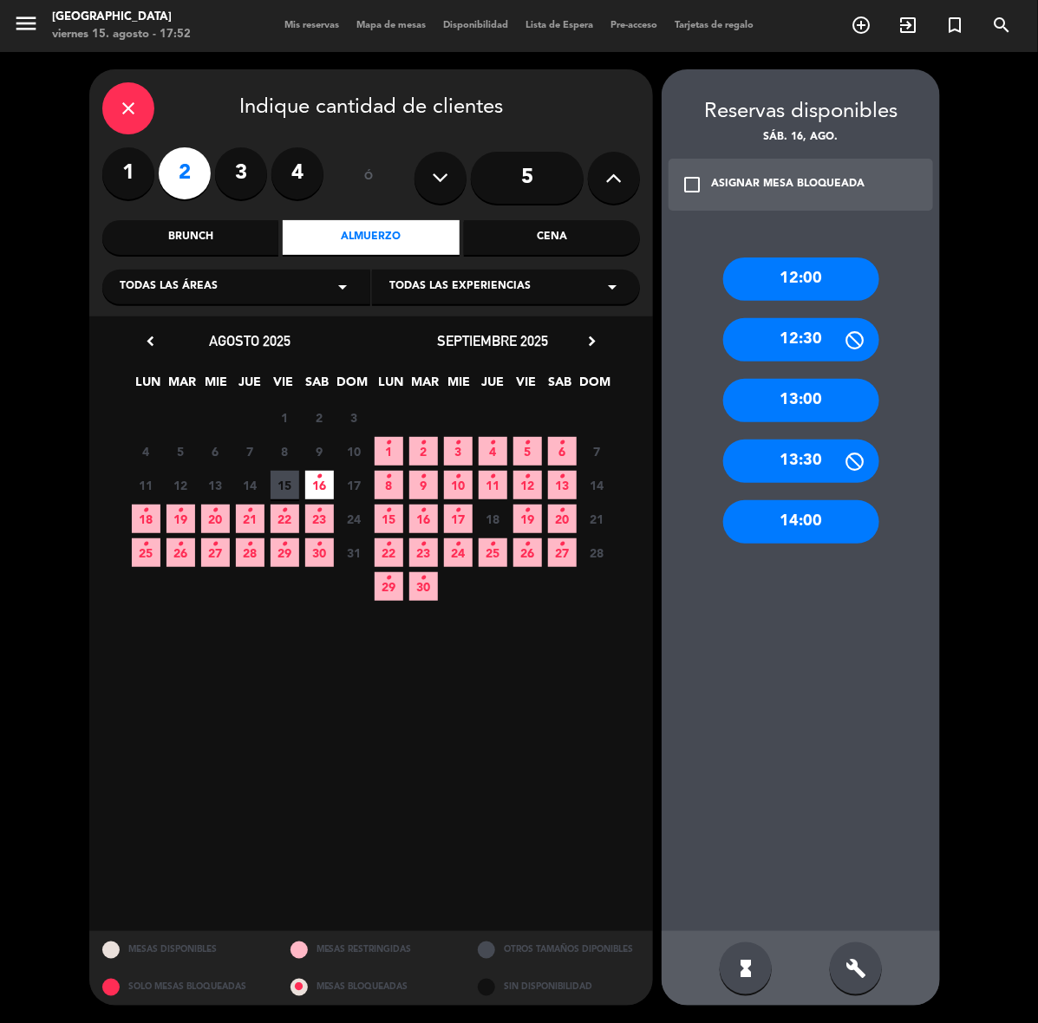
click at [812, 329] on div "12:30" at bounding box center [801, 339] width 156 height 43
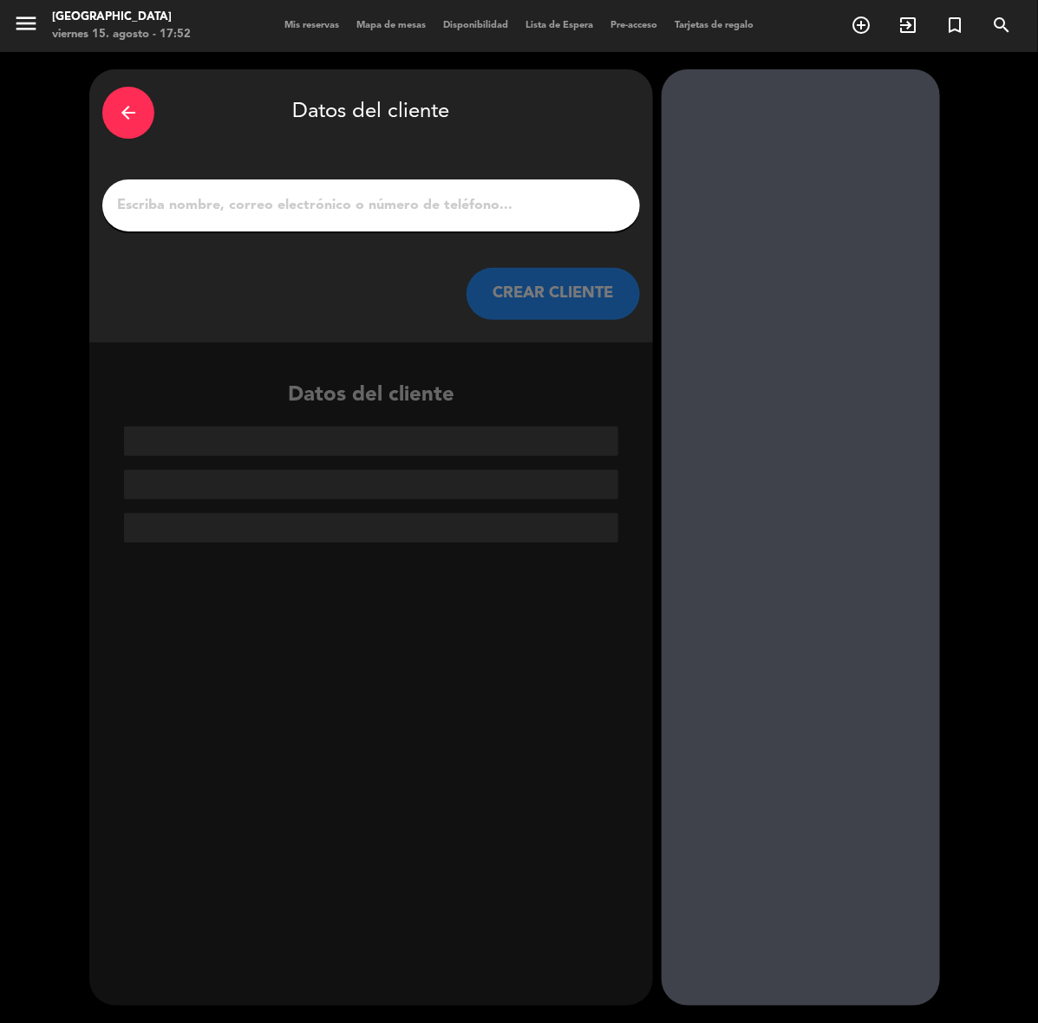
click at [452, 195] on input "1" at bounding box center [370, 205] width 511 height 24
paste input "[PERSON_NAME] [PERSON_NAME] [PERSON_NAME]"
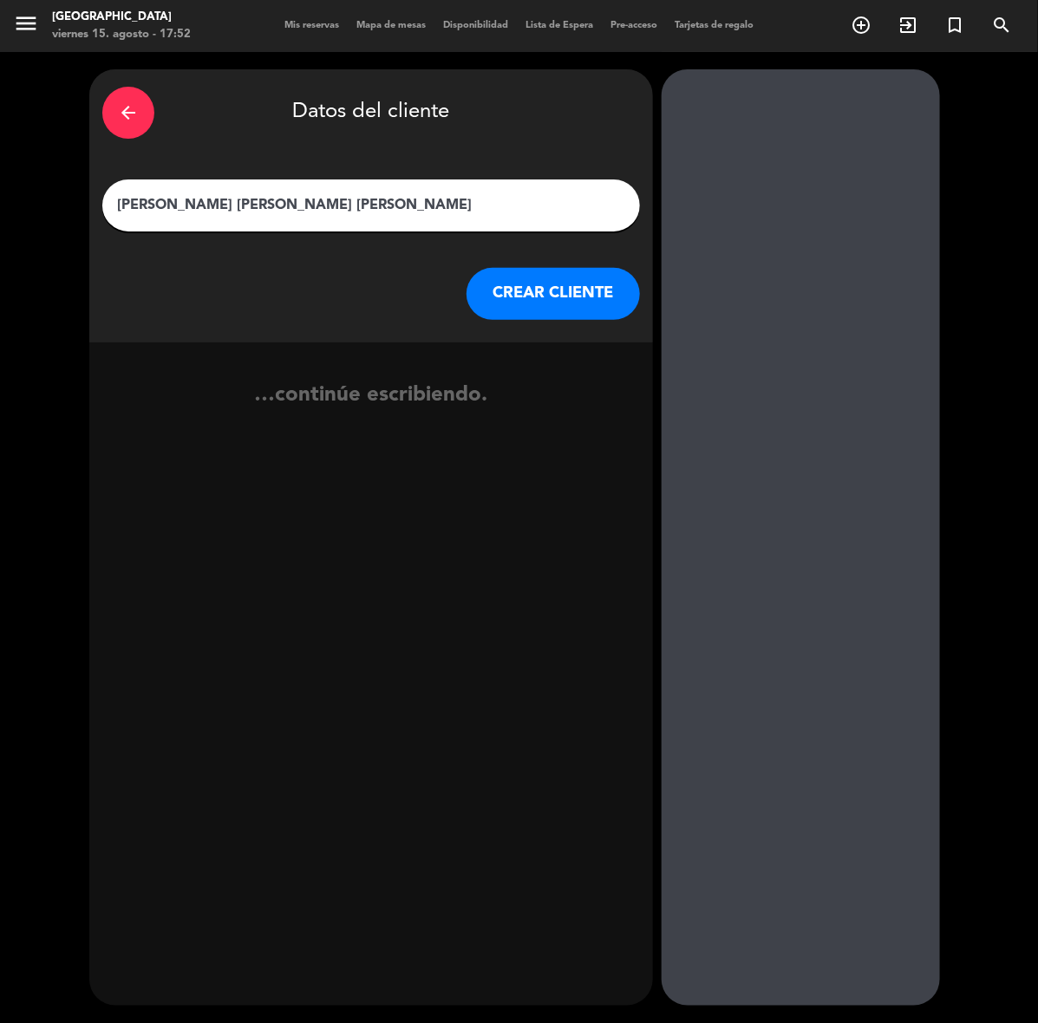
type input "[PERSON_NAME] [PERSON_NAME] [PERSON_NAME]"
click at [575, 299] on button "CREAR CLIENTE" at bounding box center [552, 294] width 173 height 52
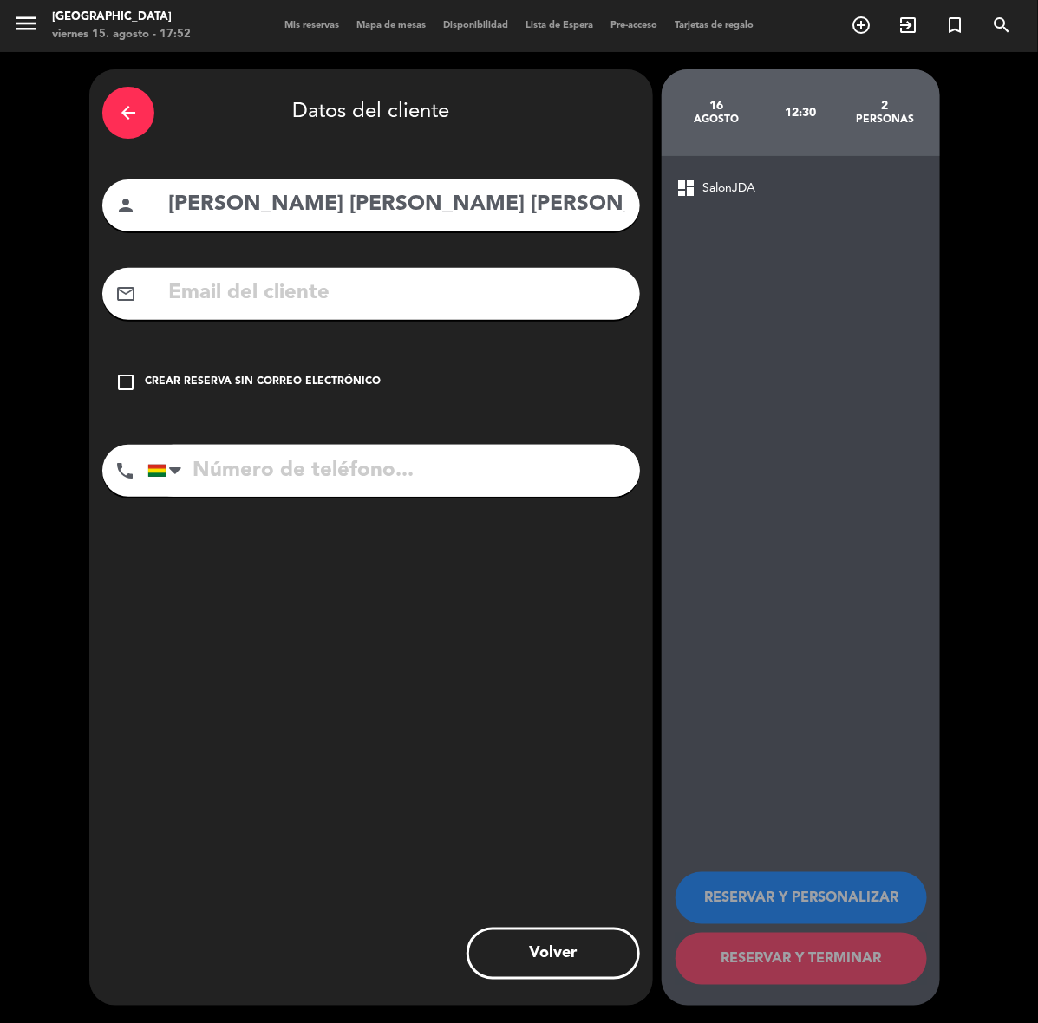
click at [574, 299] on input "text" at bounding box center [396, 294] width 460 height 36
paste input "[EMAIL_ADDRESS][DOMAIN_NAME]"
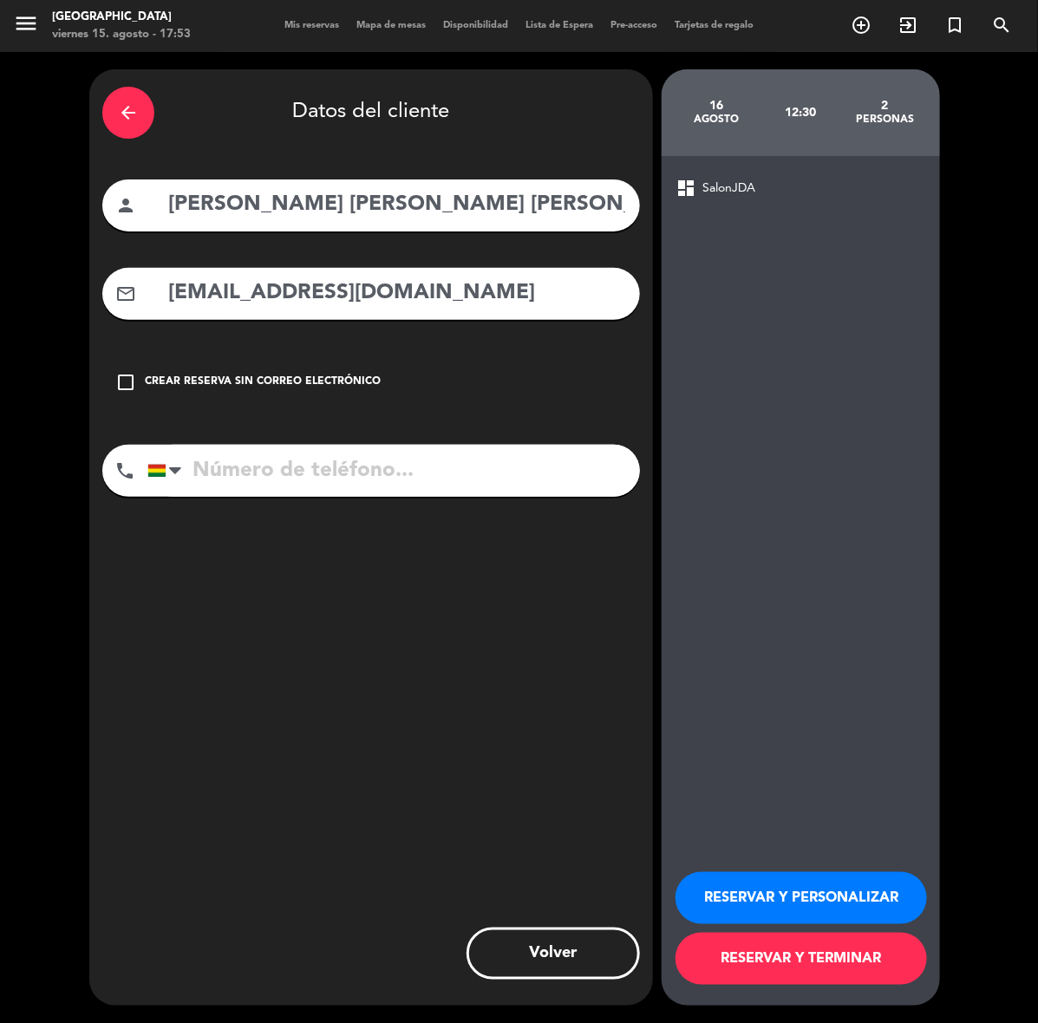
type input "[EMAIL_ADDRESS][DOMAIN_NAME]"
click at [516, 483] on input "tel" at bounding box center [393, 471] width 492 height 52
type input "61858345"
click at [863, 897] on button "RESERVAR Y PERSONALIZAR" at bounding box center [800, 898] width 251 height 52
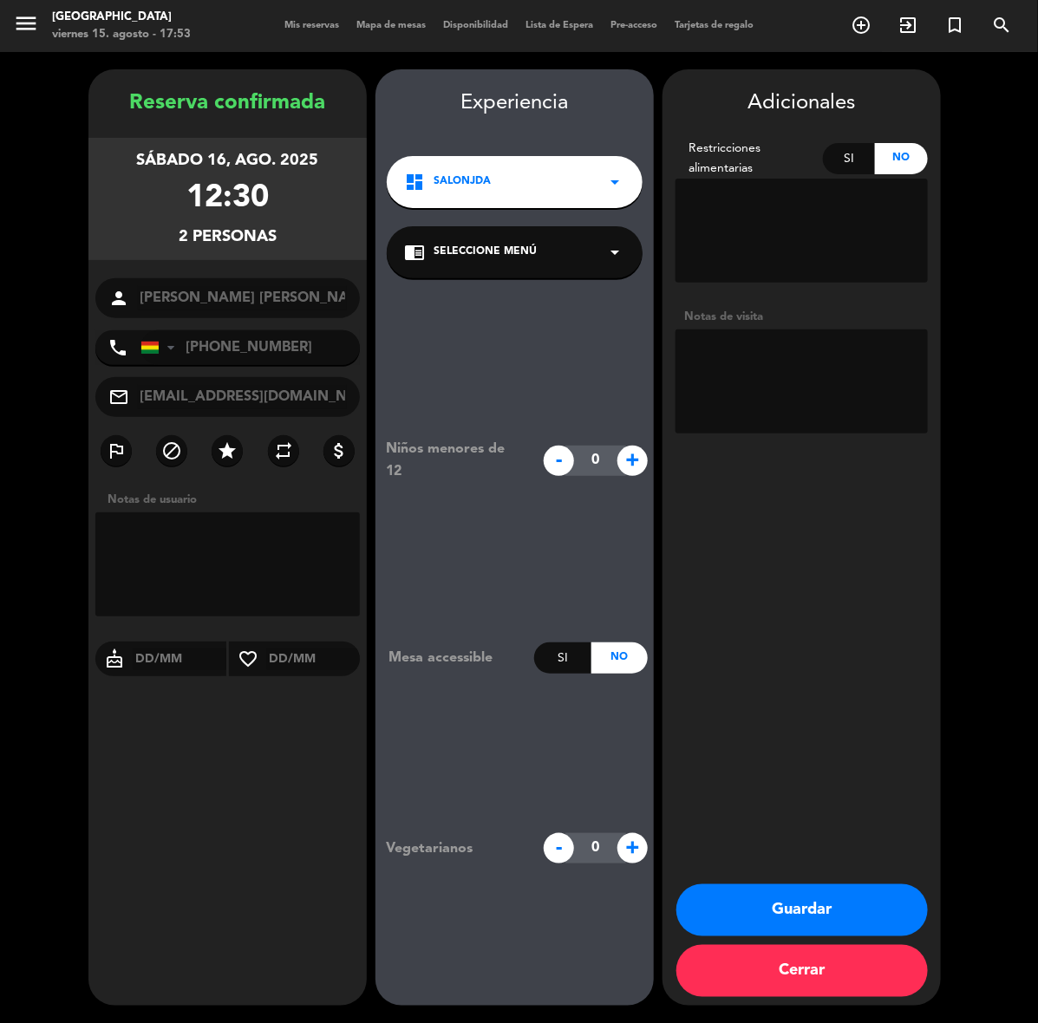
click at [835, 913] on button "Guardar" at bounding box center [801, 910] width 251 height 52
